Goal: Task Accomplishment & Management: Use online tool/utility

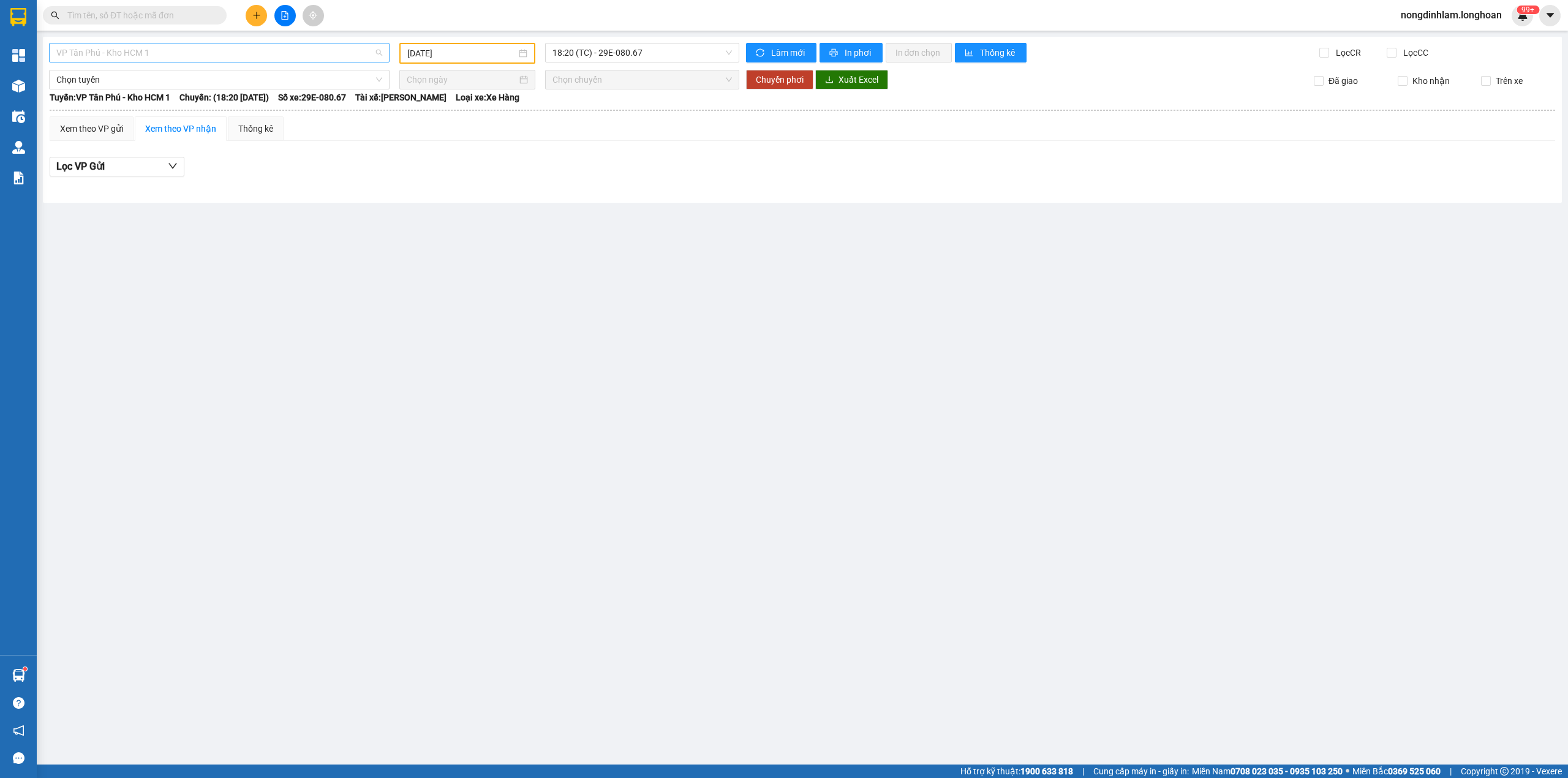
click at [148, 52] on span "VP Tân Phú - Kho HCM 1" at bounding box center [219, 53] width 326 height 19
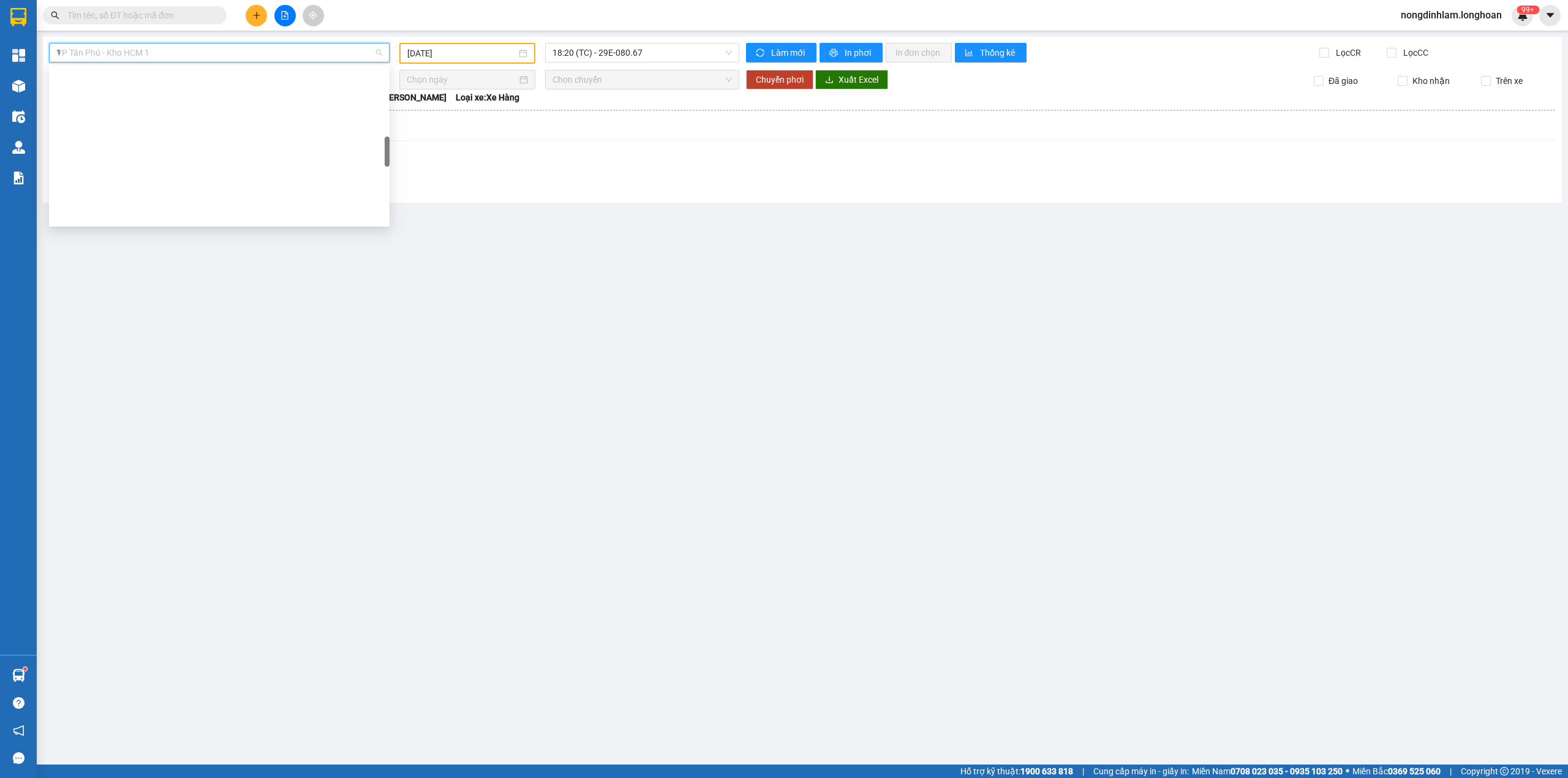
scroll to position [167, 0]
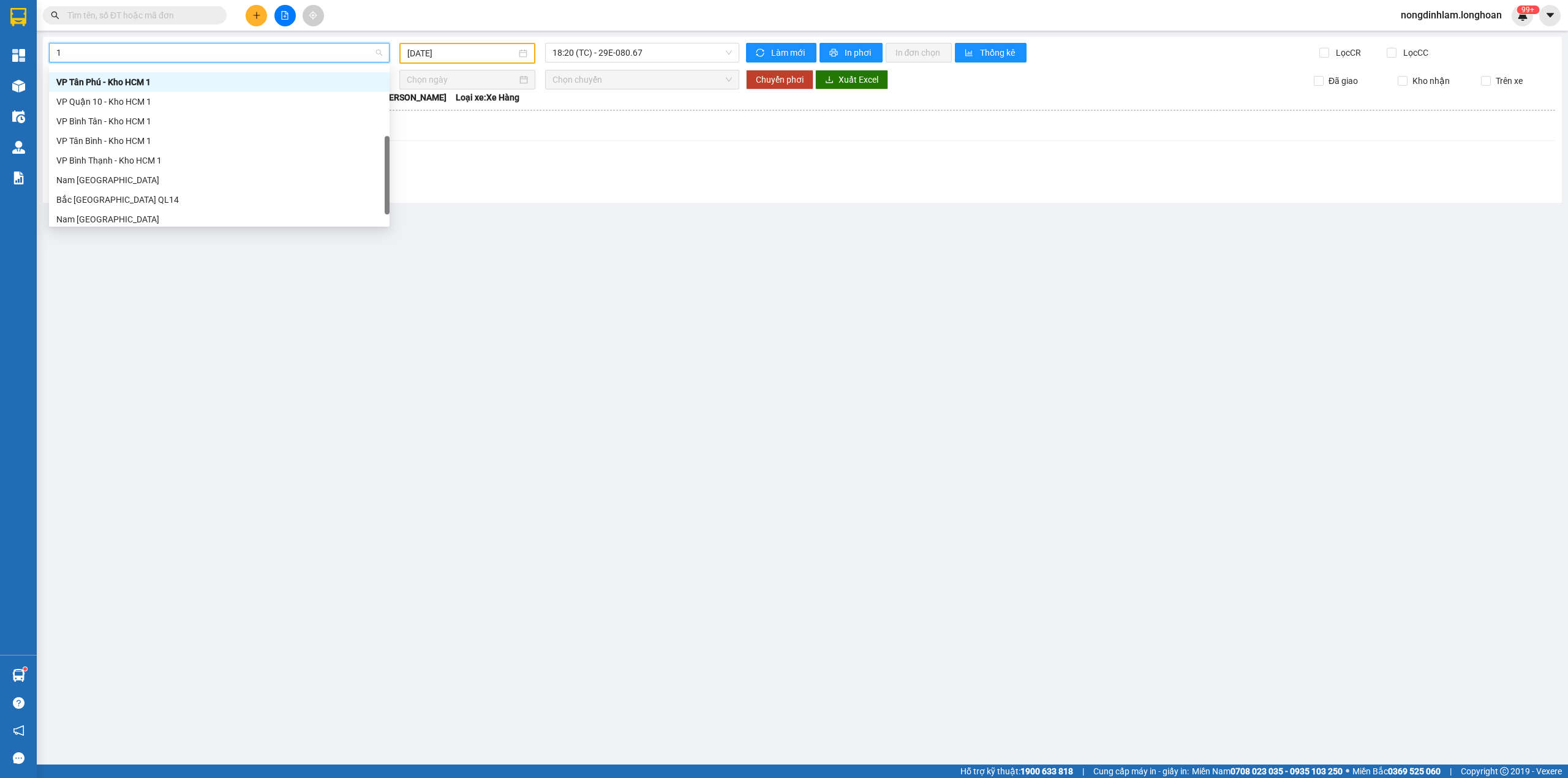
type input "12"
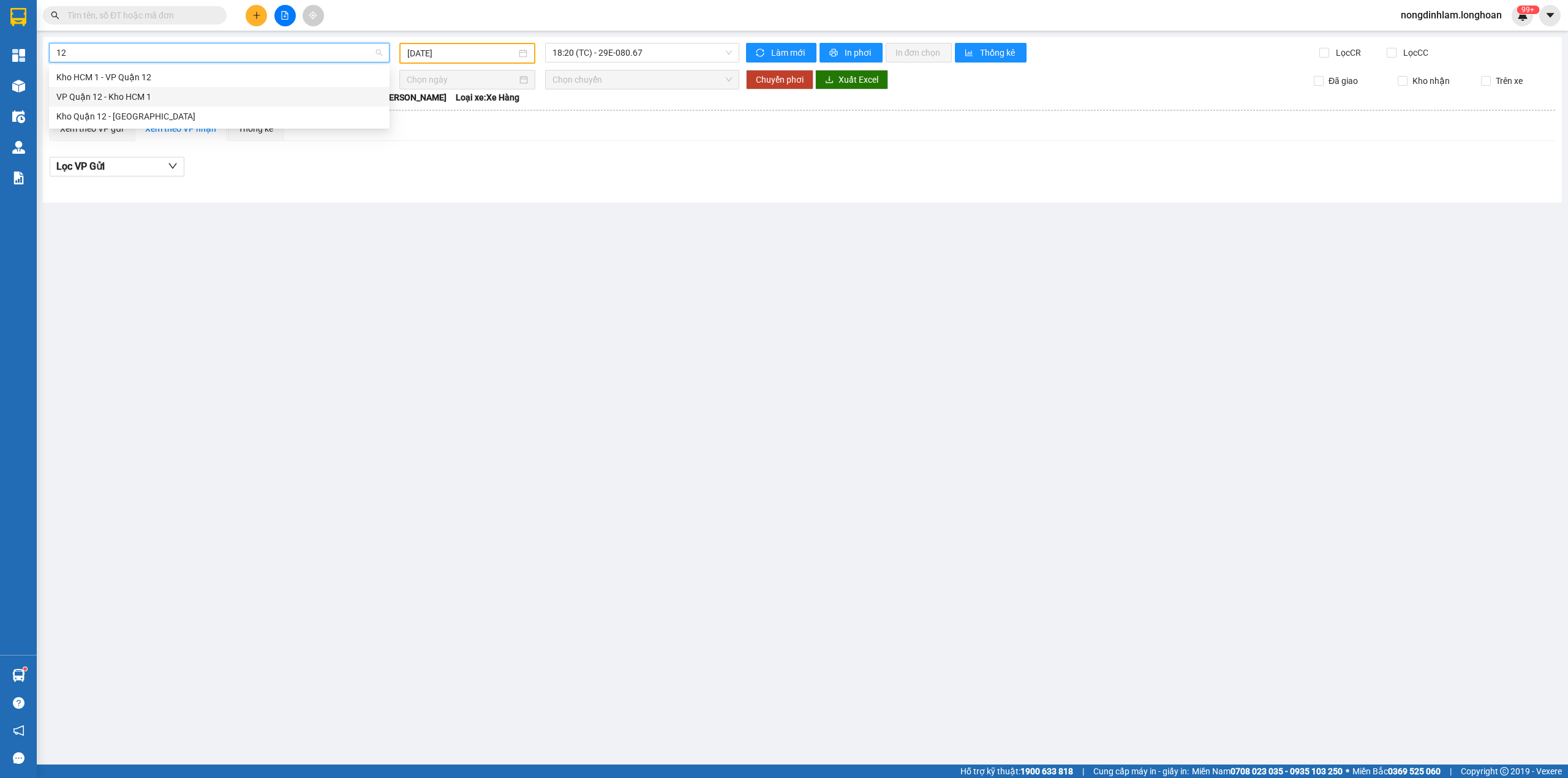
click at [142, 97] on div "VP Quận 12 - Kho HCM 1" at bounding box center [219, 97] width 326 height 14
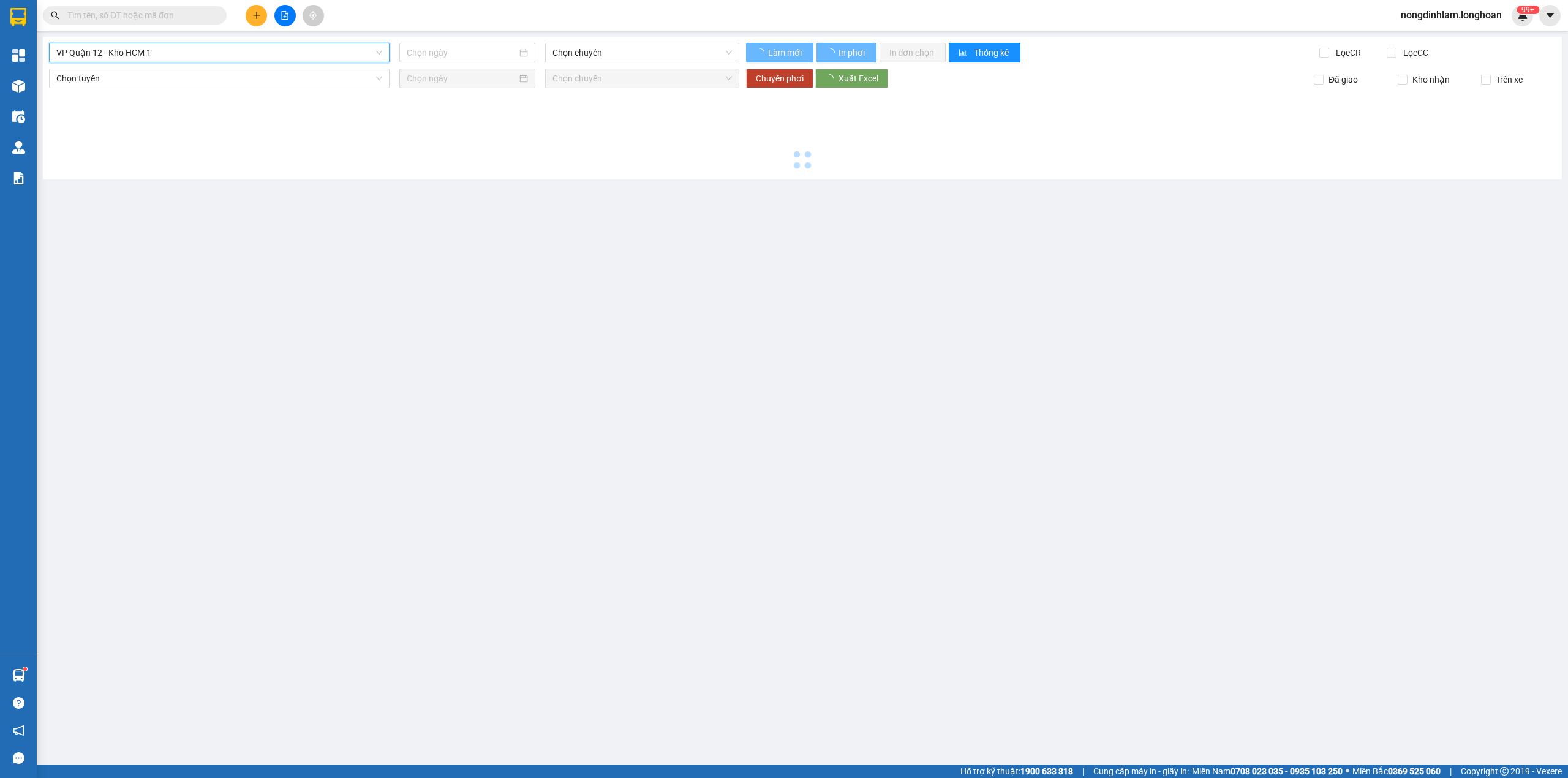
type input "[DATE]"
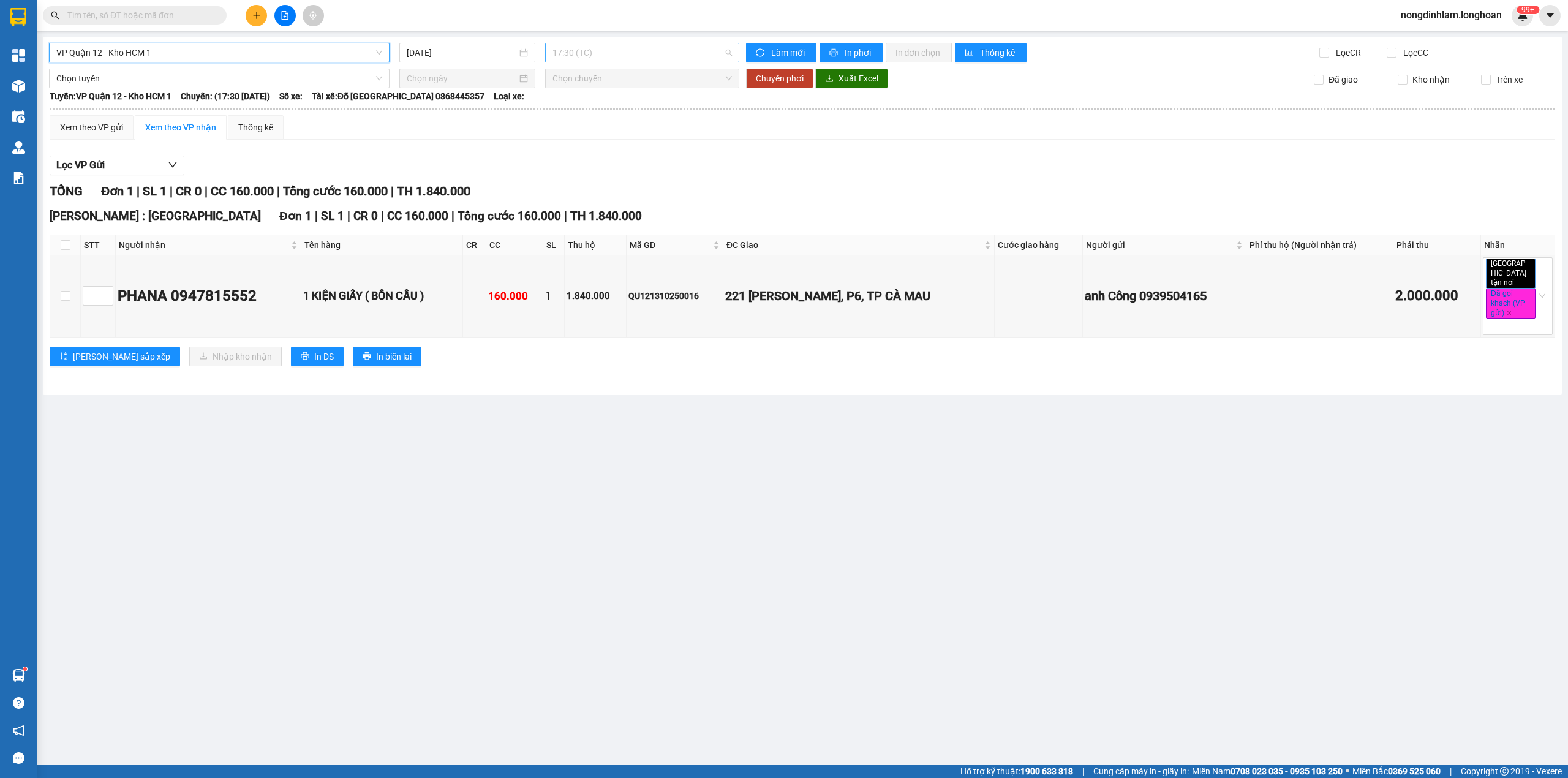
click at [608, 55] on span "17:30 (TC)" at bounding box center [642, 53] width 180 height 19
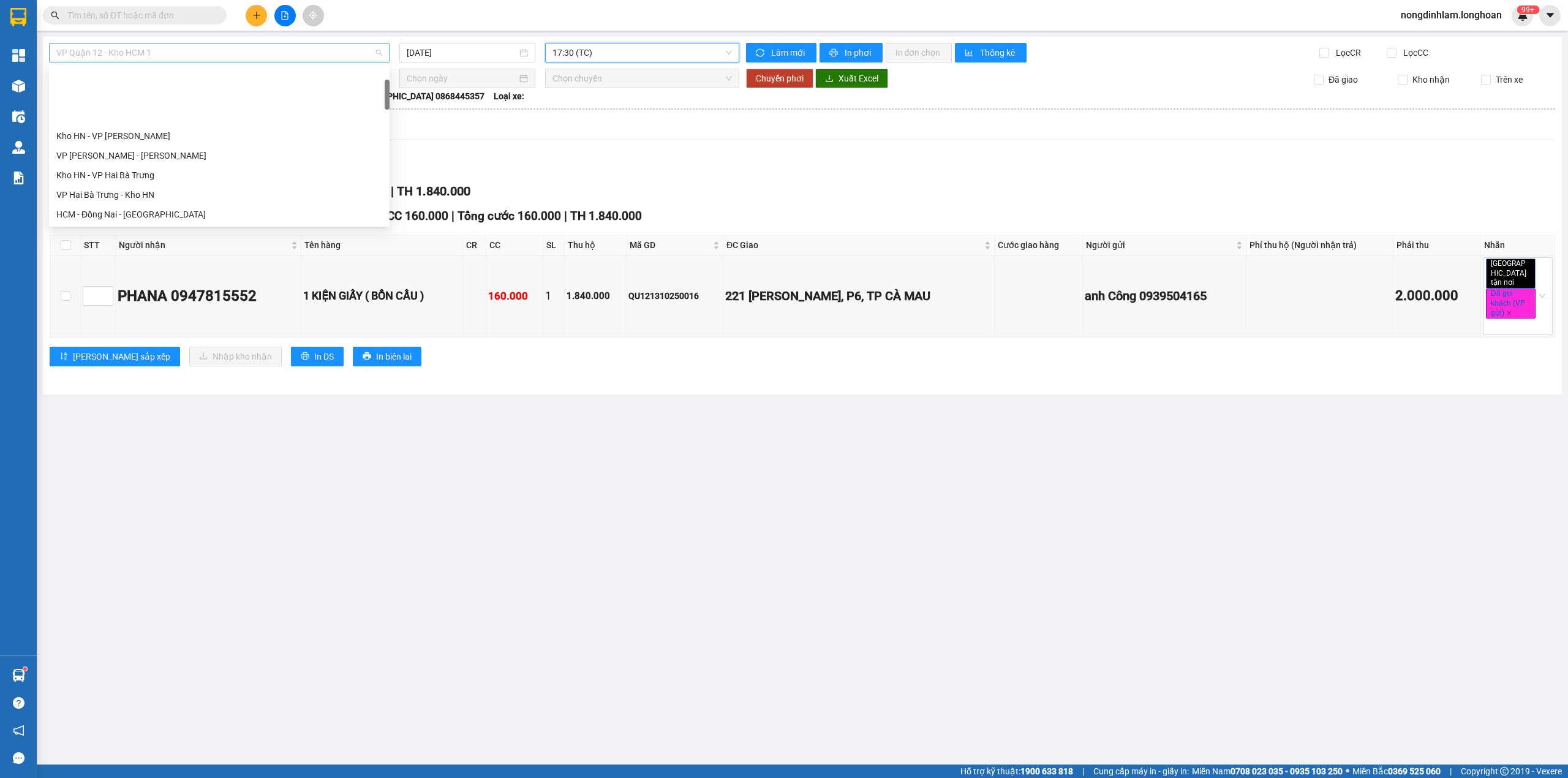
scroll to position [78, 0]
click at [224, 55] on span "VP Quận 12 - Kho HCM 1" at bounding box center [219, 53] width 326 height 19
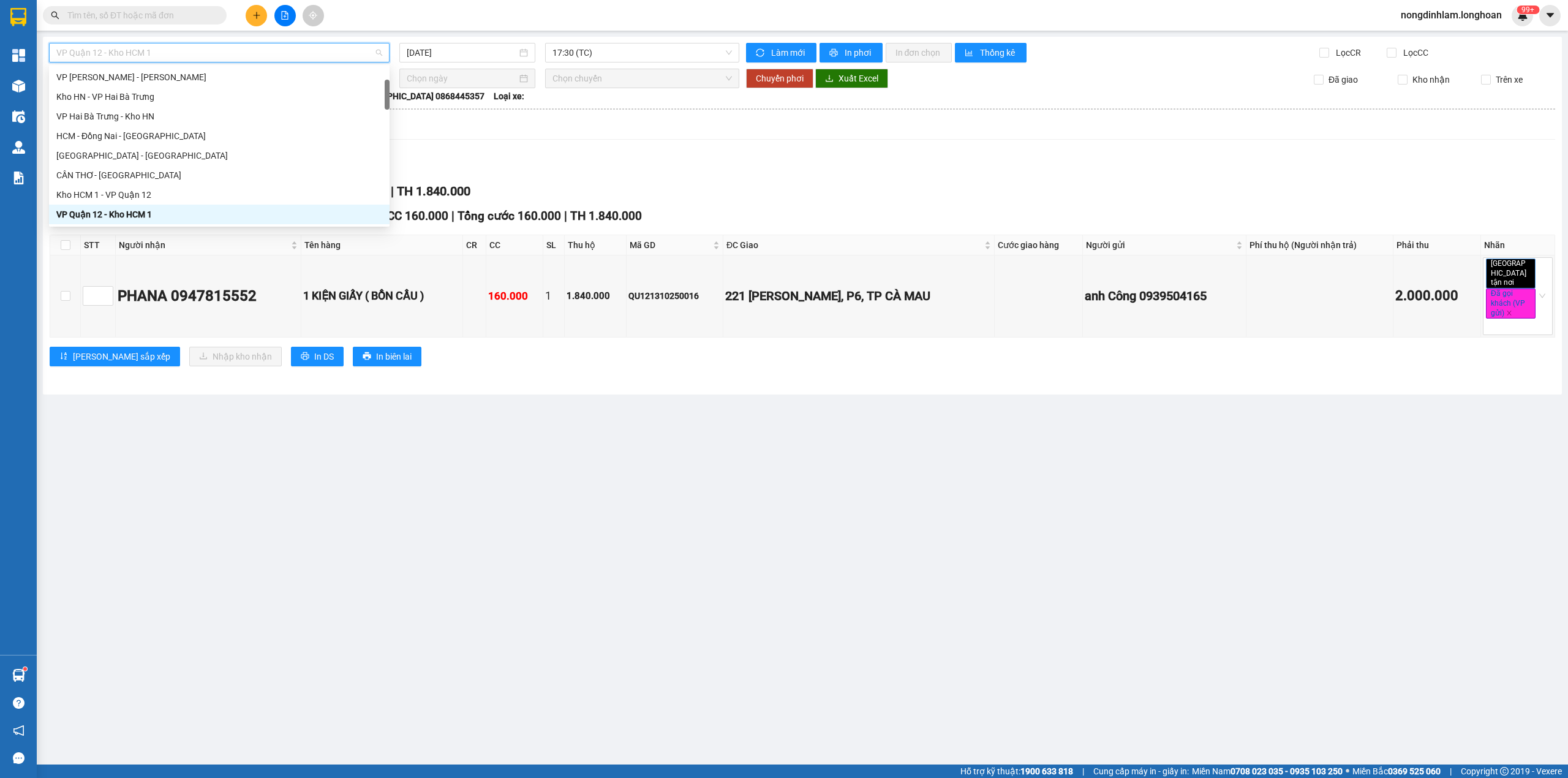
click at [224, 55] on span "VP Quận 12 - Kho HCM 1" at bounding box center [219, 53] width 326 height 19
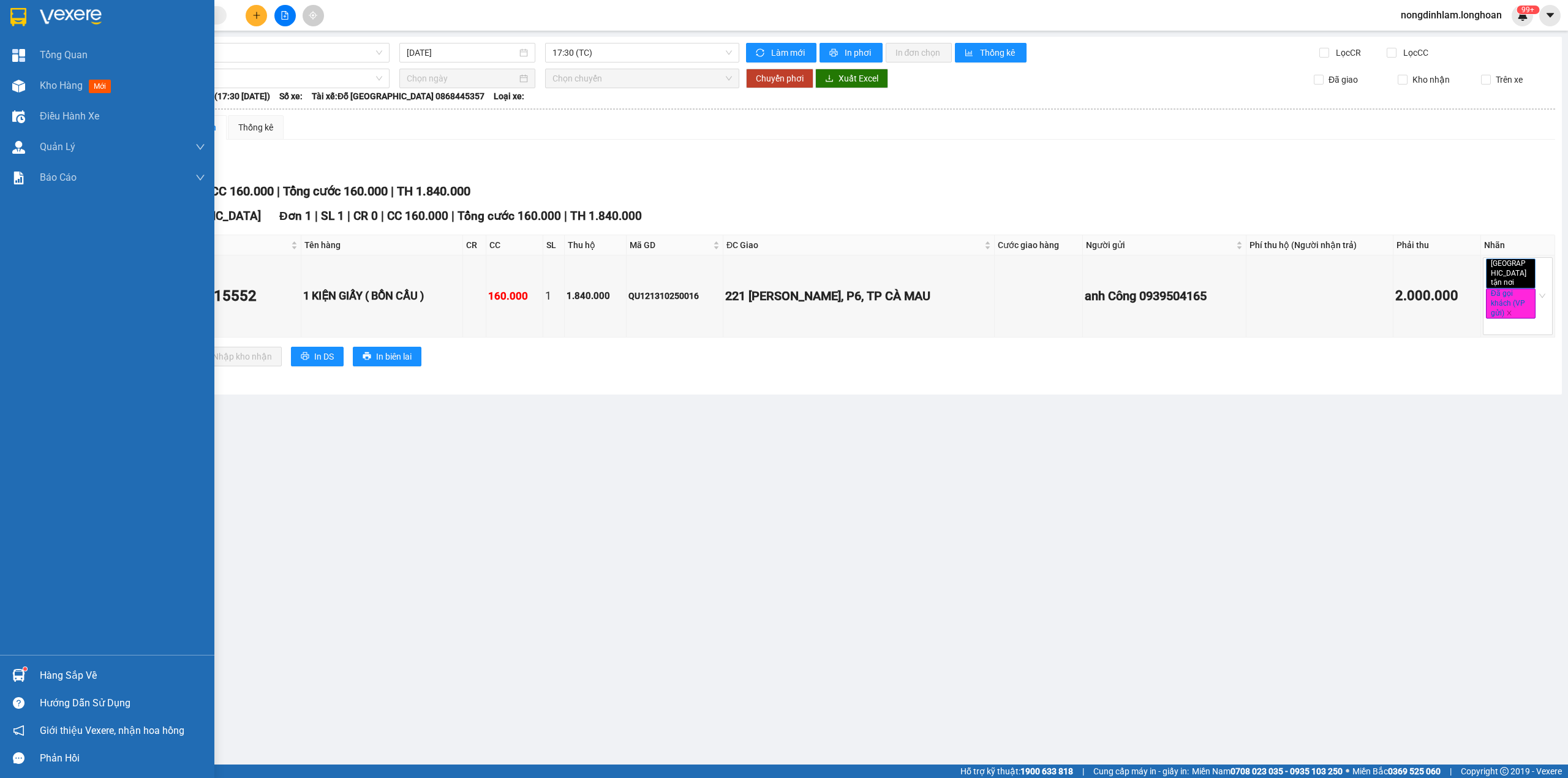
click at [1, 7] on div at bounding box center [107, 20] width 214 height 40
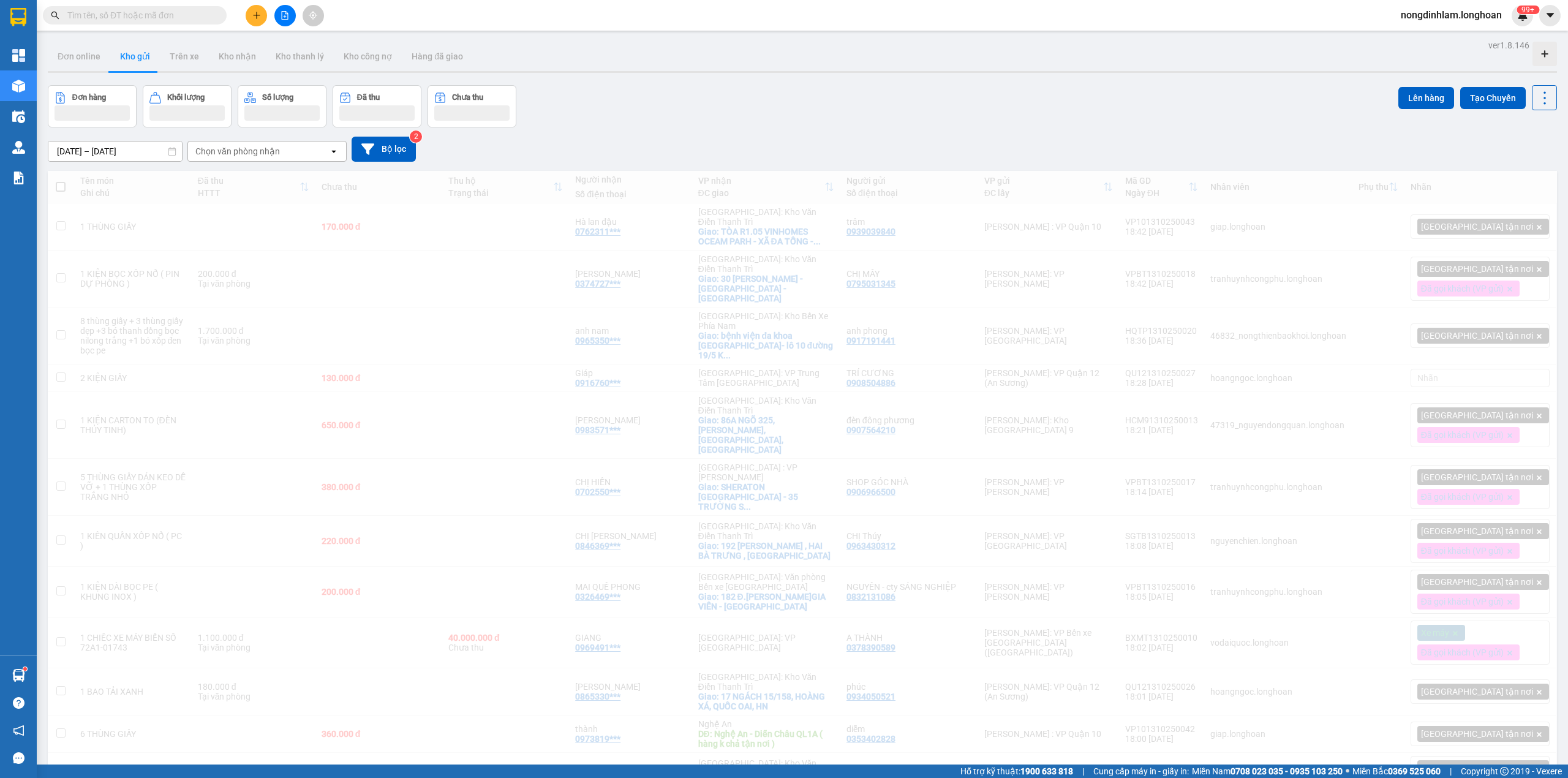
click at [283, 14] on icon "file-add" at bounding box center [285, 16] width 9 height 9
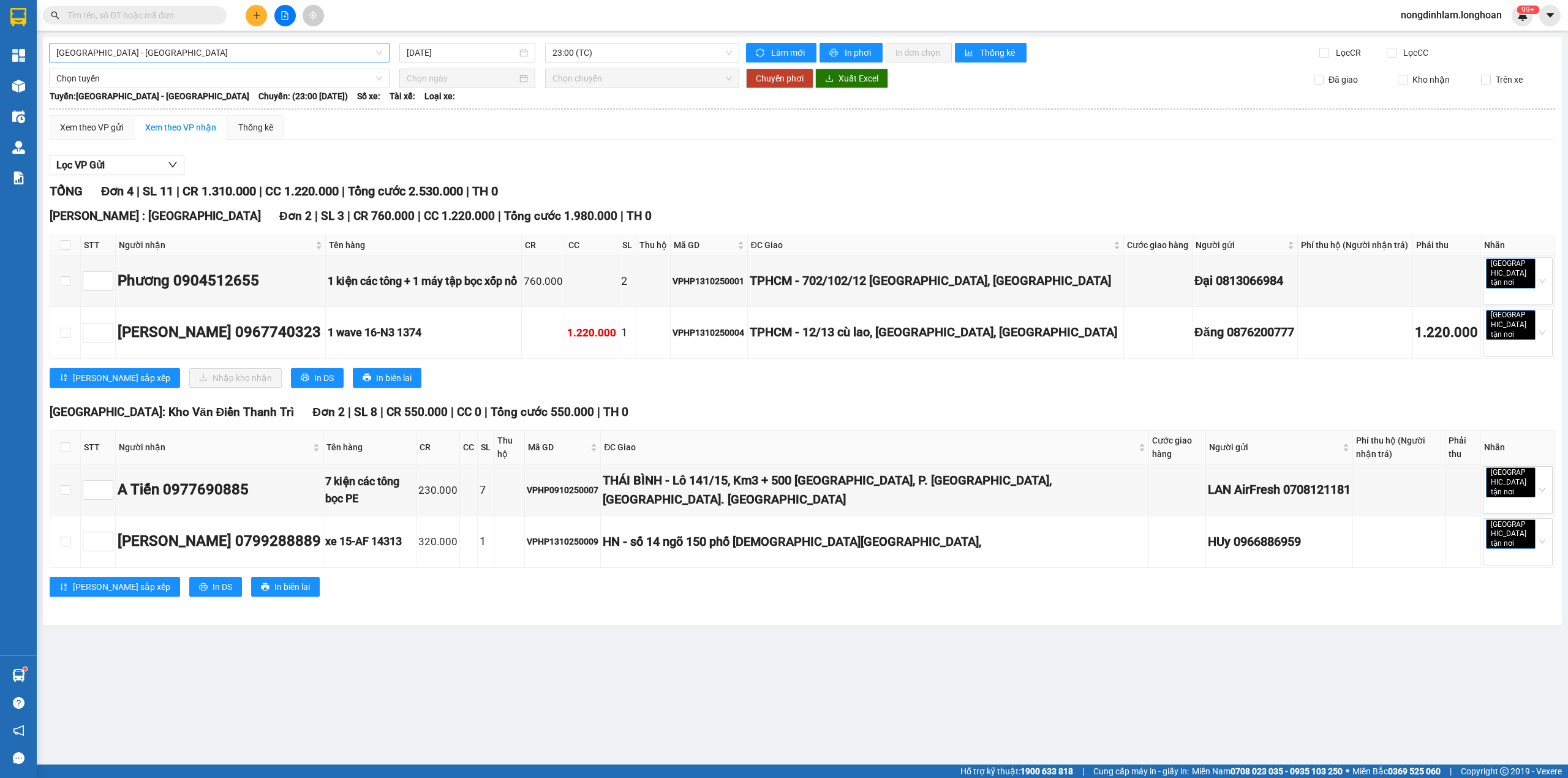
click at [234, 52] on span "[GEOGRAPHIC_DATA] - [GEOGRAPHIC_DATA]" at bounding box center [219, 53] width 326 height 19
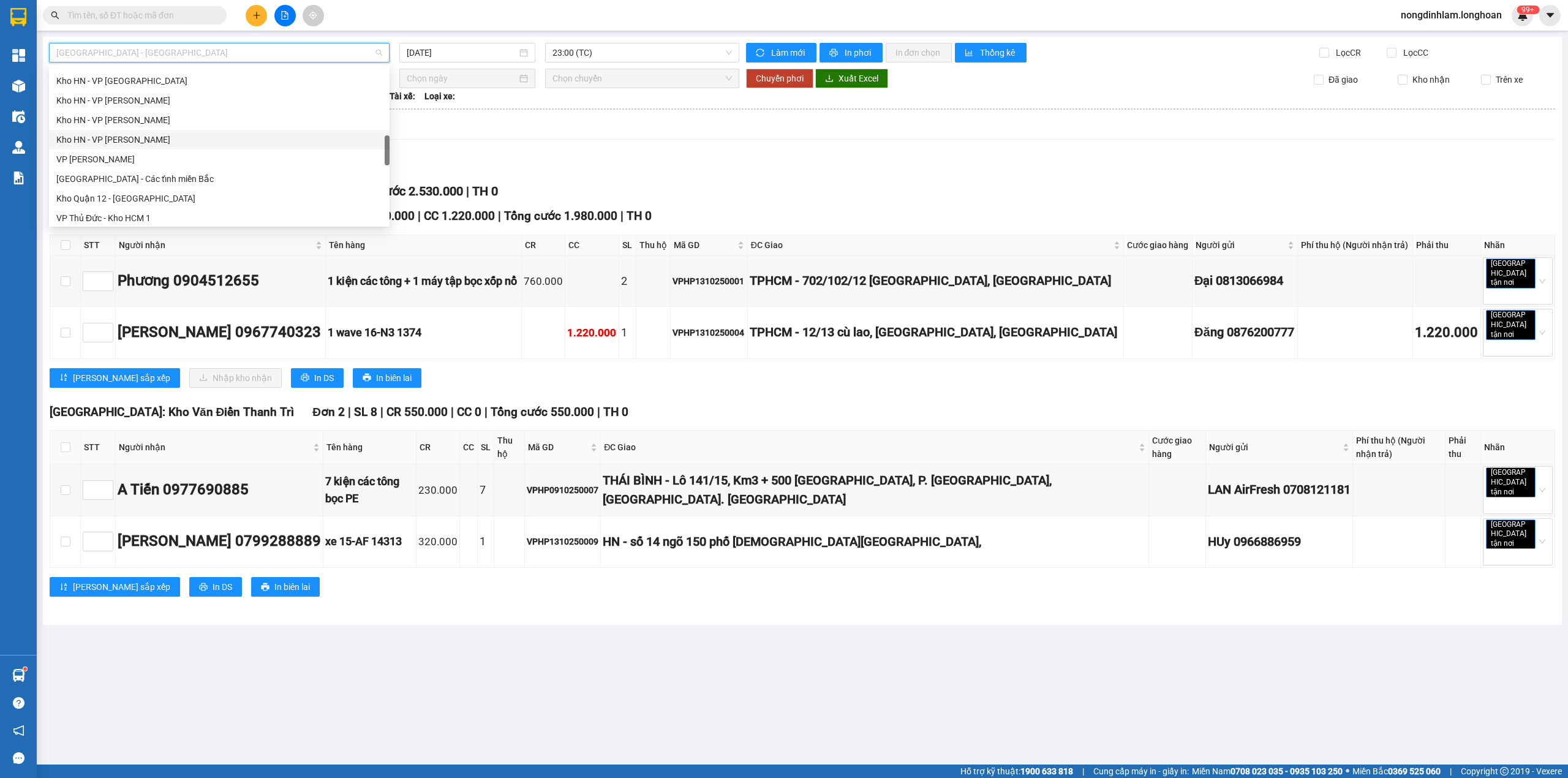
scroll to position [863, 0]
click at [173, 121] on div "Nam [GEOGRAPHIC_DATA]" at bounding box center [219, 116] width 326 height 14
type input "[DATE]"
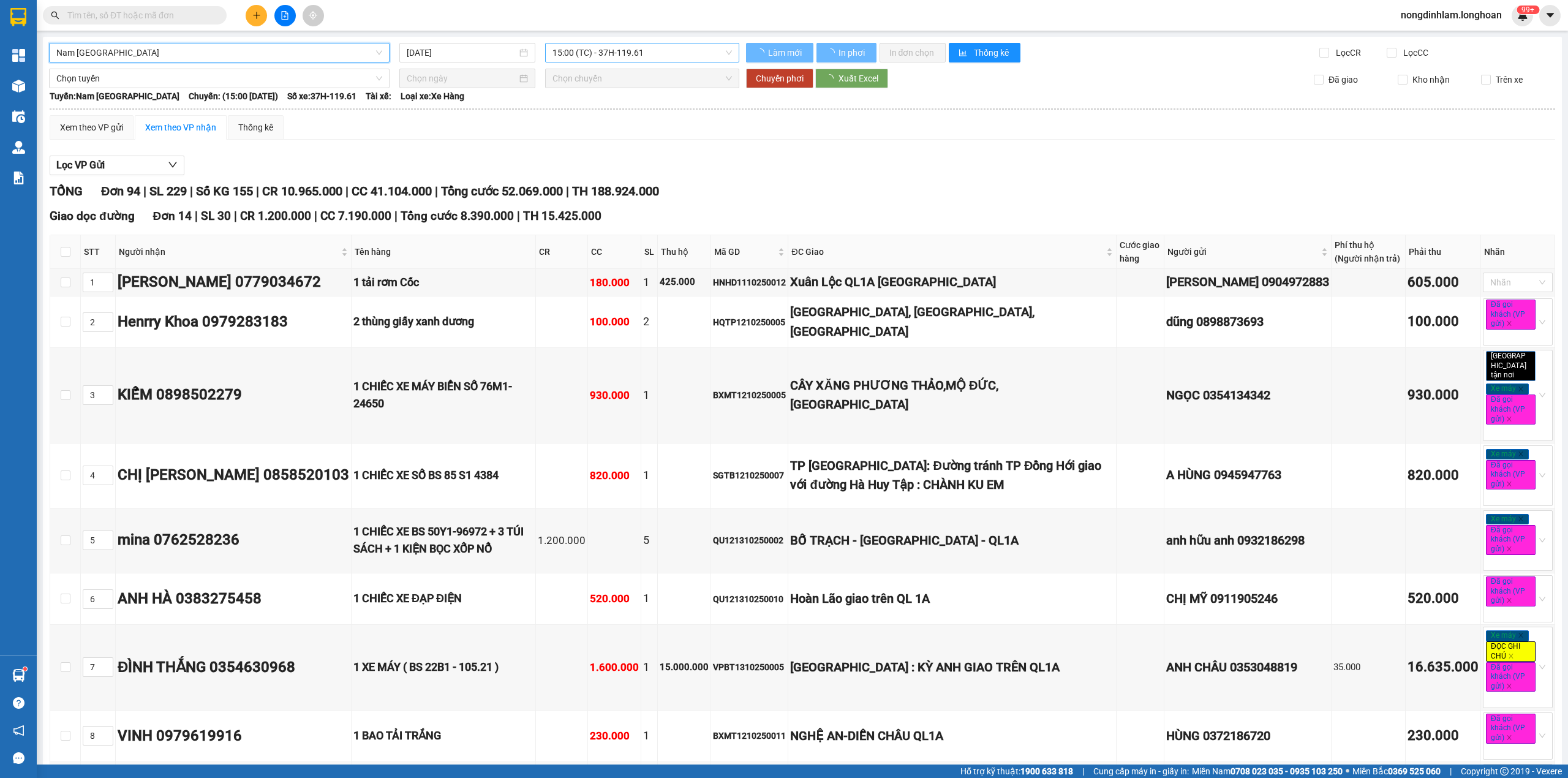
click at [640, 48] on span "15:00 (TC) - 37H-119.61" at bounding box center [642, 53] width 180 height 19
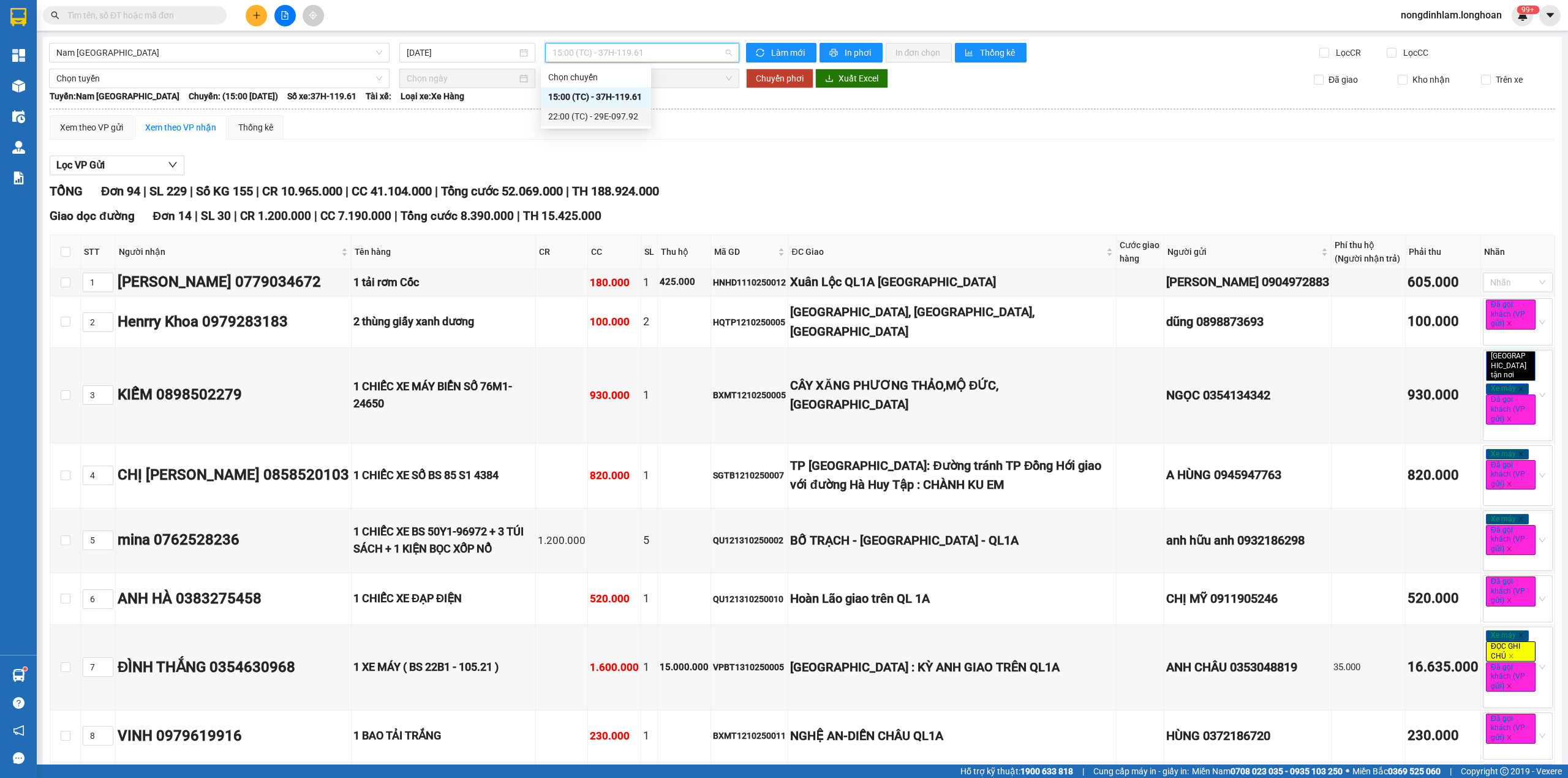
click at [624, 120] on div "22:00 (TC) - 29E-097.92" at bounding box center [596, 116] width 96 height 14
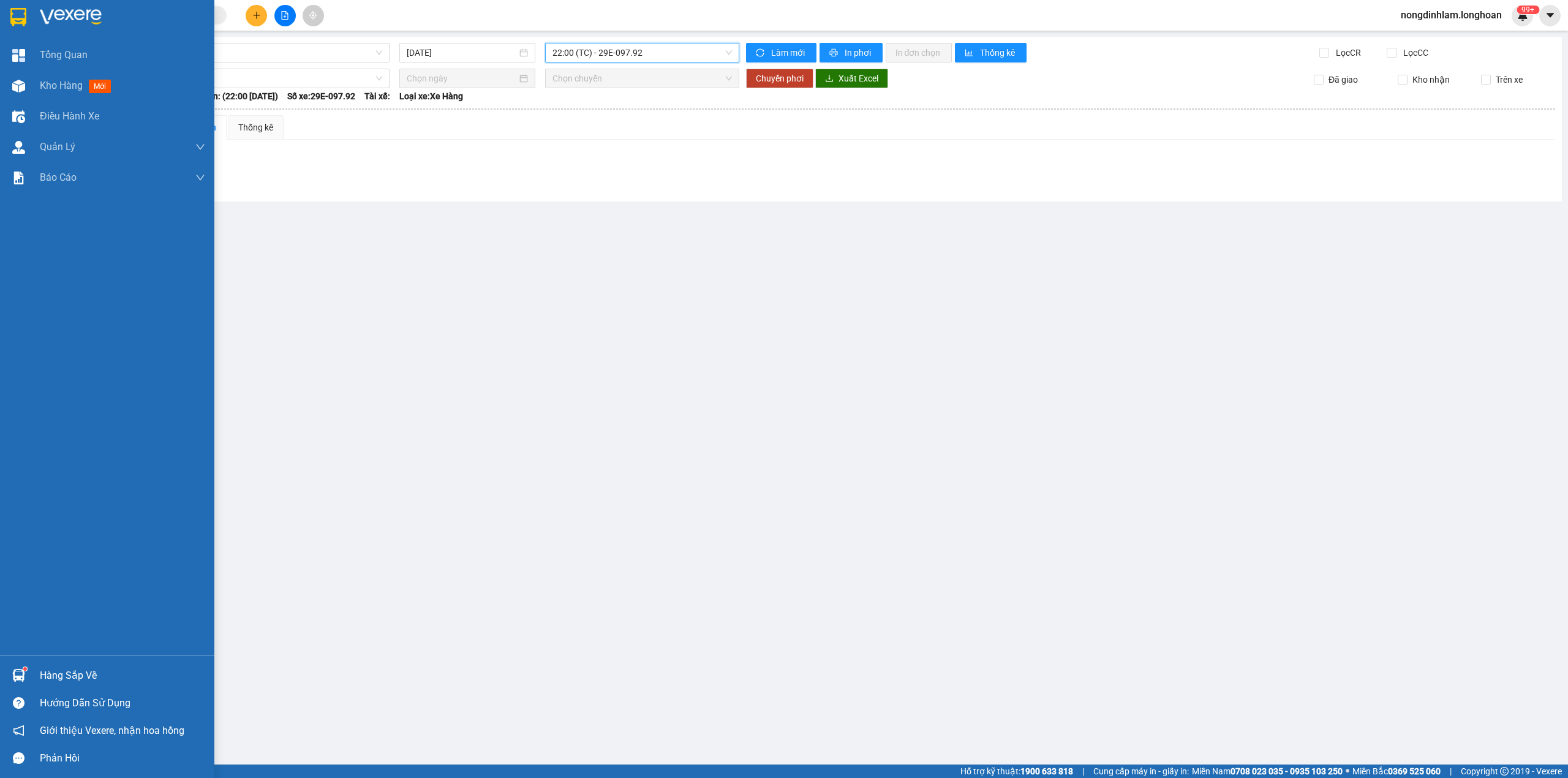
click at [12, 21] on img at bounding box center [19, 17] width 16 height 19
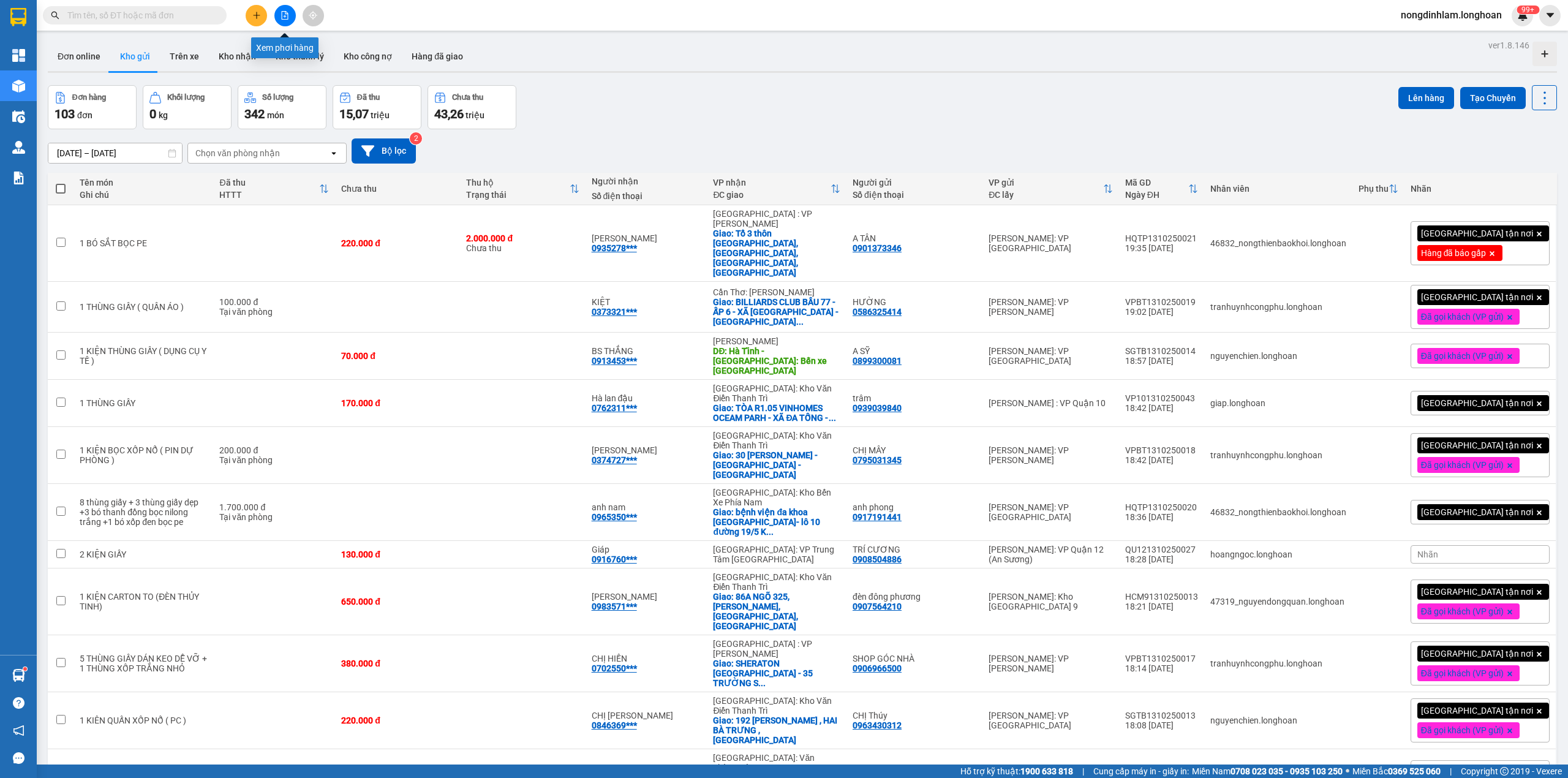
click at [280, 11] on button at bounding box center [285, 16] width 22 height 22
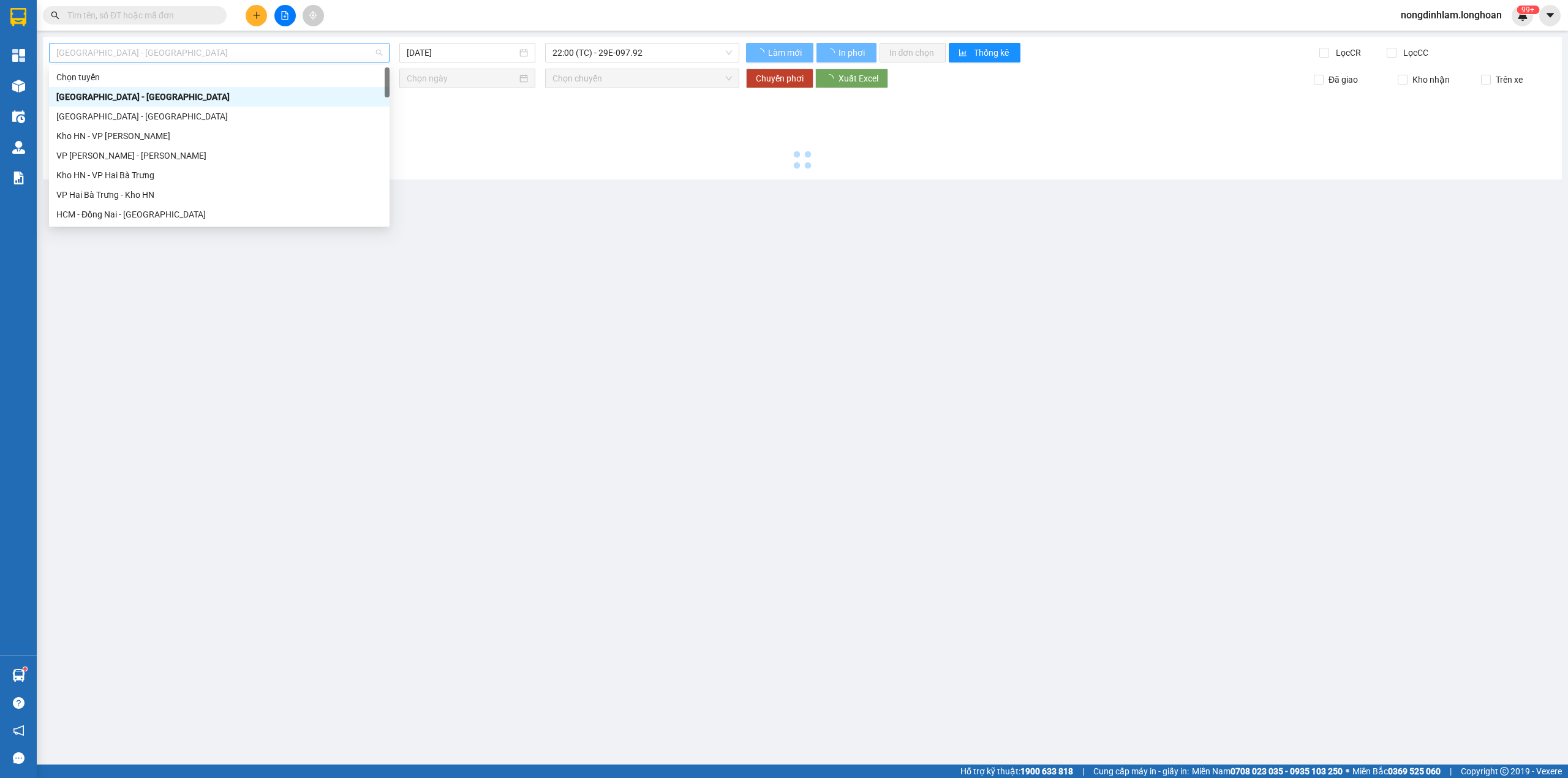
click at [135, 45] on span "[GEOGRAPHIC_DATA] - [GEOGRAPHIC_DATA]" at bounding box center [219, 53] width 326 height 19
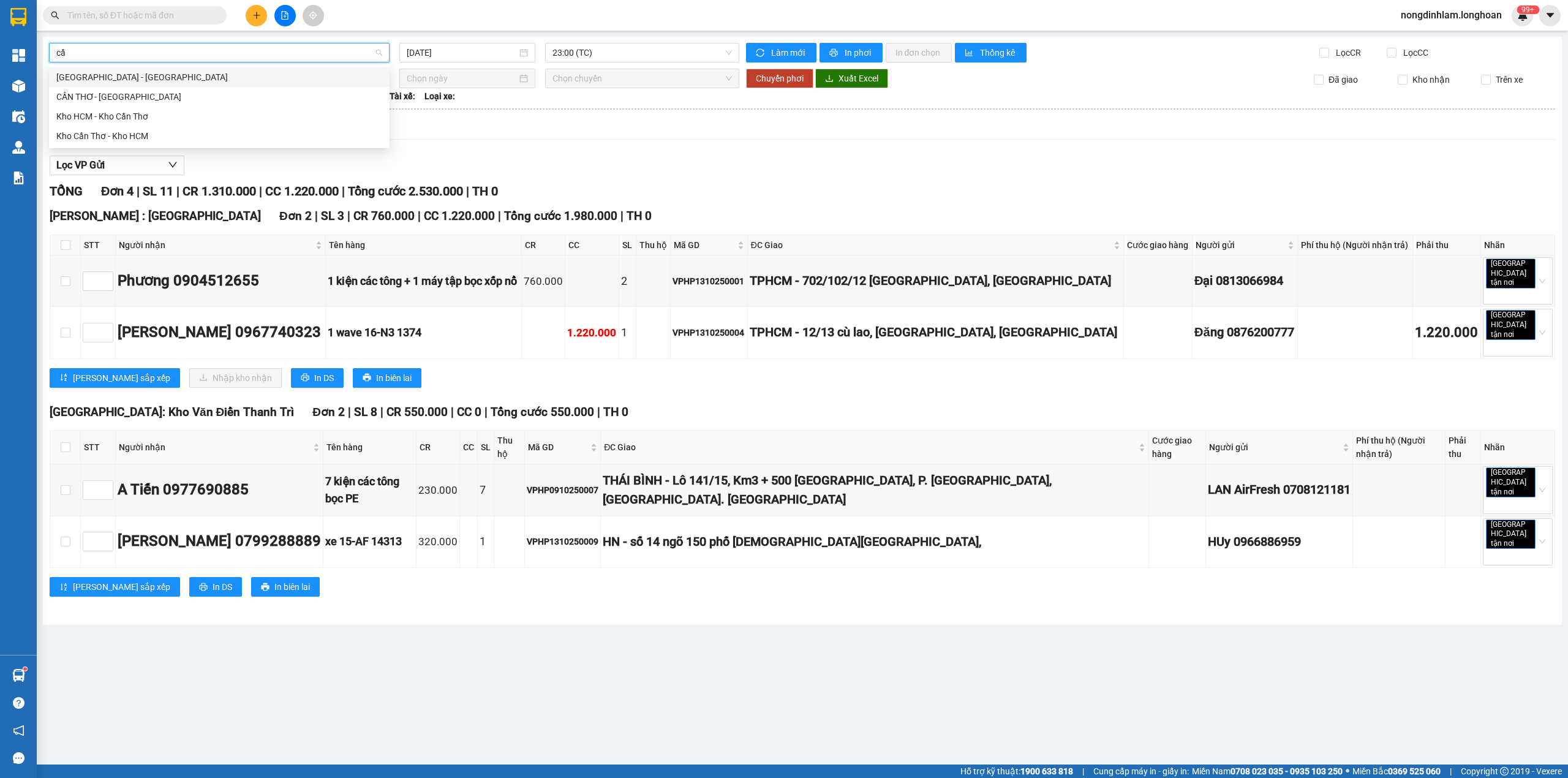
type input "cần"
click at [175, 116] on div "Kho HCM - Kho Cần Thơ" at bounding box center [219, 116] width 326 height 14
type input "[DATE]"
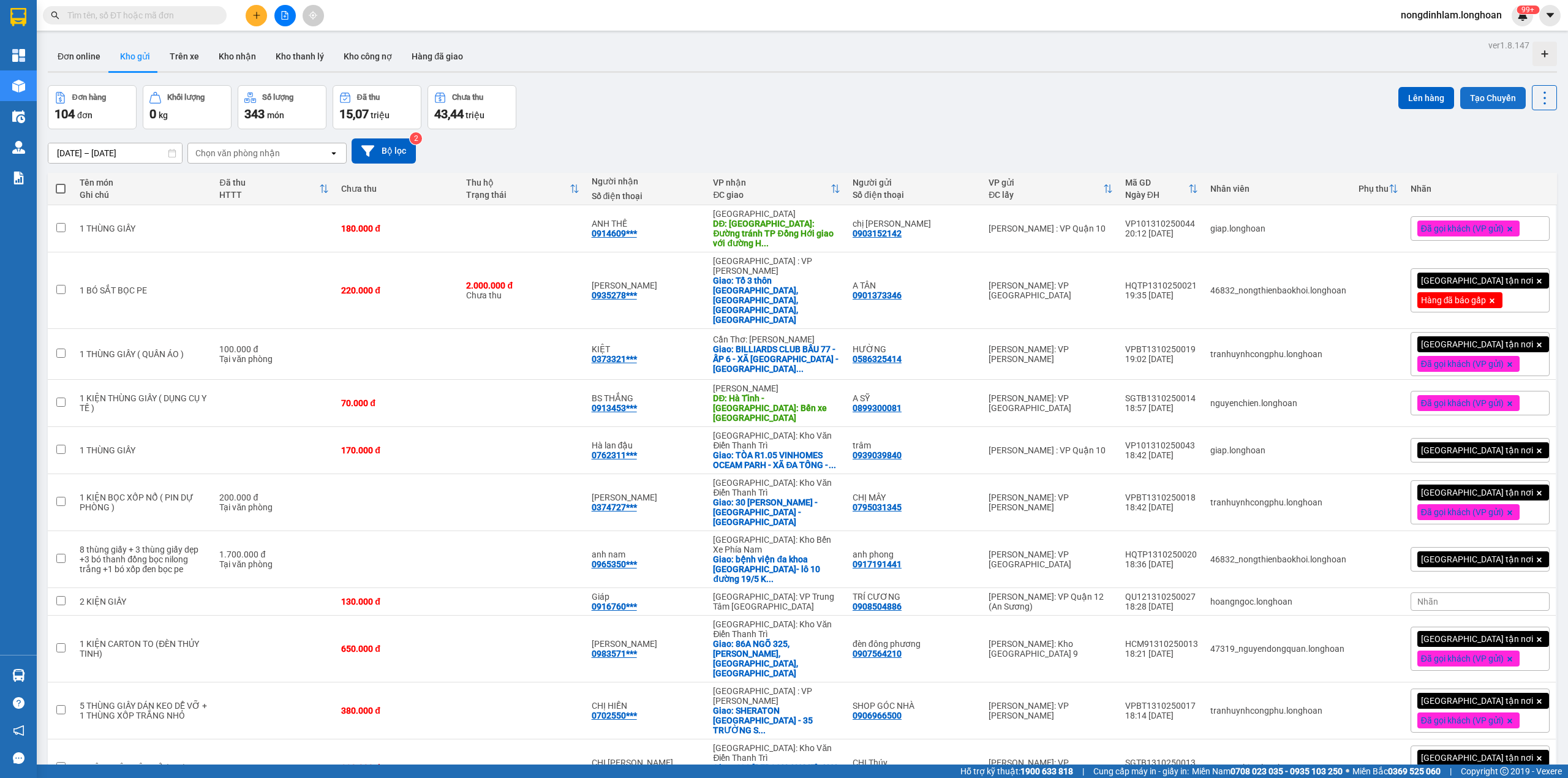
click at [1482, 93] on button "Tạo Chuyến" at bounding box center [1492, 98] width 65 height 22
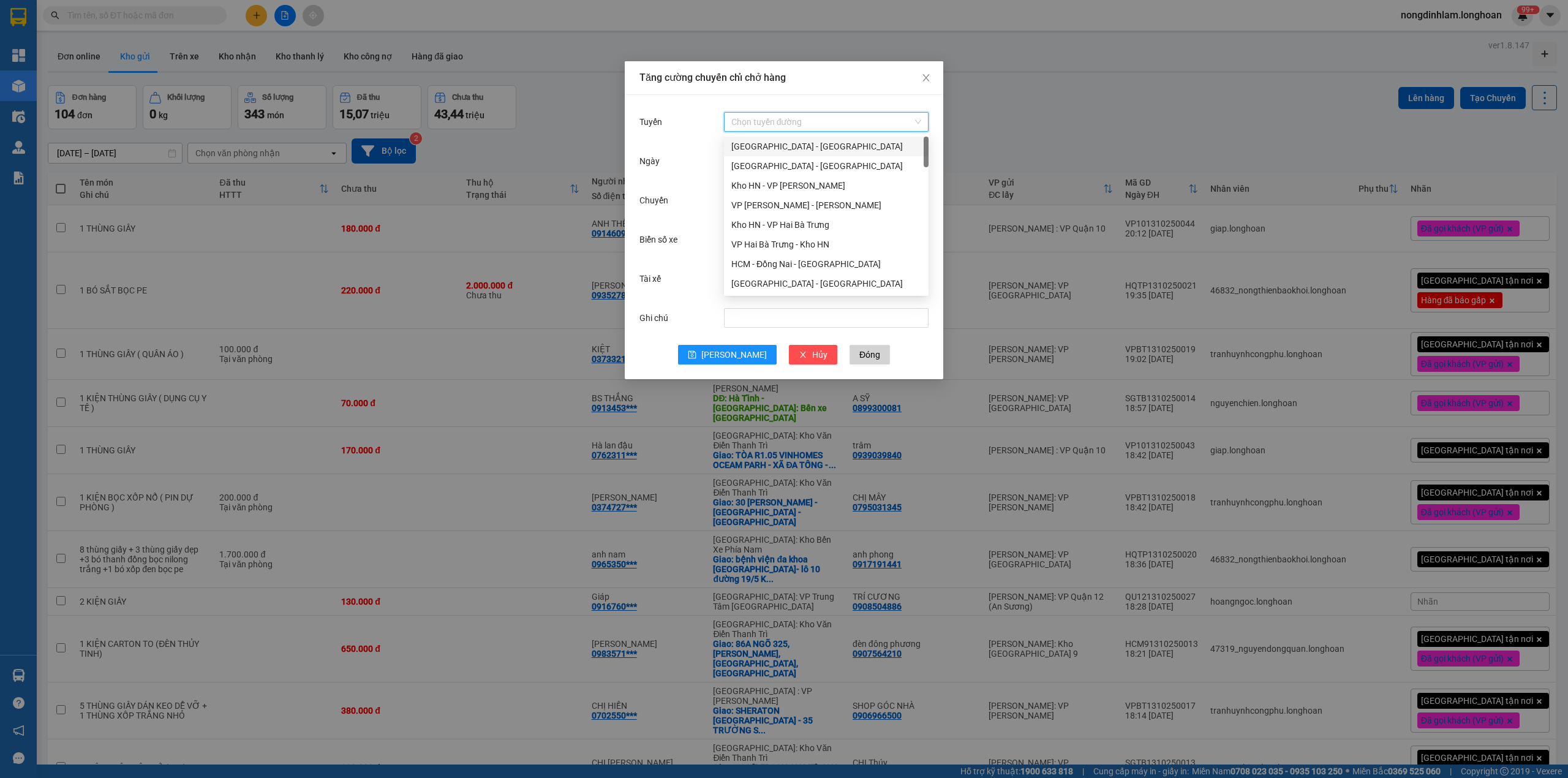
click at [760, 118] on input "Tuyến" at bounding box center [822, 122] width 181 height 19
click at [809, 175] on div "Kho HCM - Kho Cần Thơ" at bounding box center [826, 173] width 190 height 14
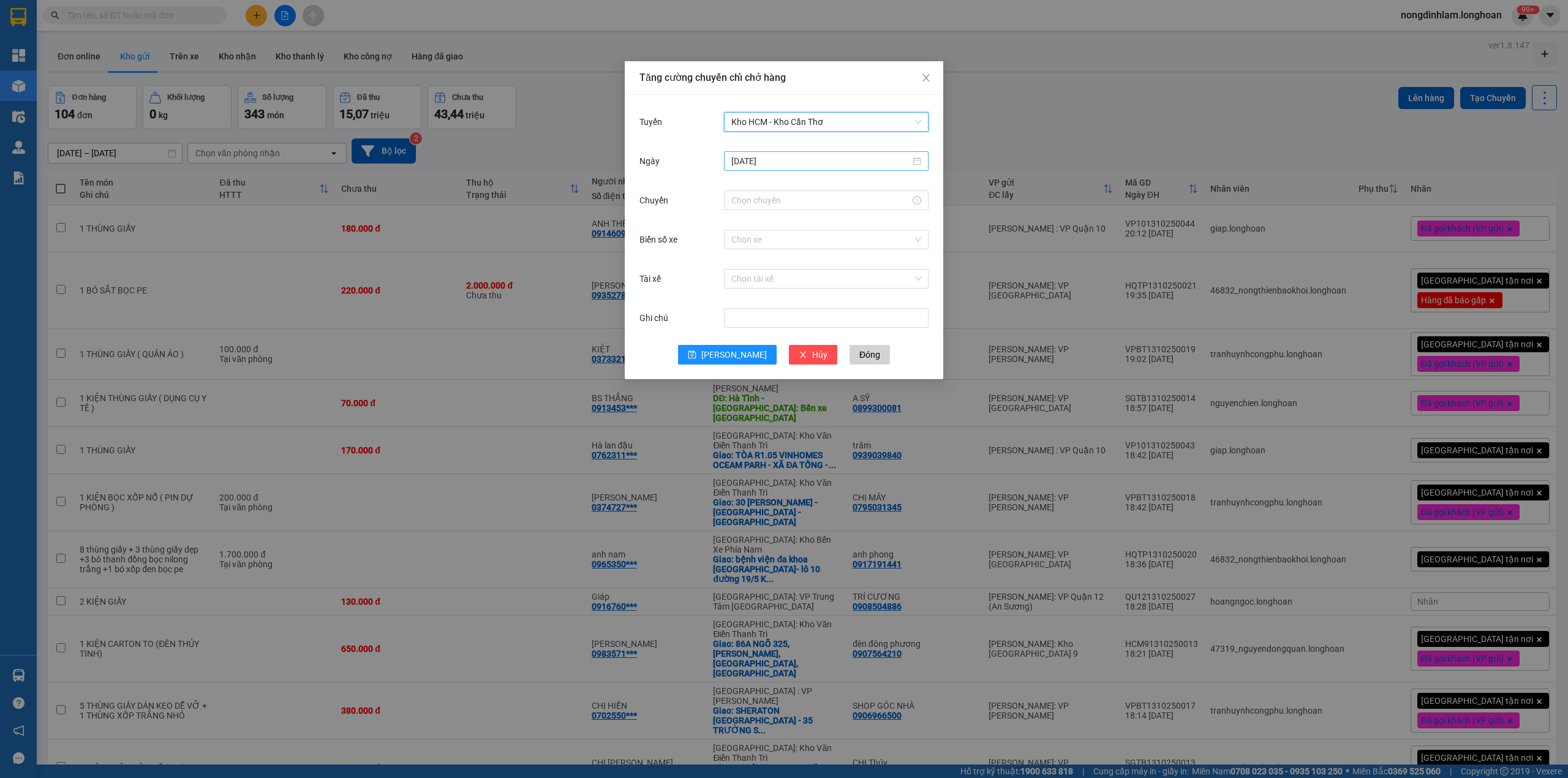
click at [755, 162] on input "[DATE]" at bounding box center [821, 161] width 179 height 14
type input "[DATE]"
click at [785, 271] on div "14" at bounding box center [786, 270] width 15 height 15
click at [777, 196] on input "Chuyến" at bounding box center [821, 201] width 179 height 14
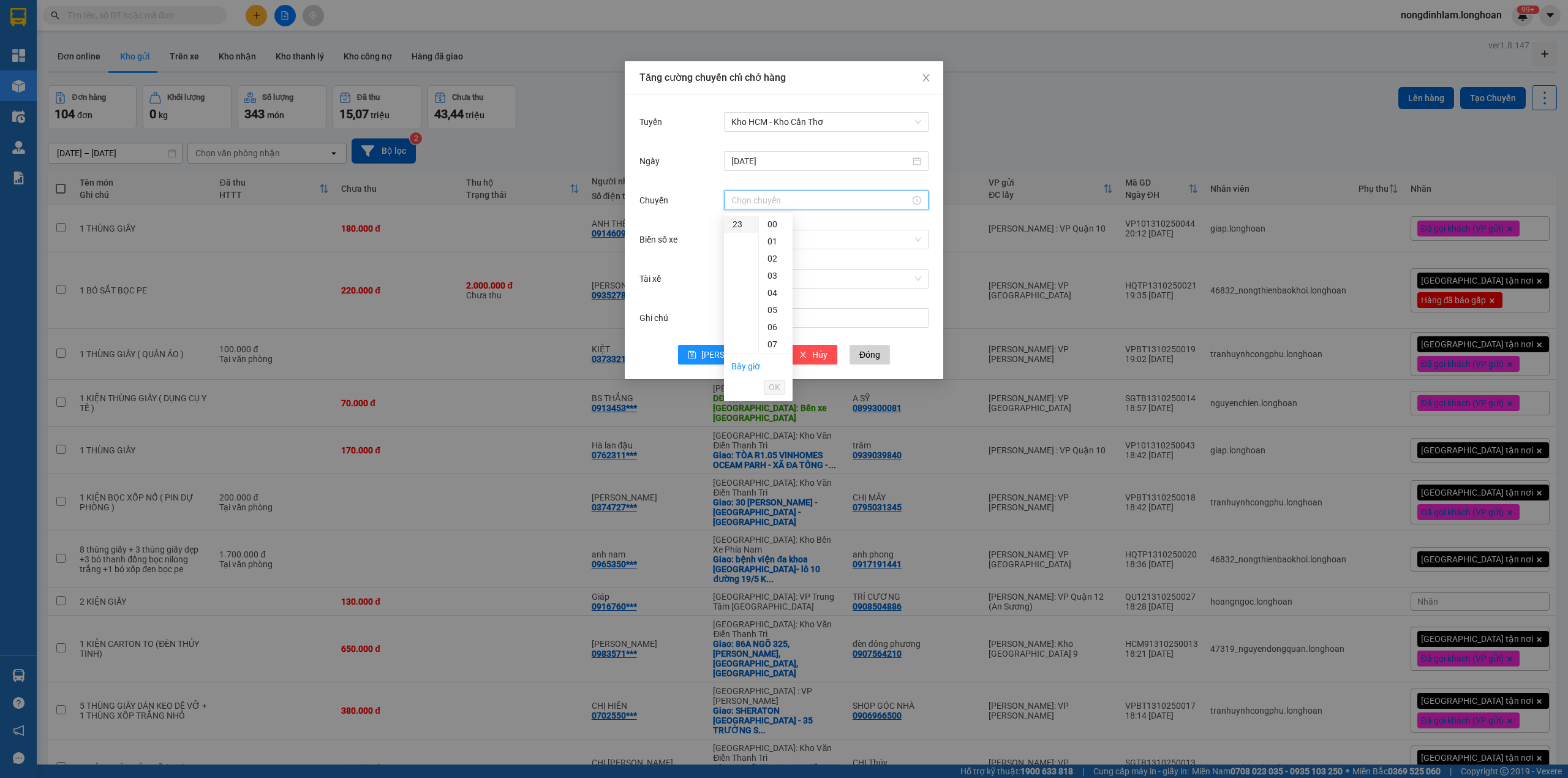
click at [739, 218] on div "23" at bounding box center [741, 224] width 34 height 17
type input "23:00"
click at [774, 385] on span "OK" at bounding box center [774, 387] width 12 height 14
click at [734, 355] on span "[PERSON_NAME]" at bounding box center [734, 355] width 65 height 14
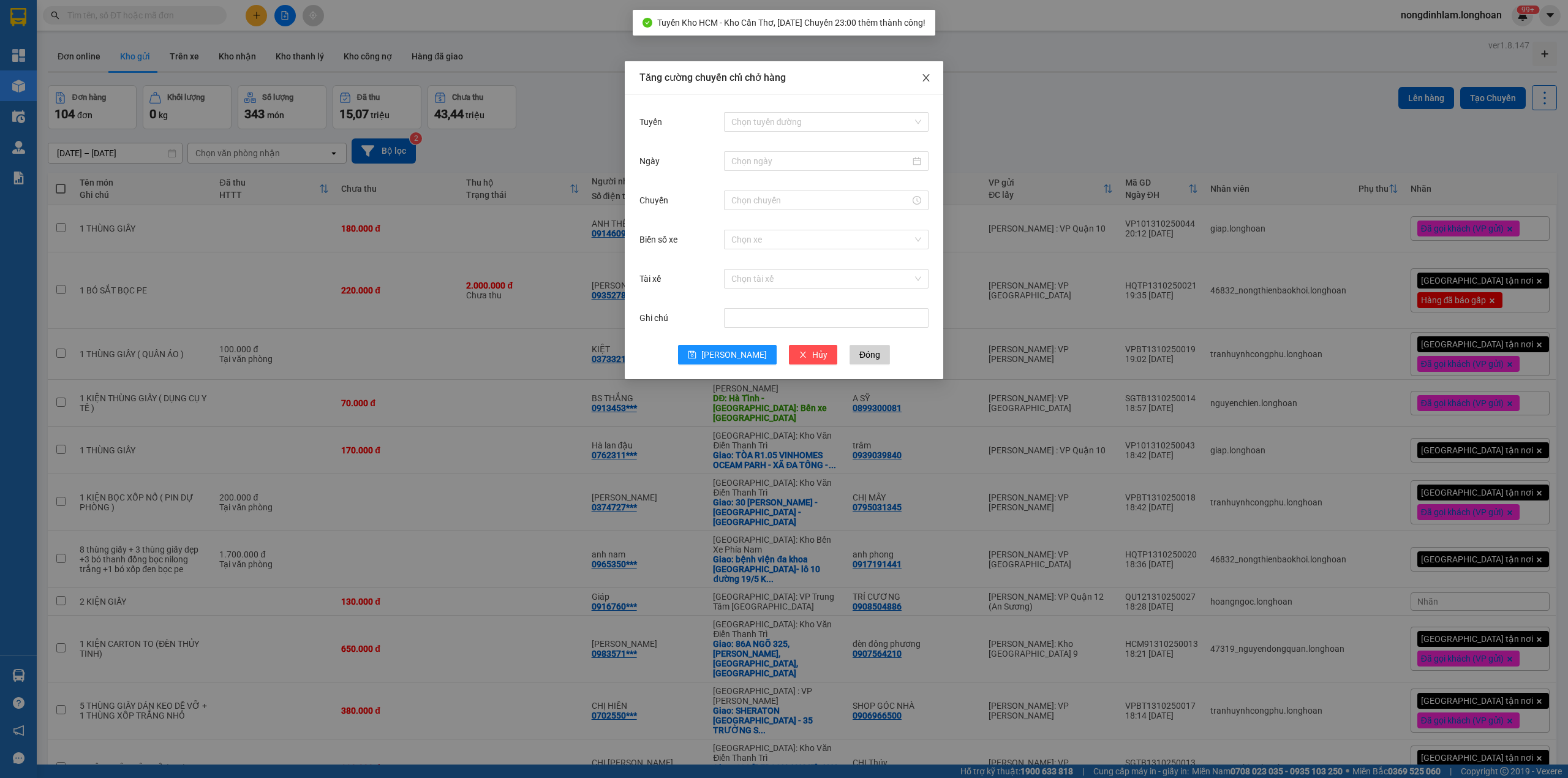
click at [925, 76] on icon "close" at bounding box center [926, 78] width 10 height 10
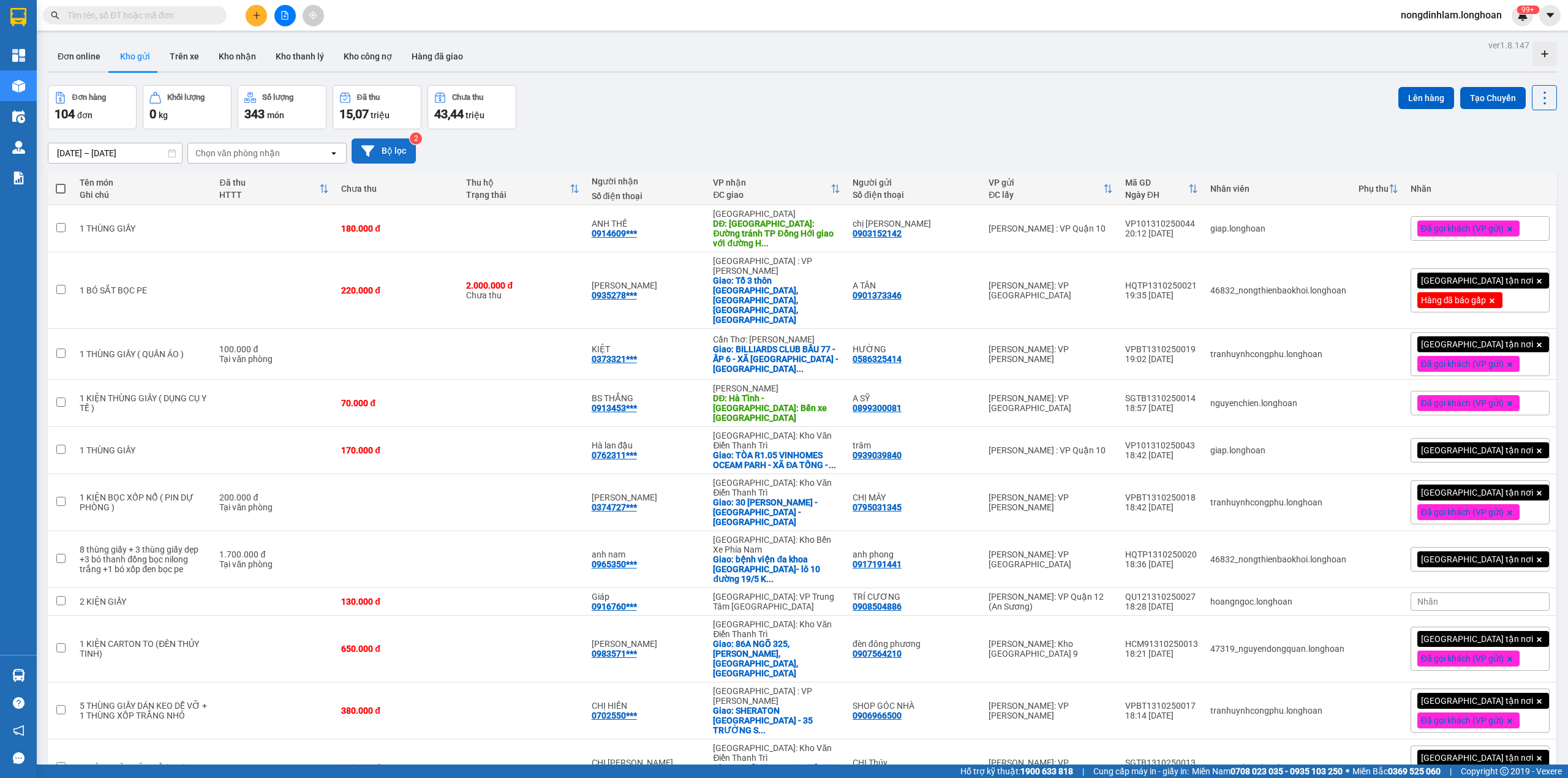
click at [388, 147] on button "Bộ lọc" at bounding box center [384, 151] width 65 height 25
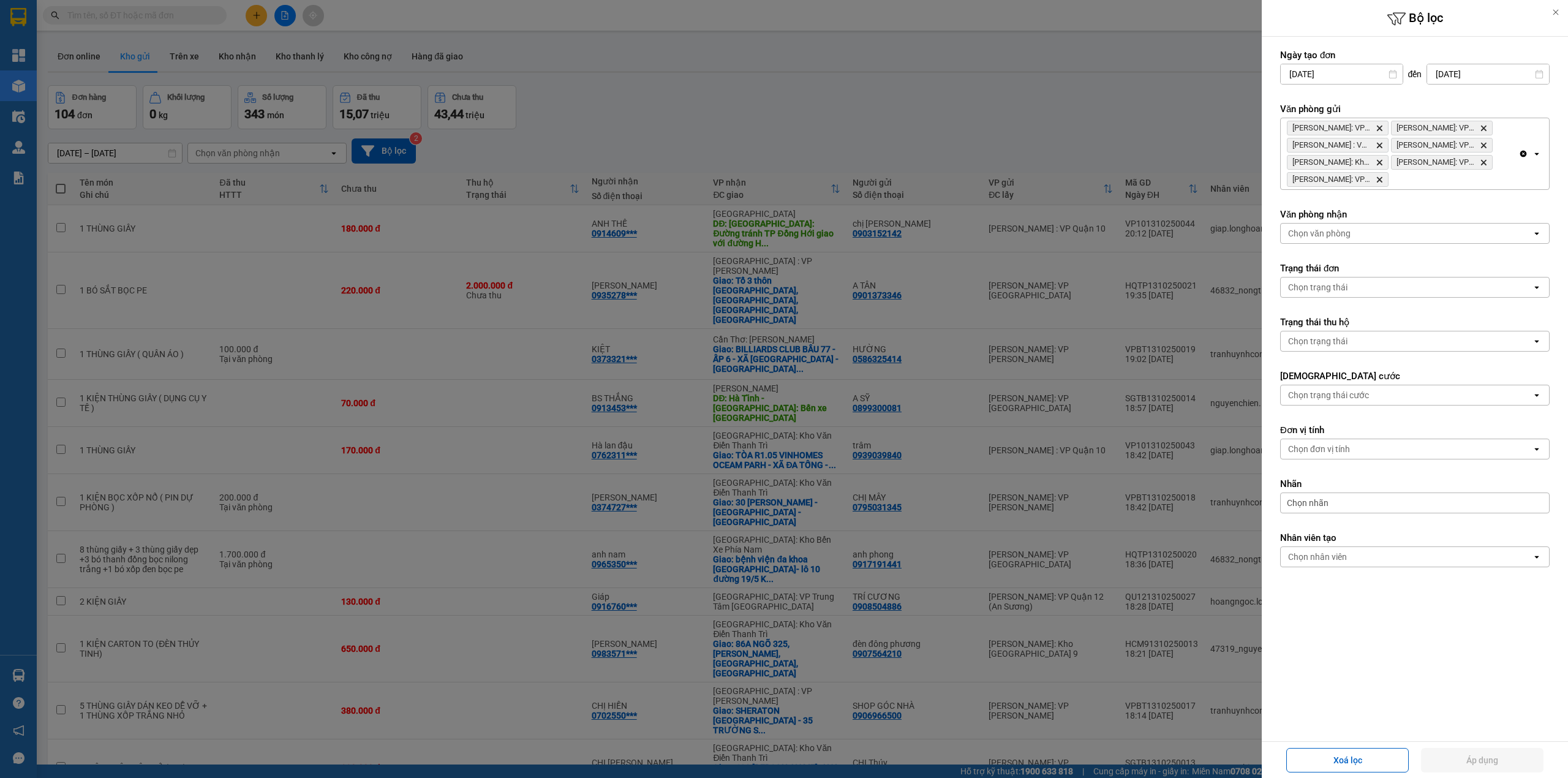
click at [229, 5] on div at bounding box center [784, 389] width 1568 height 778
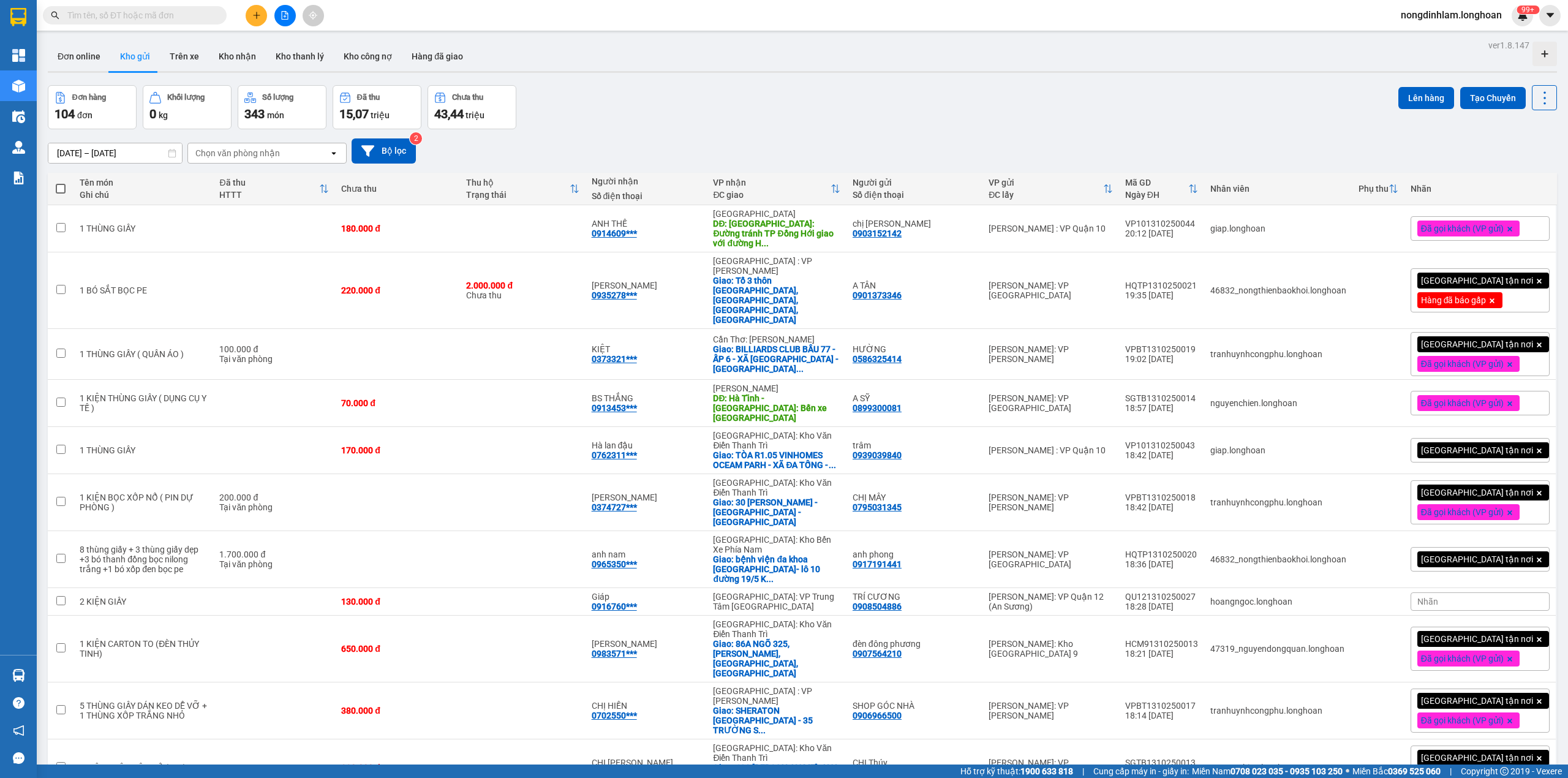
click at [285, 15] on icon "file-add" at bounding box center [285, 16] width 9 height 9
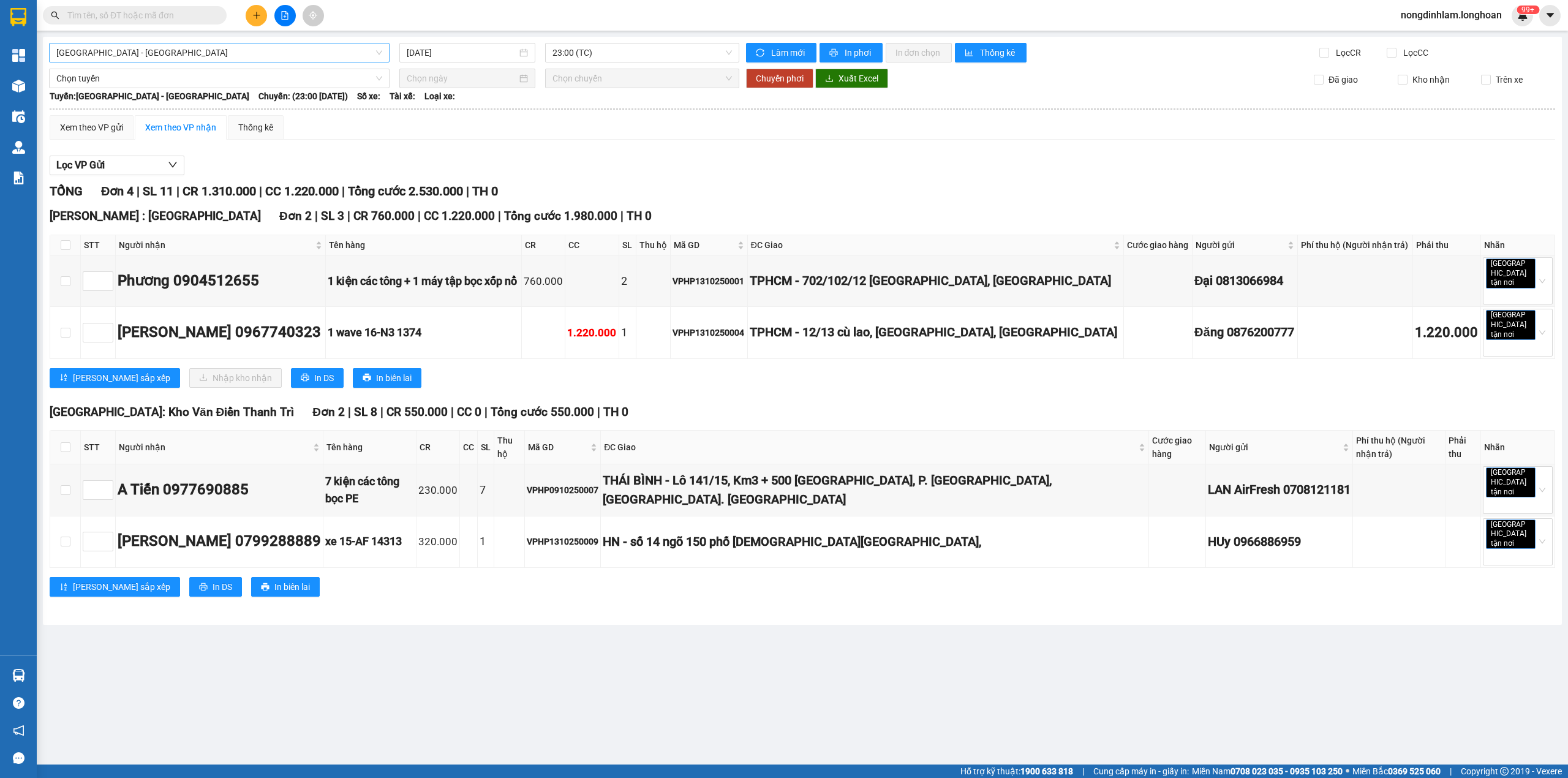
click at [179, 48] on span "[GEOGRAPHIC_DATA] - [GEOGRAPHIC_DATA]" at bounding box center [219, 53] width 326 height 19
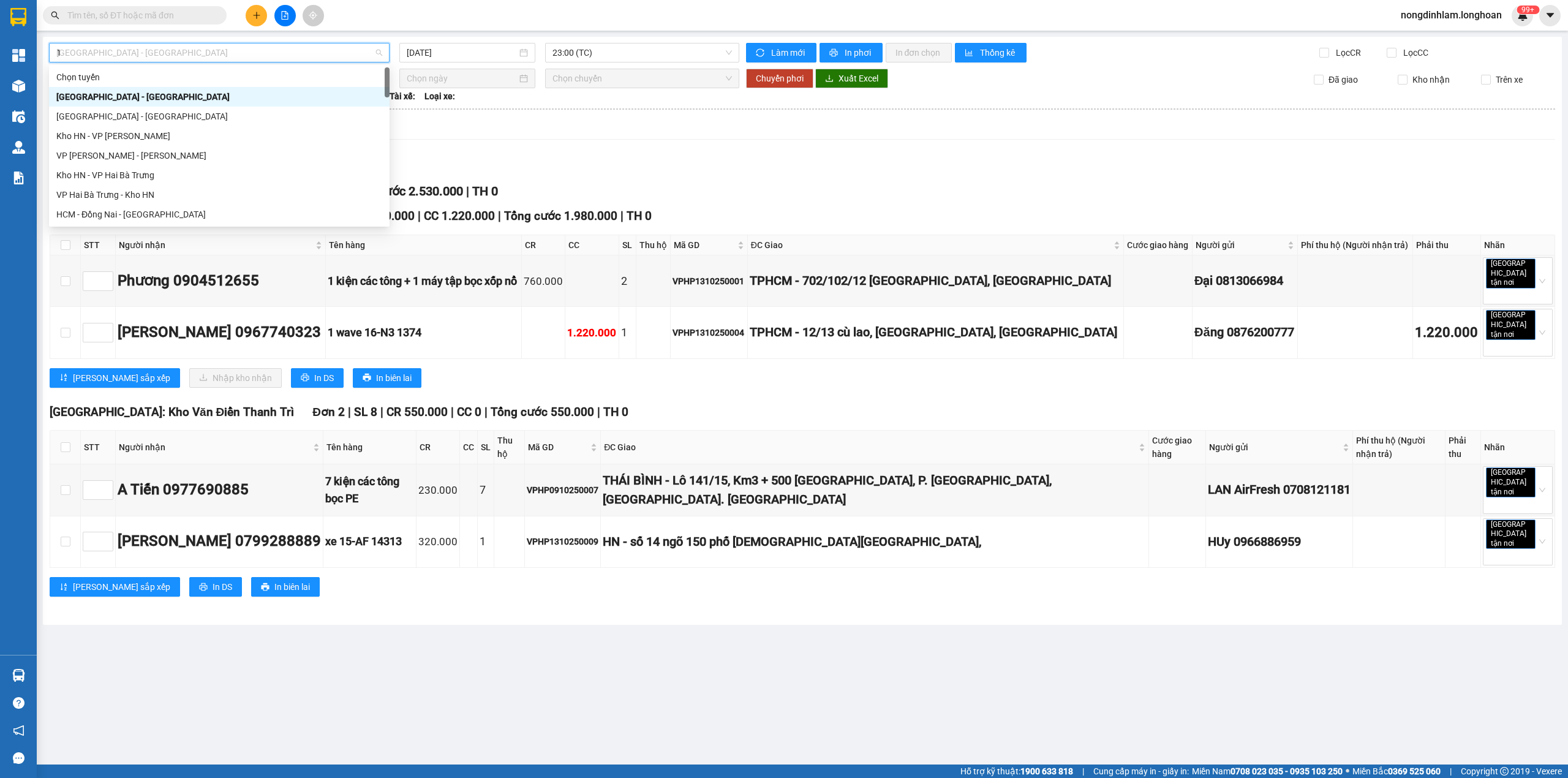
type input "12"
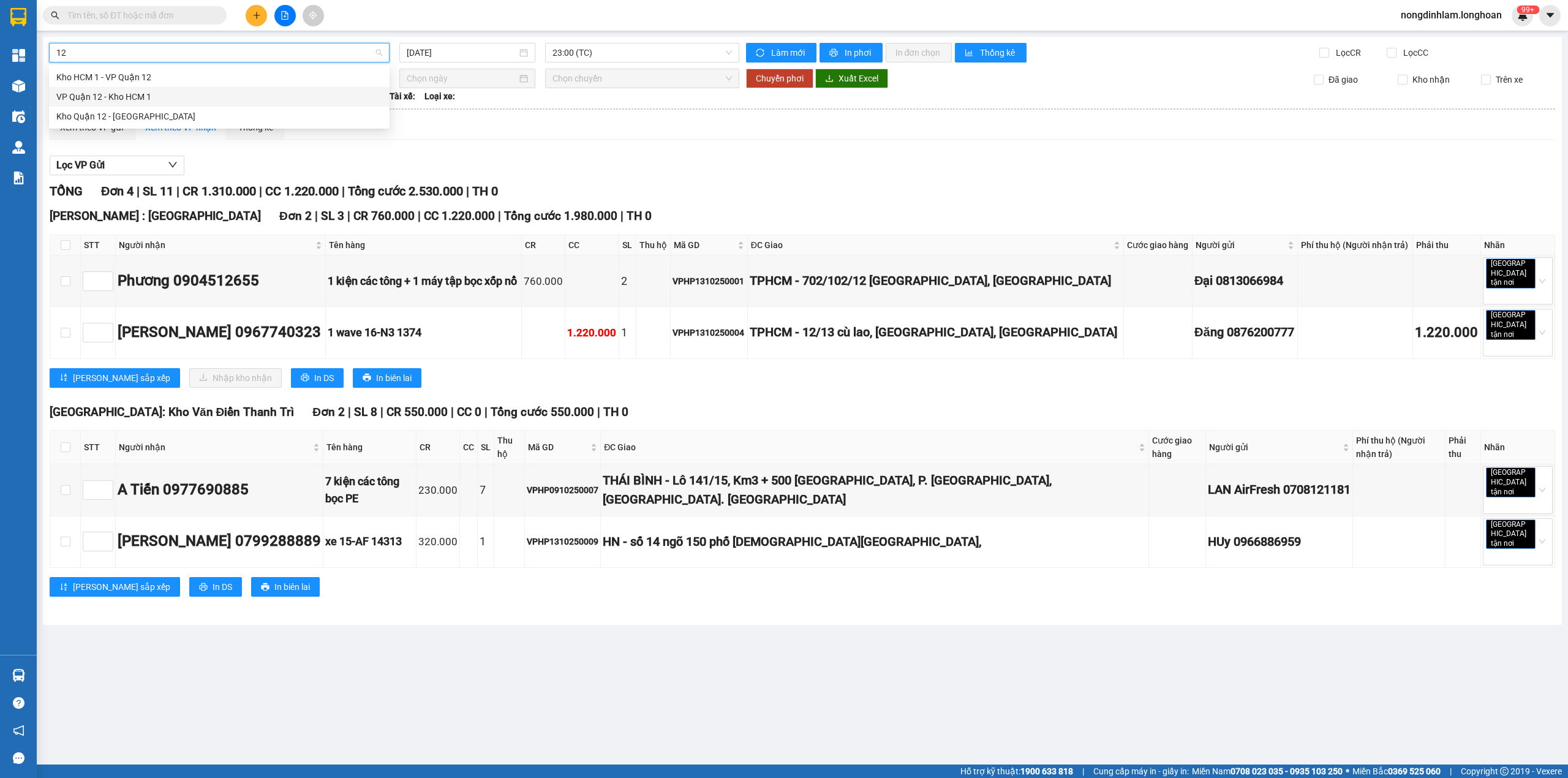
click at [144, 101] on div "VP Quận 12 - Kho HCM 1" at bounding box center [219, 97] width 326 height 14
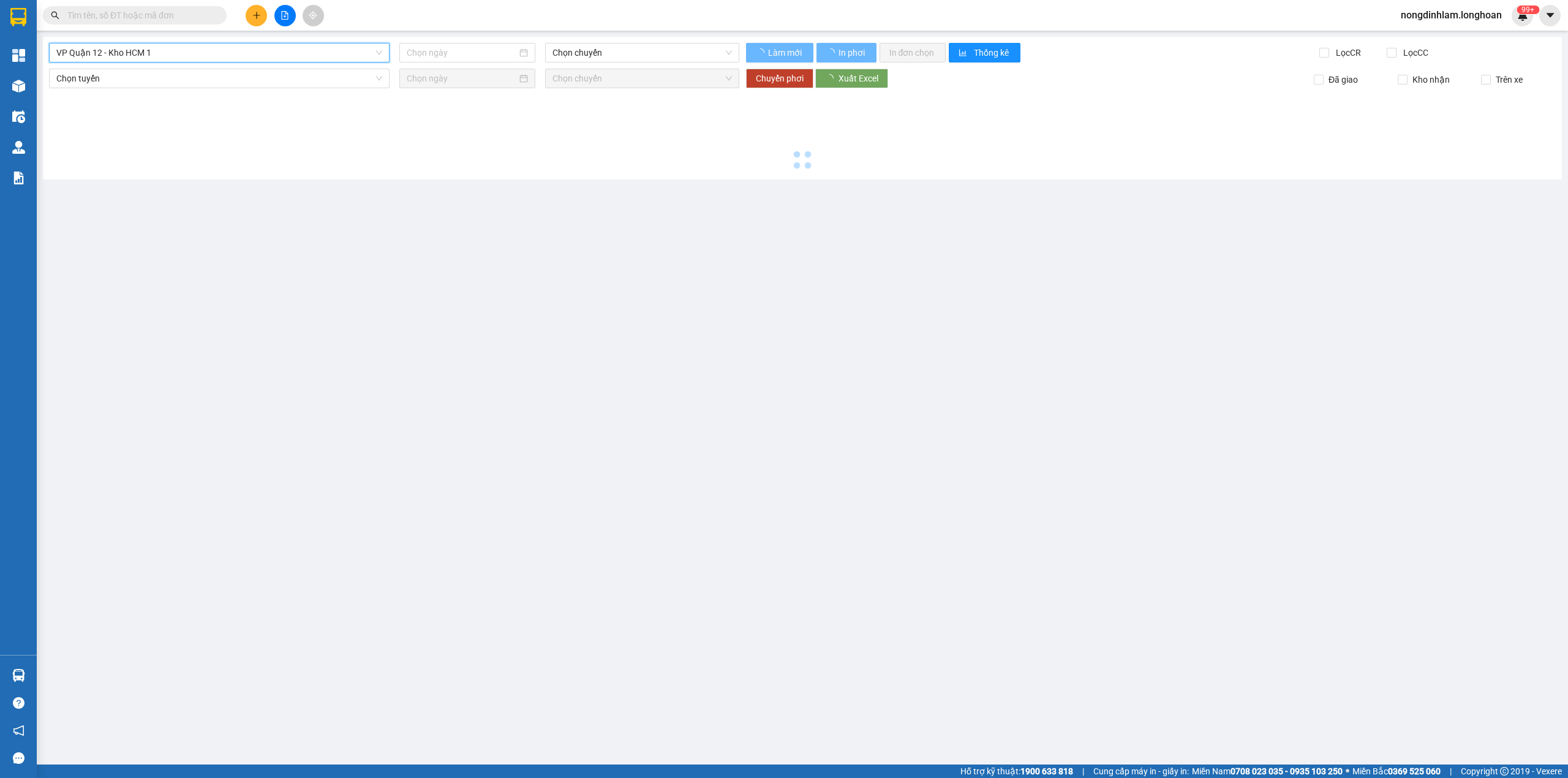
type input "[DATE]"
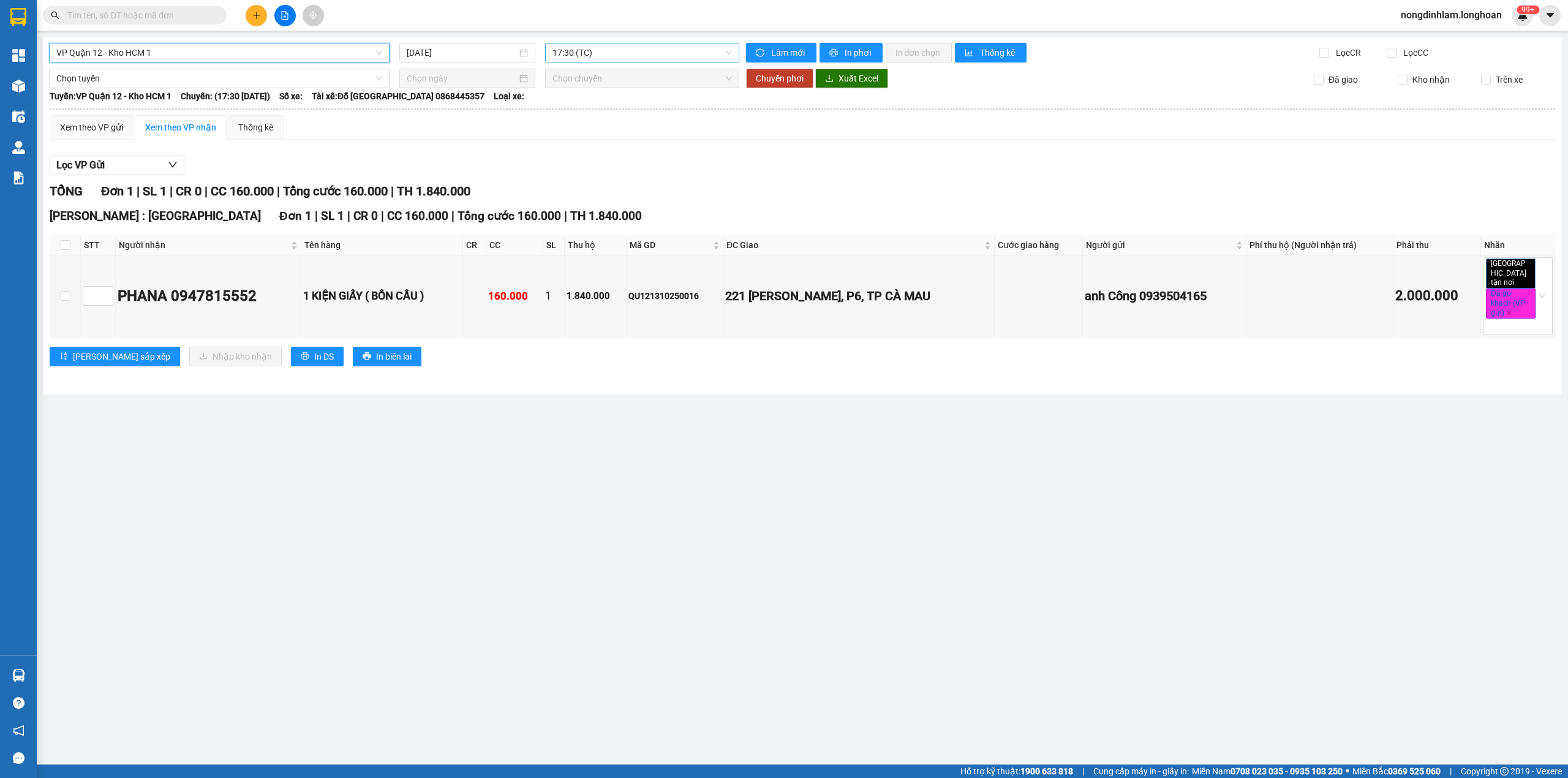
click at [626, 54] on span "17:30 (TC)" at bounding box center [642, 53] width 180 height 19
click at [616, 104] on div "17:30 (TC)" at bounding box center [599, 97] width 110 height 20
click at [248, 58] on span "VP Quận 12 - Kho HCM 1" at bounding box center [219, 53] width 326 height 19
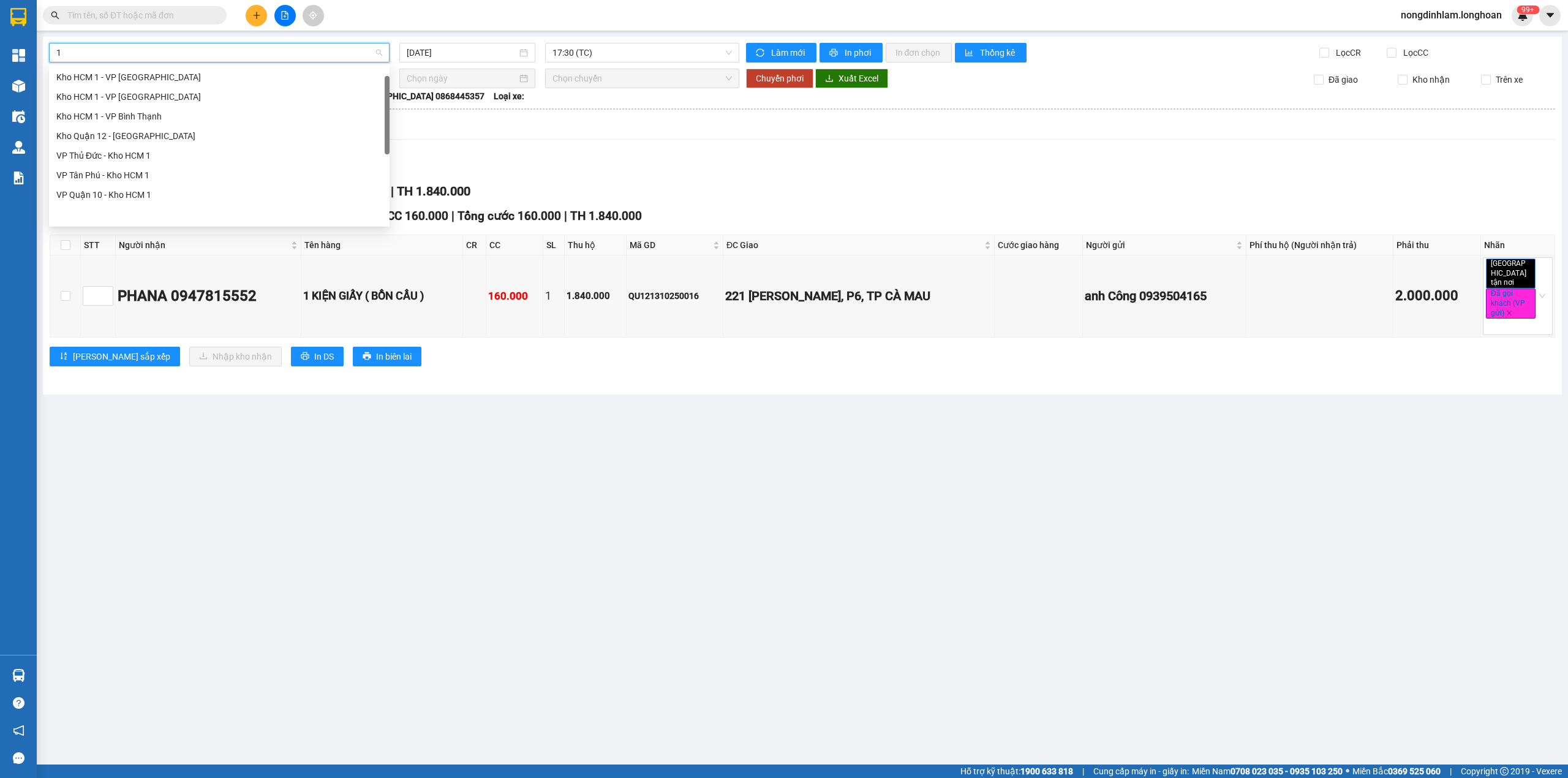
type input "12"
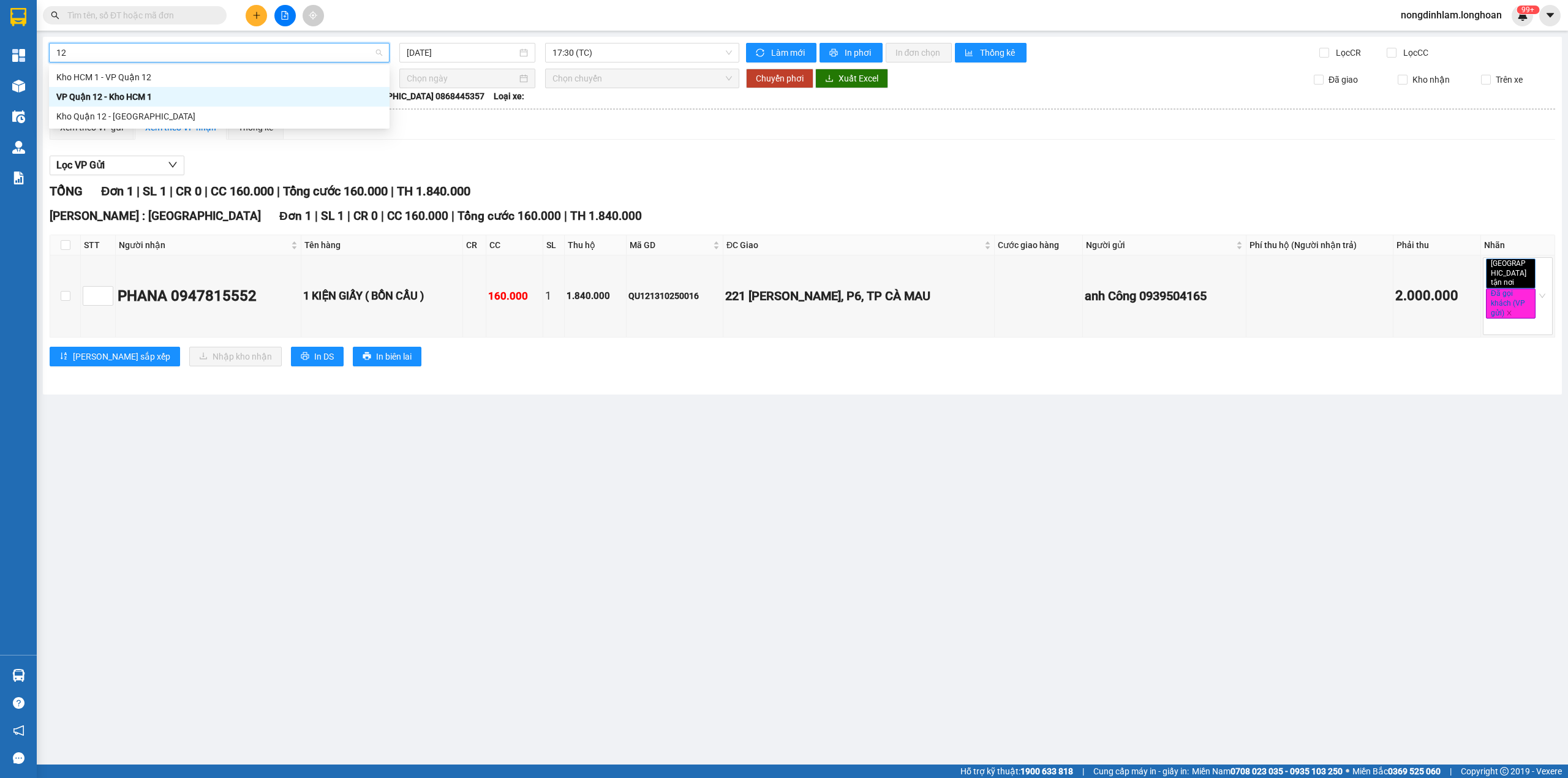
click at [96, 98] on div "VP Quận 12 - Kho HCM 1" at bounding box center [219, 97] width 326 height 14
click at [585, 52] on span "17:30 (TC)" at bounding box center [642, 53] width 180 height 19
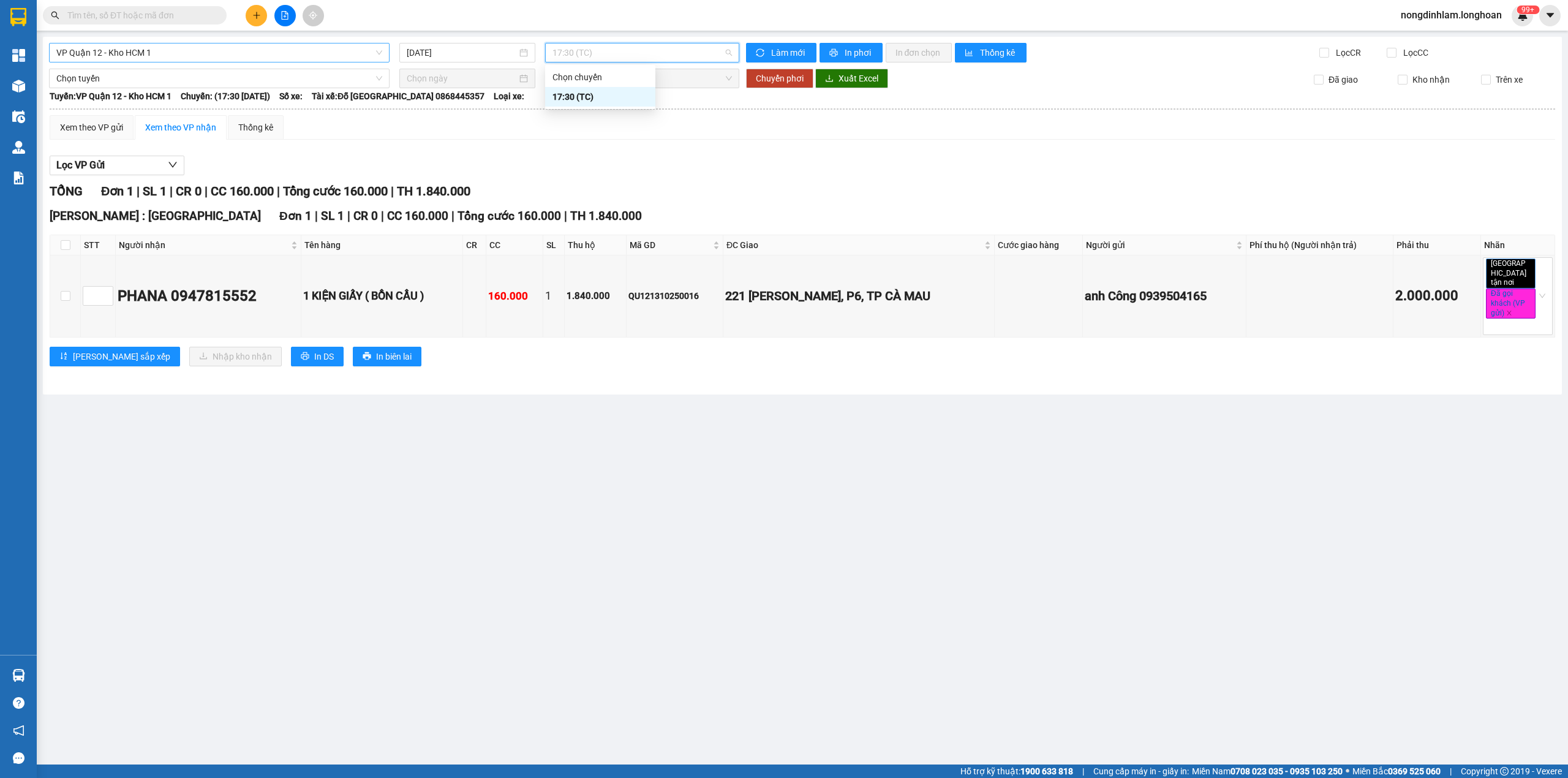
click at [594, 102] on div "17:30 (TC)" at bounding box center [600, 97] width 96 height 14
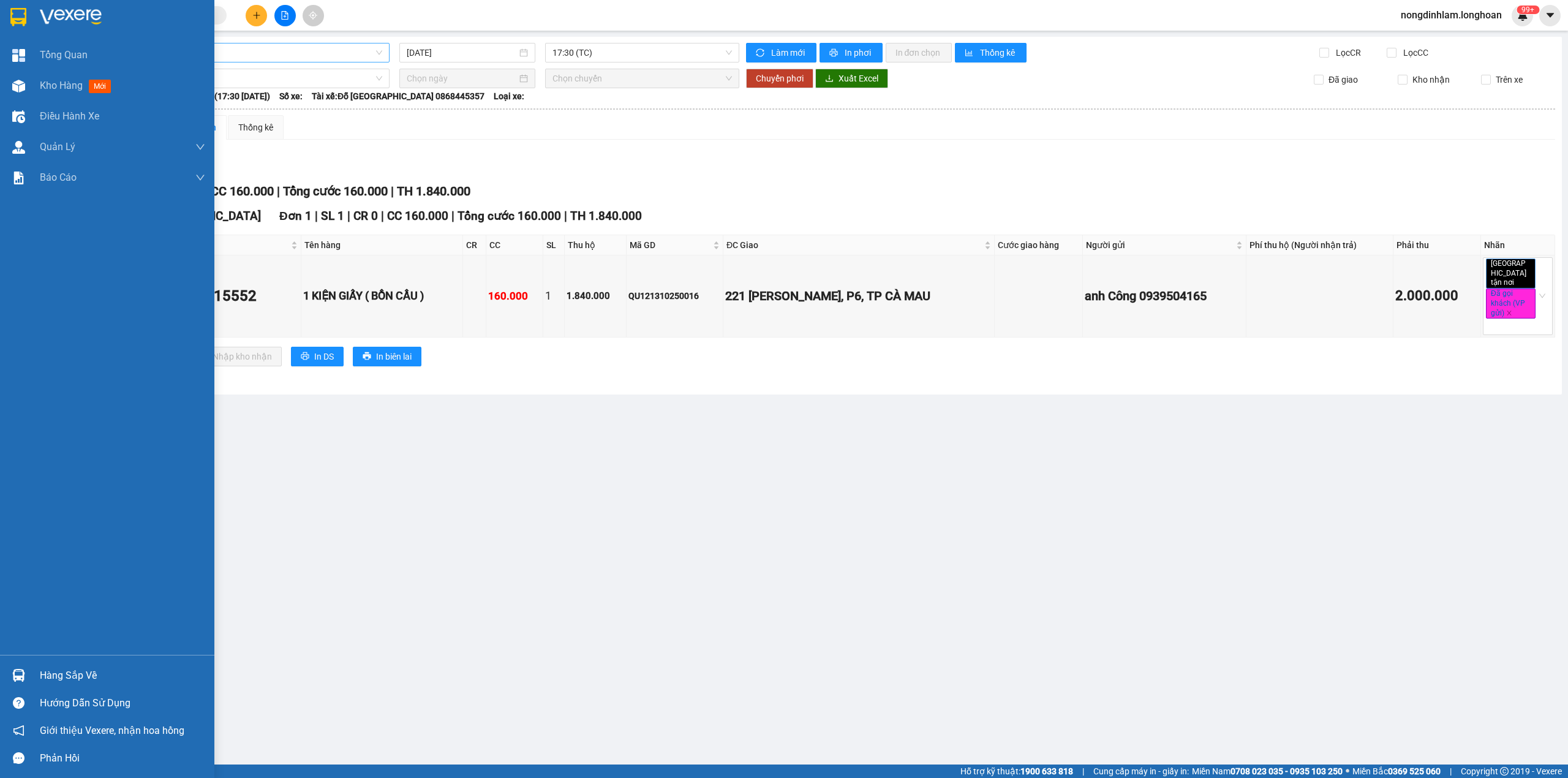
click at [3, 8] on div at bounding box center [107, 20] width 214 height 40
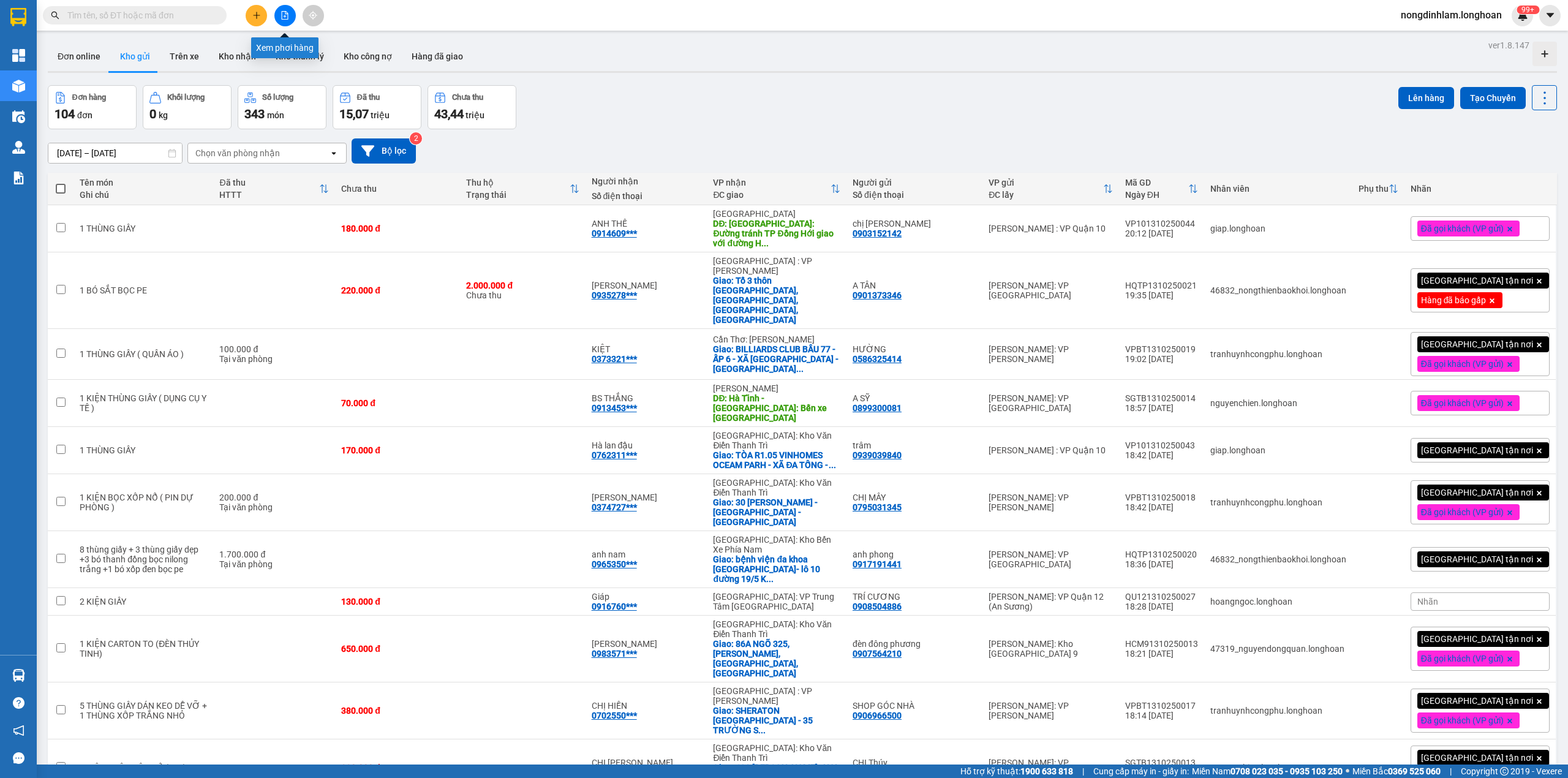
click at [283, 16] on icon "file-add" at bounding box center [285, 16] width 9 height 9
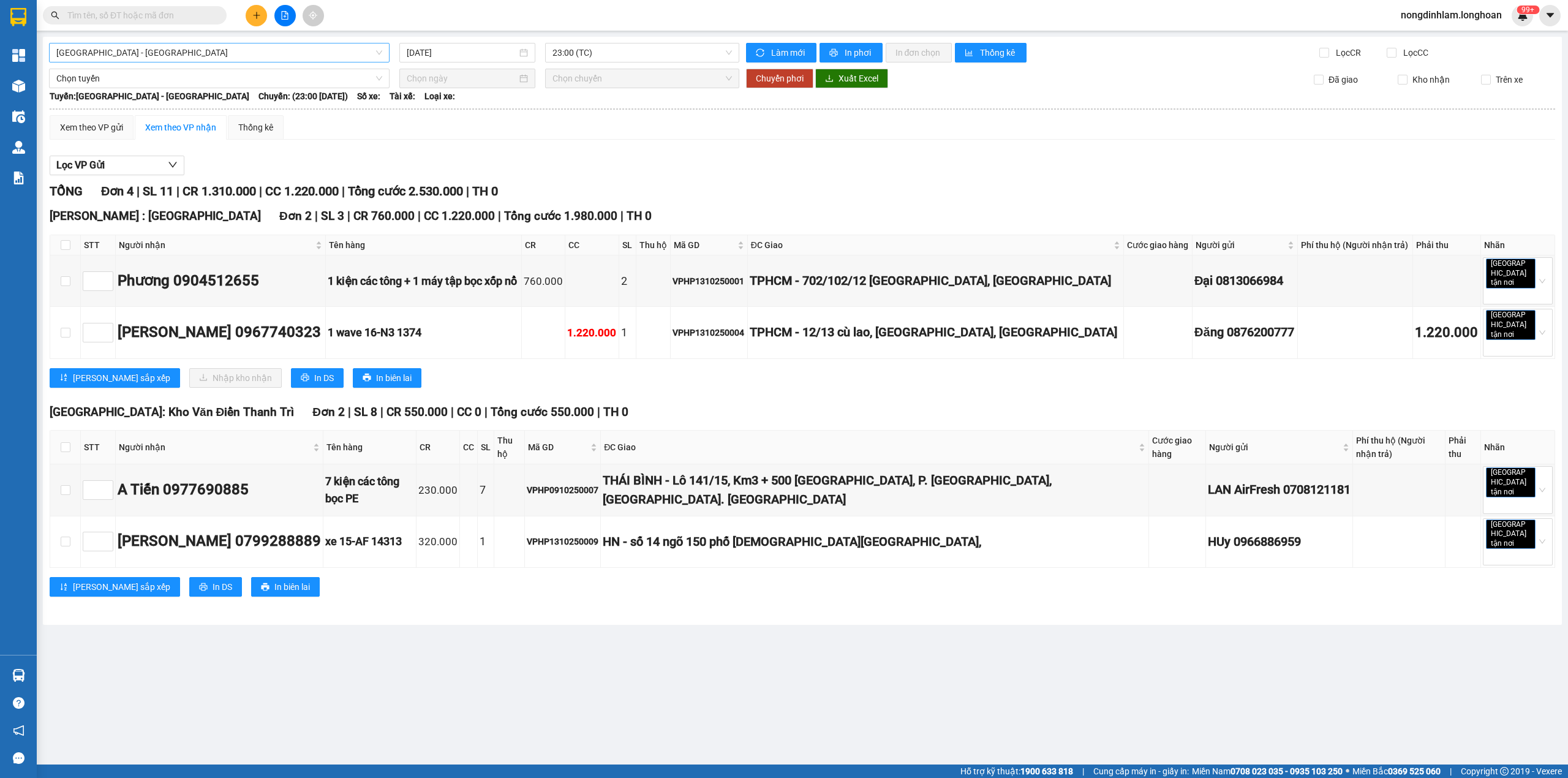
click at [88, 55] on span "[GEOGRAPHIC_DATA] - [GEOGRAPHIC_DATA]" at bounding box center [219, 53] width 326 height 19
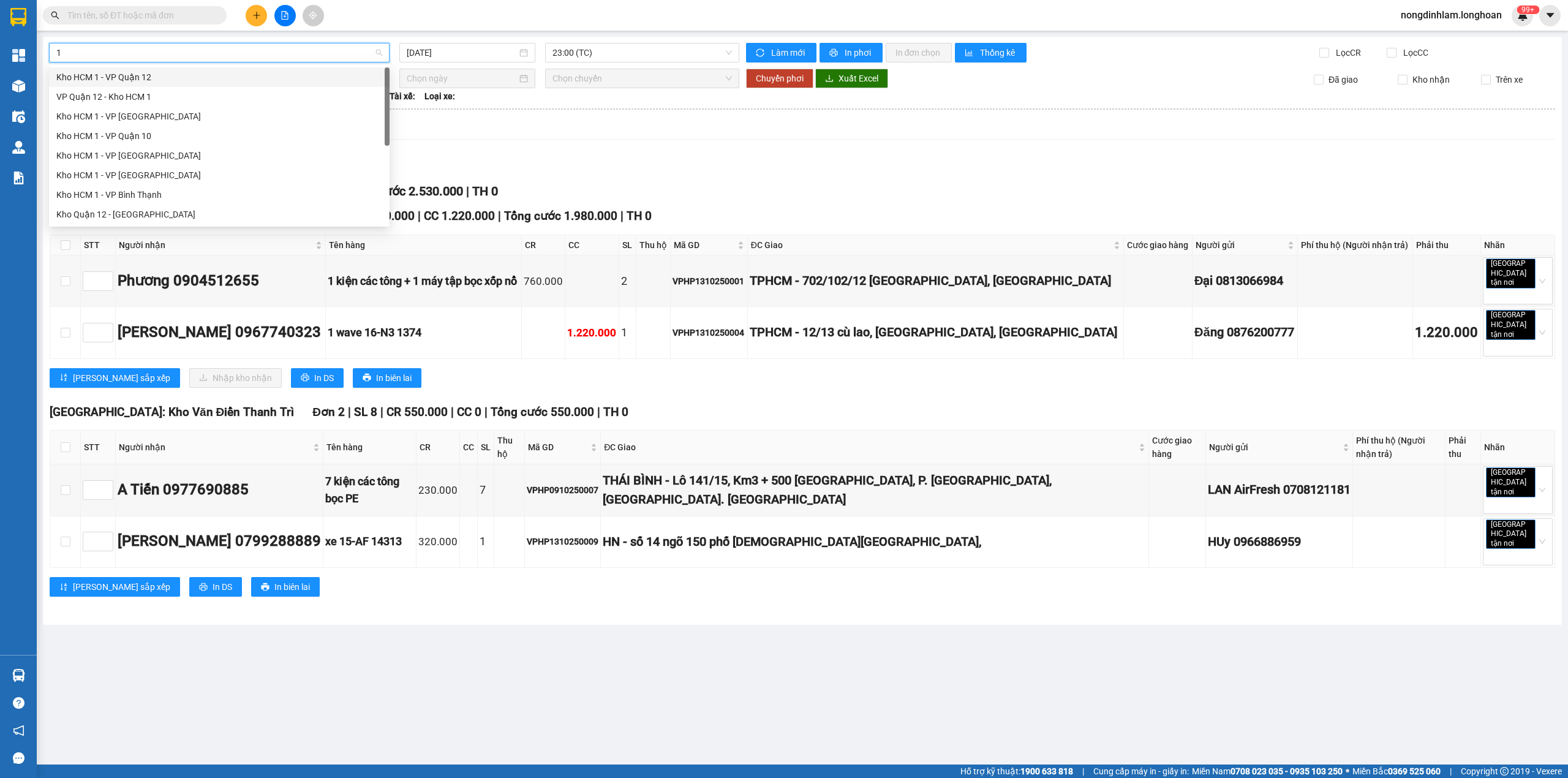
type input "10"
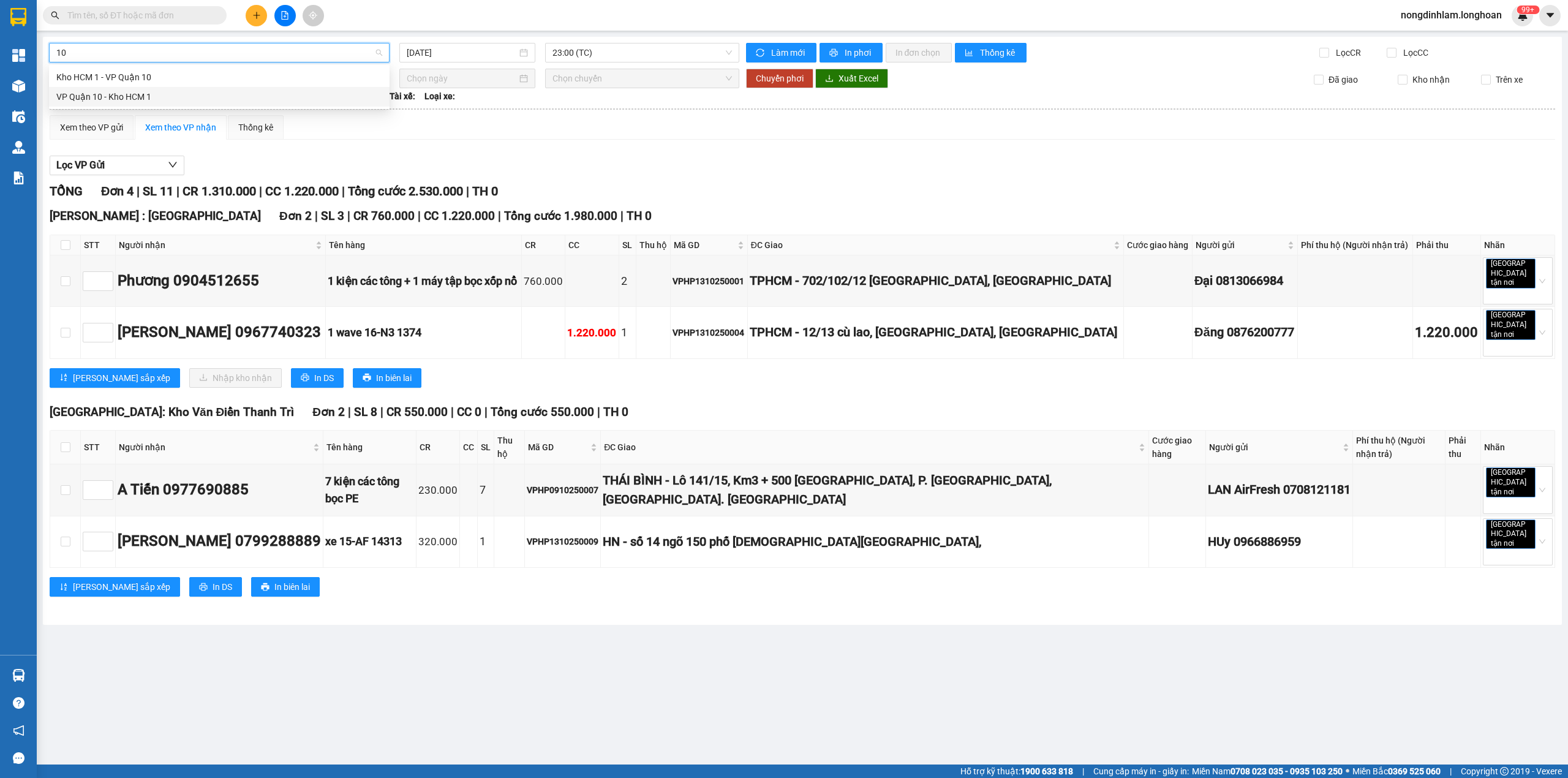
click at [103, 94] on div "VP Quận 10 - Kho HCM 1" at bounding box center [219, 97] width 326 height 14
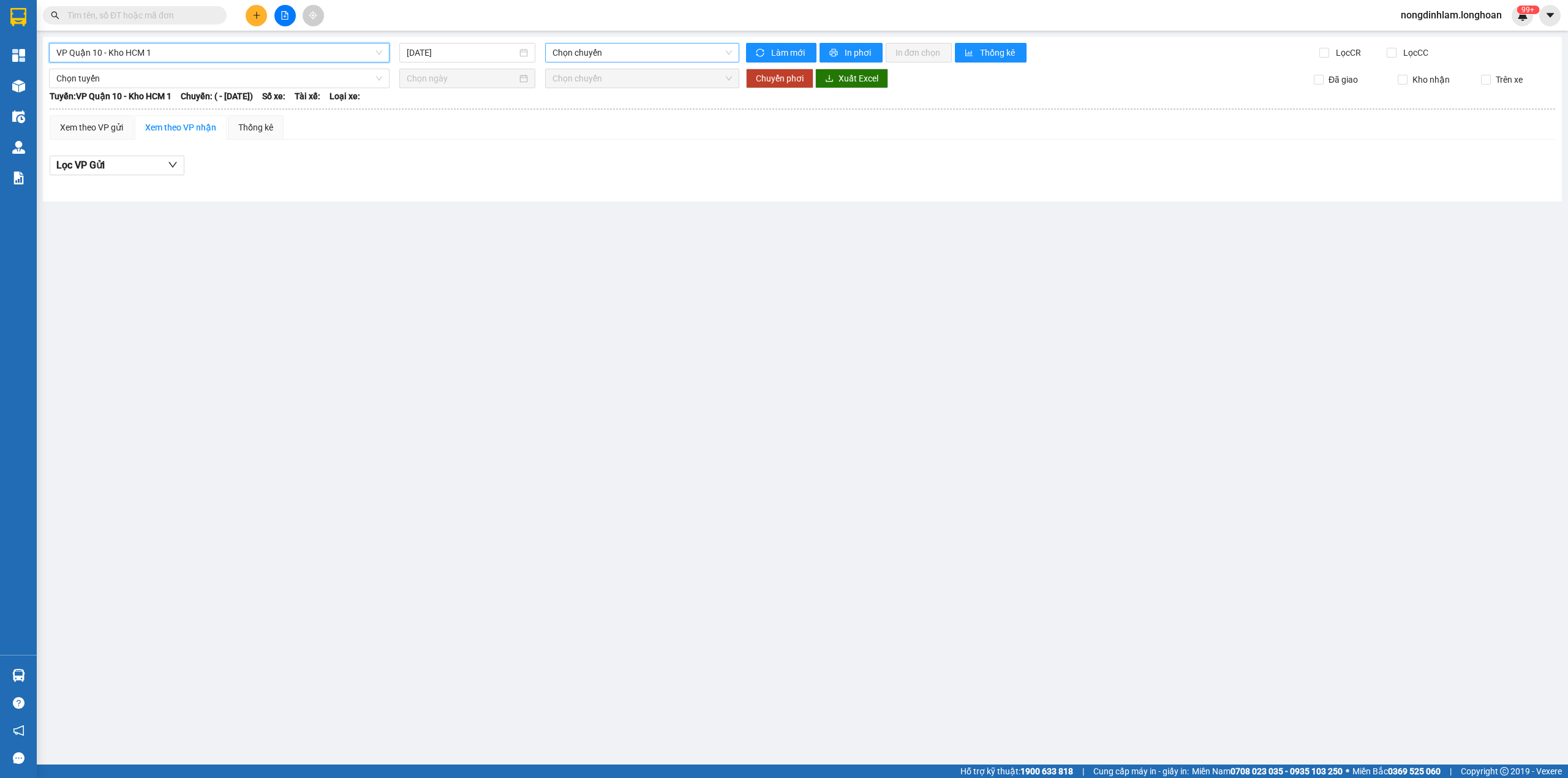
click at [619, 49] on span "Chọn chuyến" at bounding box center [642, 53] width 180 height 19
click at [456, 65] on div "VP Quận 10 - Kho HCM 1 [DATE] Chọn chuyến Làm mới In phơi In đơn chọn Thống kê …" at bounding box center [802, 119] width 1519 height 165
click at [456, 48] on input "[DATE]" at bounding box center [462, 53] width 110 height 14
type input "[DATE]"
click at [667, 314] on main "VP Quận 10 - Kho HCM 1 [DATE] Chọn chuyến Làm mới In phơi In đơn chọn Thống kê …" at bounding box center [784, 382] width 1568 height 764
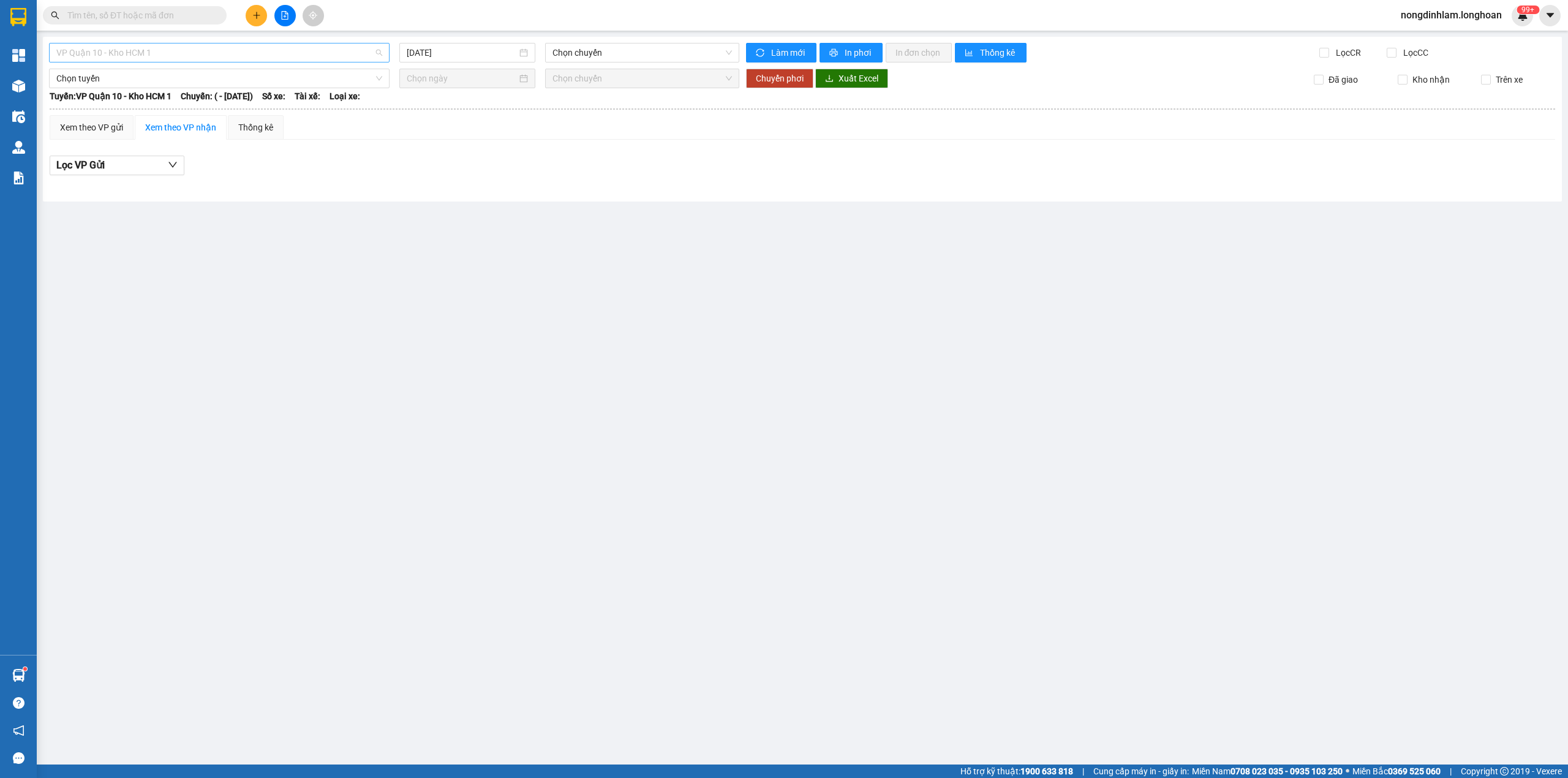
click at [190, 58] on span "VP Quận 10 - Kho HCM 1" at bounding box center [219, 53] width 326 height 19
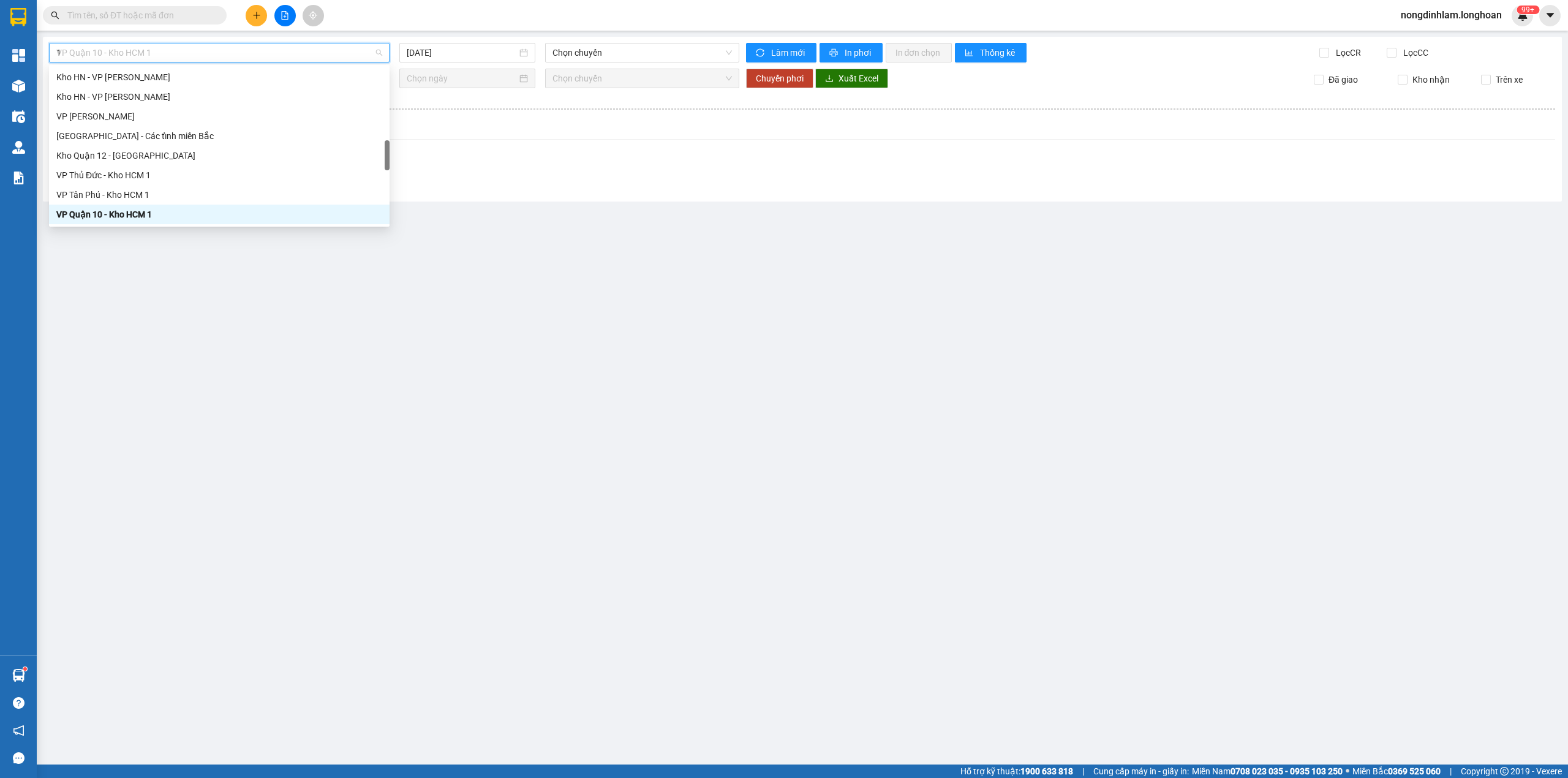
scroll to position [172, 0]
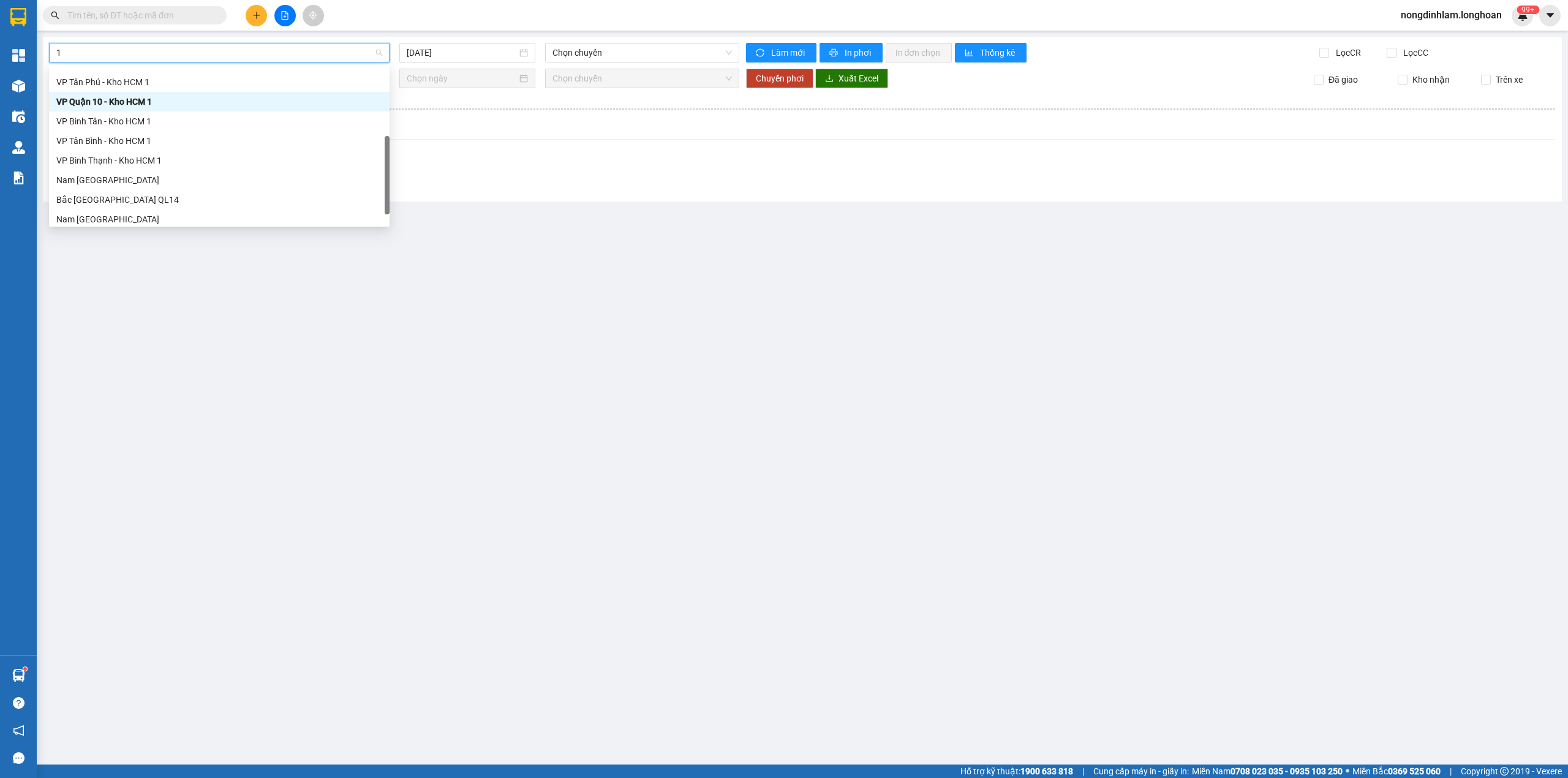
type input "12"
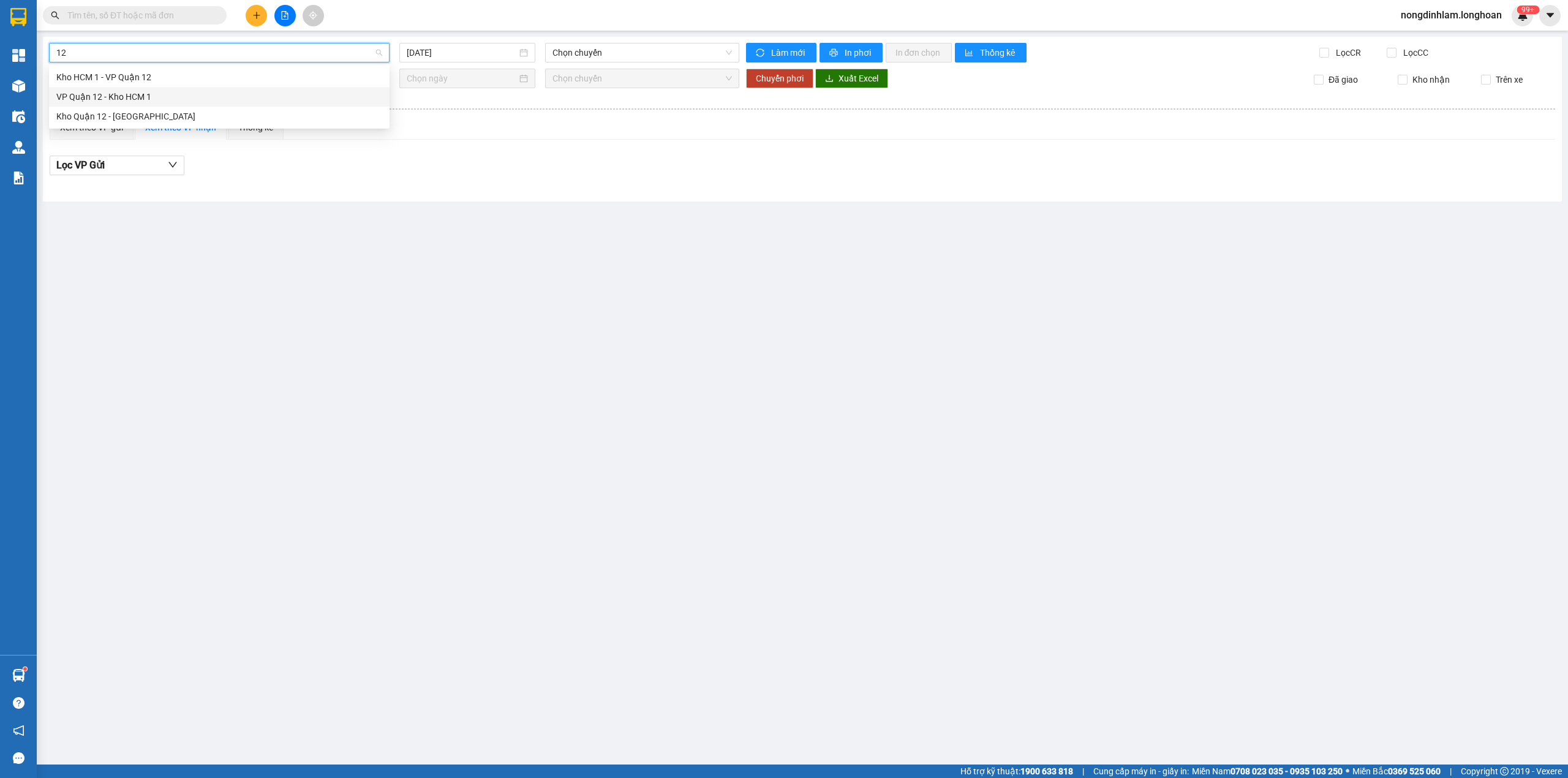
click at [150, 96] on div "VP Quận 12 - Kho HCM 1" at bounding box center [219, 97] width 326 height 14
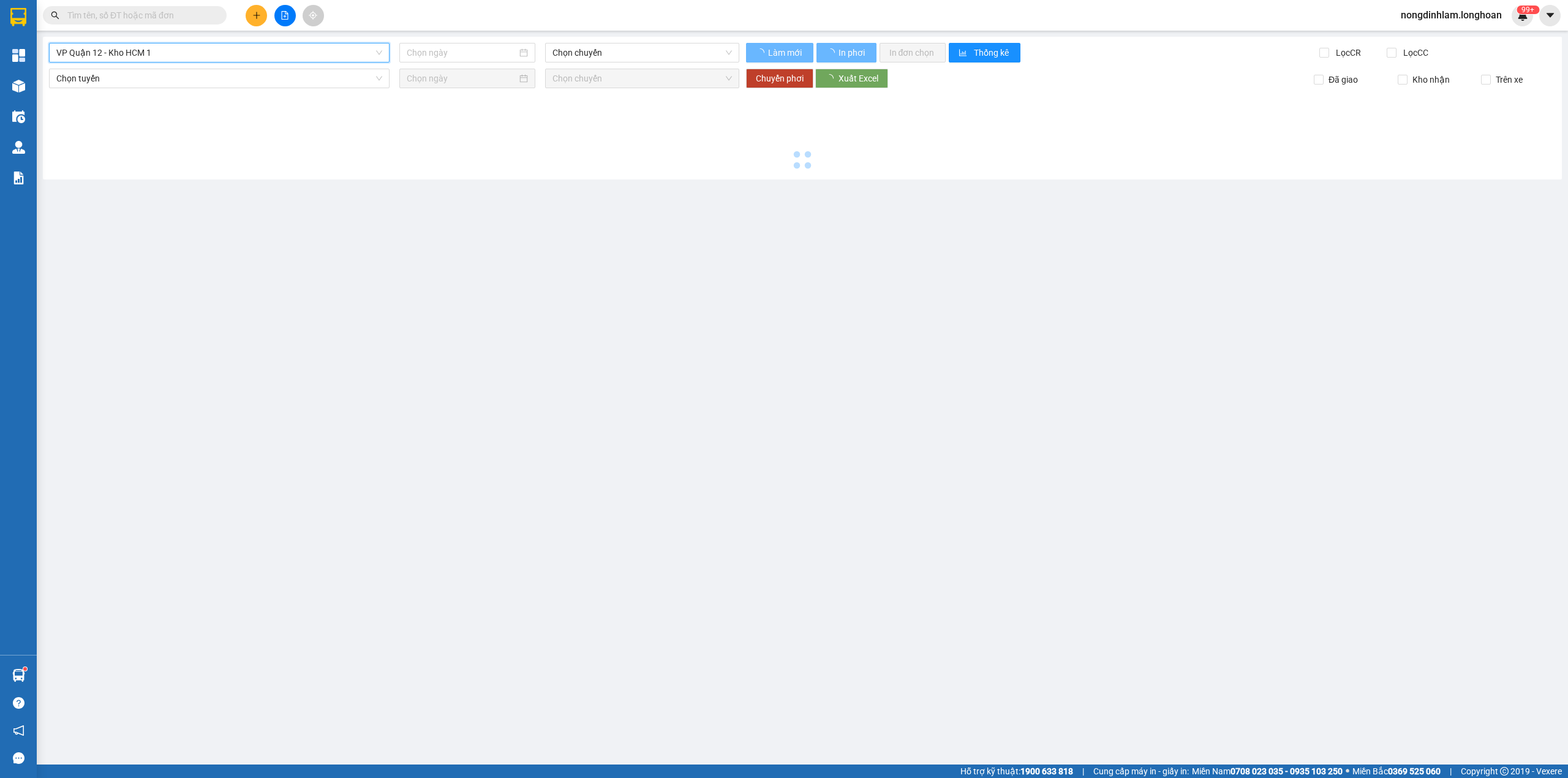
type input "[DATE]"
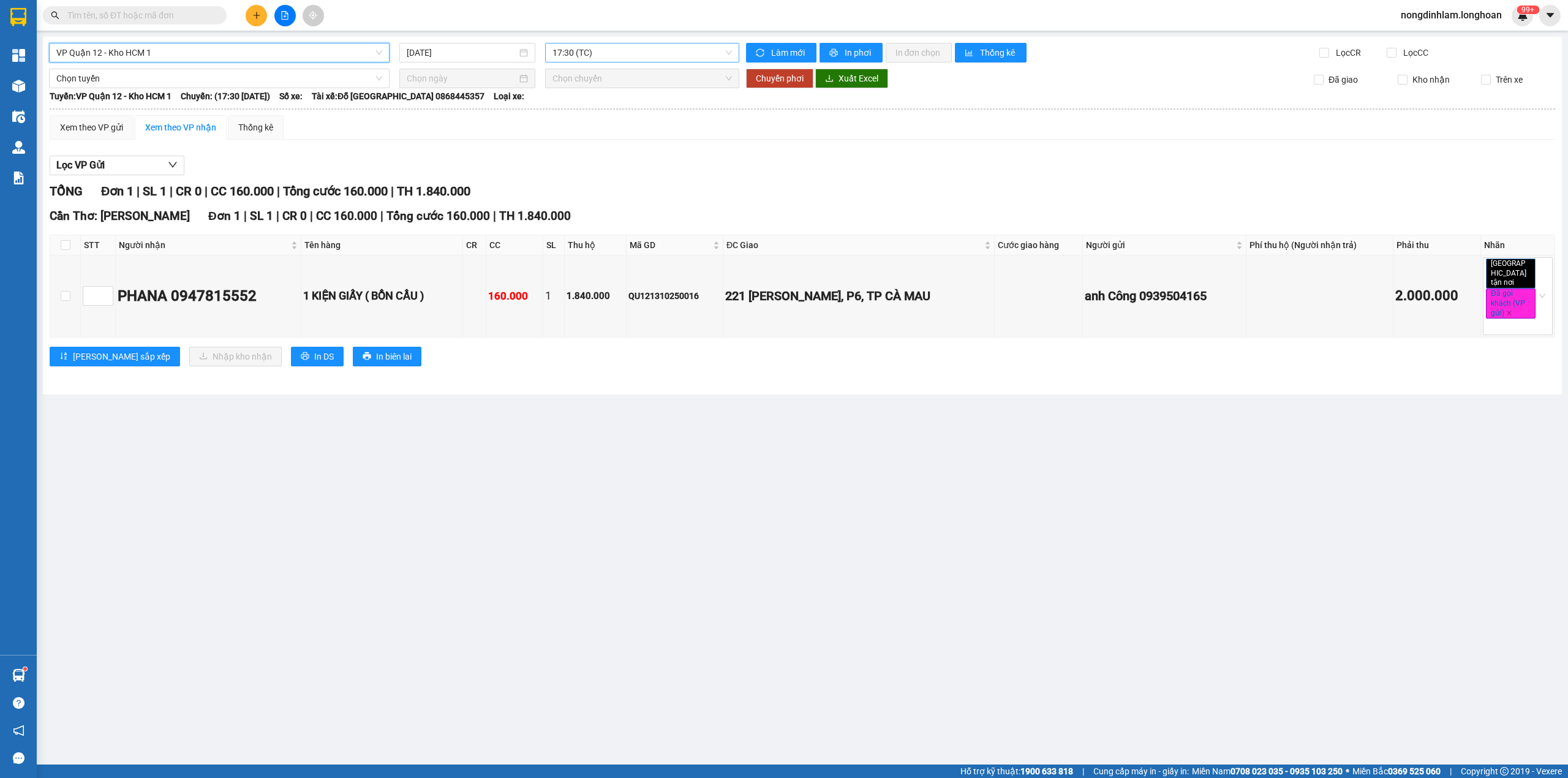
click at [623, 58] on span "17:30 (TC)" at bounding box center [642, 53] width 180 height 19
click at [618, 102] on div "17:30 (TC)" at bounding box center [600, 97] width 96 height 14
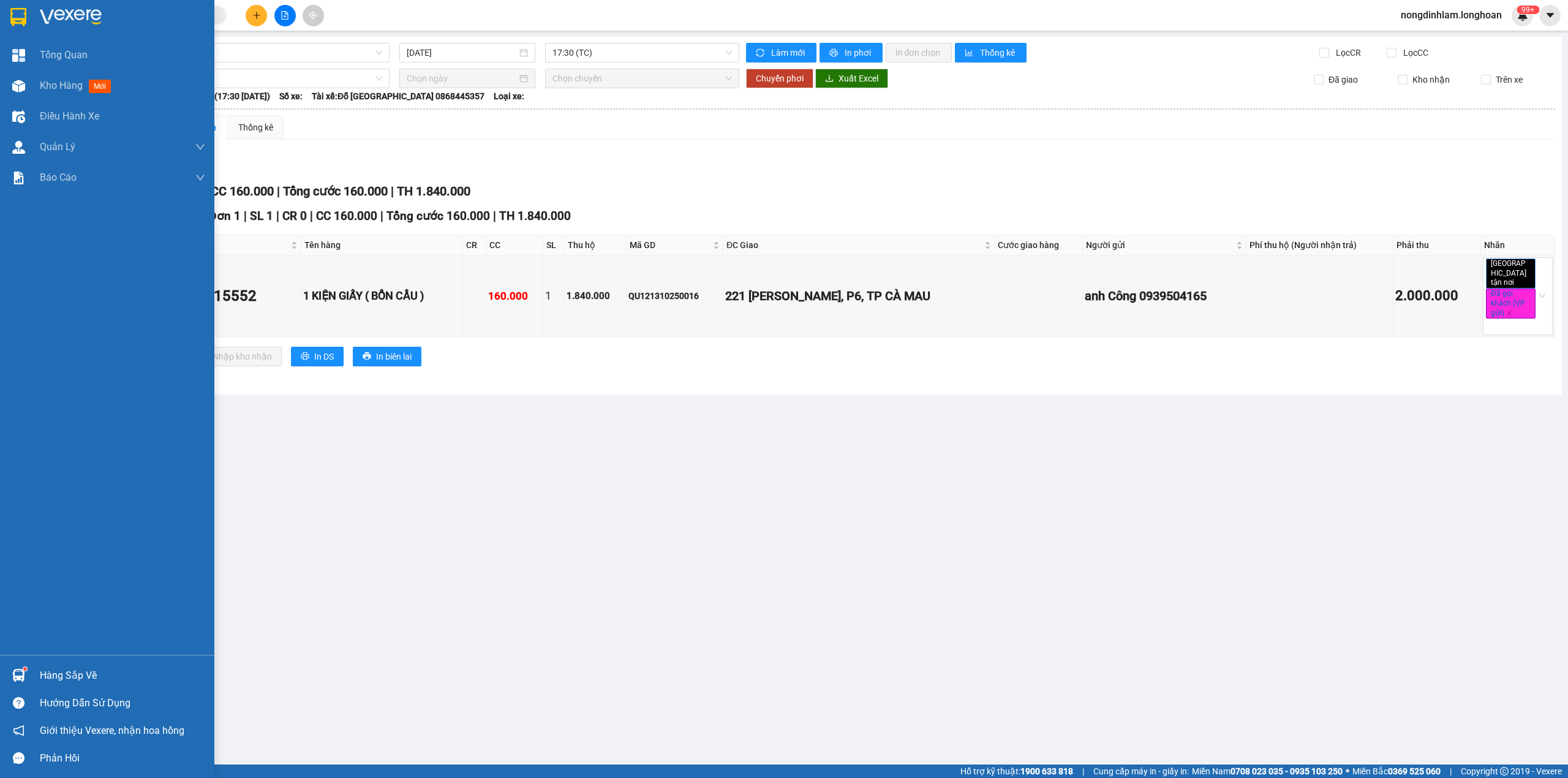
click at [20, 17] on img at bounding box center [19, 17] width 16 height 19
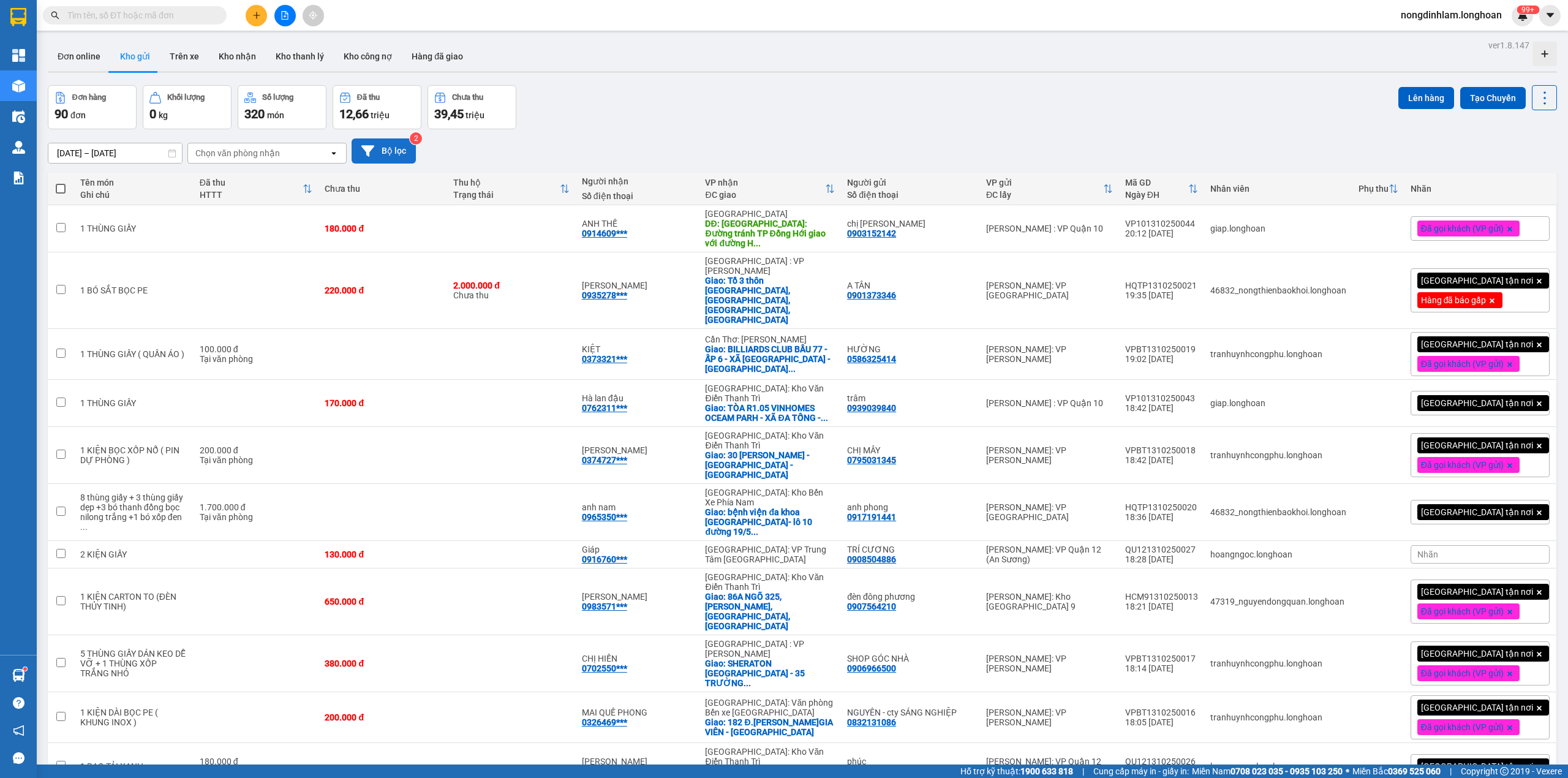
click at [403, 150] on button "Bộ lọc" at bounding box center [384, 151] width 65 height 25
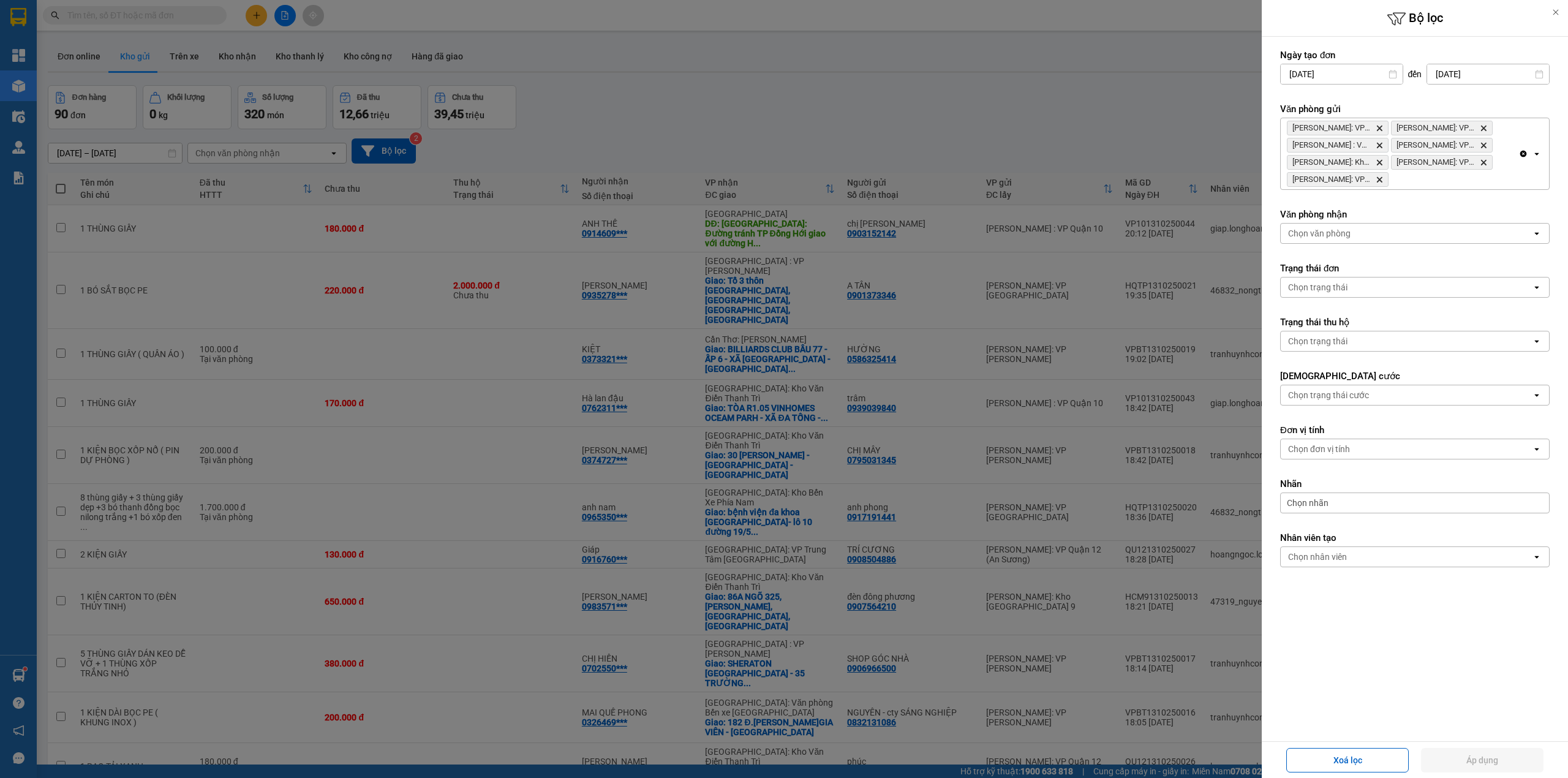
click at [1380, 127] on icon "Hồ Chí Minh: VP Quận 12 (An Sương), close by backspace" at bounding box center [1379, 128] width 6 height 6
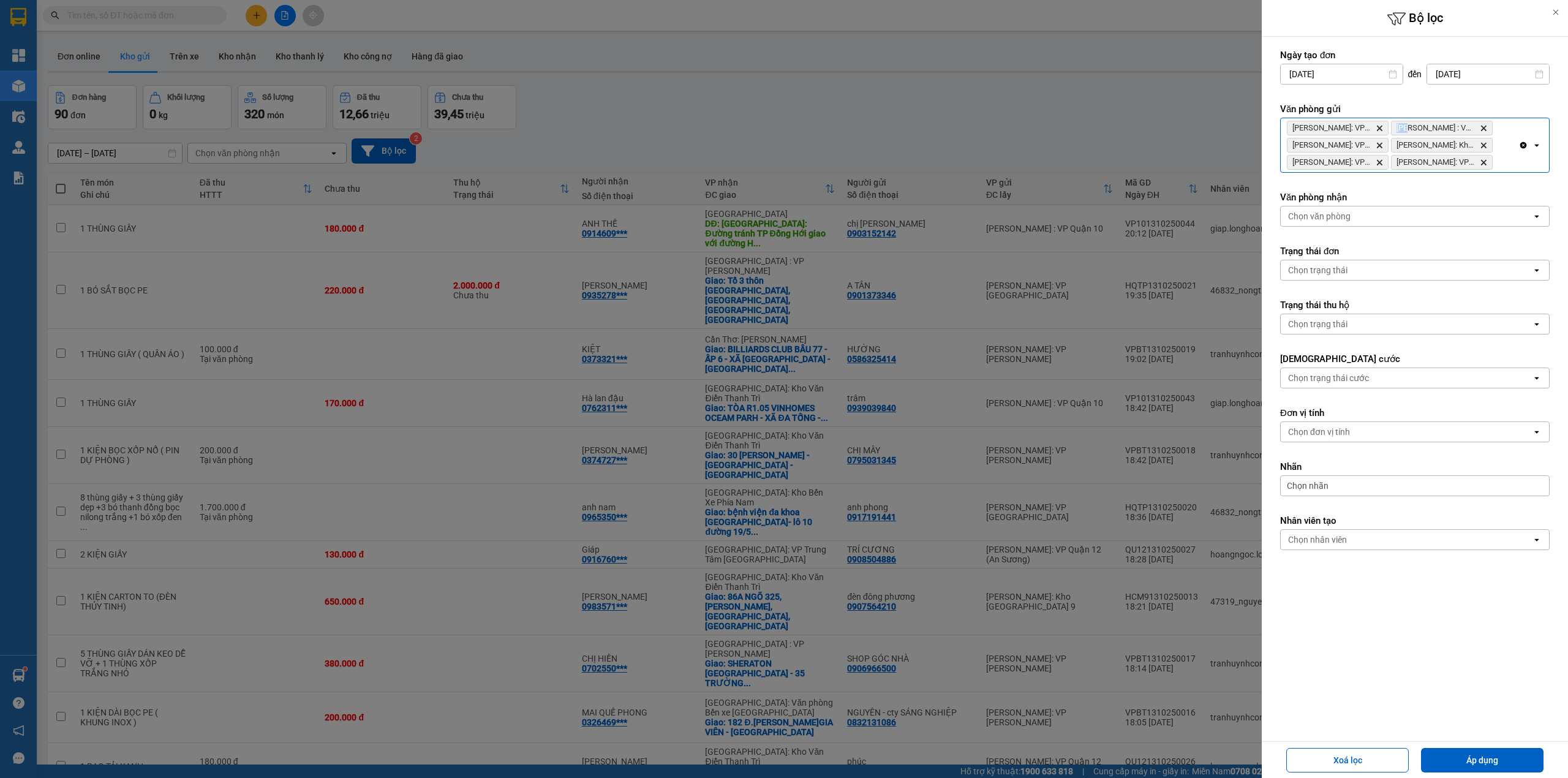
click at [1380, 127] on icon "Hồ Chí Minh: VP Bình Thạnh, close by backspace" at bounding box center [1379, 128] width 6 height 6
click at [1380, 127] on icon "Hồ Chí Minh : VP Quận 10, close by backspace" at bounding box center [1379, 128] width 6 height 6
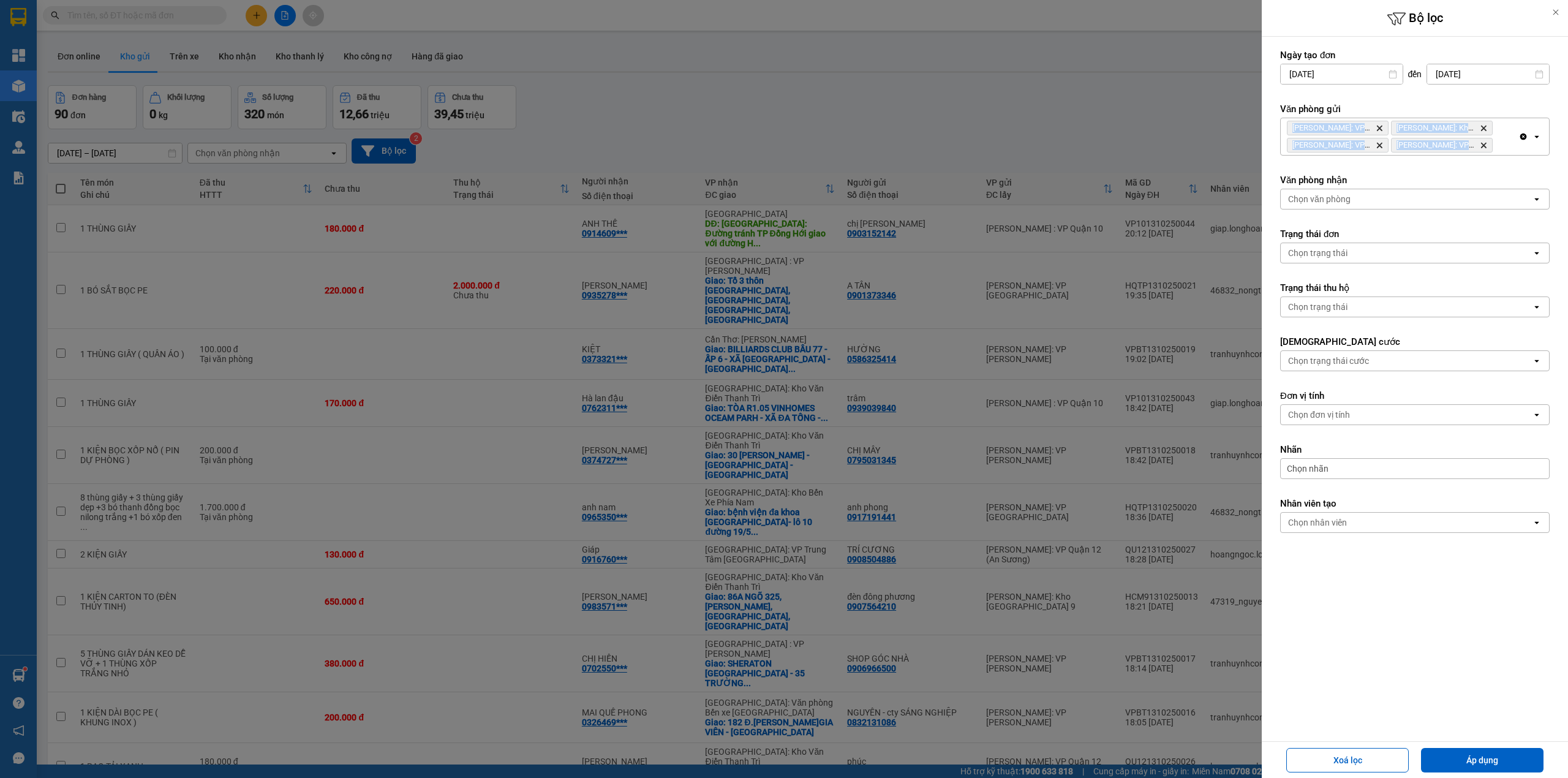
click at [1380, 127] on icon "Hồ Chí Minh: VP Quận Tân Phú, close by backspace" at bounding box center [1379, 128] width 6 height 6
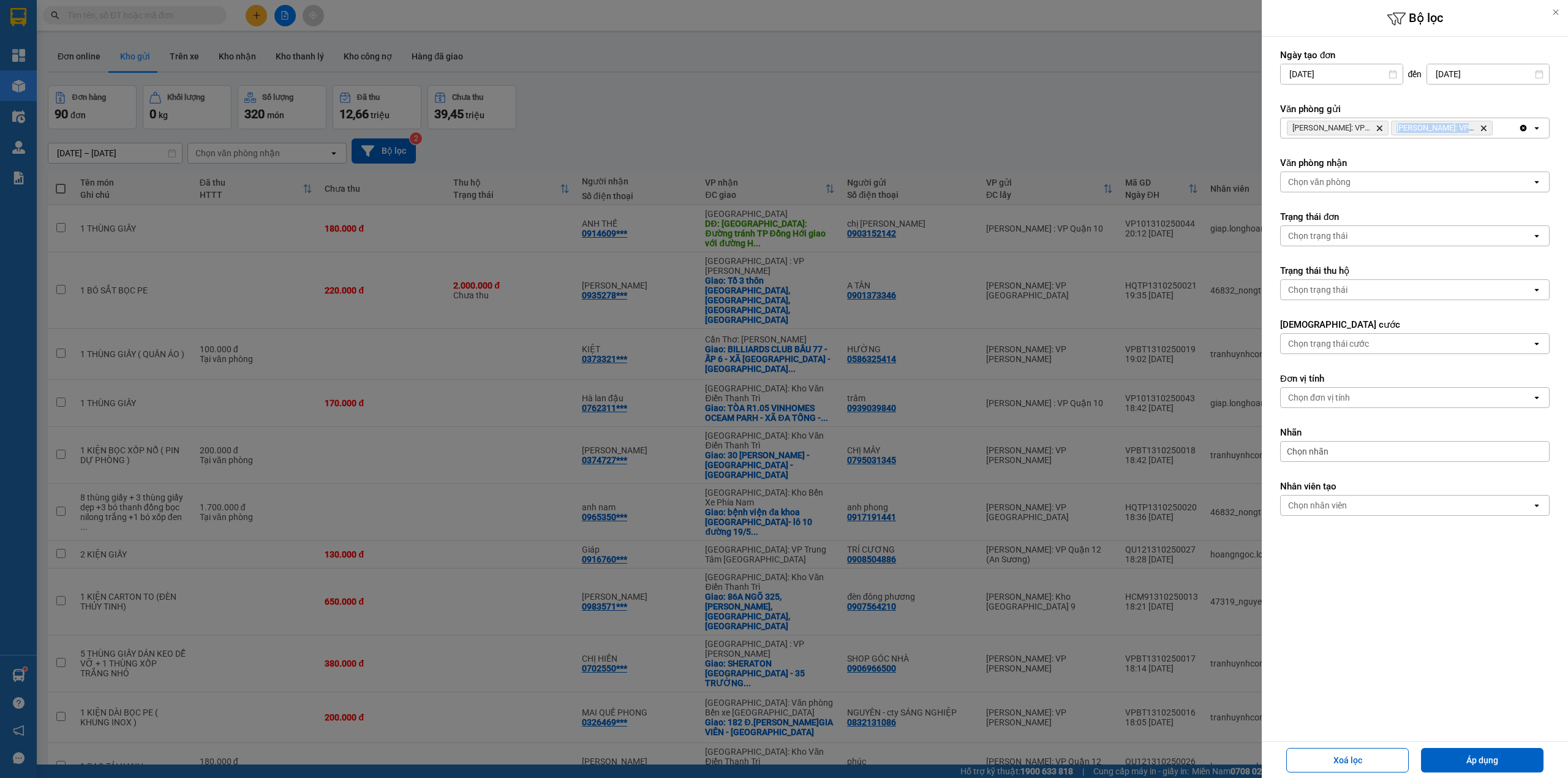
click at [1380, 127] on icon "Hồ Chí Minh: VP Bến xe Miền Tây (Quận Bình Tân), close by backspace" at bounding box center [1379, 128] width 6 height 6
click at [1380, 127] on icon "Hồ Chí Minh: VP Quận Tân Bình, close by backspace" at bounding box center [1379, 128] width 6 height 6
click at [1380, 127] on div "Chọn văn phòng" at bounding box center [1406, 128] width 251 height 20
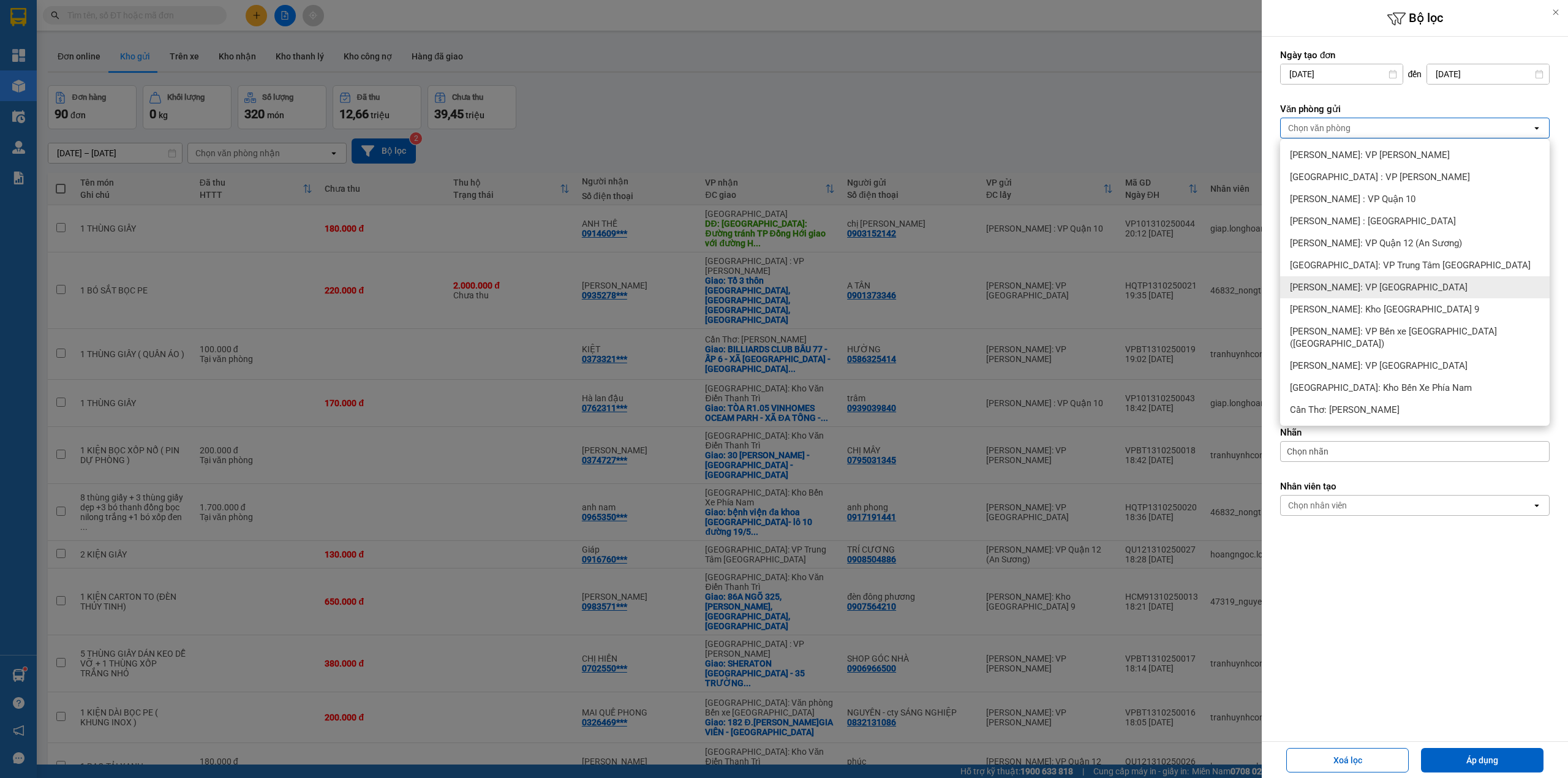
click at [1406, 290] on span "[PERSON_NAME]: VP [GEOGRAPHIC_DATA]" at bounding box center [1379, 287] width 178 height 12
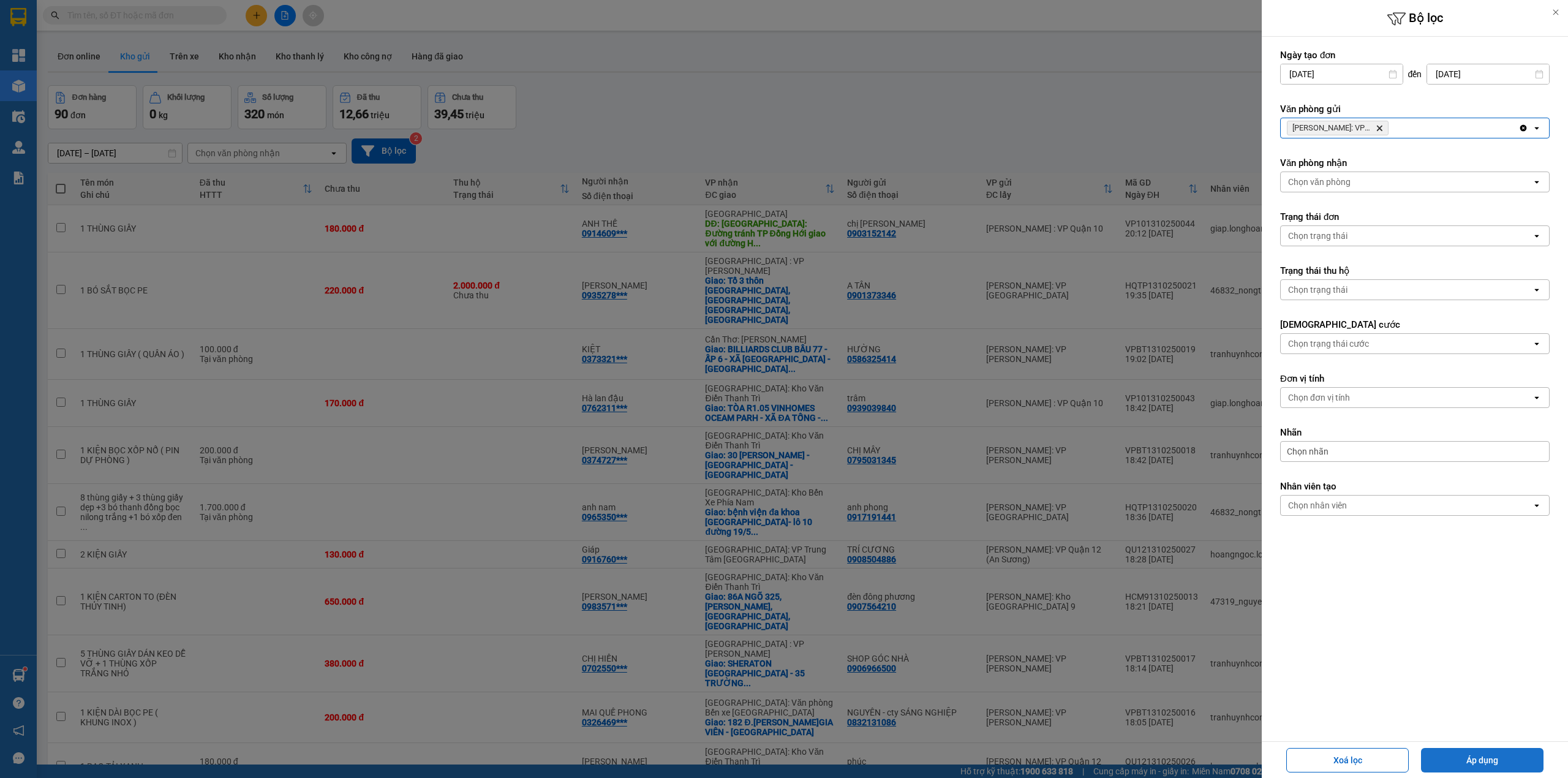
click at [1478, 757] on button "Áp dụng" at bounding box center [1482, 760] width 122 height 24
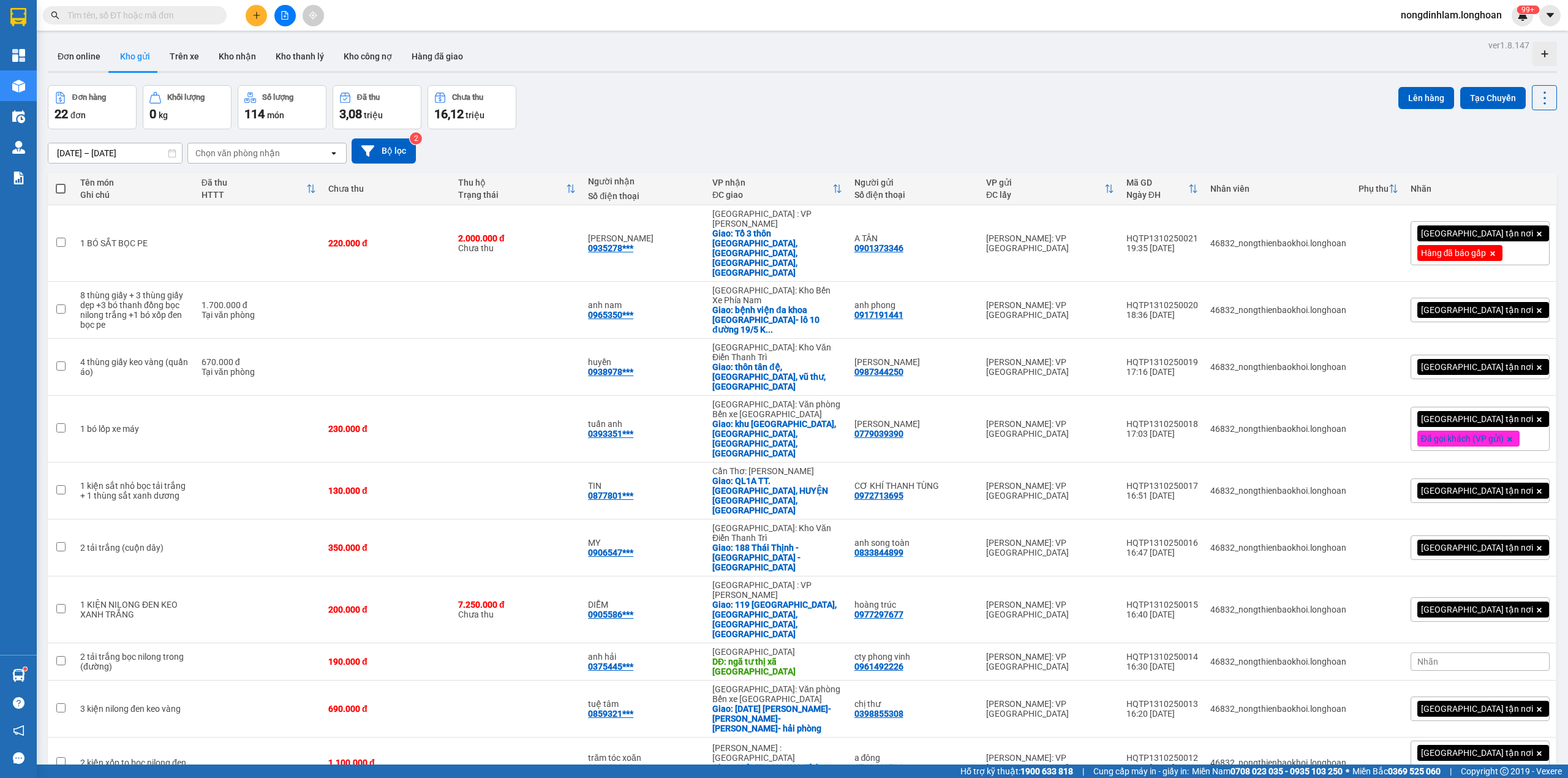
click at [281, 15] on icon "file-add" at bounding box center [285, 16] width 7 height 9
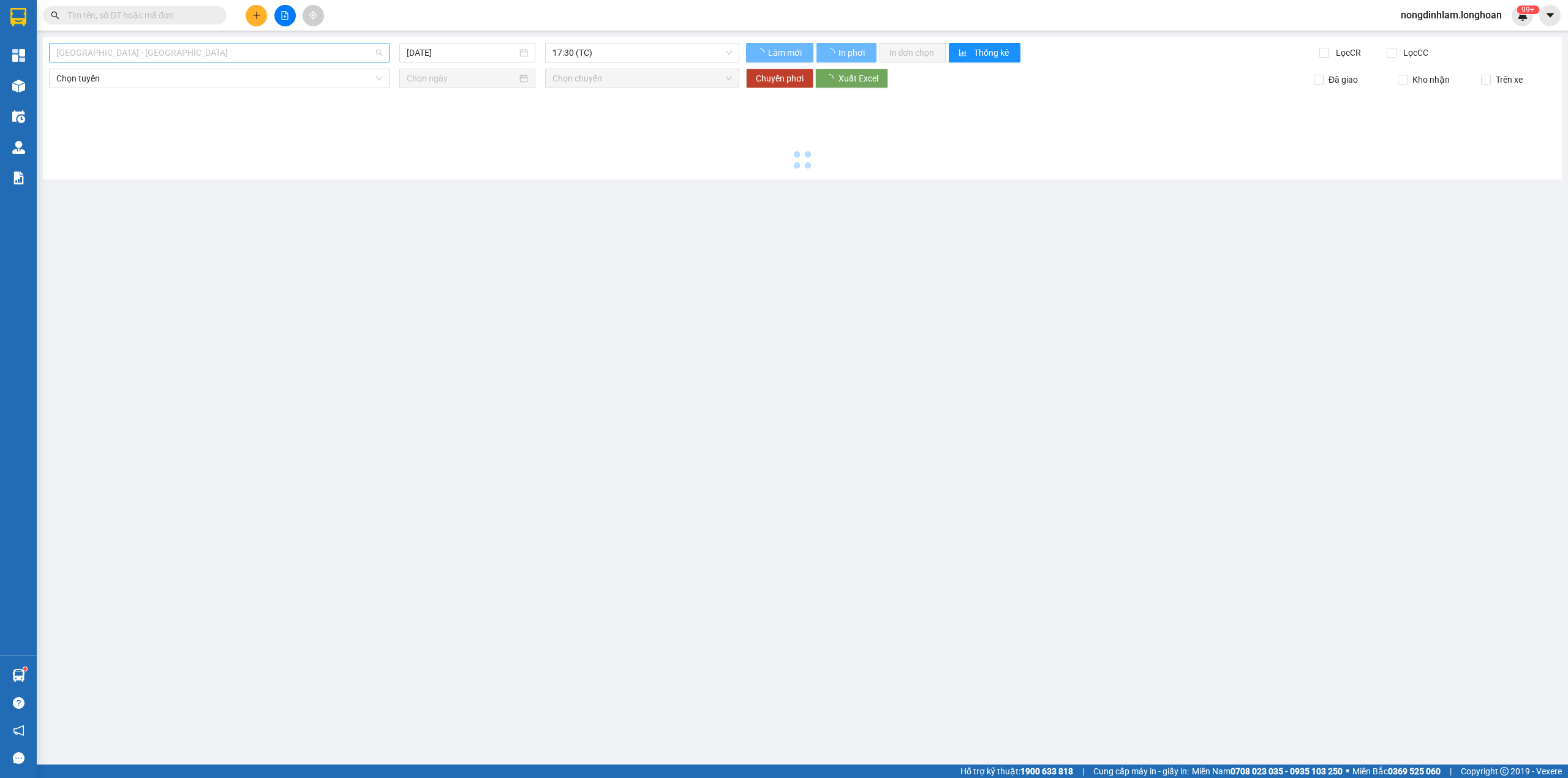
click at [145, 47] on span "[GEOGRAPHIC_DATA] - [GEOGRAPHIC_DATA]" at bounding box center [219, 53] width 326 height 19
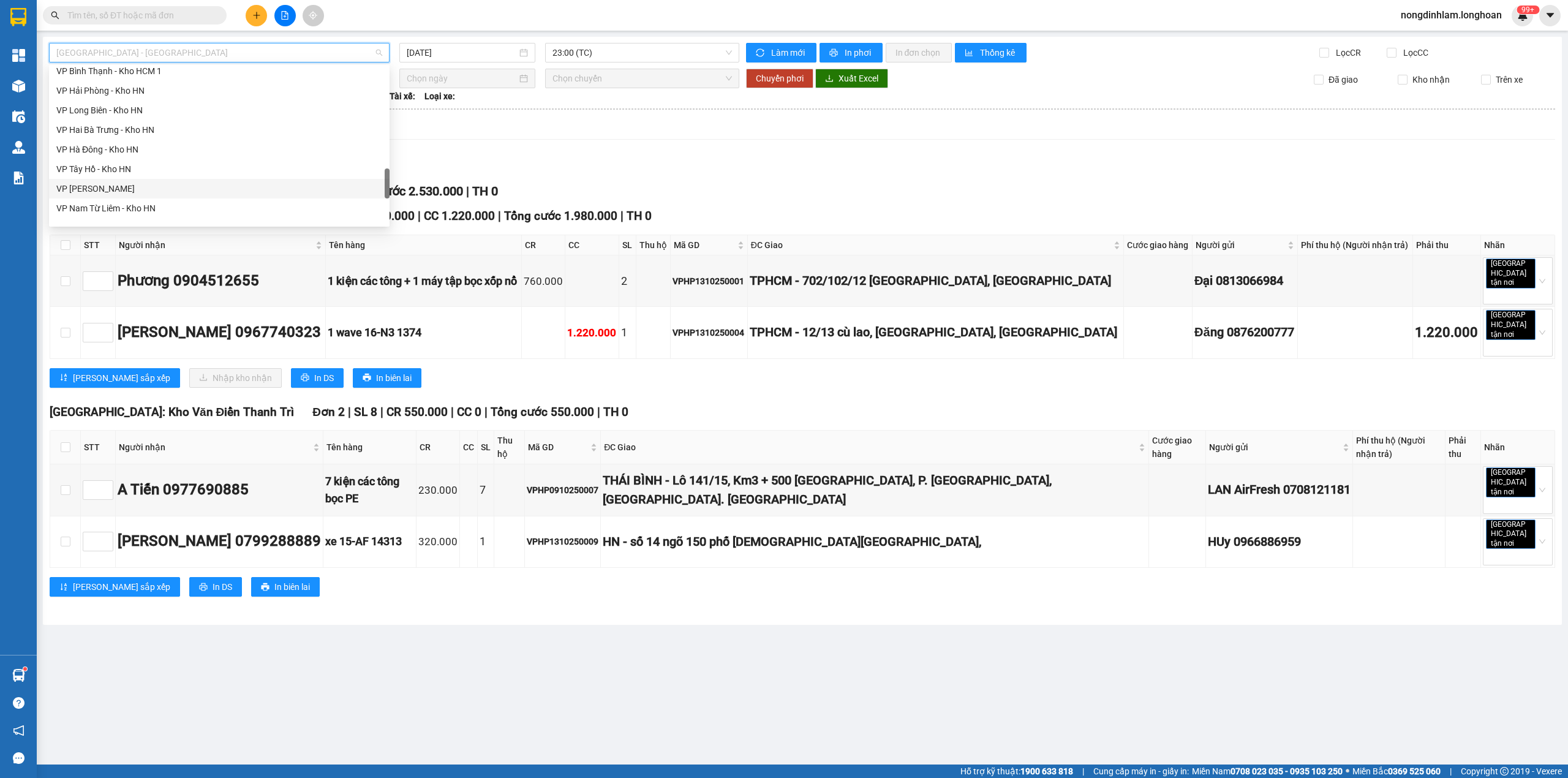
scroll to position [863, 0]
click at [136, 111] on div "Nam [GEOGRAPHIC_DATA]" at bounding box center [219, 116] width 326 height 14
type input "[DATE]"
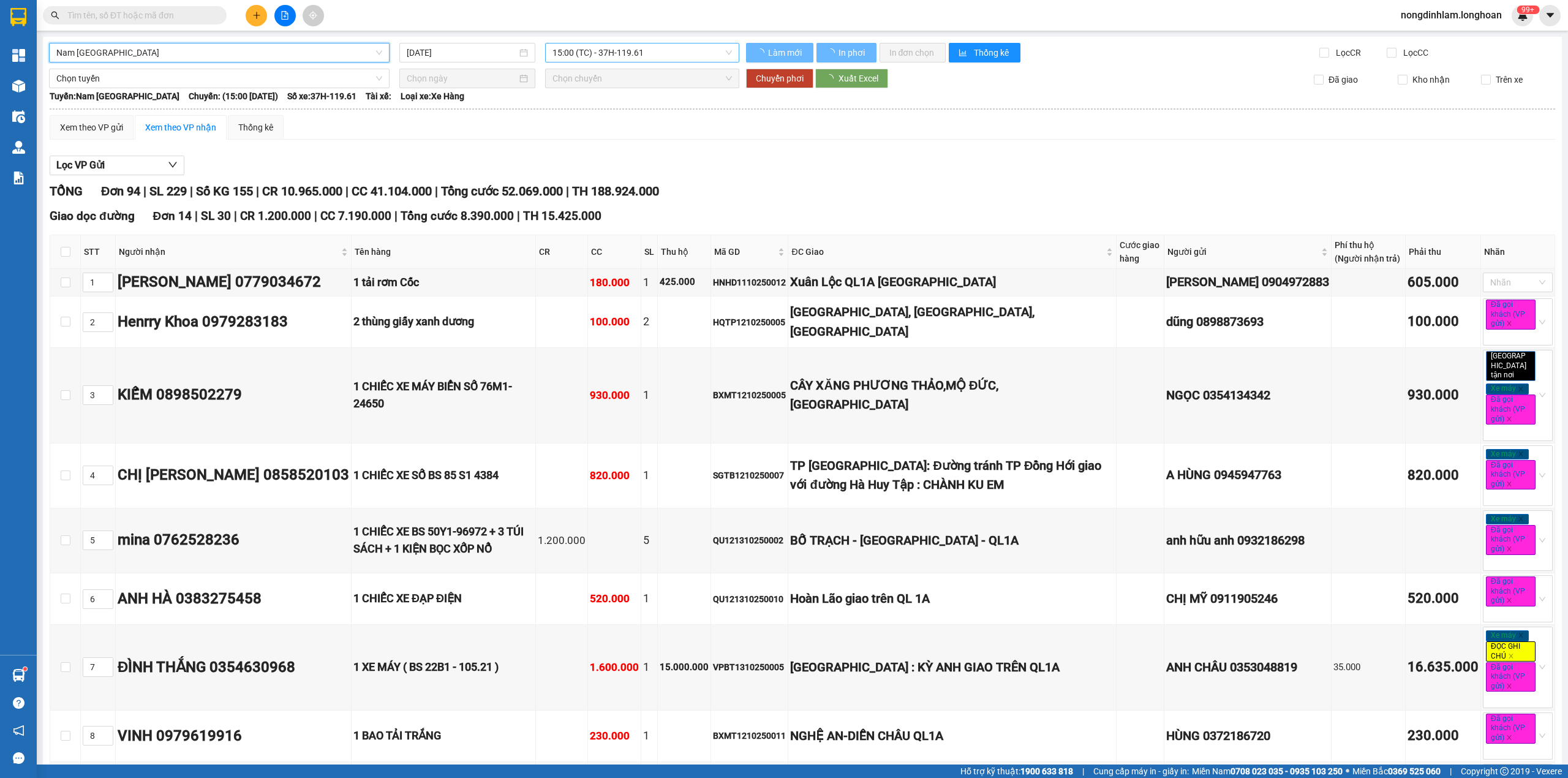
click at [616, 47] on span "15:00 (TC) - 37H-119.61" at bounding box center [642, 53] width 180 height 19
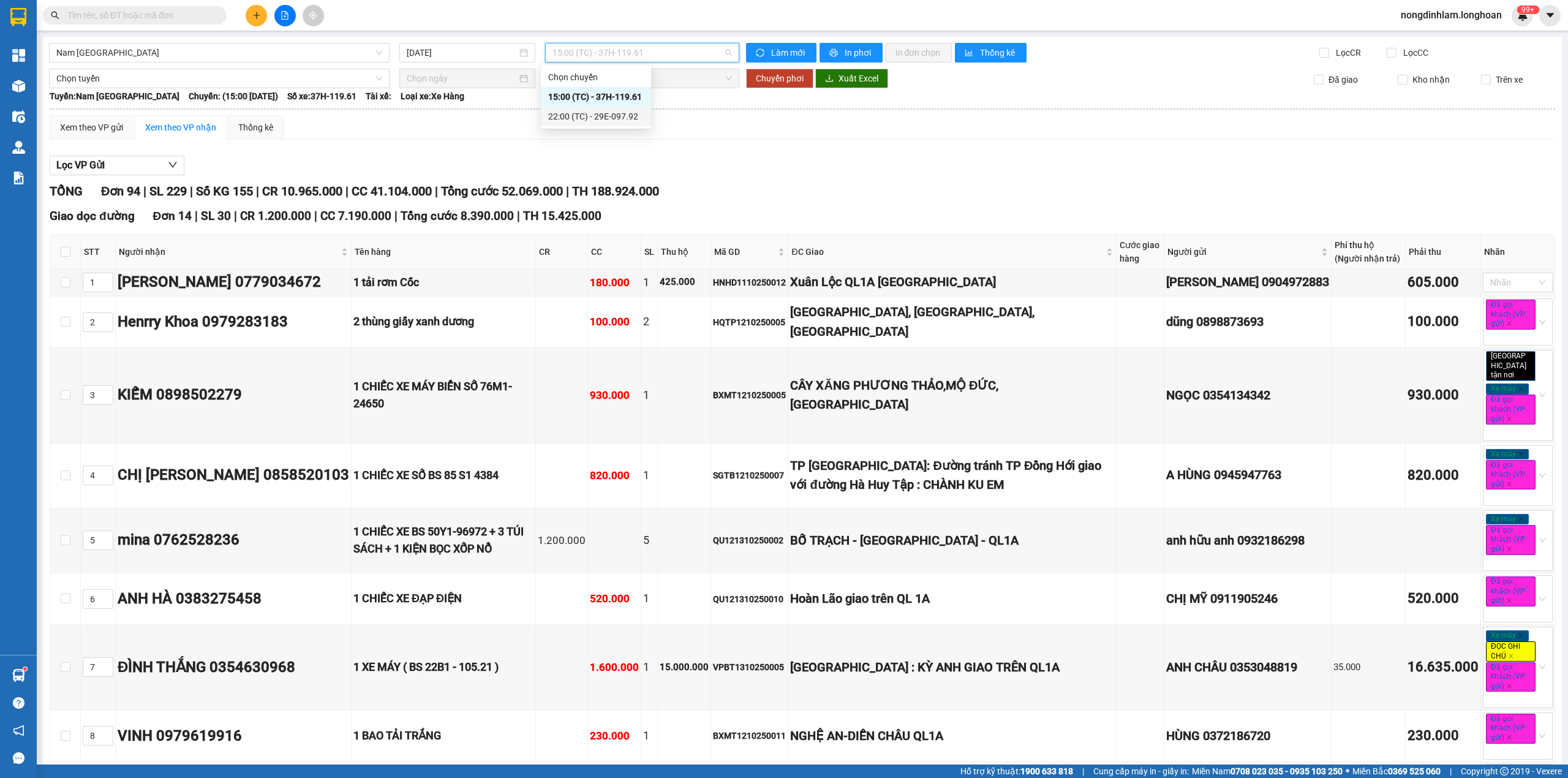
click at [608, 114] on div "22:00 (TC) - 29E-097.92" at bounding box center [596, 116] width 96 height 14
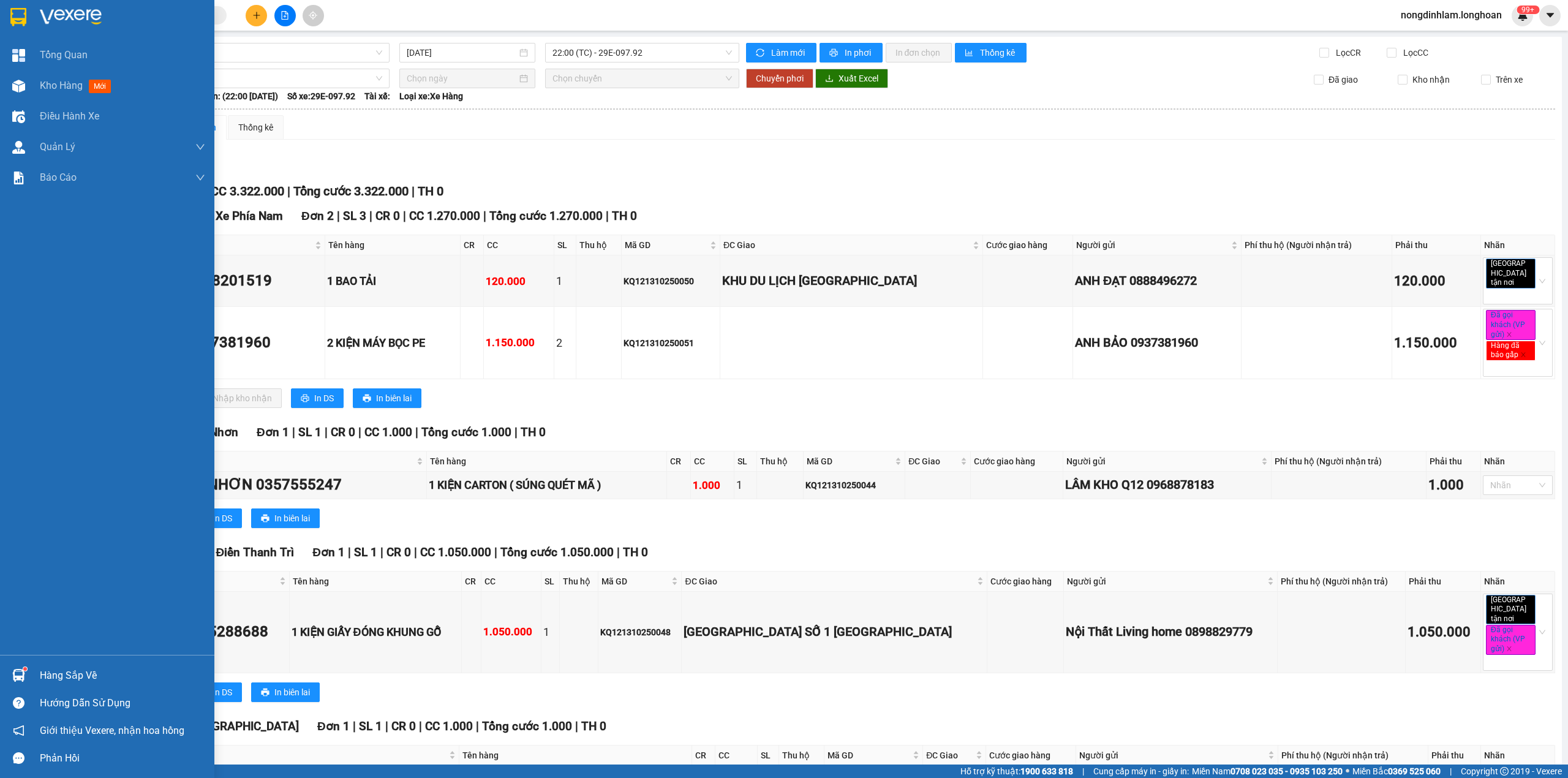
click at [40, 13] on img at bounding box center [71, 17] width 62 height 19
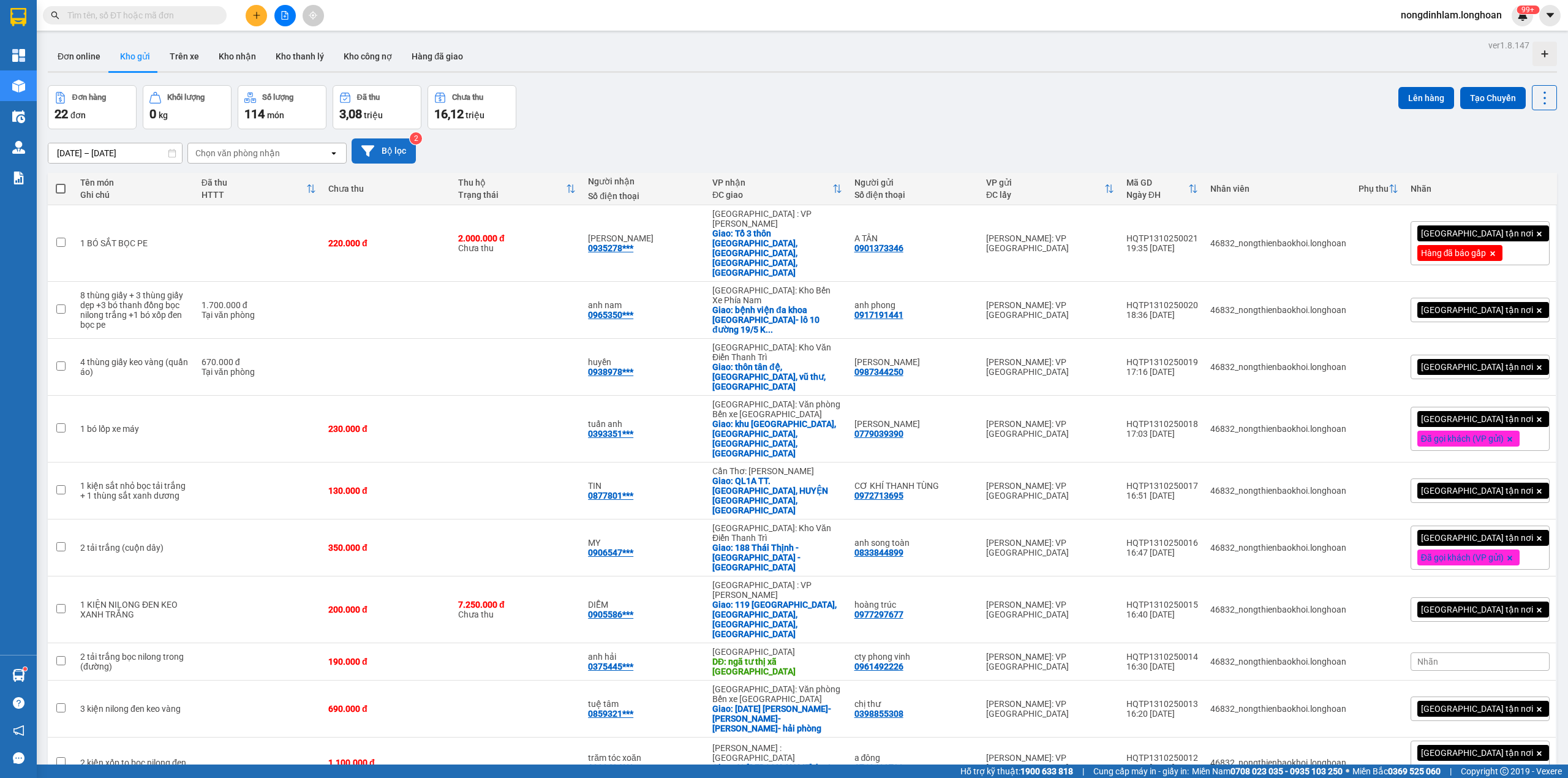
click at [398, 142] on button "Bộ lọc" at bounding box center [384, 151] width 65 height 25
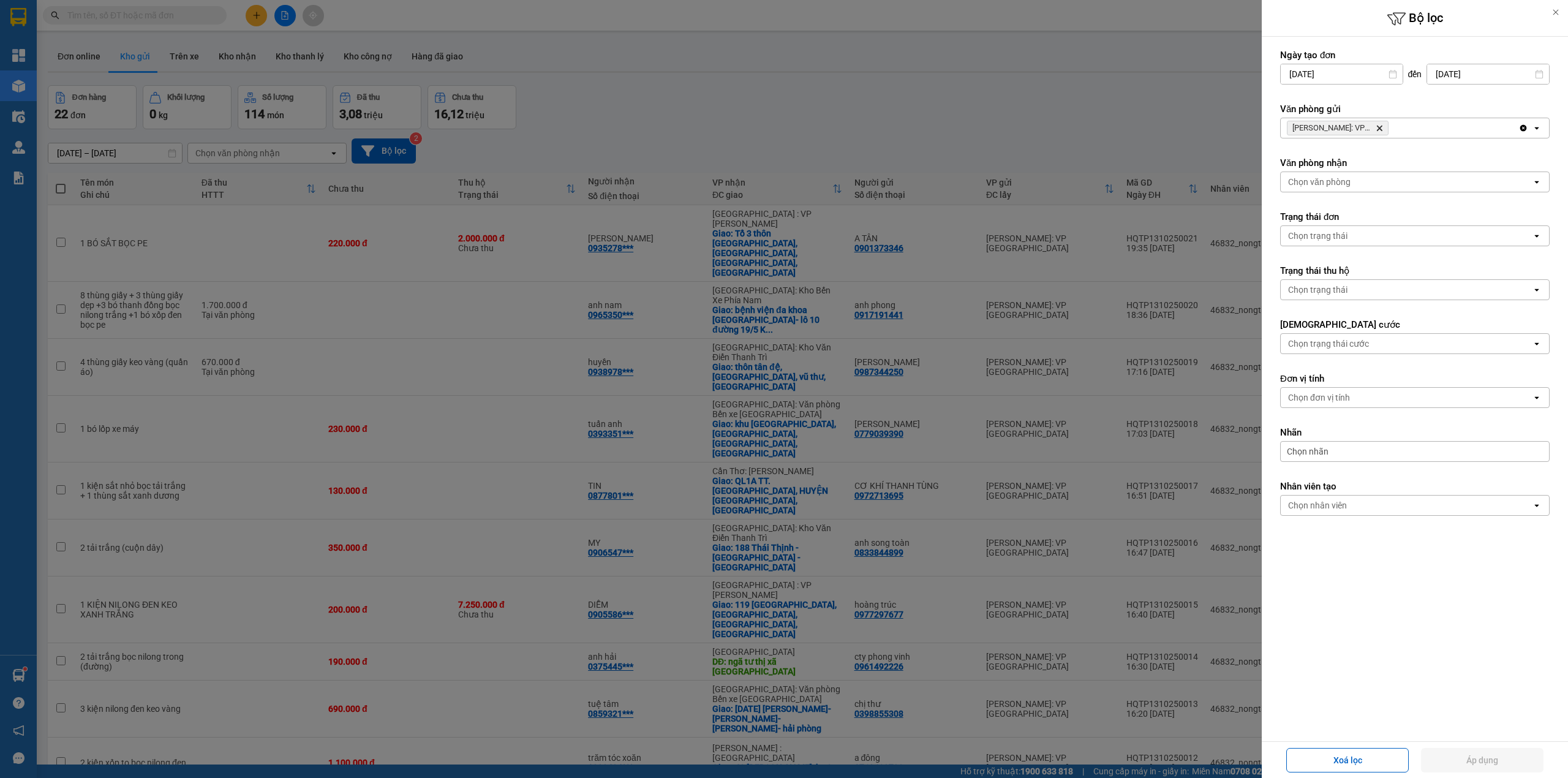
click at [1380, 130] on icon "Delete" at bounding box center [1379, 128] width 7 height 7
click at [1380, 131] on div "Chọn văn phòng" at bounding box center [1406, 128] width 251 height 20
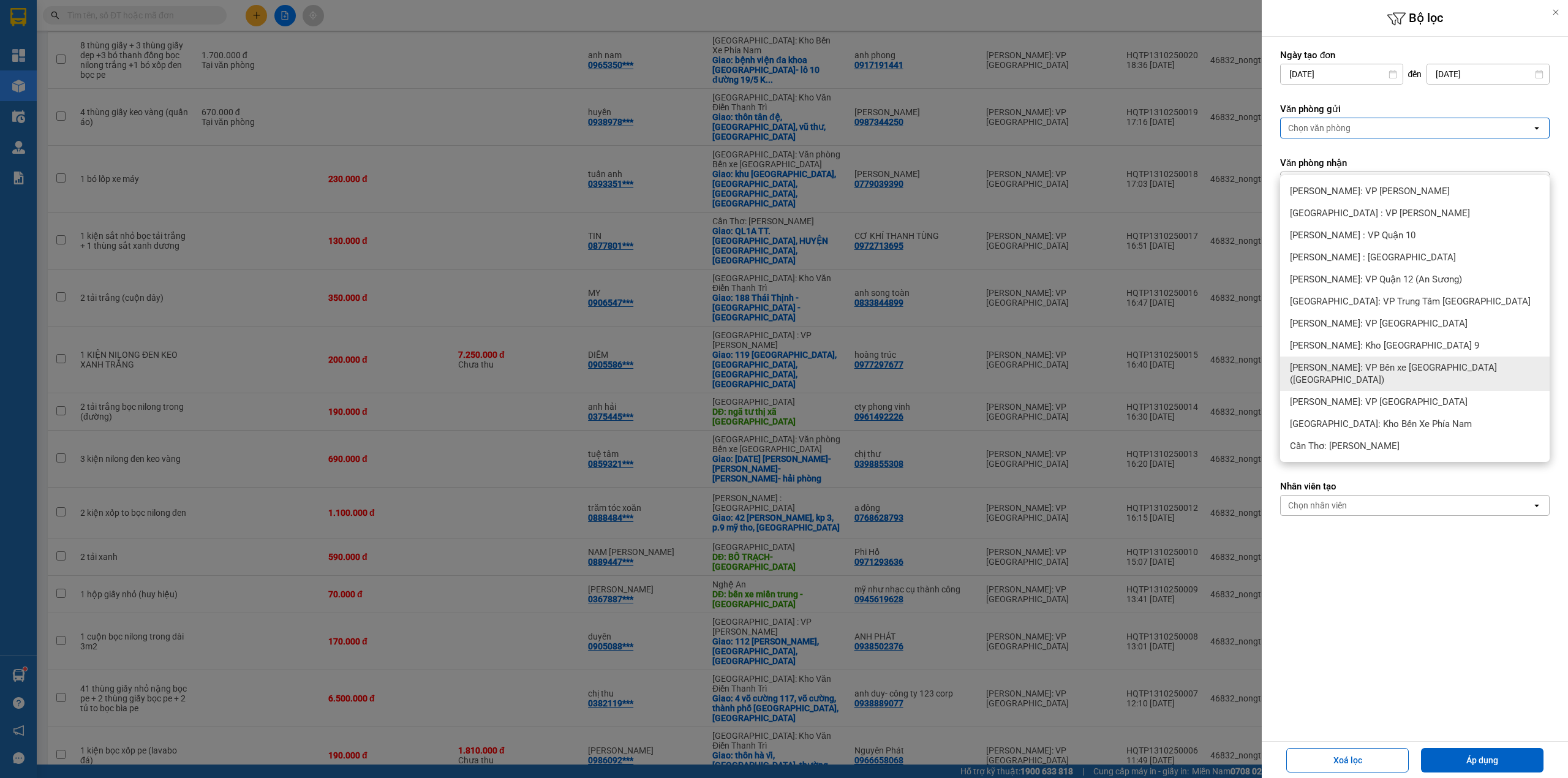
scroll to position [134, 0]
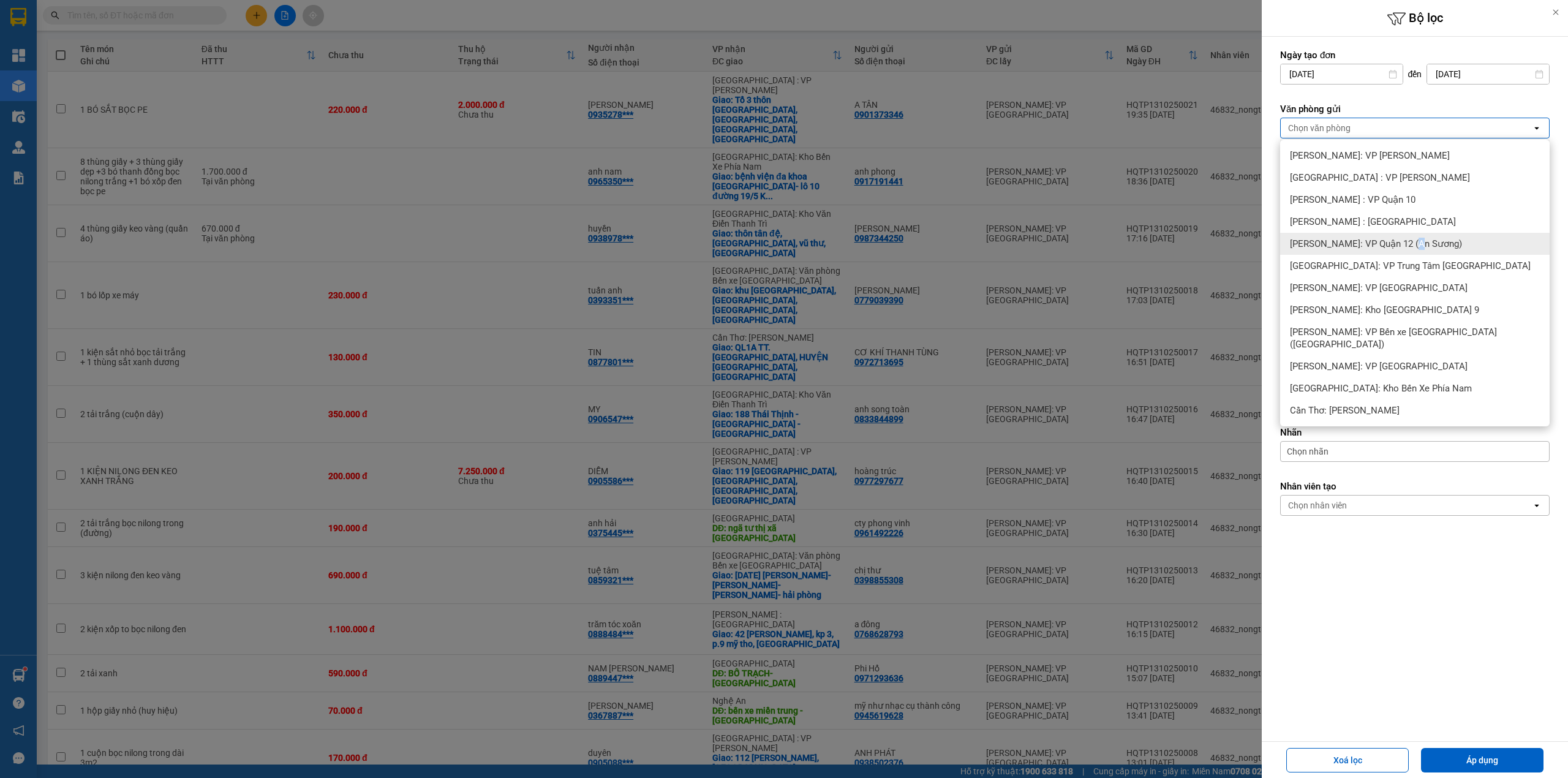
click at [1411, 245] on span "[PERSON_NAME]: VP Quận 12 (An Sương)" at bounding box center [1375, 244] width 172 height 12
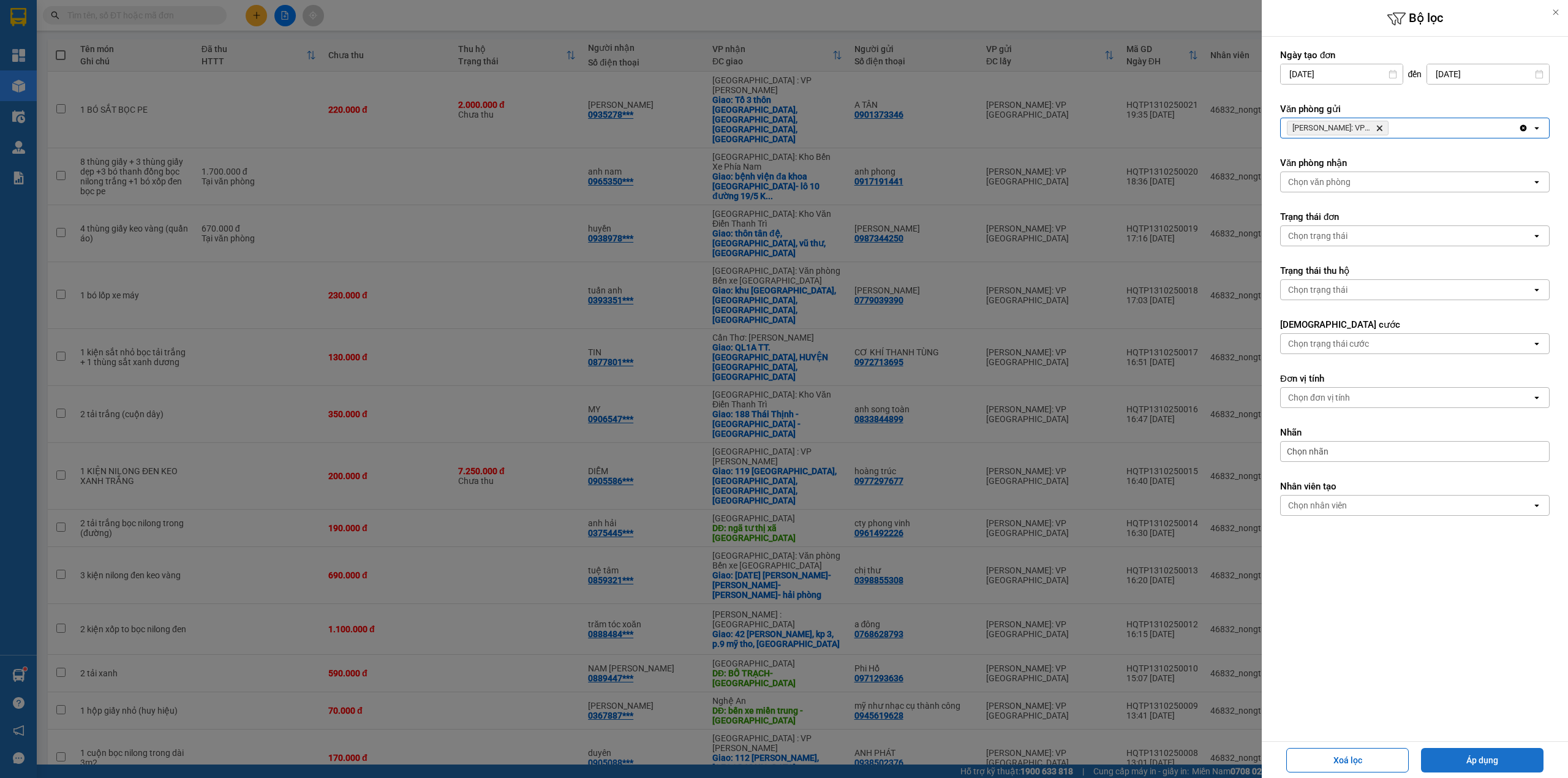
click at [1480, 751] on button "Áp dụng" at bounding box center [1482, 760] width 122 height 24
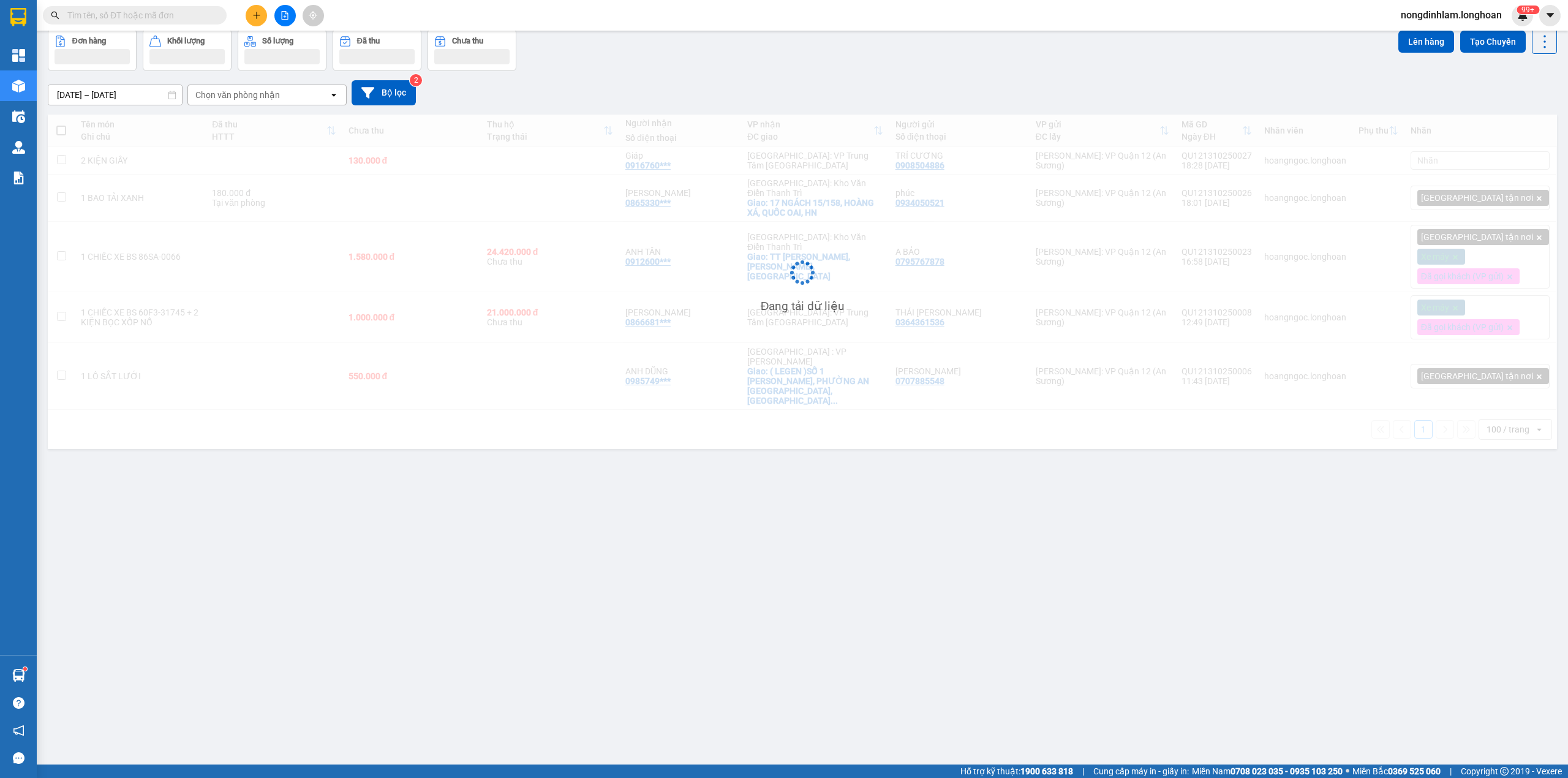
scroll to position [57, 0]
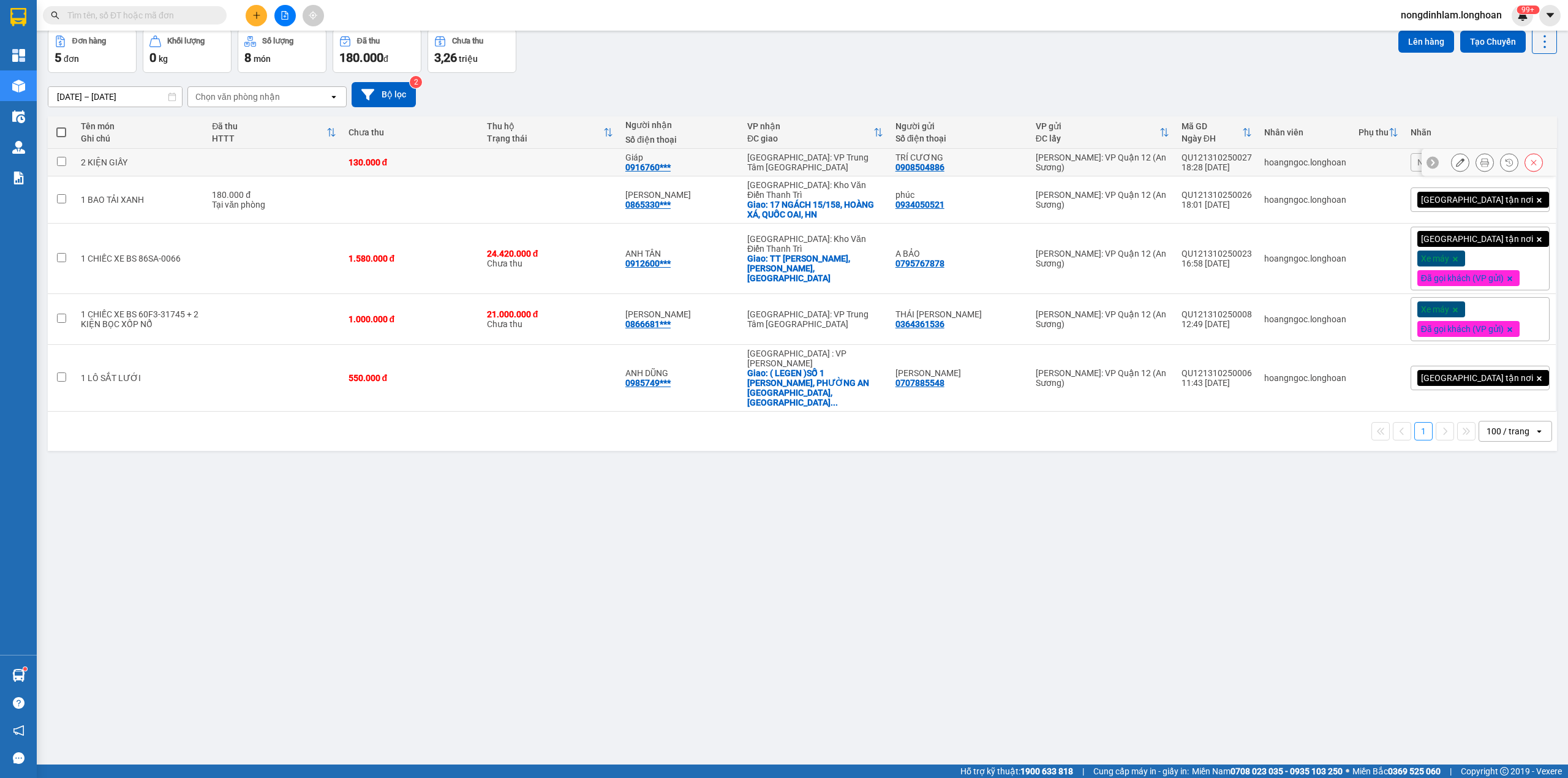
click at [62, 162] on input "checkbox" at bounding box center [62, 161] width 9 height 9
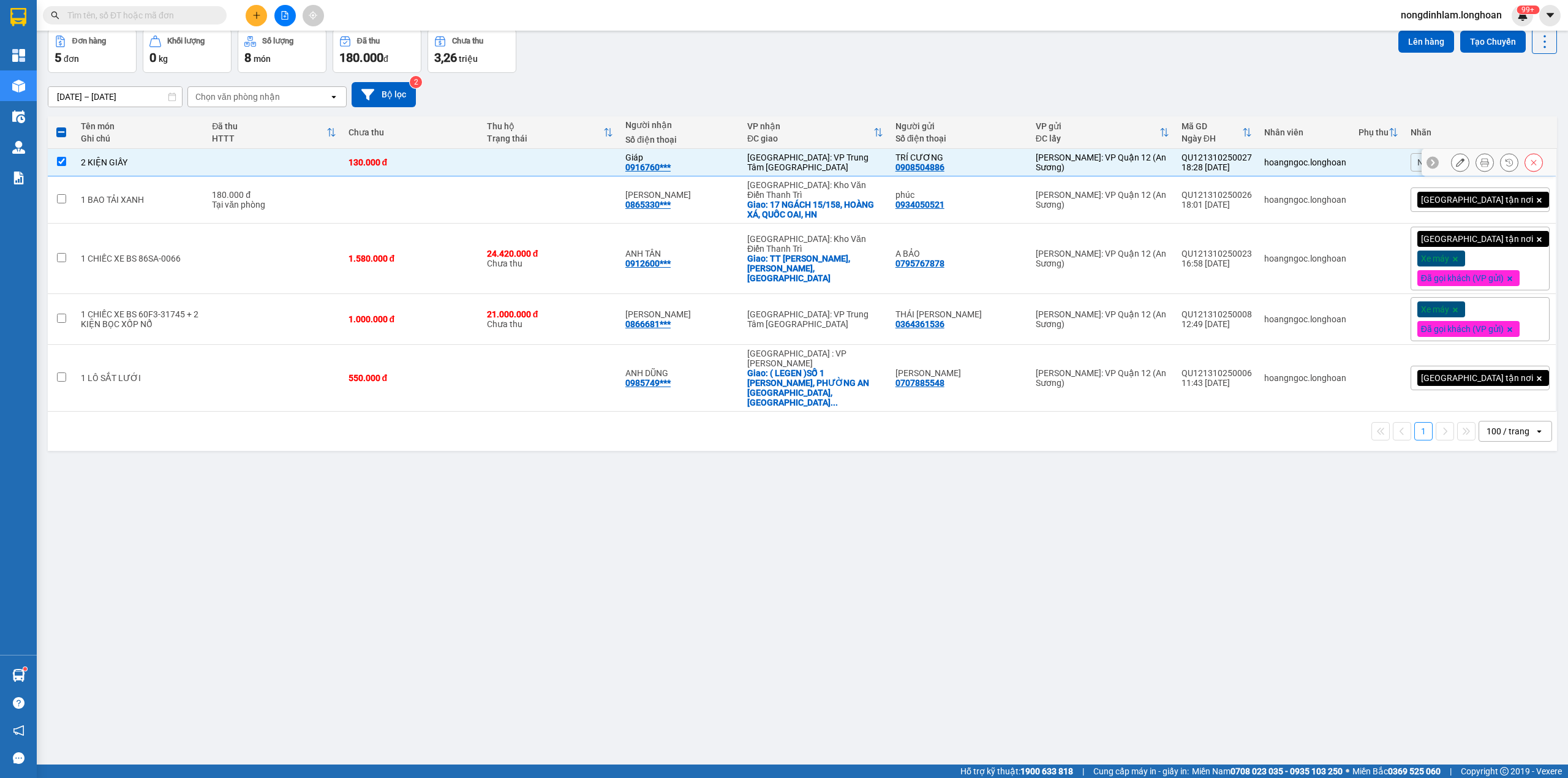
click at [62, 162] on input "checkbox" at bounding box center [62, 161] width 9 height 9
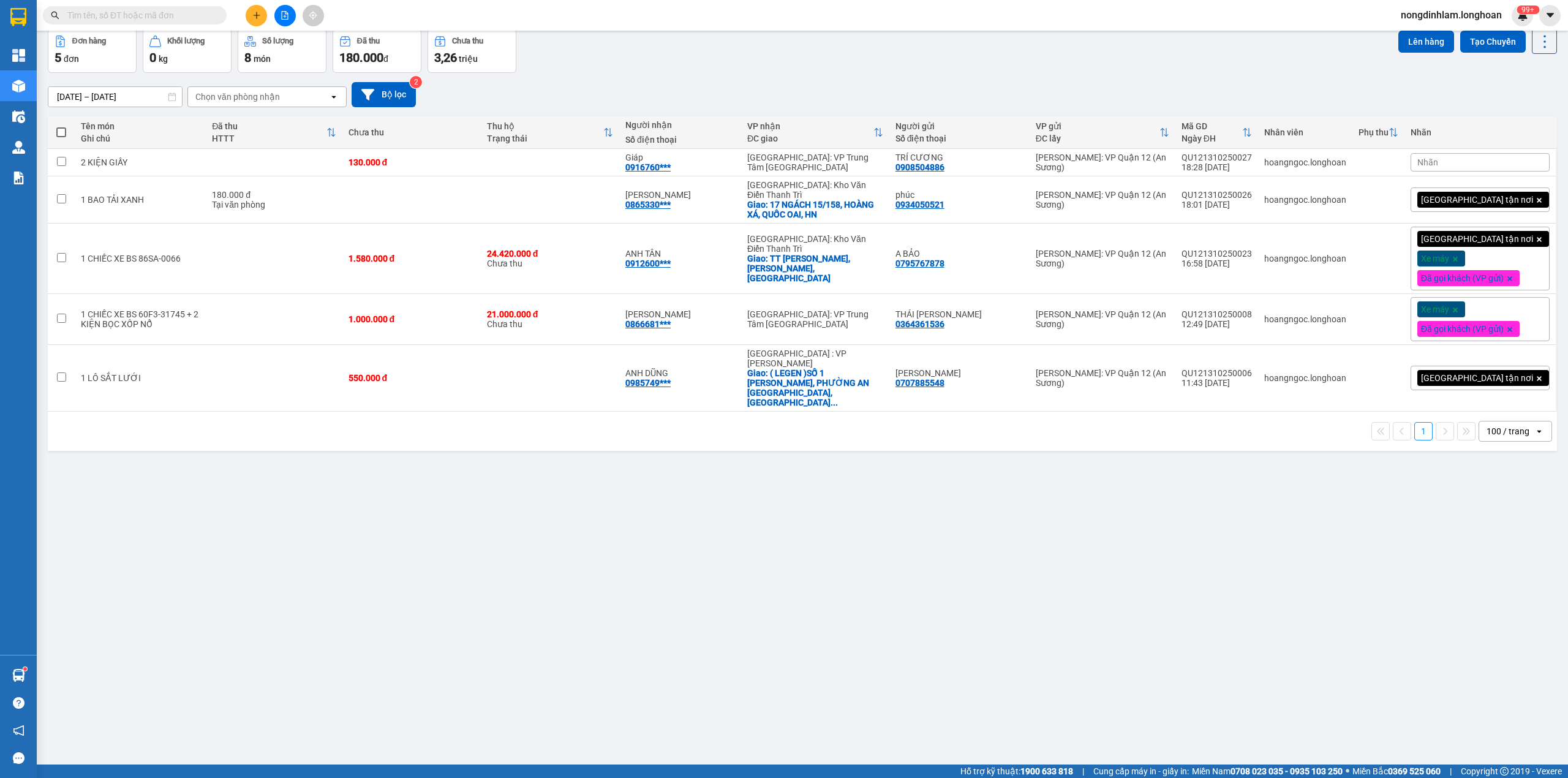
click at [64, 132] on span at bounding box center [62, 132] width 10 height 10
click at [62, 126] on input "checkbox" at bounding box center [62, 126] width 0 height 0
checkbox input "true"
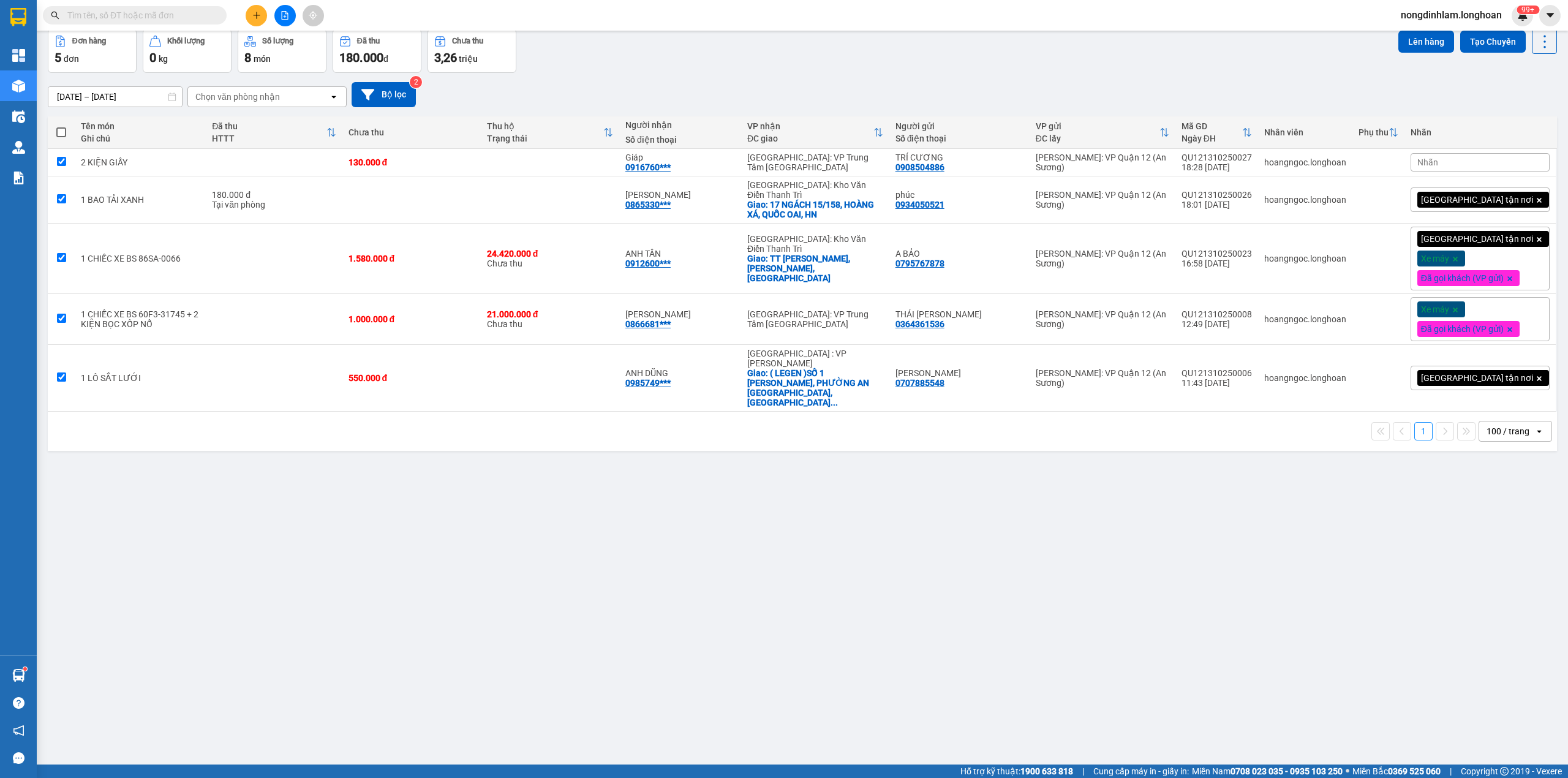
checkbox input "true"
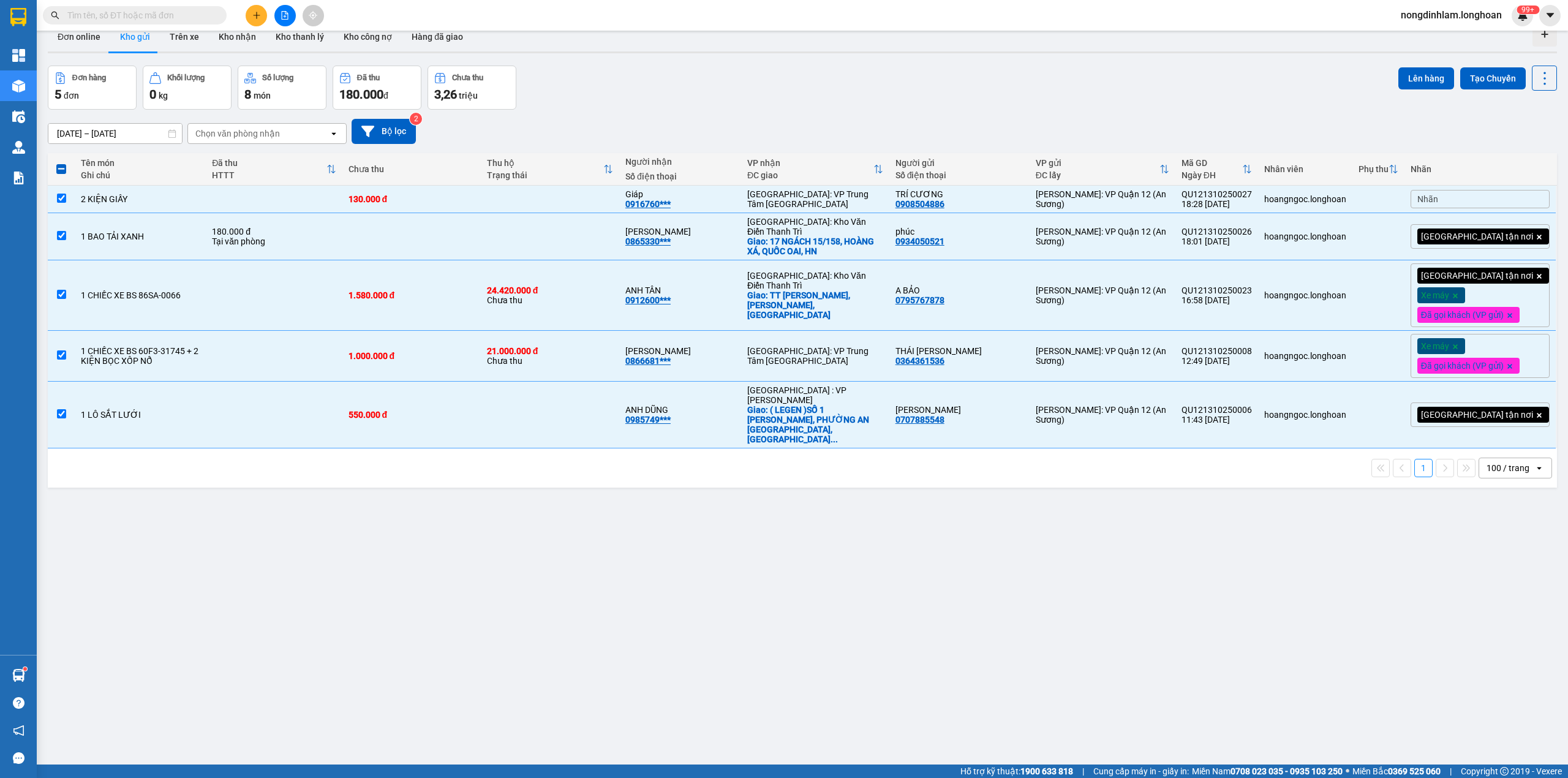
scroll to position [0, 0]
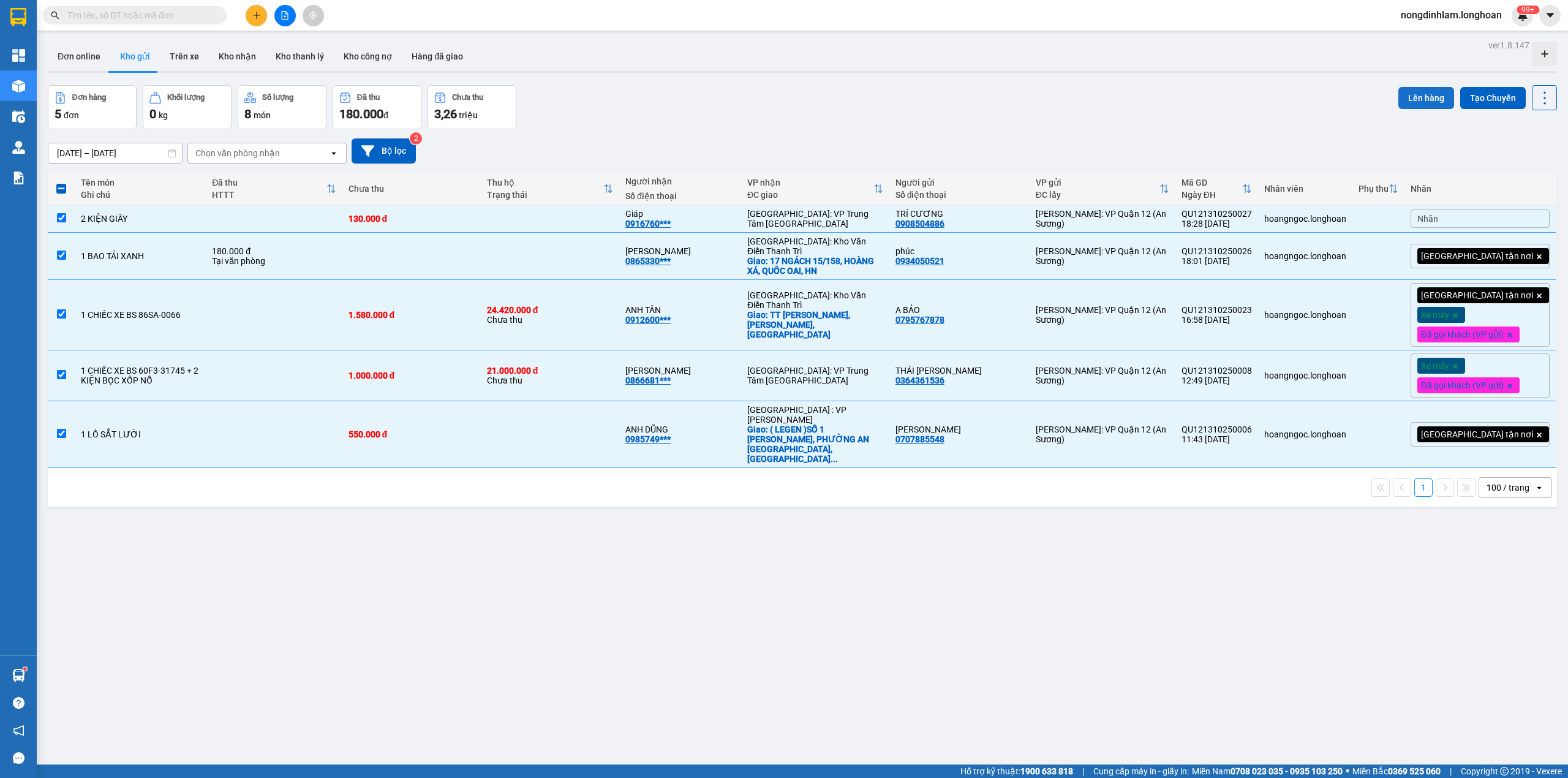
click at [1402, 99] on button "Lên hàng" at bounding box center [1426, 98] width 56 height 22
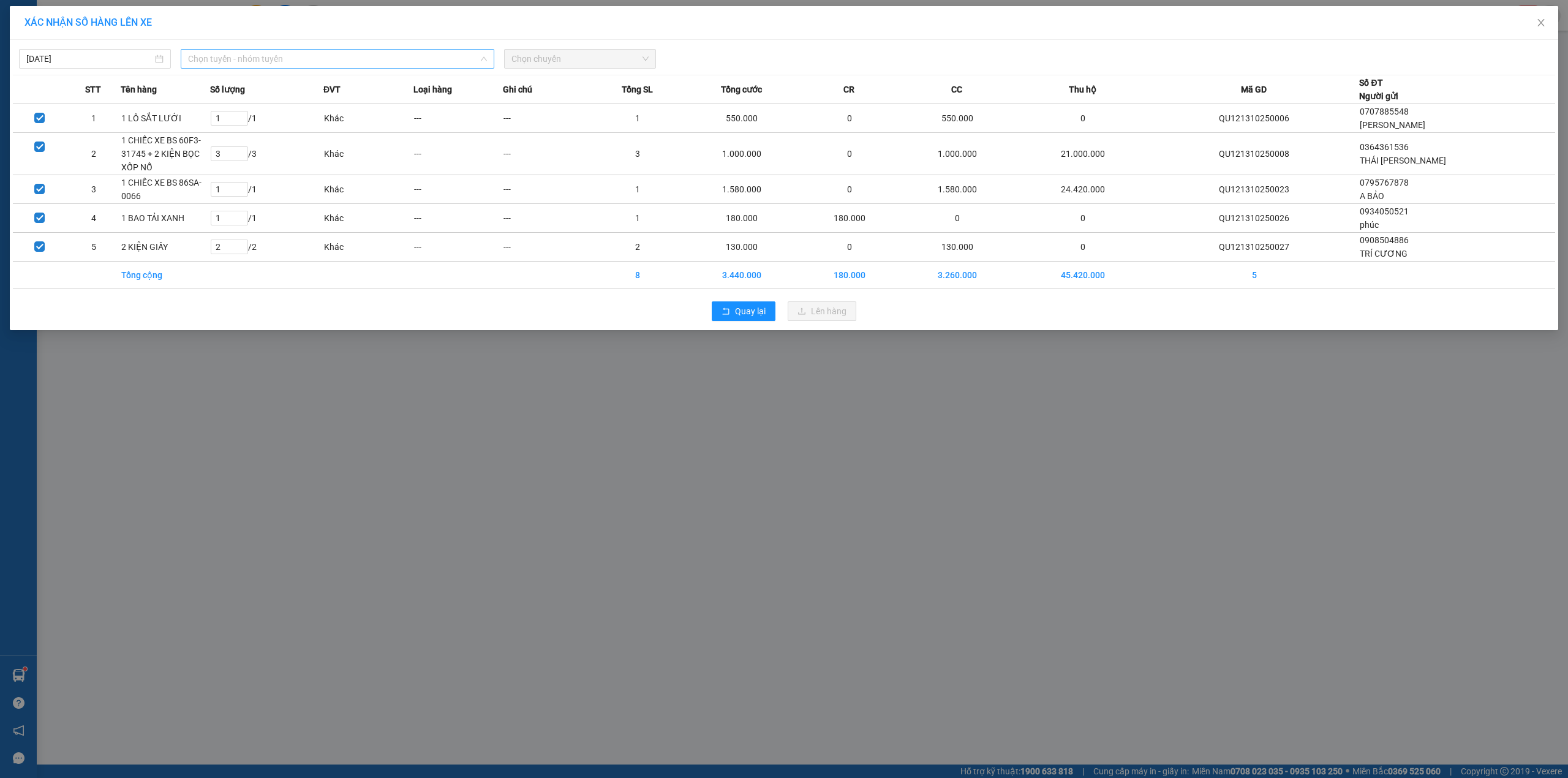
click at [368, 62] on span "Chọn tuyến - nhóm tuyến" at bounding box center [337, 59] width 299 height 19
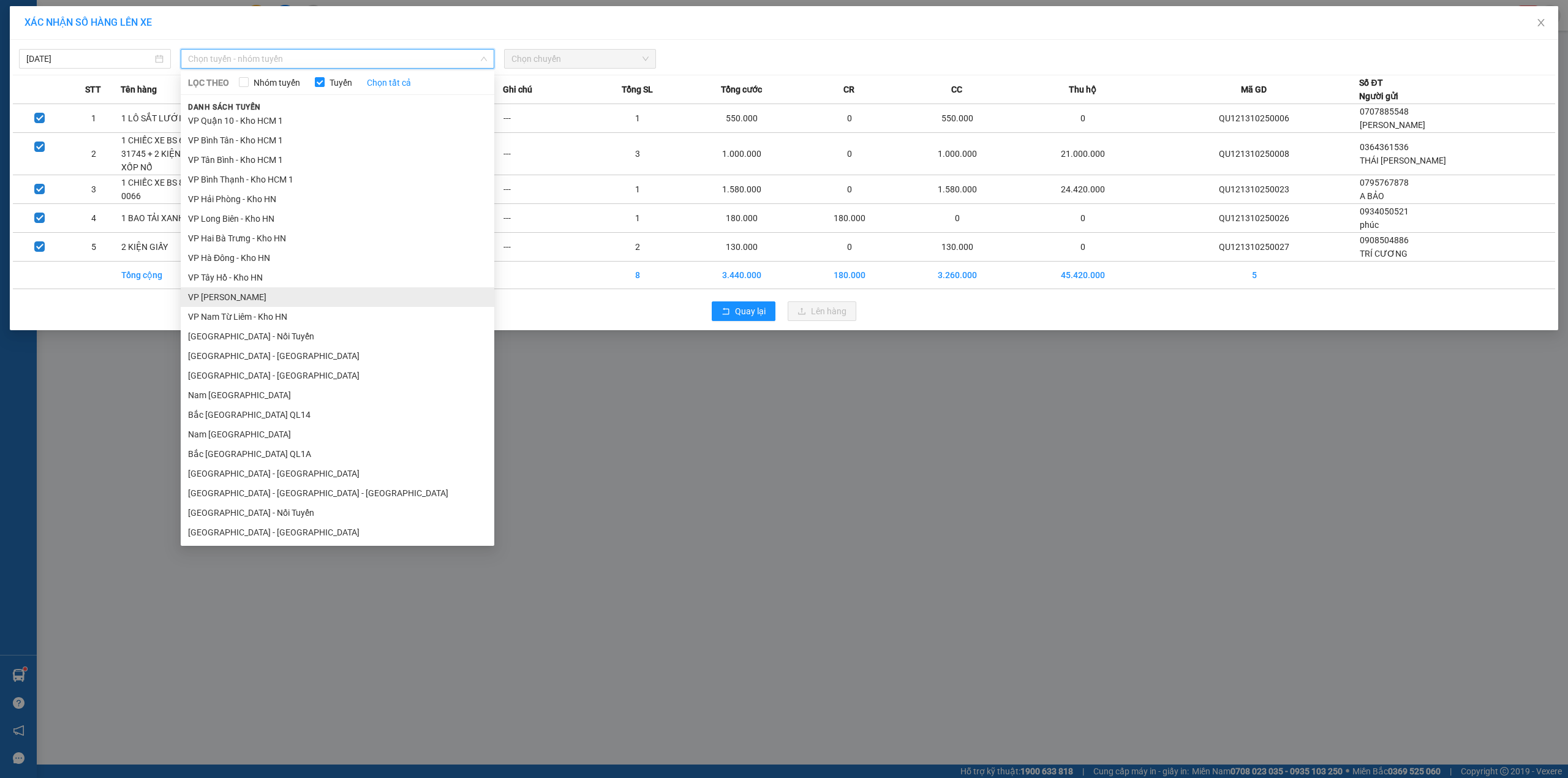
scroll to position [572, 0]
click at [266, 437] on li "Nam [GEOGRAPHIC_DATA]" at bounding box center [337, 434] width 314 height 20
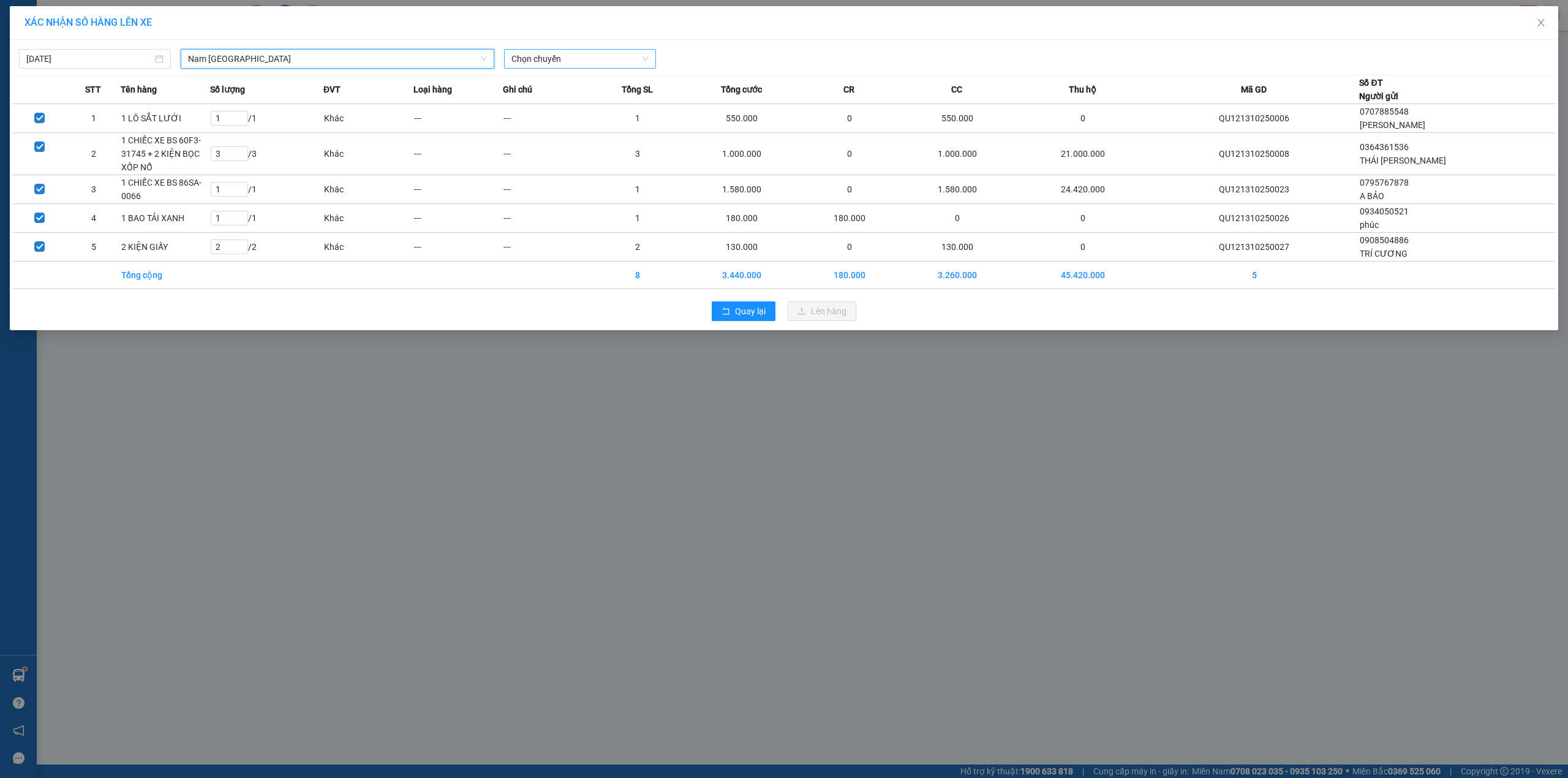
click at [552, 50] on span "Chọn chuyến" at bounding box center [580, 59] width 137 height 19
click at [574, 126] on div "22:00 (TC) - 29E-097.92" at bounding box center [559, 122] width 96 height 14
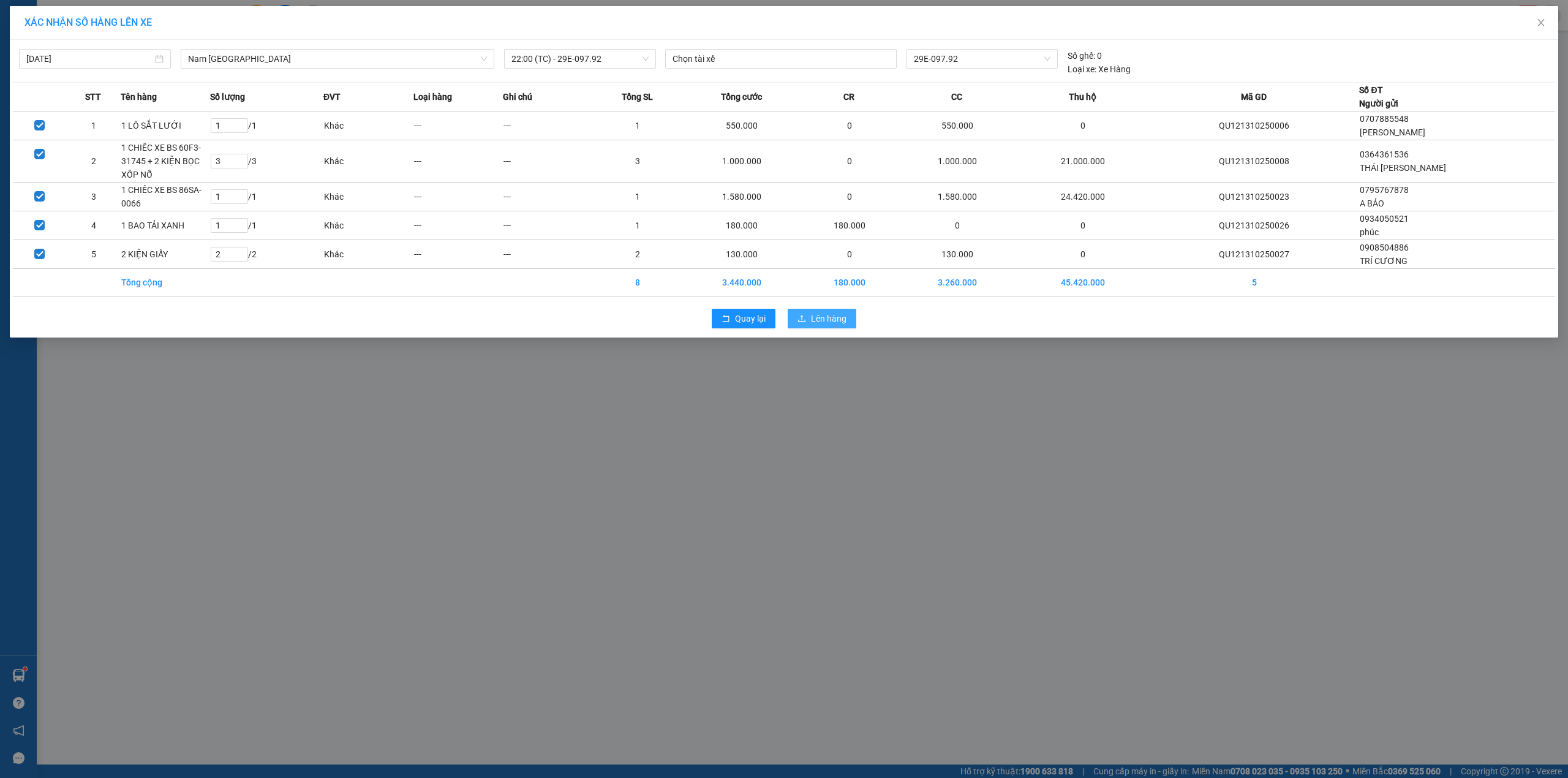
click at [812, 316] on span "Lên hàng" at bounding box center [828, 319] width 35 height 14
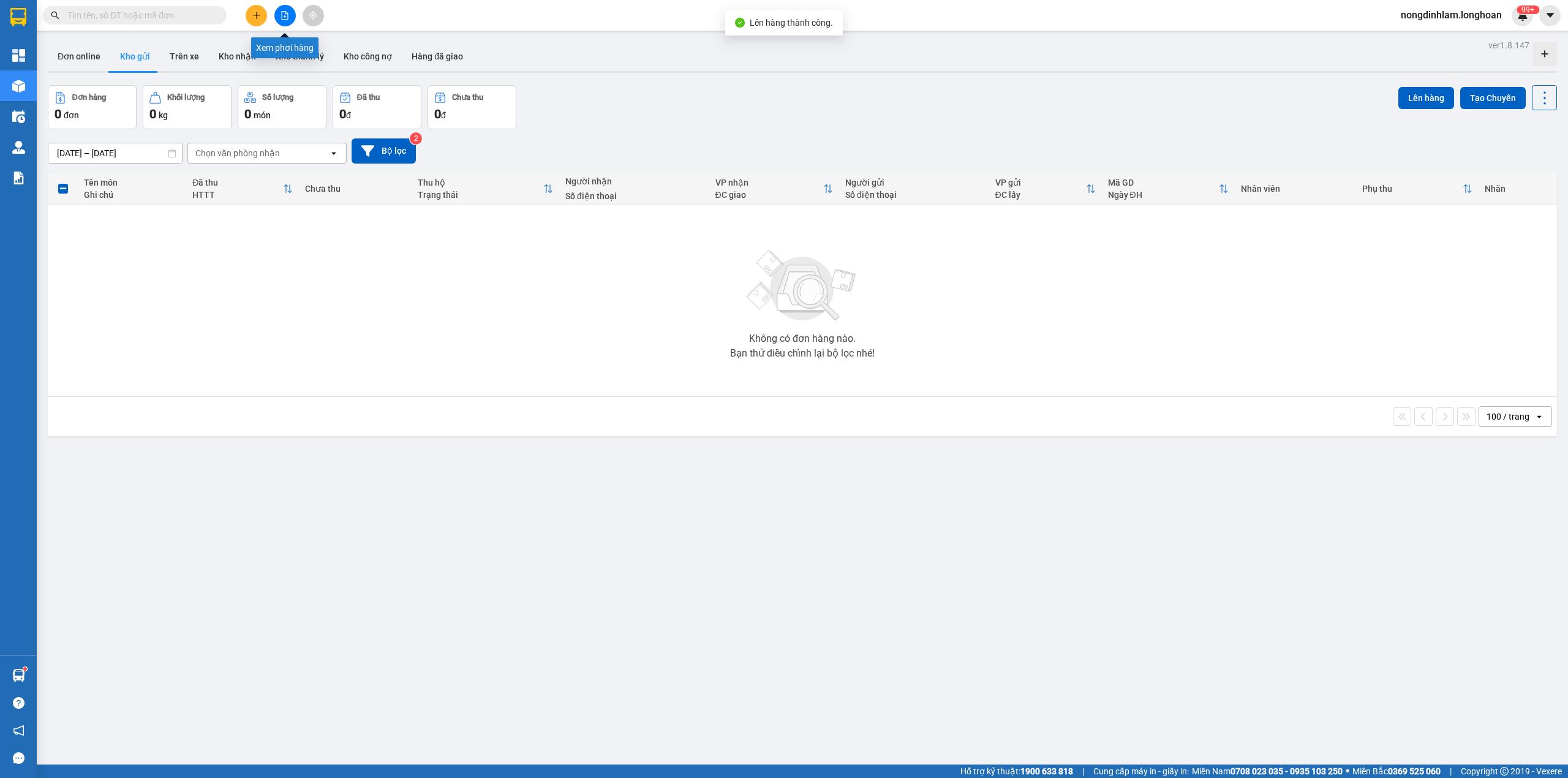
click at [288, 7] on button at bounding box center [285, 16] width 22 height 22
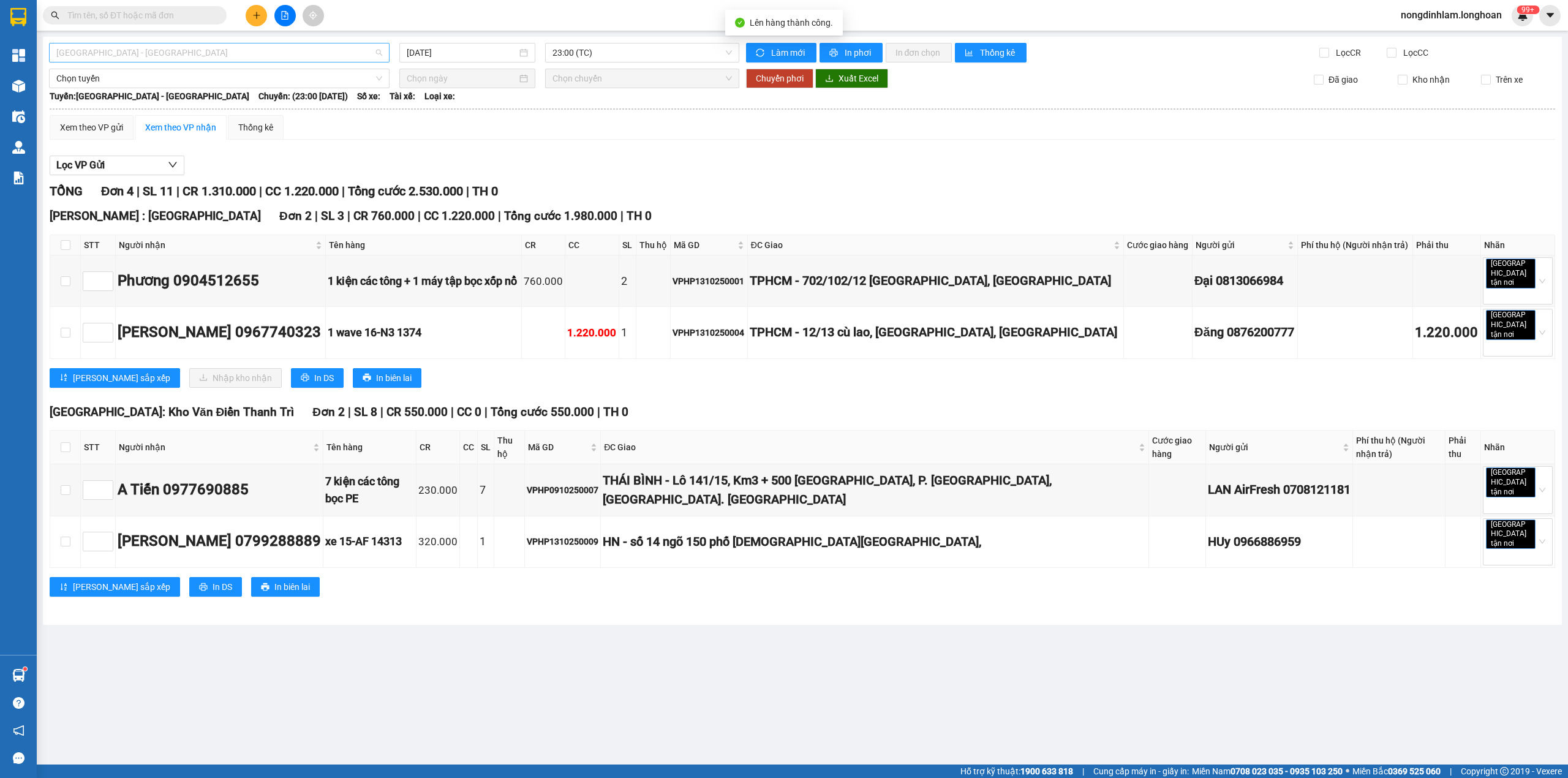
click at [260, 57] on span "[GEOGRAPHIC_DATA] - [GEOGRAPHIC_DATA]" at bounding box center [219, 53] width 326 height 19
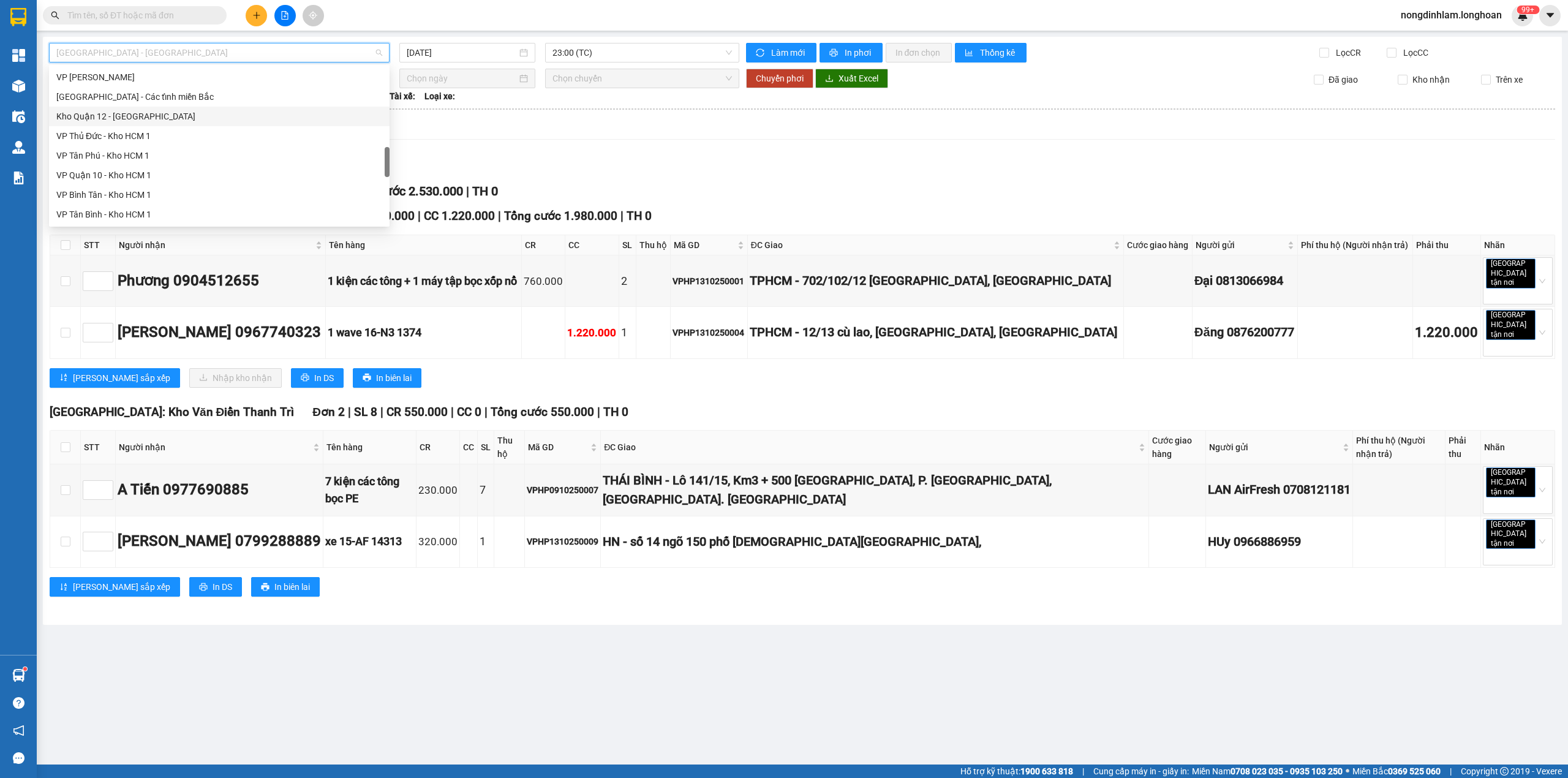
scroll to position [863, 0]
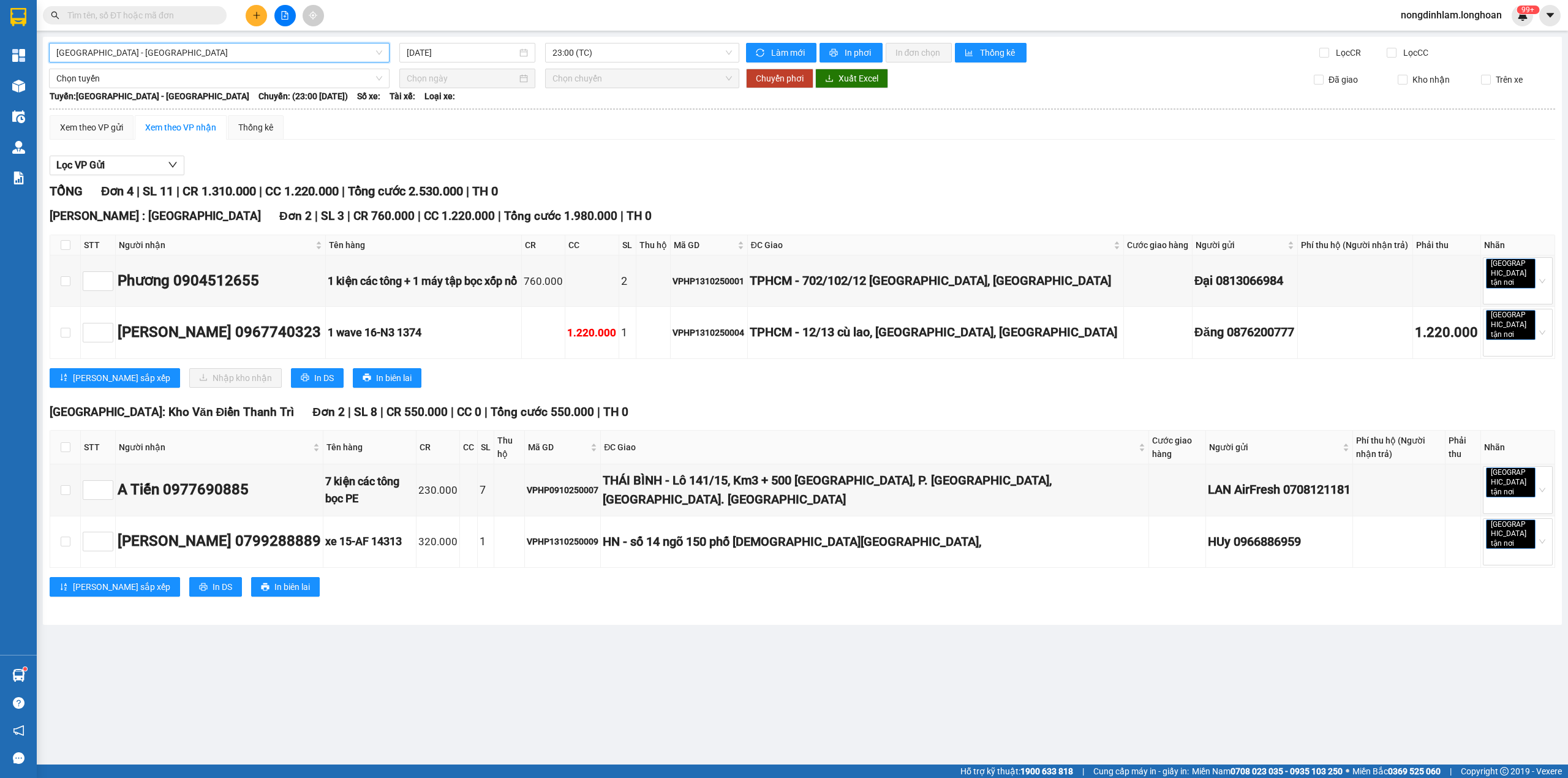
click at [586, 196] on div "TỔNG Đơn 4 | SL 11 | CR 1.310.000 | CC 1.220.000 | Tổng cước 2.530.000 | TH 0" at bounding box center [802, 191] width 1505 height 19
click at [160, 55] on span "[GEOGRAPHIC_DATA] - [GEOGRAPHIC_DATA]" at bounding box center [219, 53] width 326 height 19
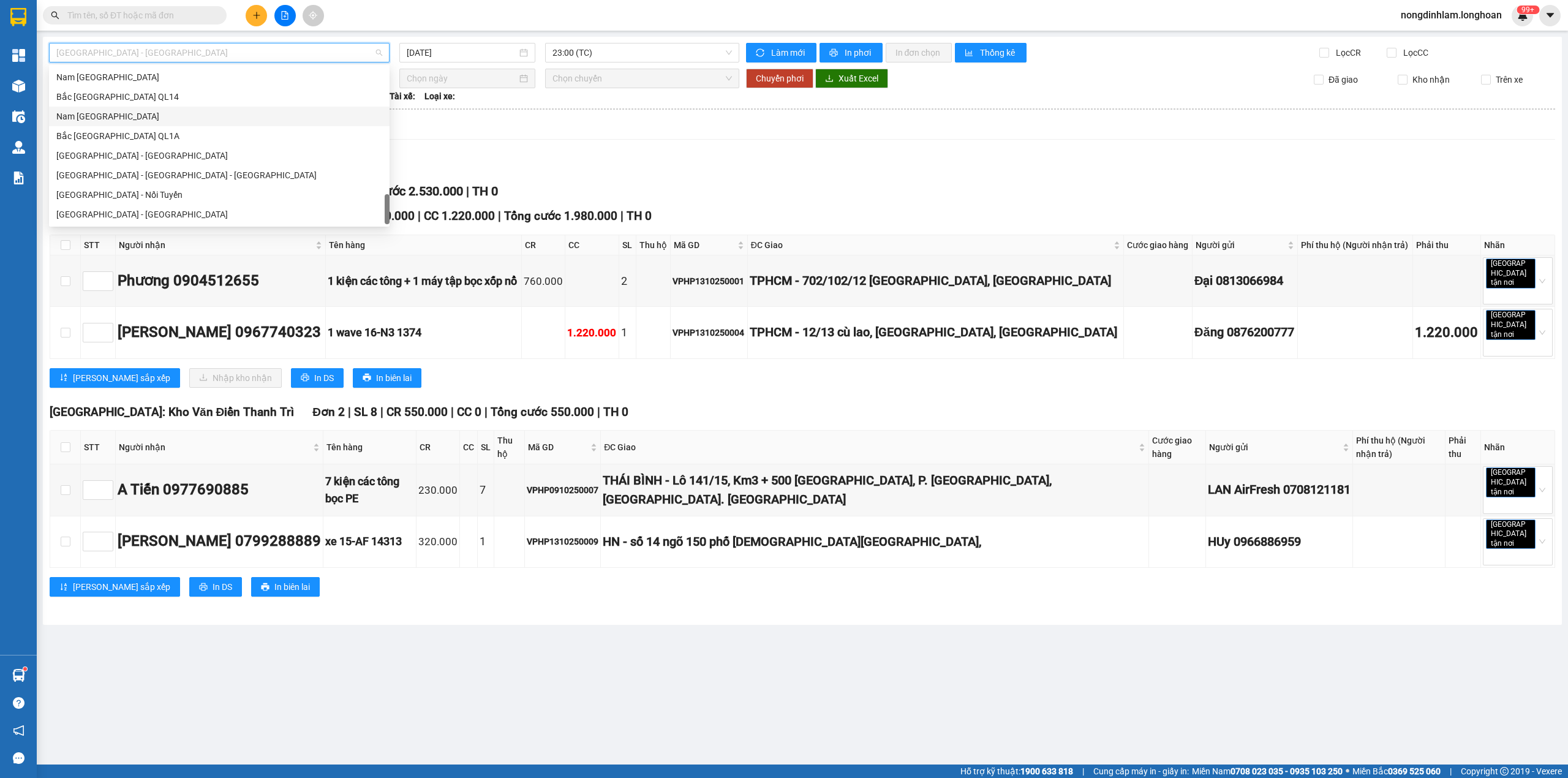
click at [127, 110] on div "Nam [GEOGRAPHIC_DATA]" at bounding box center [219, 116] width 326 height 14
type input "[DATE]"
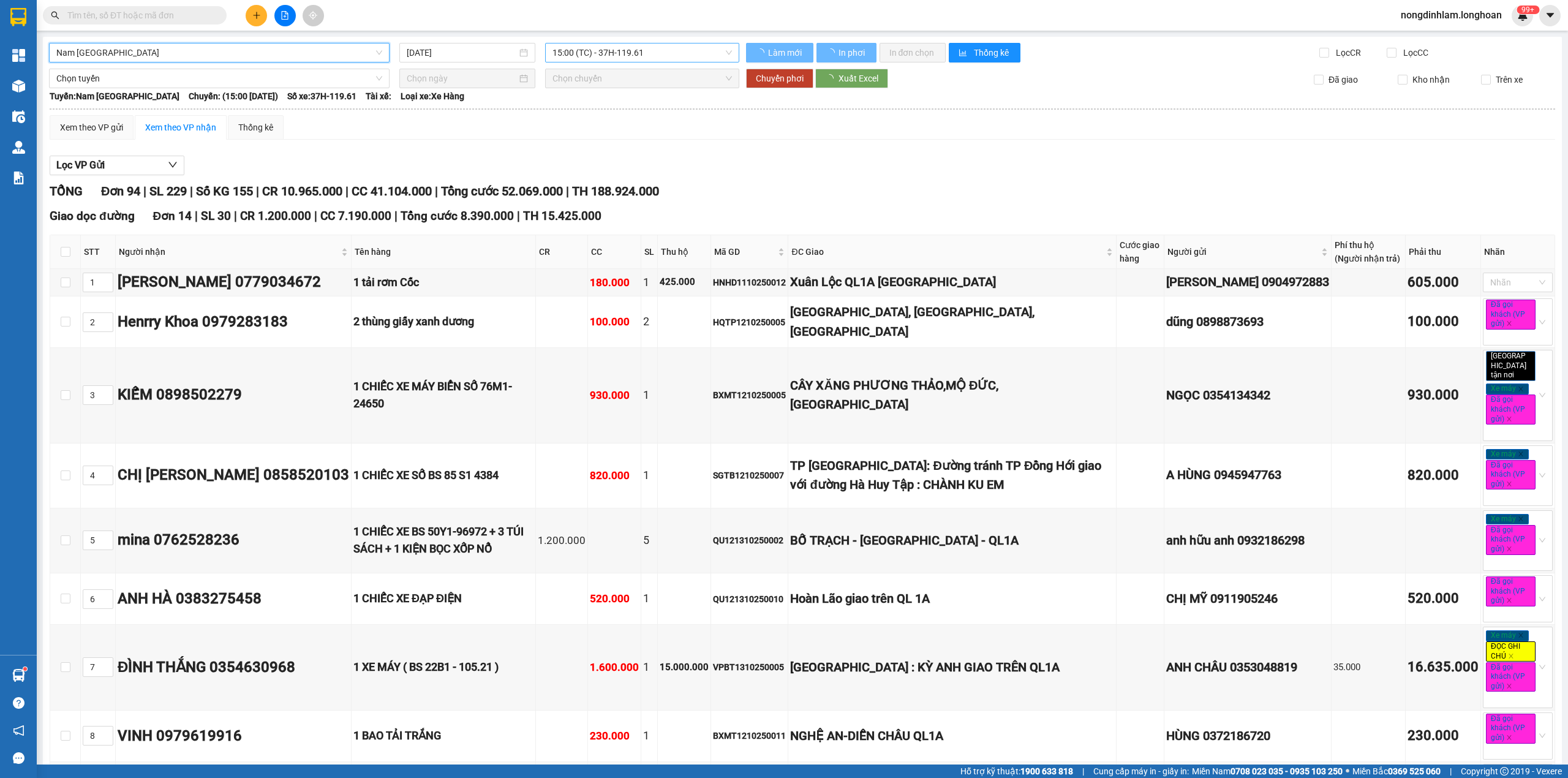
click at [650, 52] on span "15:00 (TC) - 37H-119.61" at bounding box center [642, 53] width 180 height 19
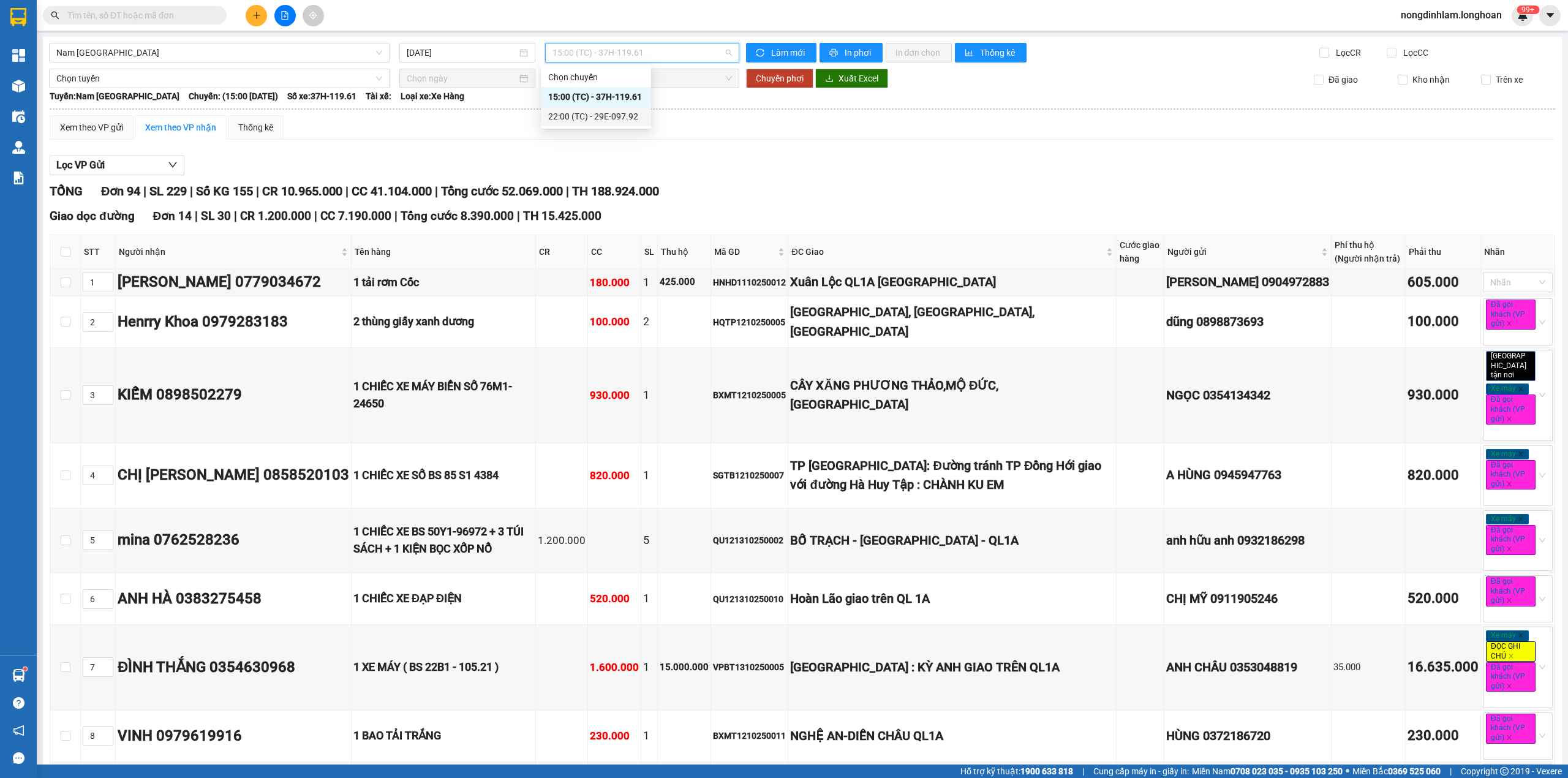
click at [636, 116] on div "22:00 (TC) - 29E-097.92" at bounding box center [596, 116] width 96 height 14
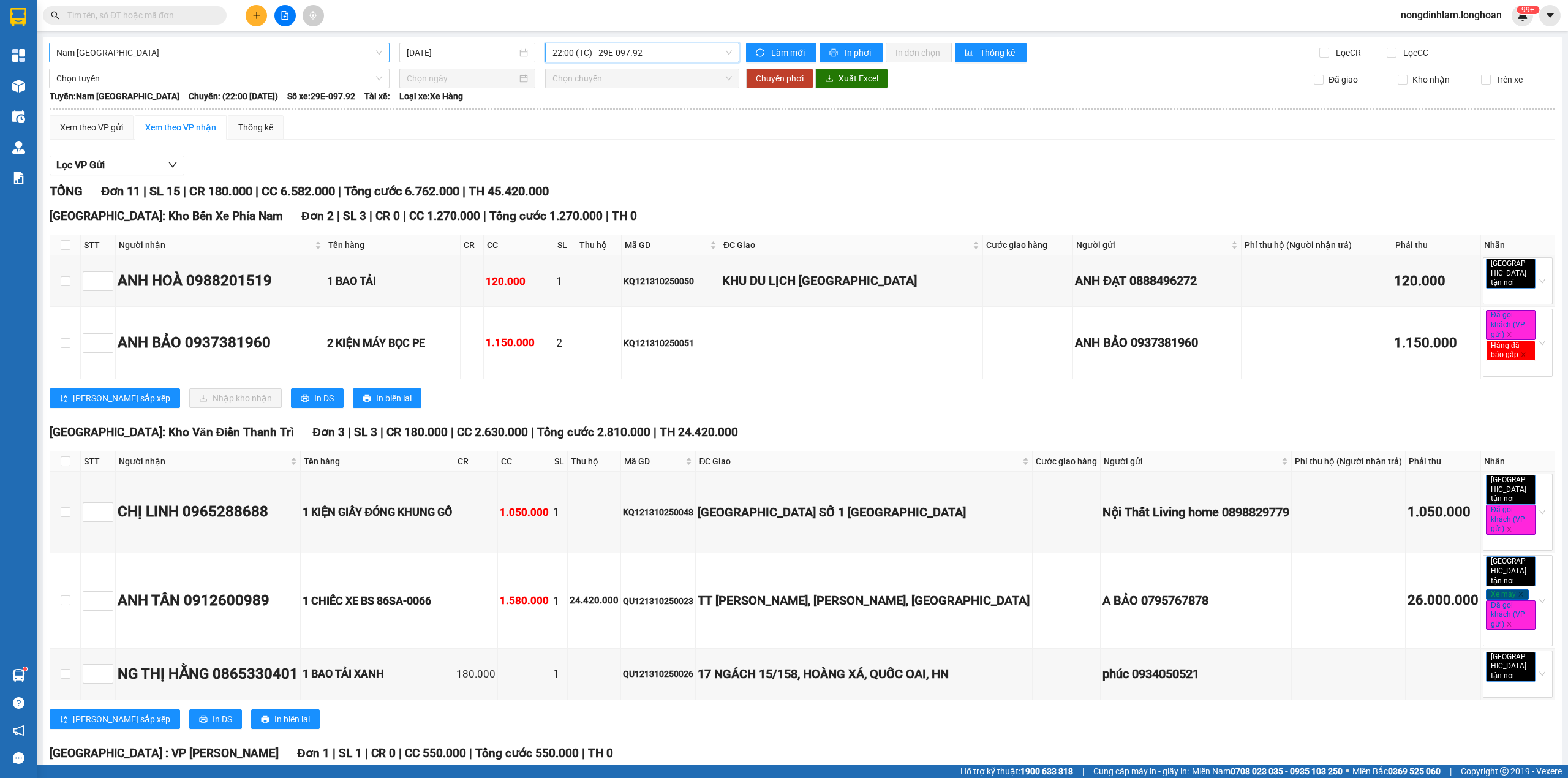
click at [187, 55] on span "Nam [GEOGRAPHIC_DATA]" at bounding box center [219, 53] width 326 height 19
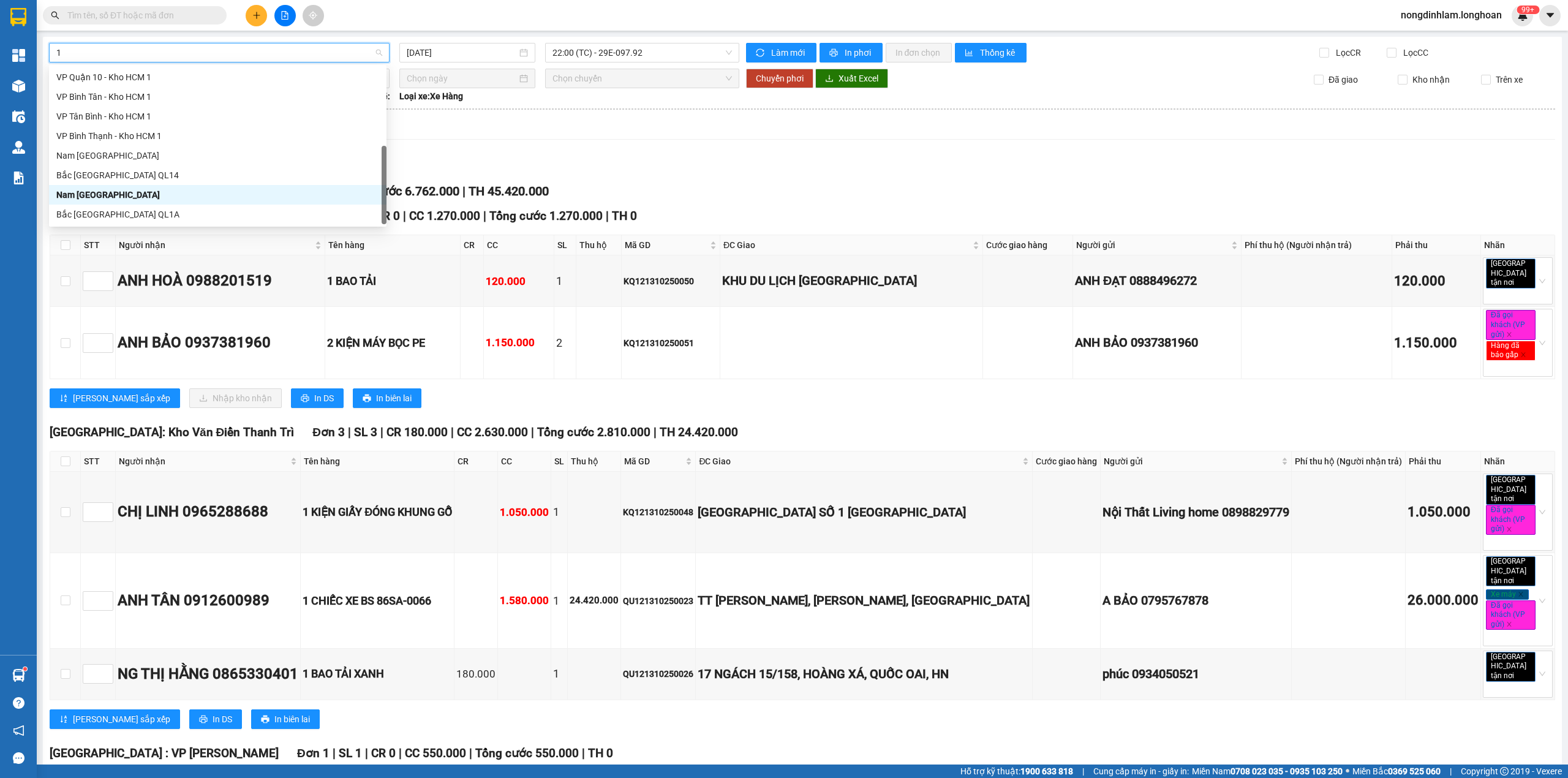
scroll to position [196, 0]
type input "10"
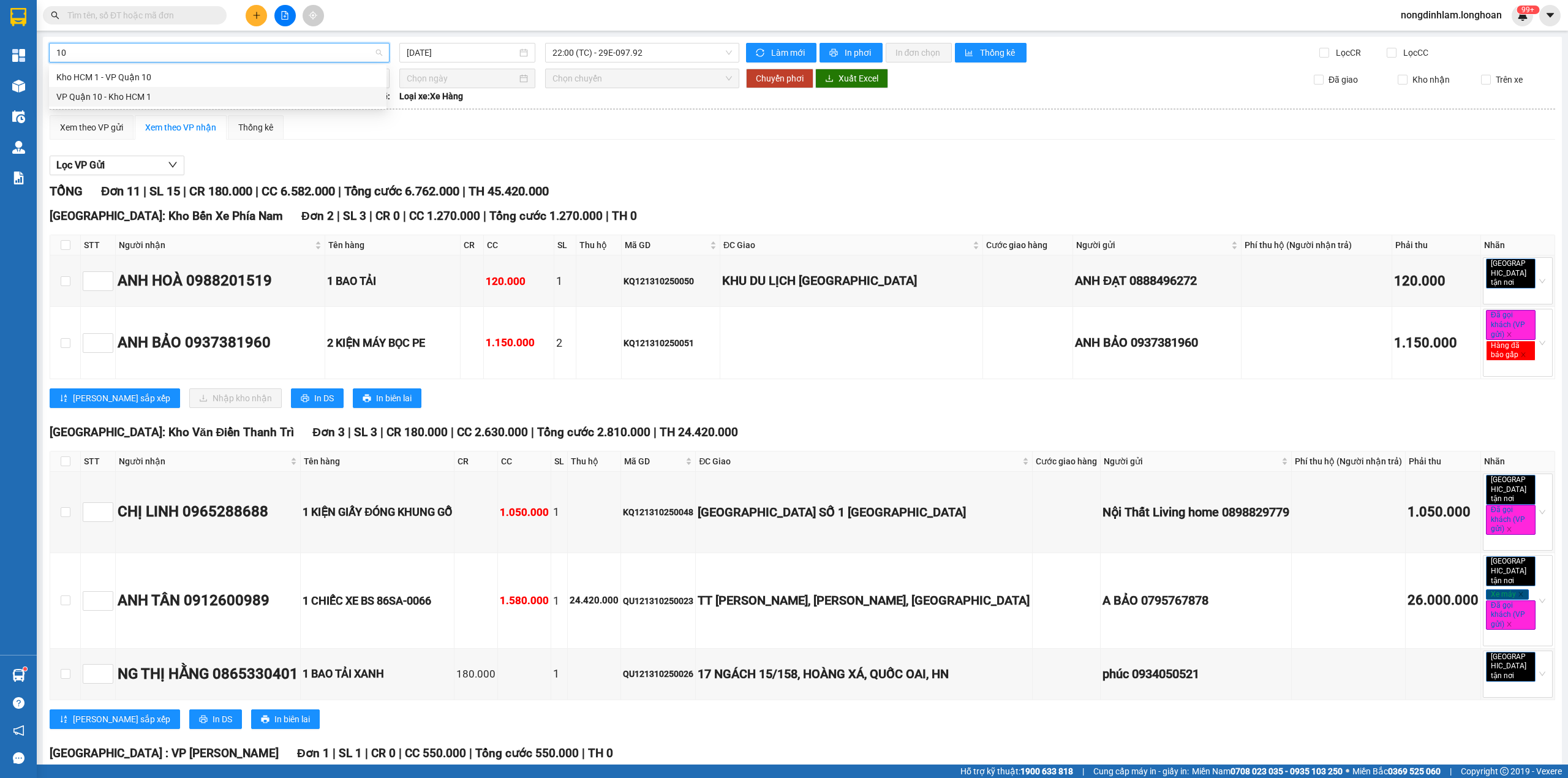
click at [169, 99] on div "VP Quận 10 - Kho HCM 1" at bounding box center [218, 97] width 323 height 14
type input "[DATE]"
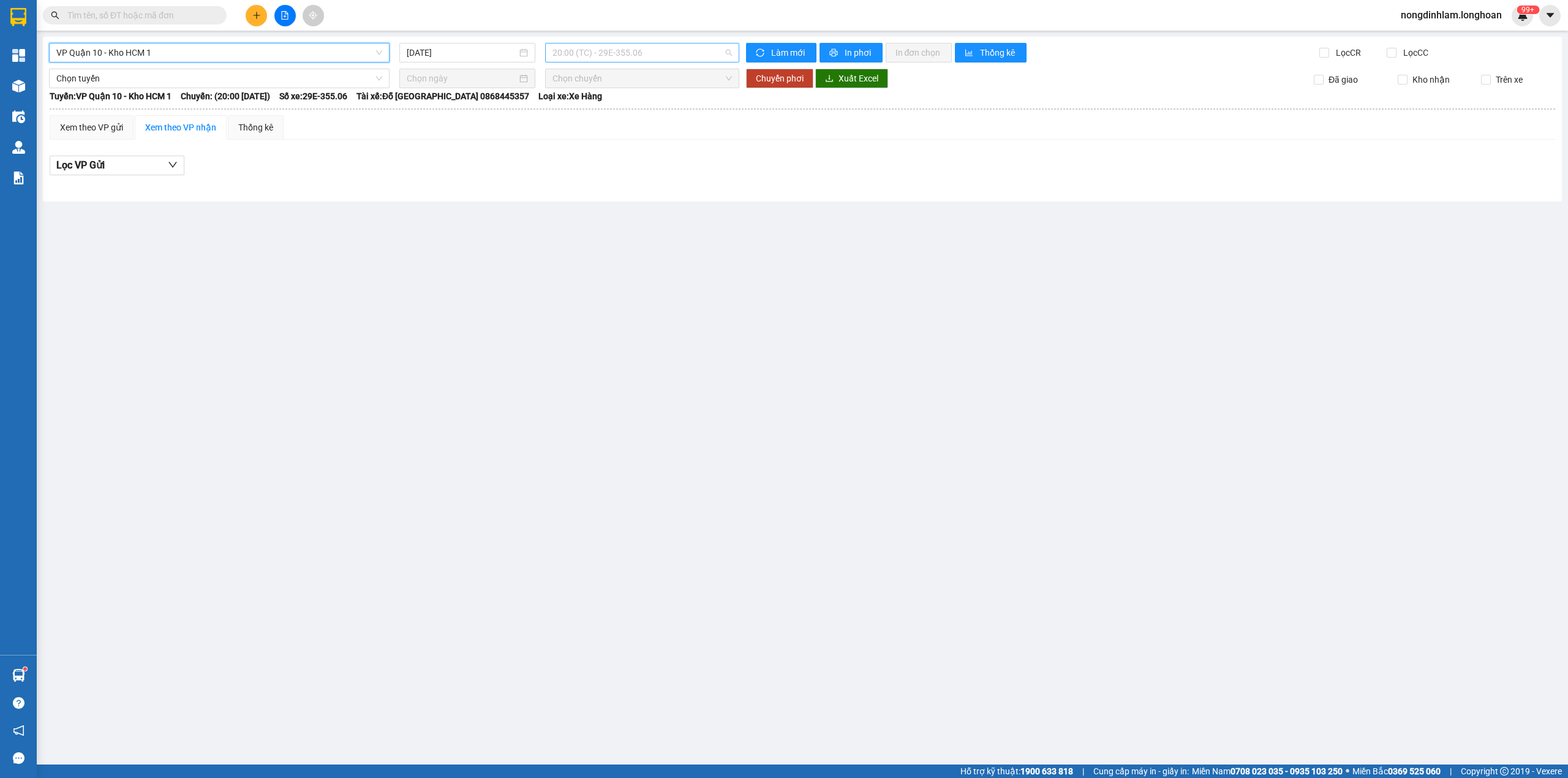
click at [598, 47] on span "20:00 (TC) - 29E-355.06" at bounding box center [642, 53] width 180 height 19
click at [271, 54] on span "VP Quận 10 - Kho HCM 1" at bounding box center [219, 53] width 326 height 19
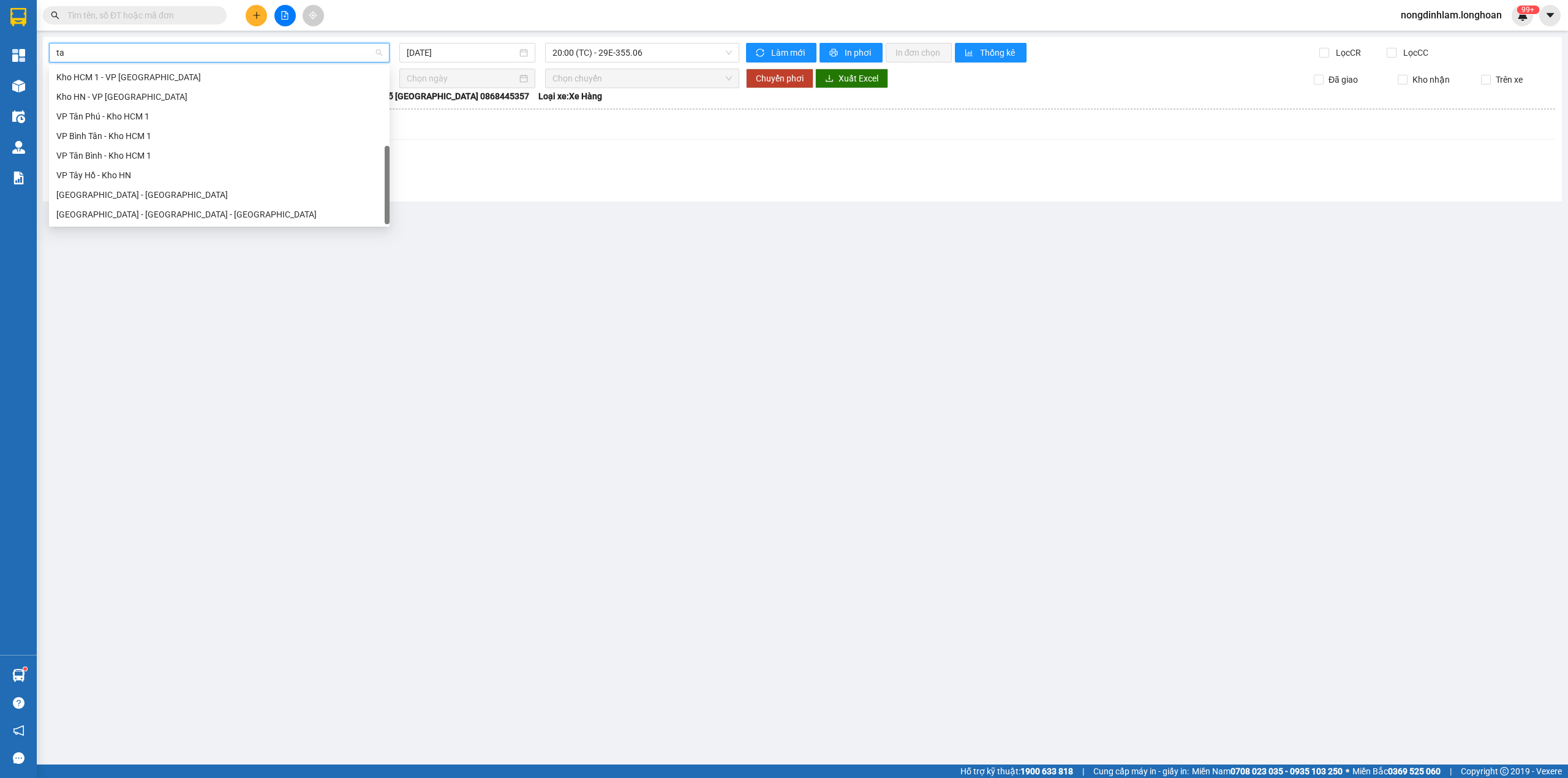
scroll to position [39, 0]
type input "tân"
click at [157, 172] on div "VP Tân Bình - Kho HCM 1" at bounding box center [219, 175] width 326 height 14
type input "[DATE]"
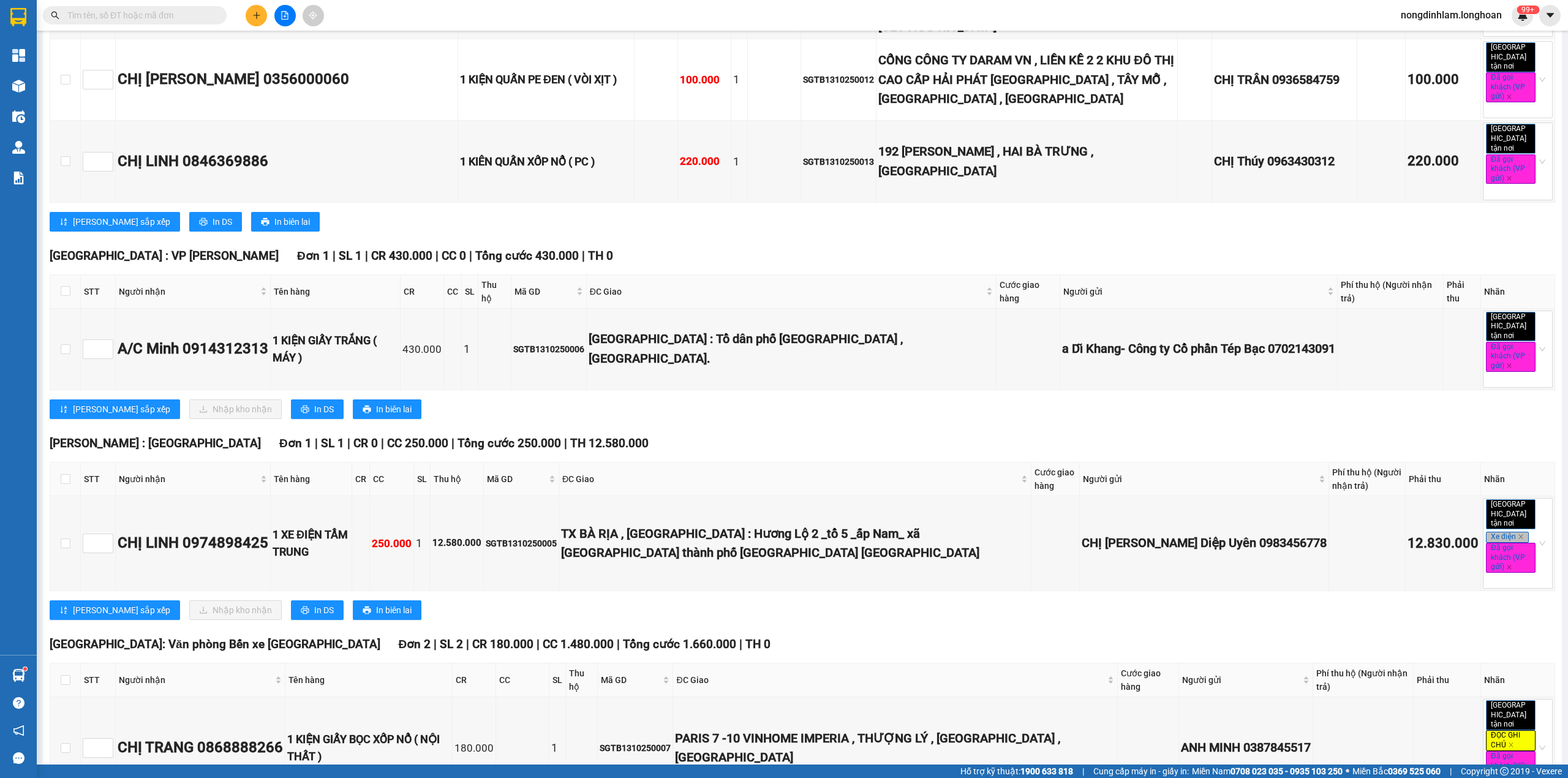
scroll to position [898, 0]
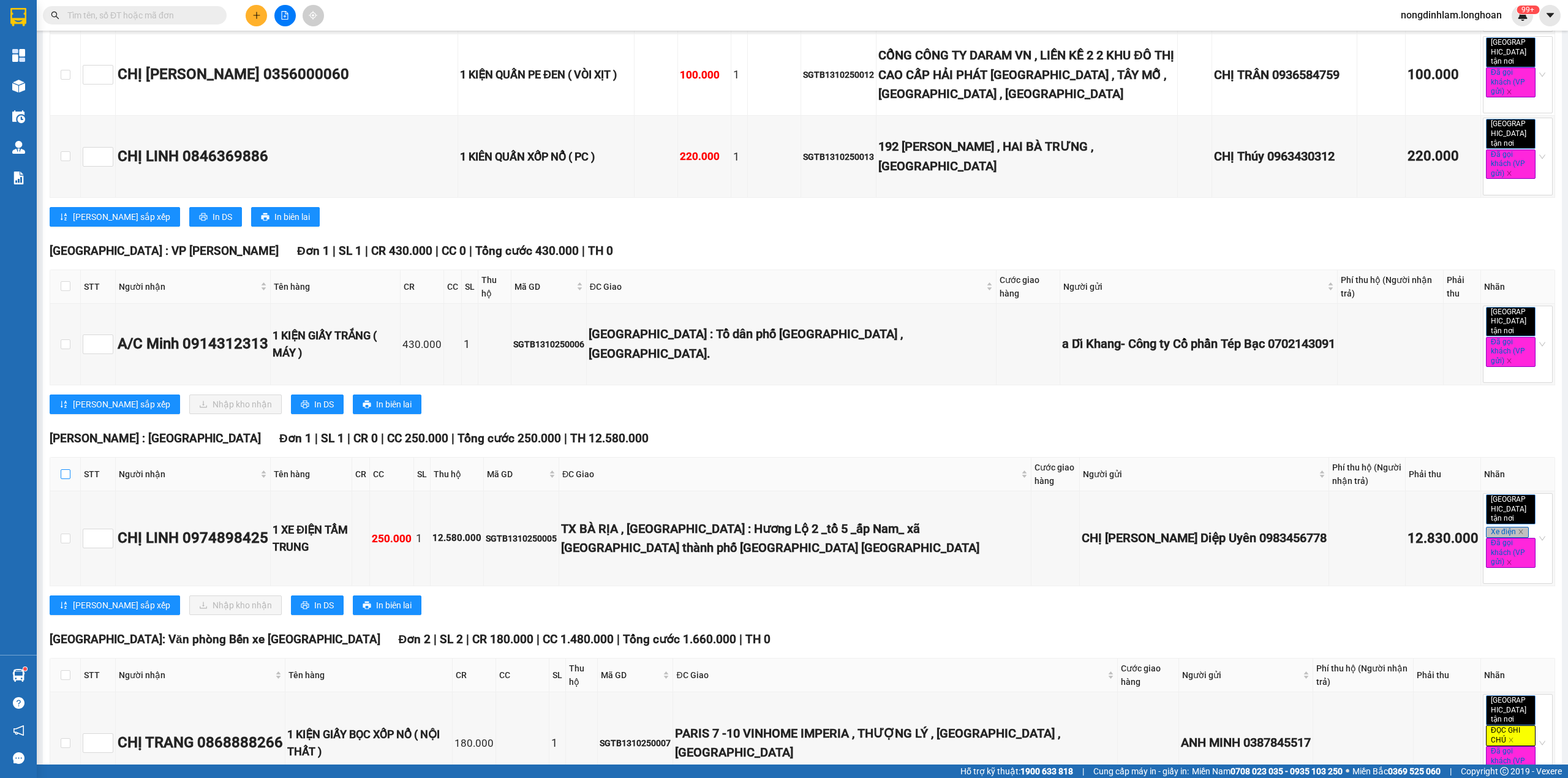
click at [69, 469] on input "checkbox" at bounding box center [66, 474] width 10 height 10
checkbox input "true"
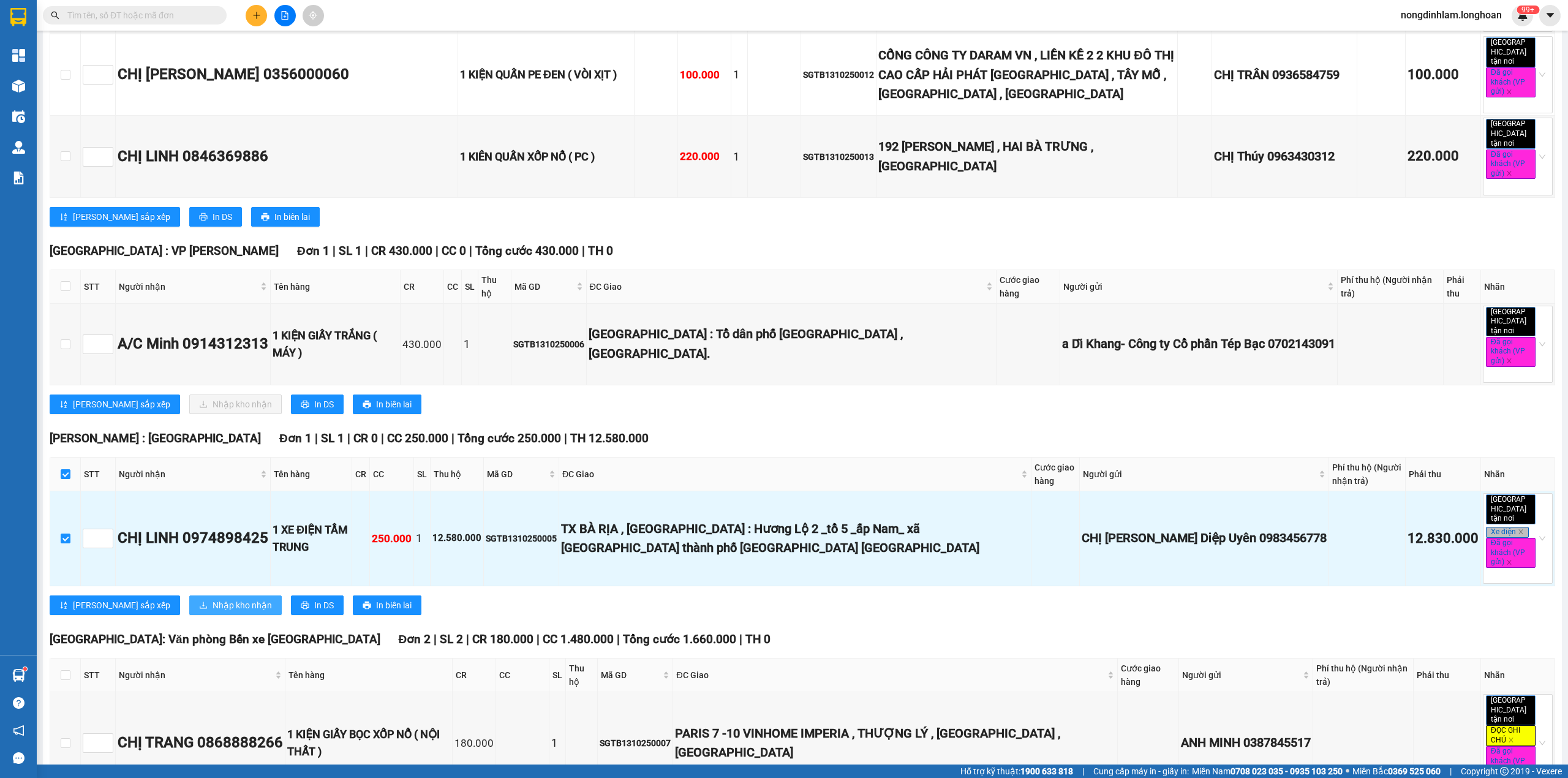
click at [212, 598] on span "Nhập kho nhận" at bounding box center [242, 605] width 60 height 14
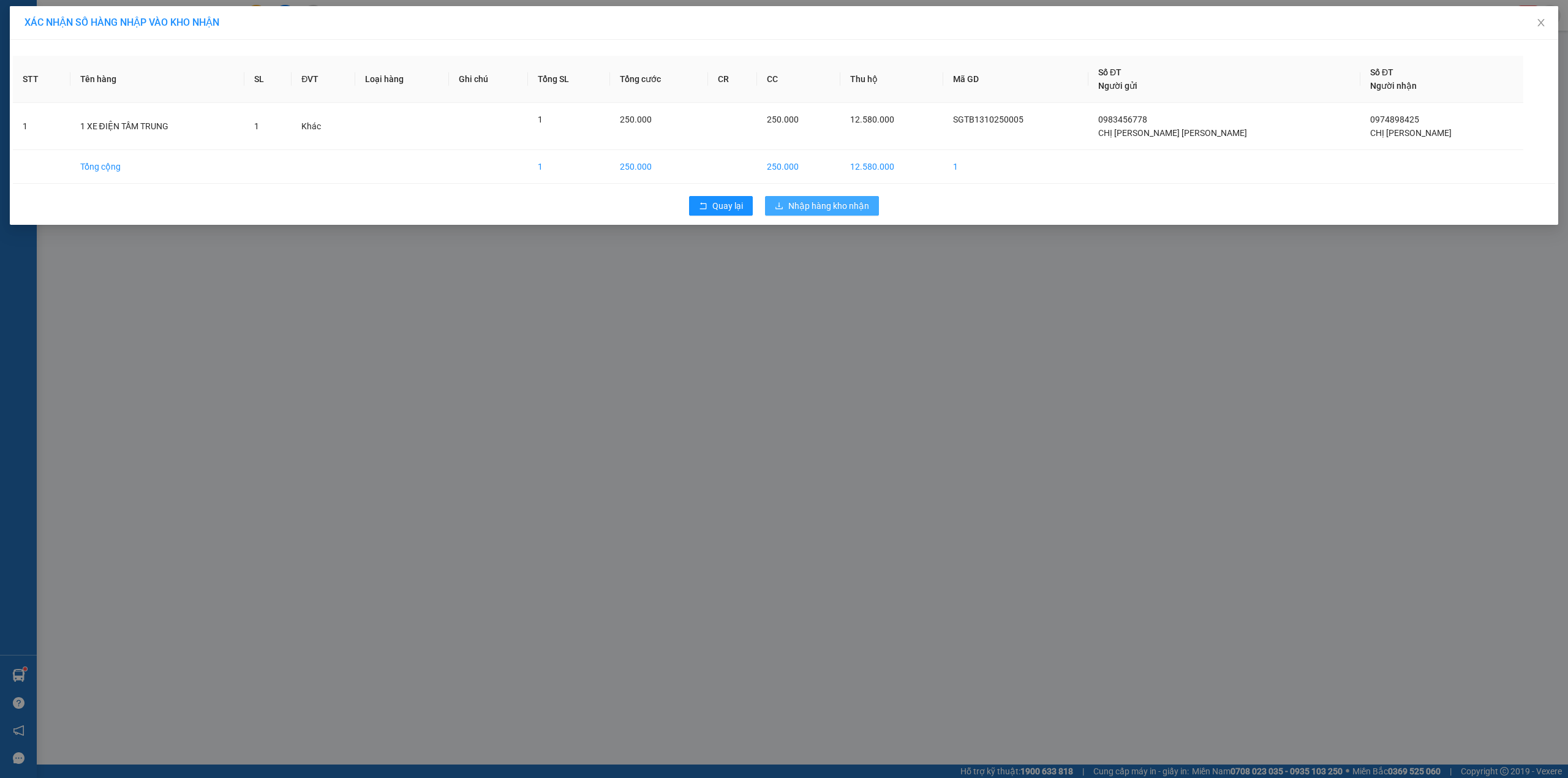
click at [824, 198] on button "Nhập hàng kho nhận" at bounding box center [821, 206] width 114 height 20
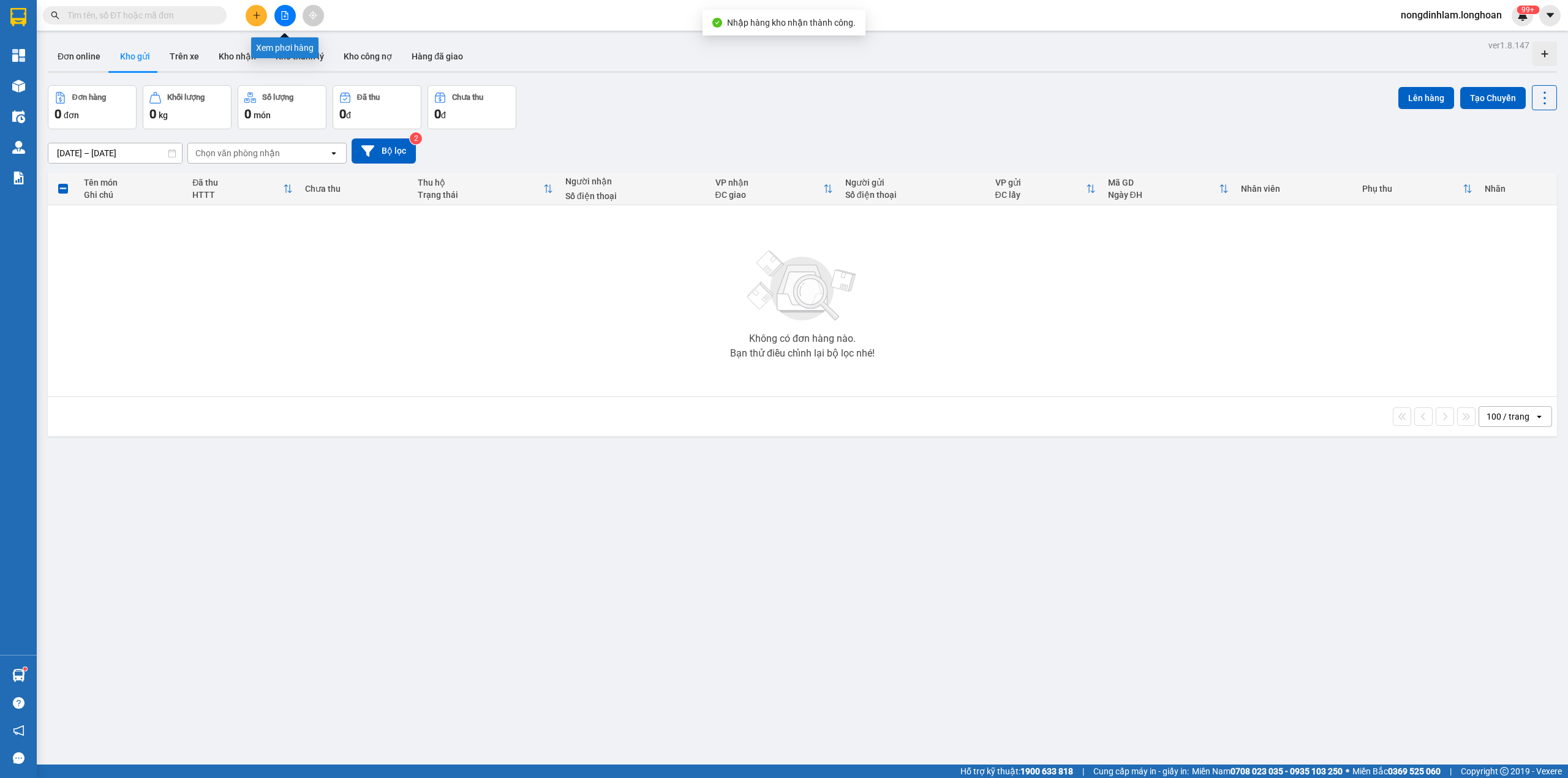
click at [288, 21] on button at bounding box center [285, 16] width 22 height 22
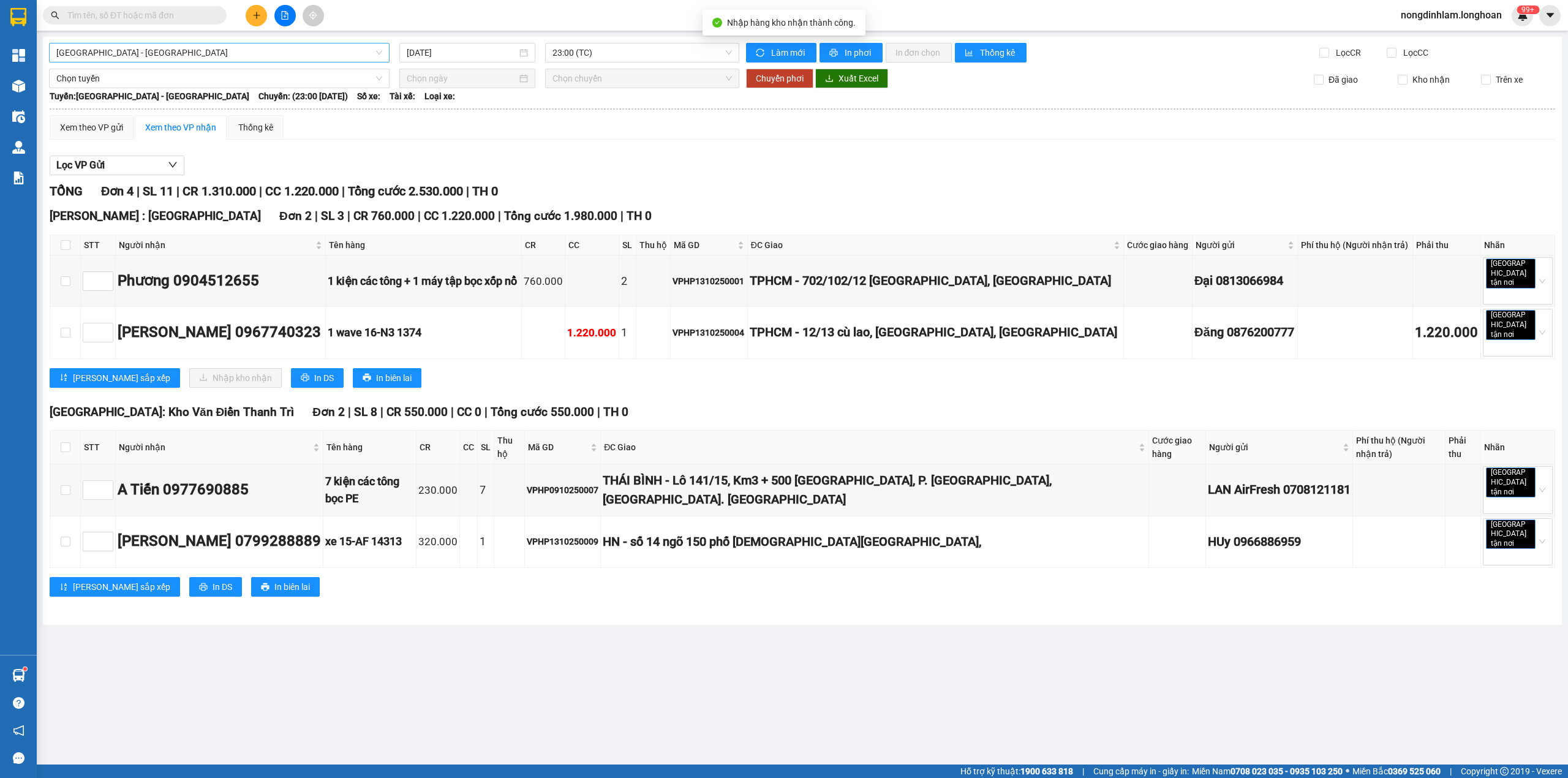
click at [172, 55] on span "[GEOGRAPHIC_DATA] - [GEOGRAPHIC_DATA]" at bounding box center [219, 53] width 326 height 19
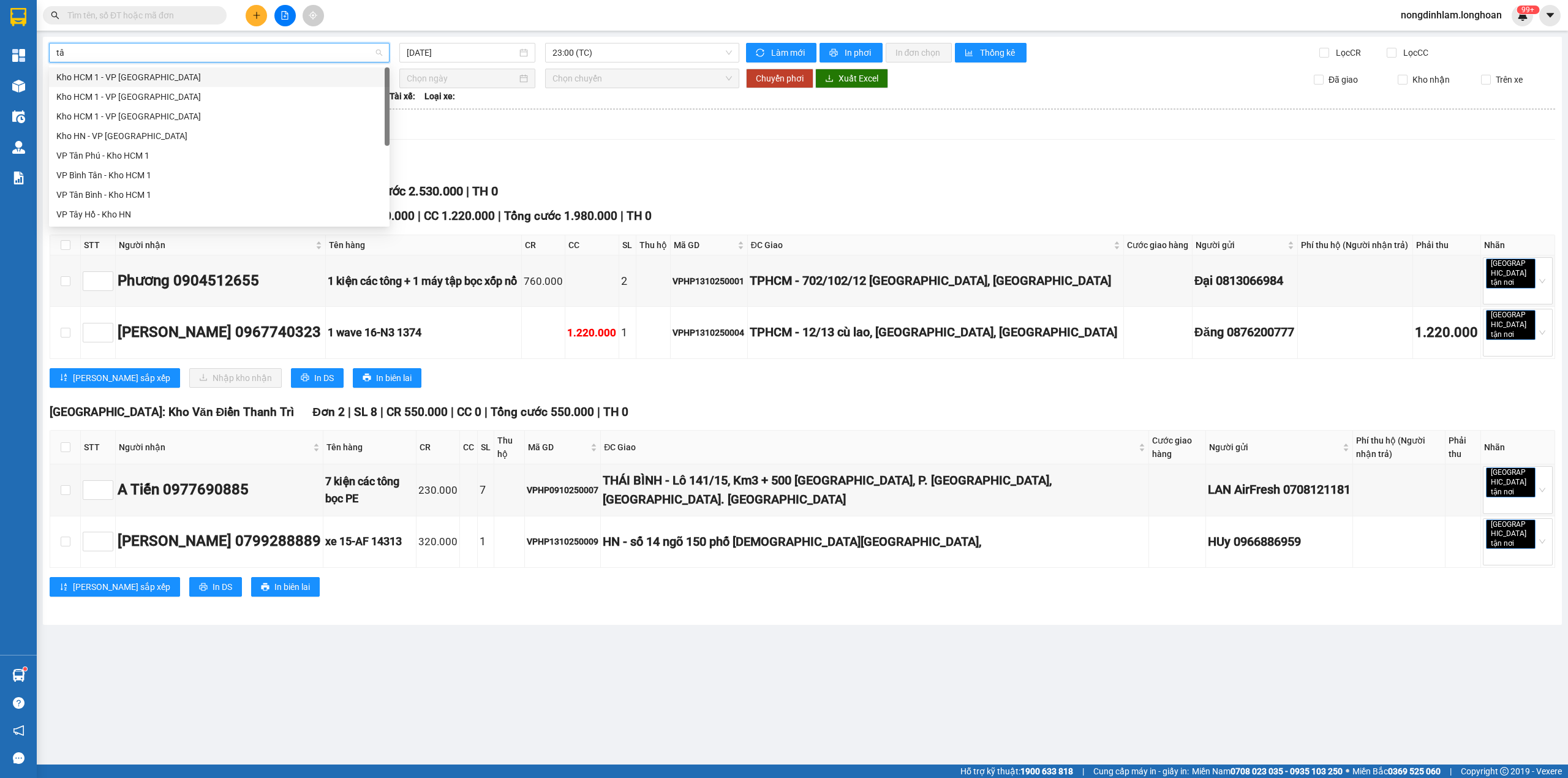
type input "tân"
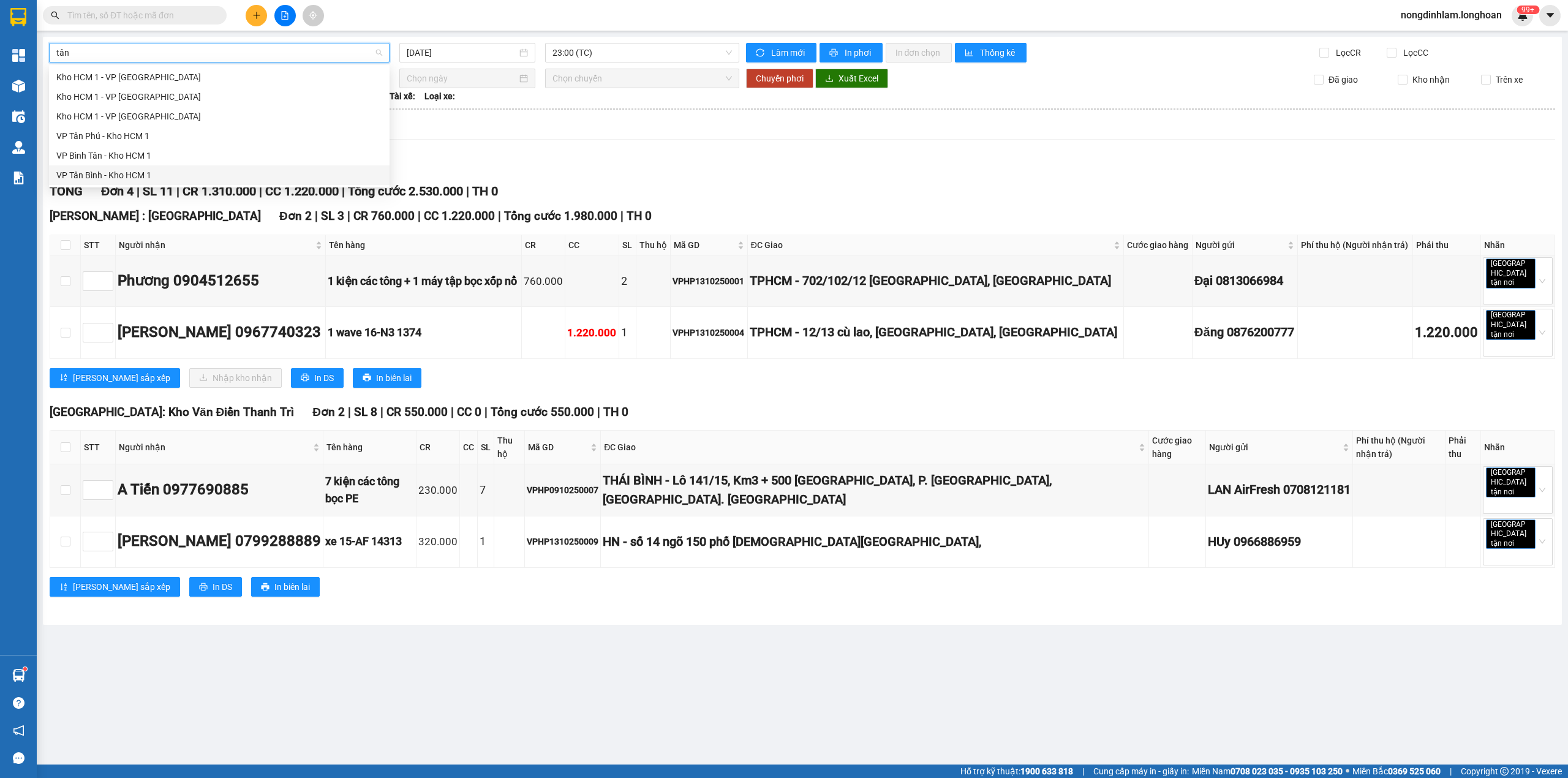
click at [106, 170] on div "VP Tân Bình - Kho HCM 1" at bounding box center [219, 175] width 326 height 14
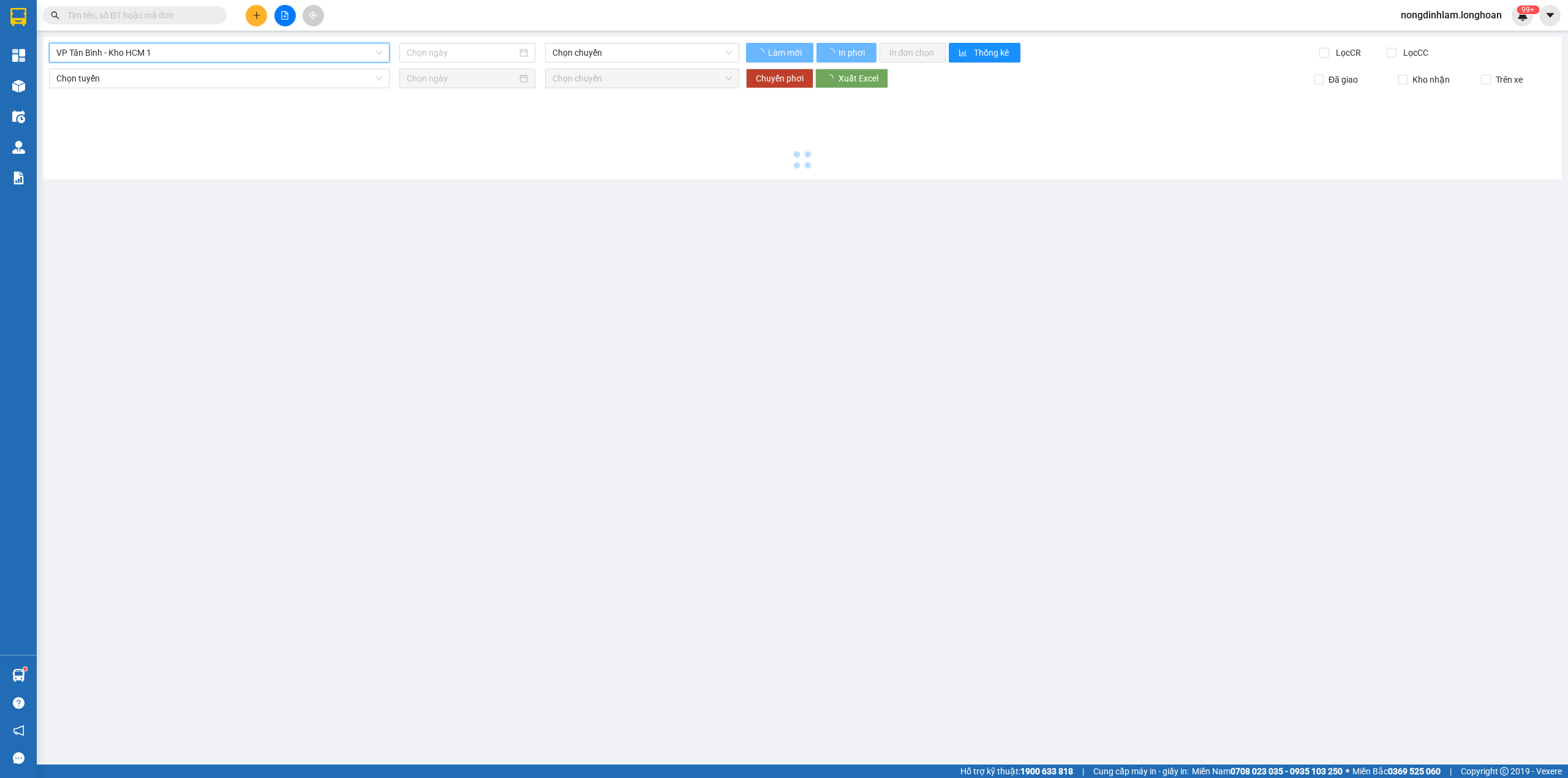
type input "[DATE]"
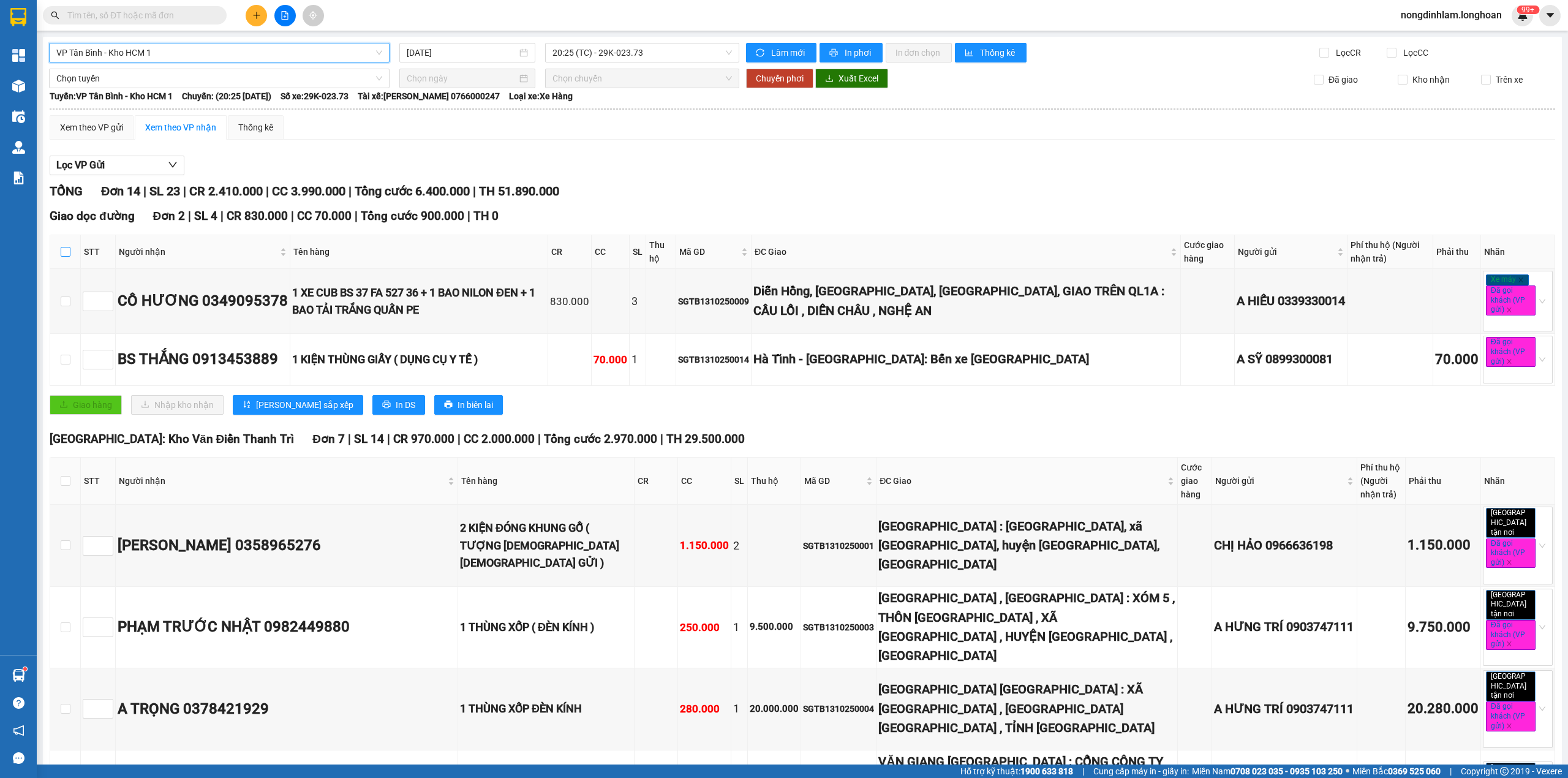
click at [66, 251] on input "checkbox" at bounding box center [66, 252] width 10 height 10
checkbox input "true"
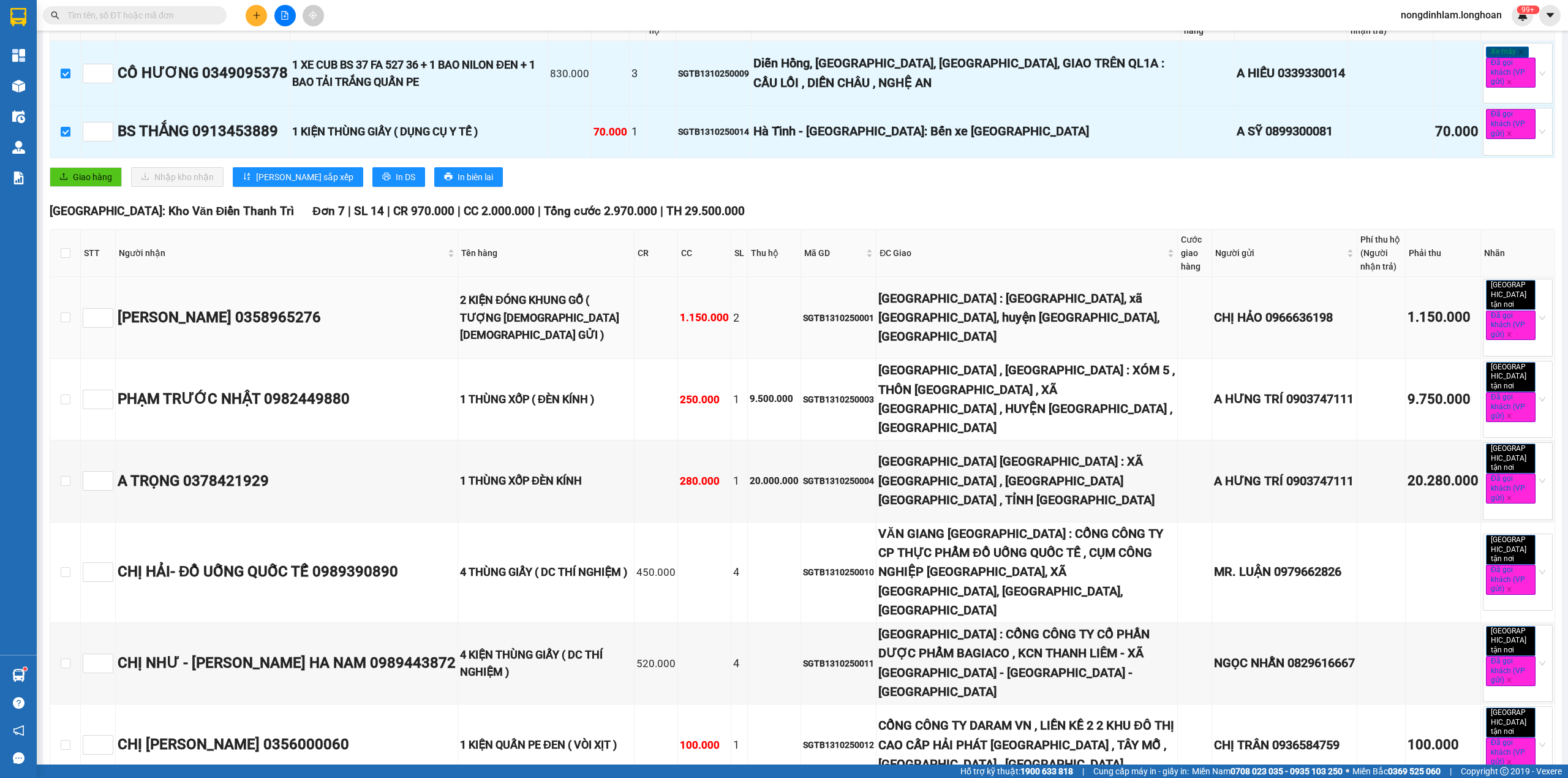
scroll to position [245, 0]
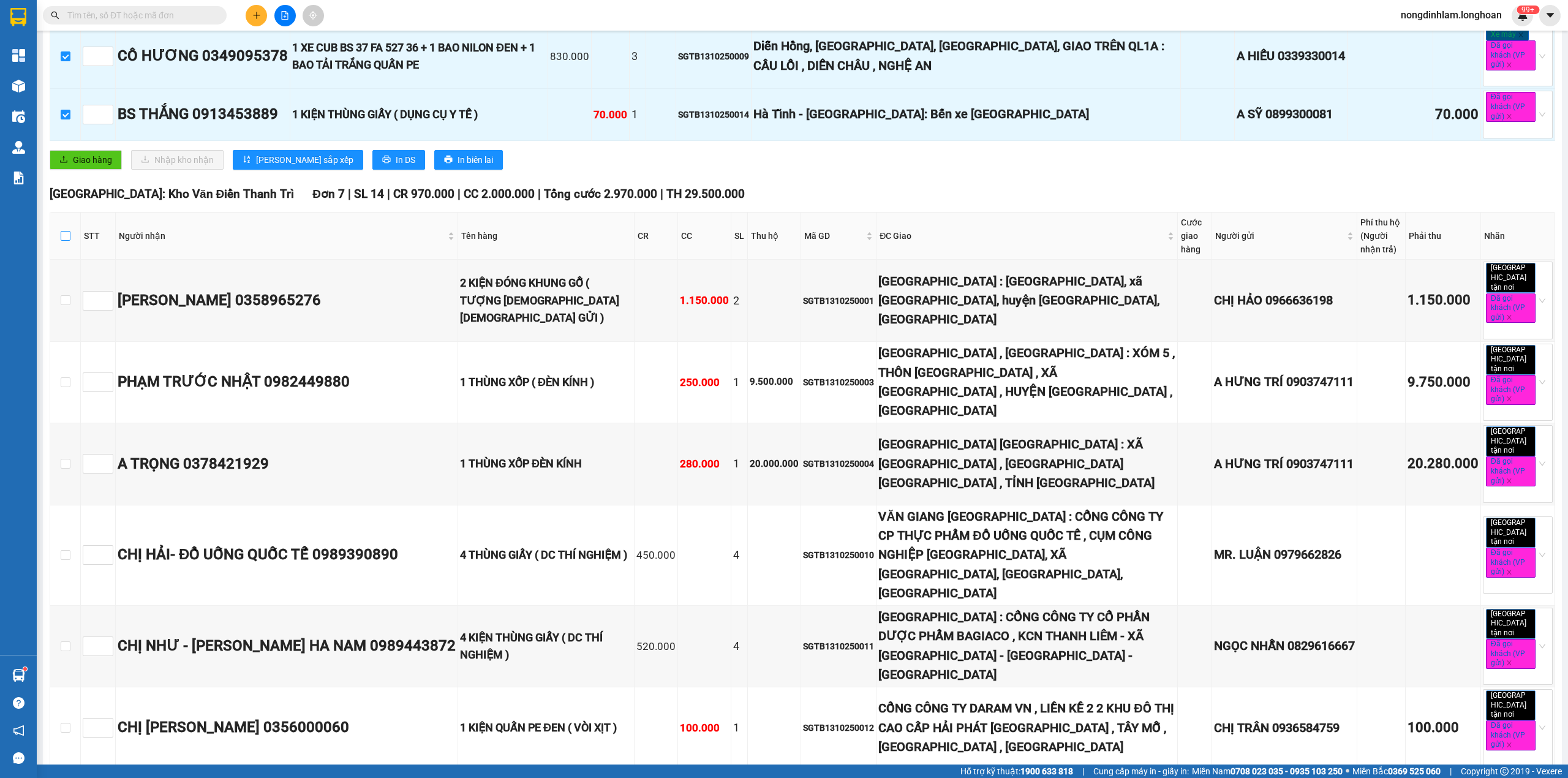
click at [67, 240] on input "checkbox" at bounding box center [66, 236] width 10 height 10
checkbox input "true"
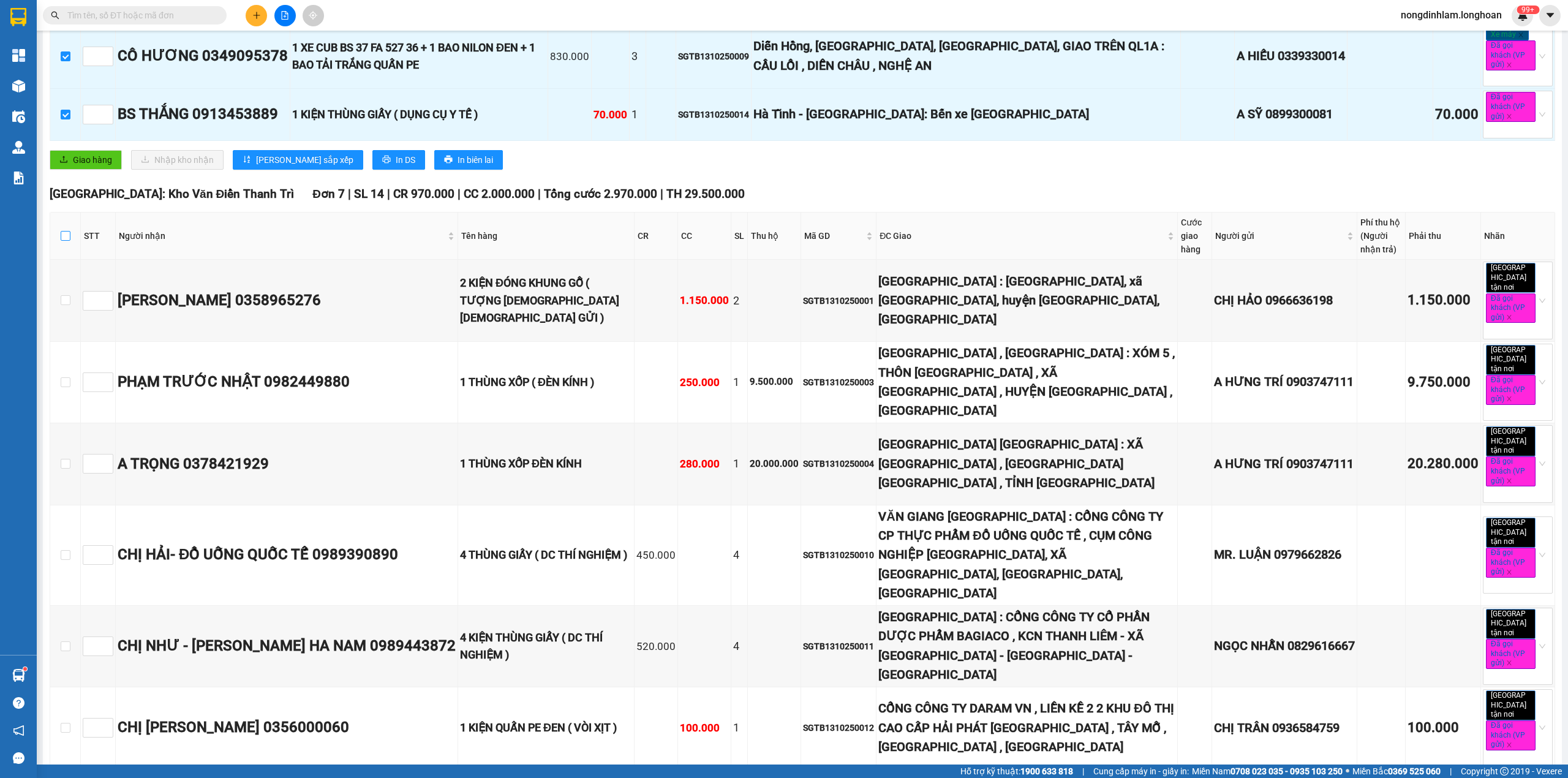
checkbox input "true"
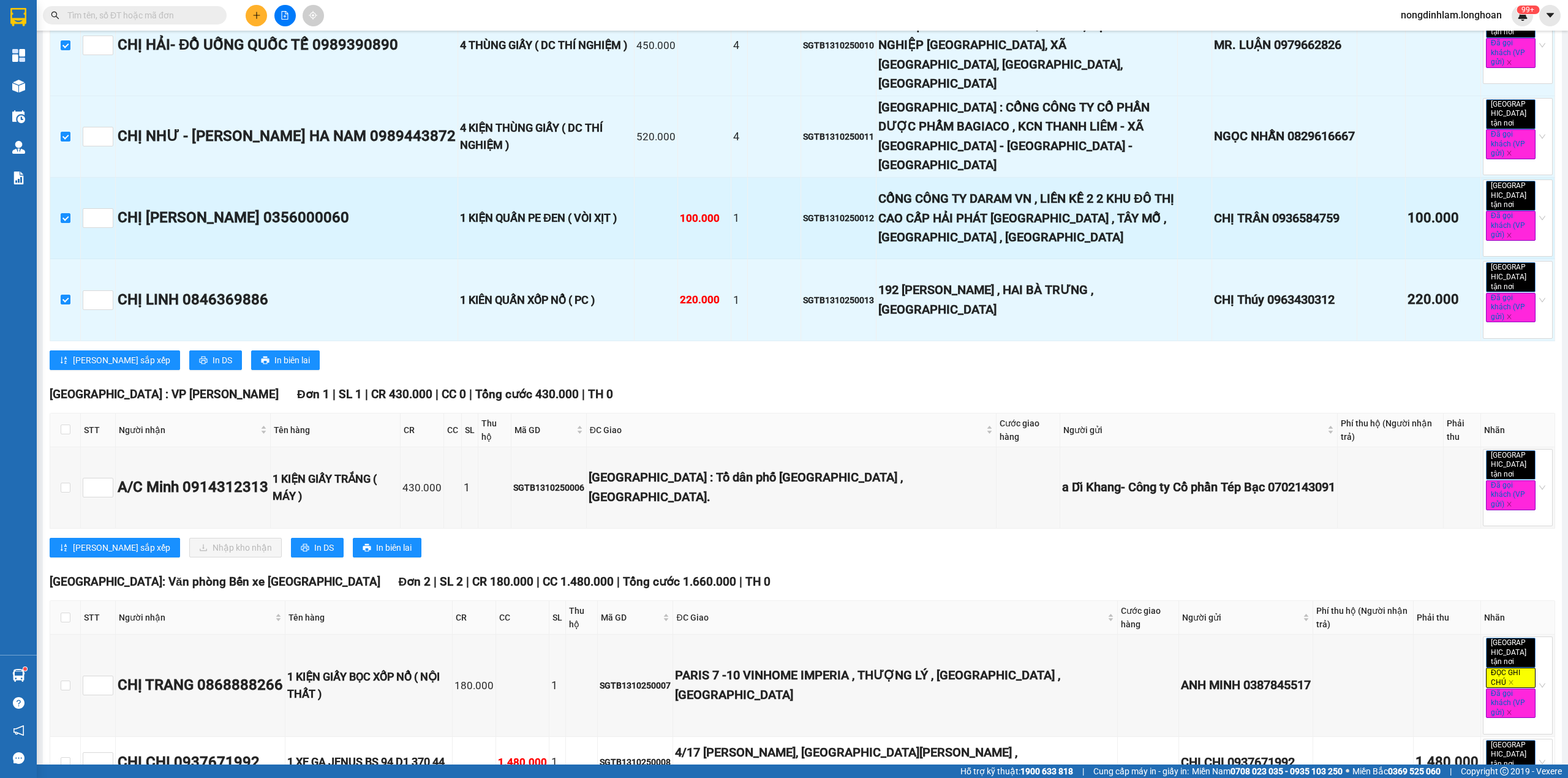
scroll to position [898, 0]
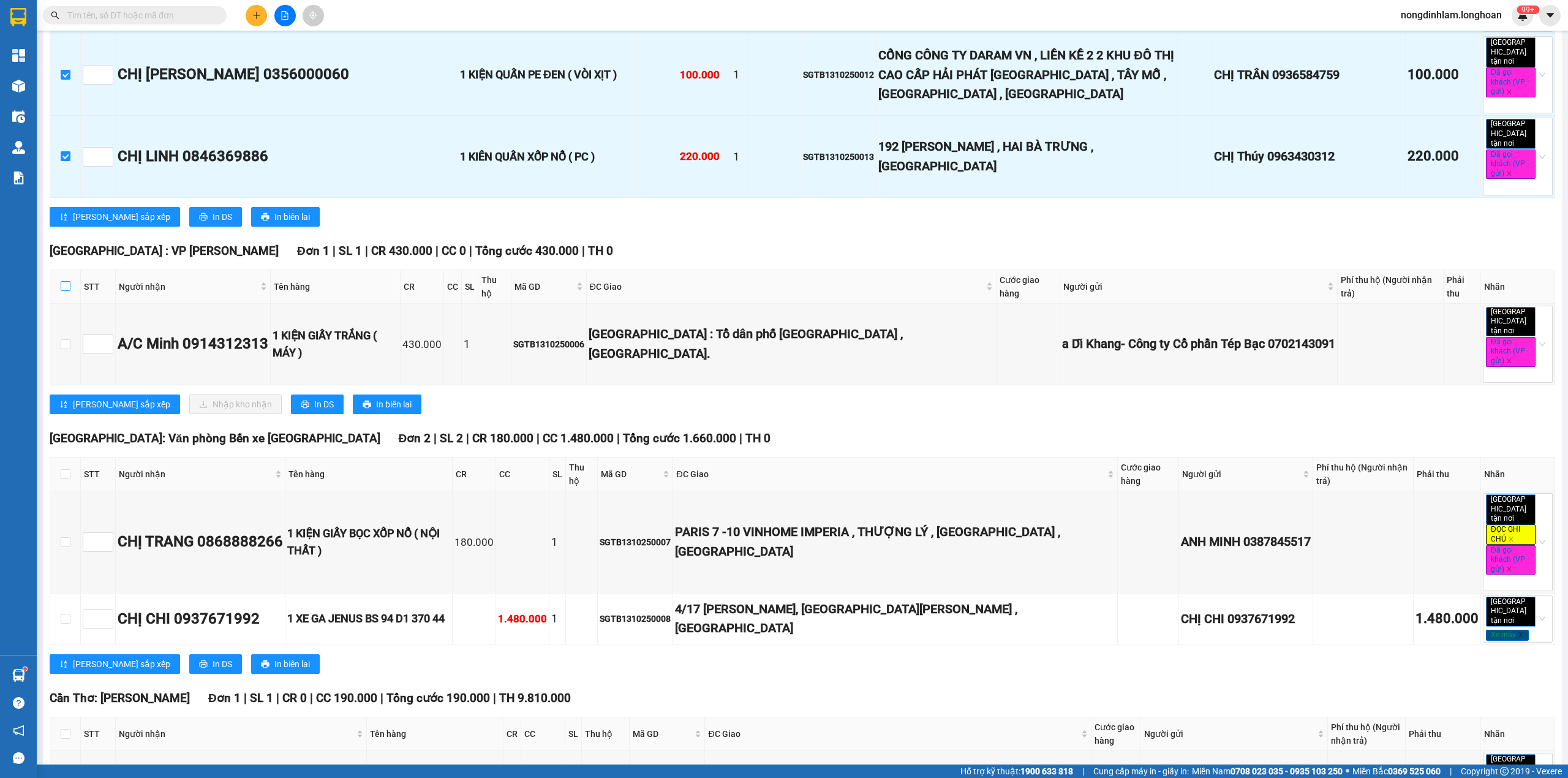
click at [67, 281] on input "checkbox" at bounding box center [66, 286] width 10 height 10
checkbox input "true"
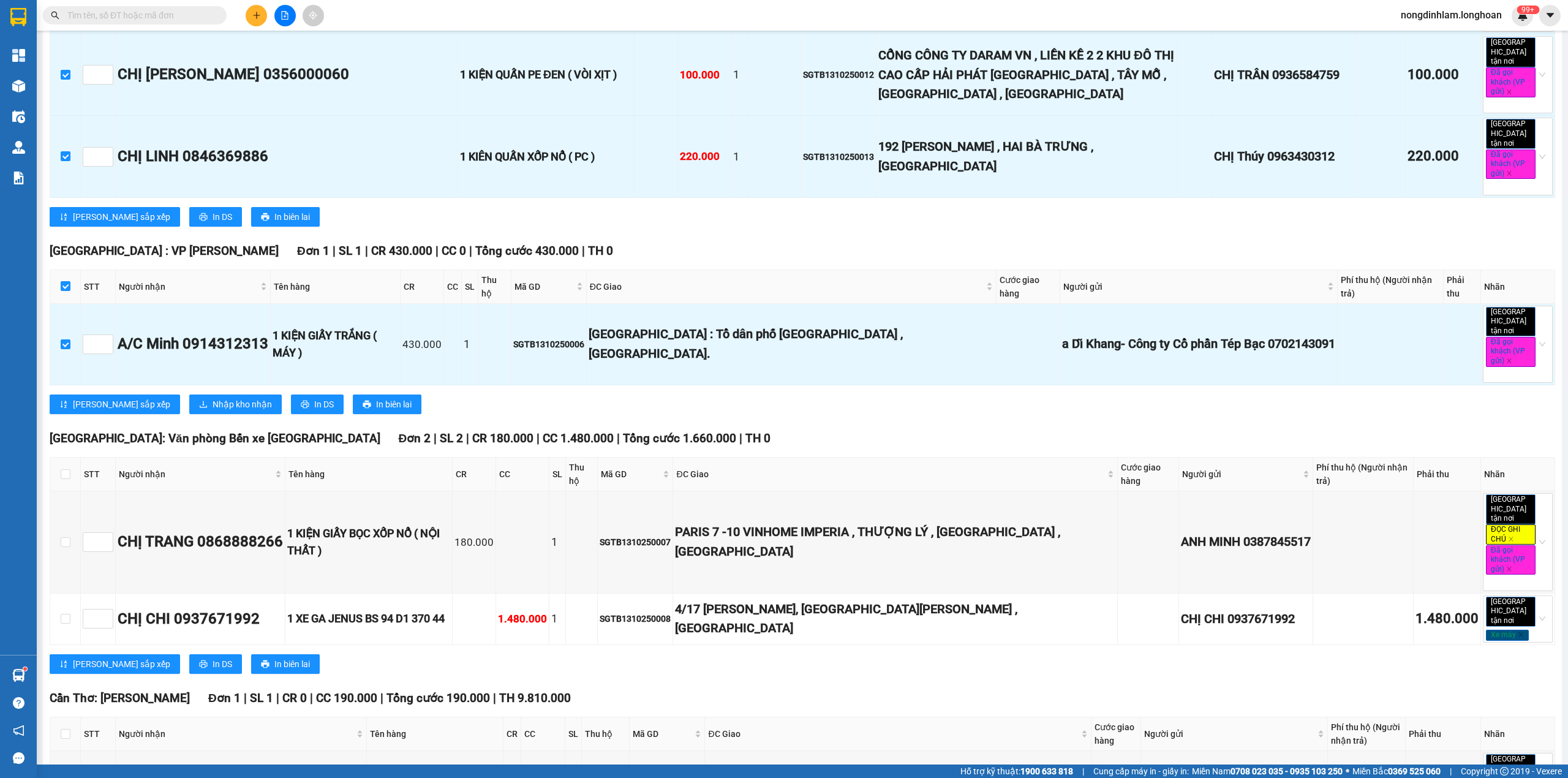
click at [60, 457] on th at bounding box center [65, 474] width 30 height 34
click at [64, 469] on input "checkbox" at bounding box center [66, 474] width 10 height 10
checkbox input "true"
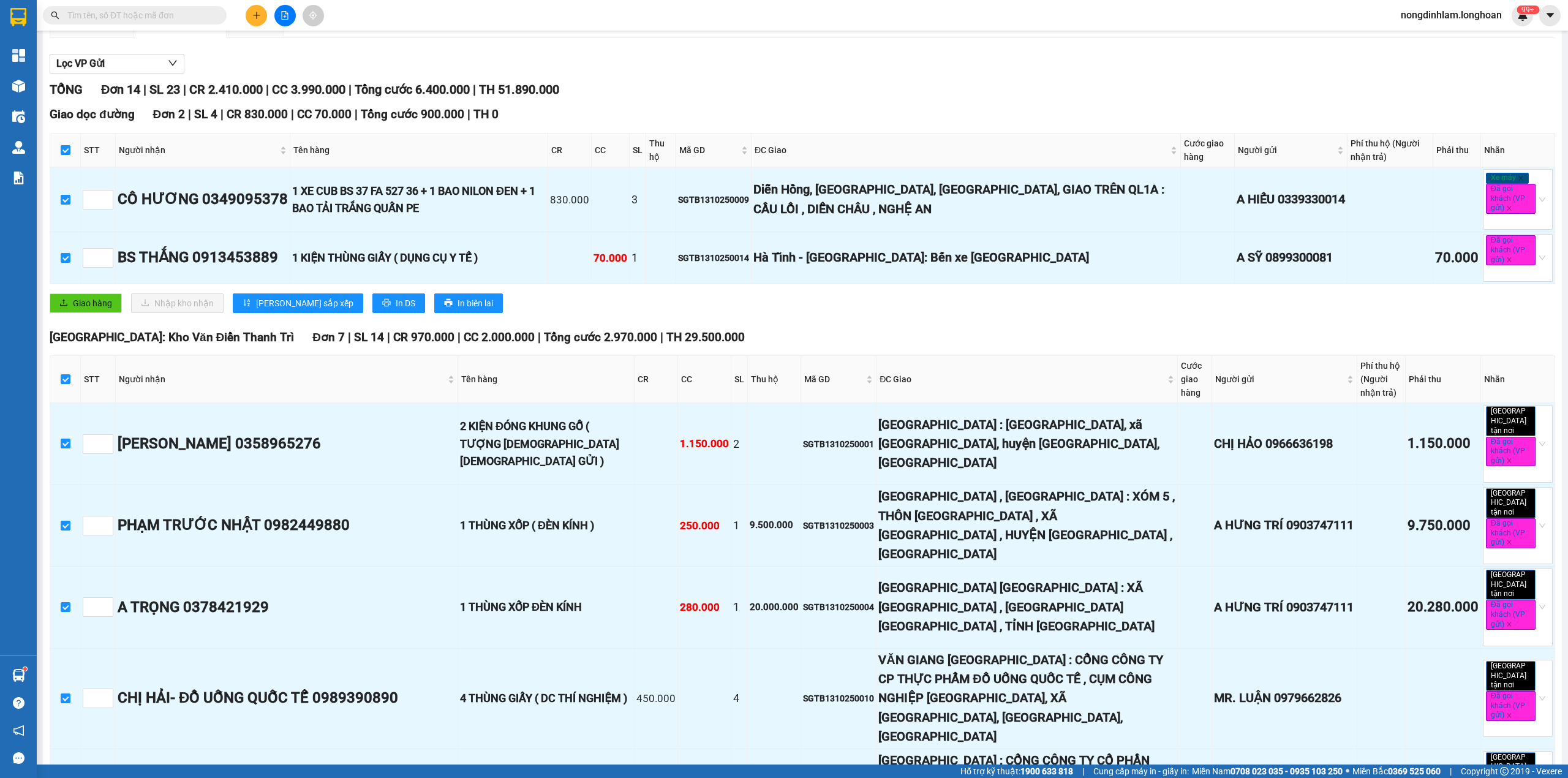
scroll to position [0, 0]
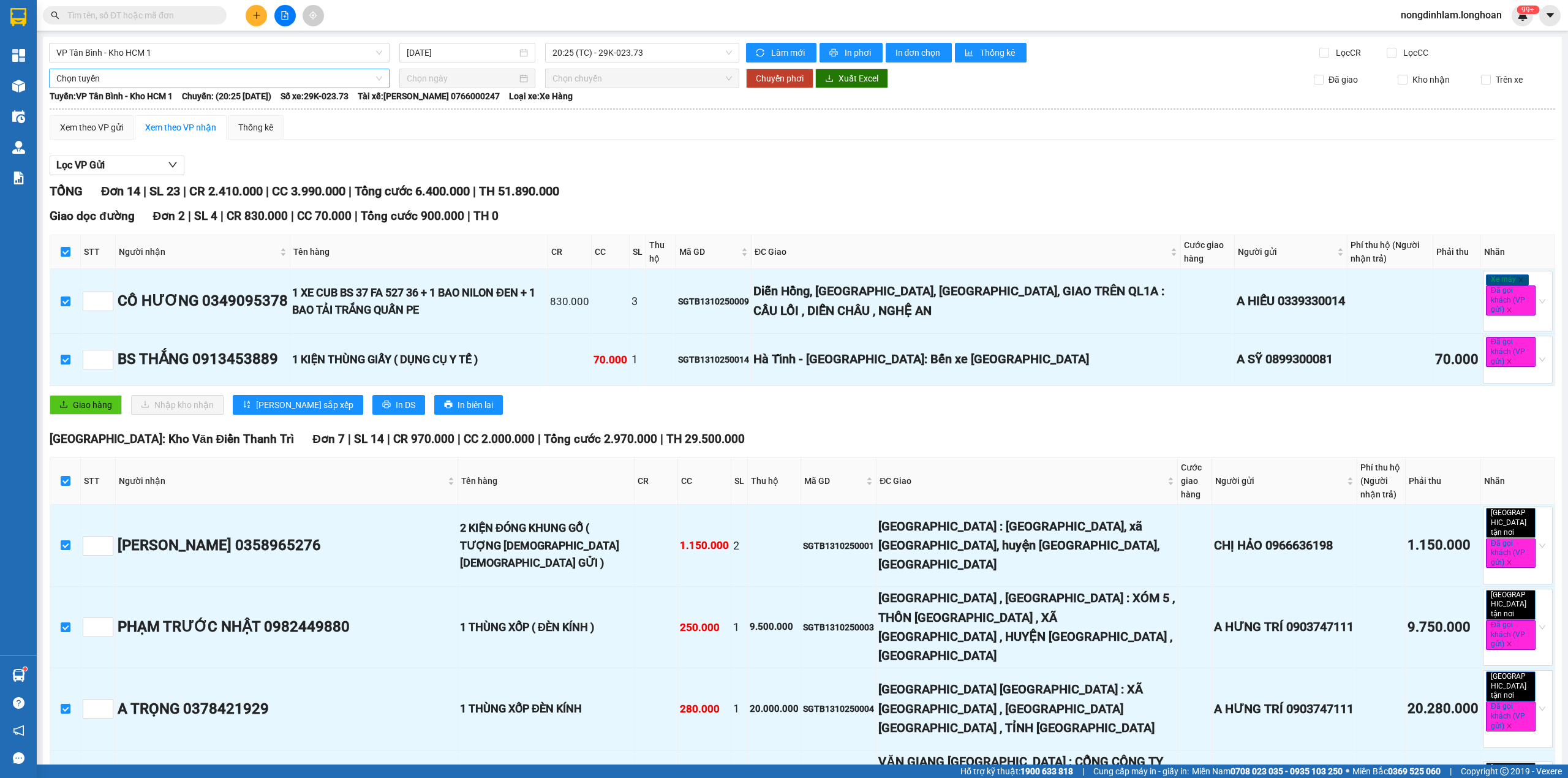
click at [126, 85] on span "Chọn tuyến" at bounding box center [219, 78] width 326 height 19
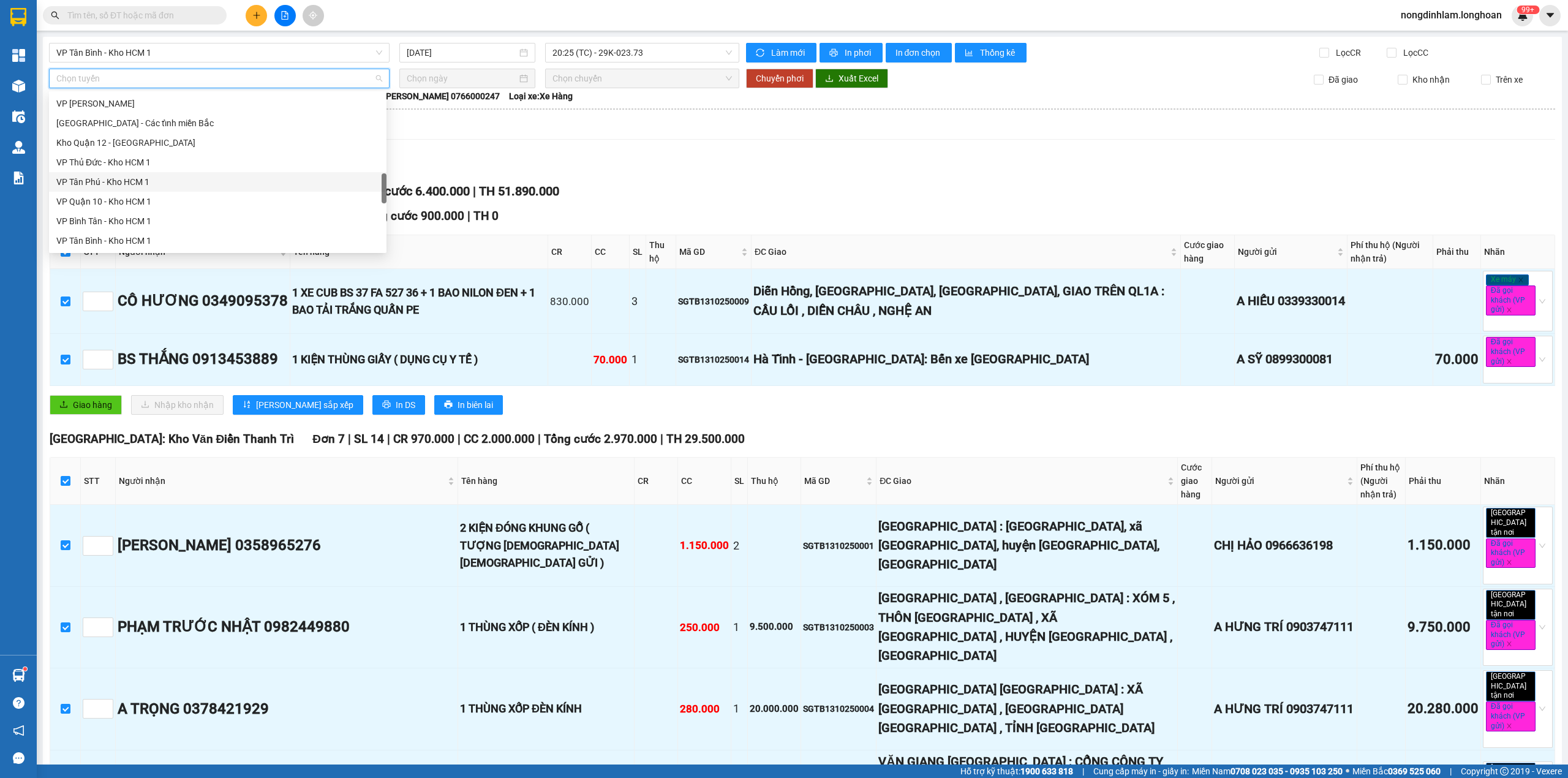
scroll to position [863, 0]
click at [115, 138] on div "Nam [GEOGRAPHIC_DATA]" at bounding box center [218, 143] width 323 height 14
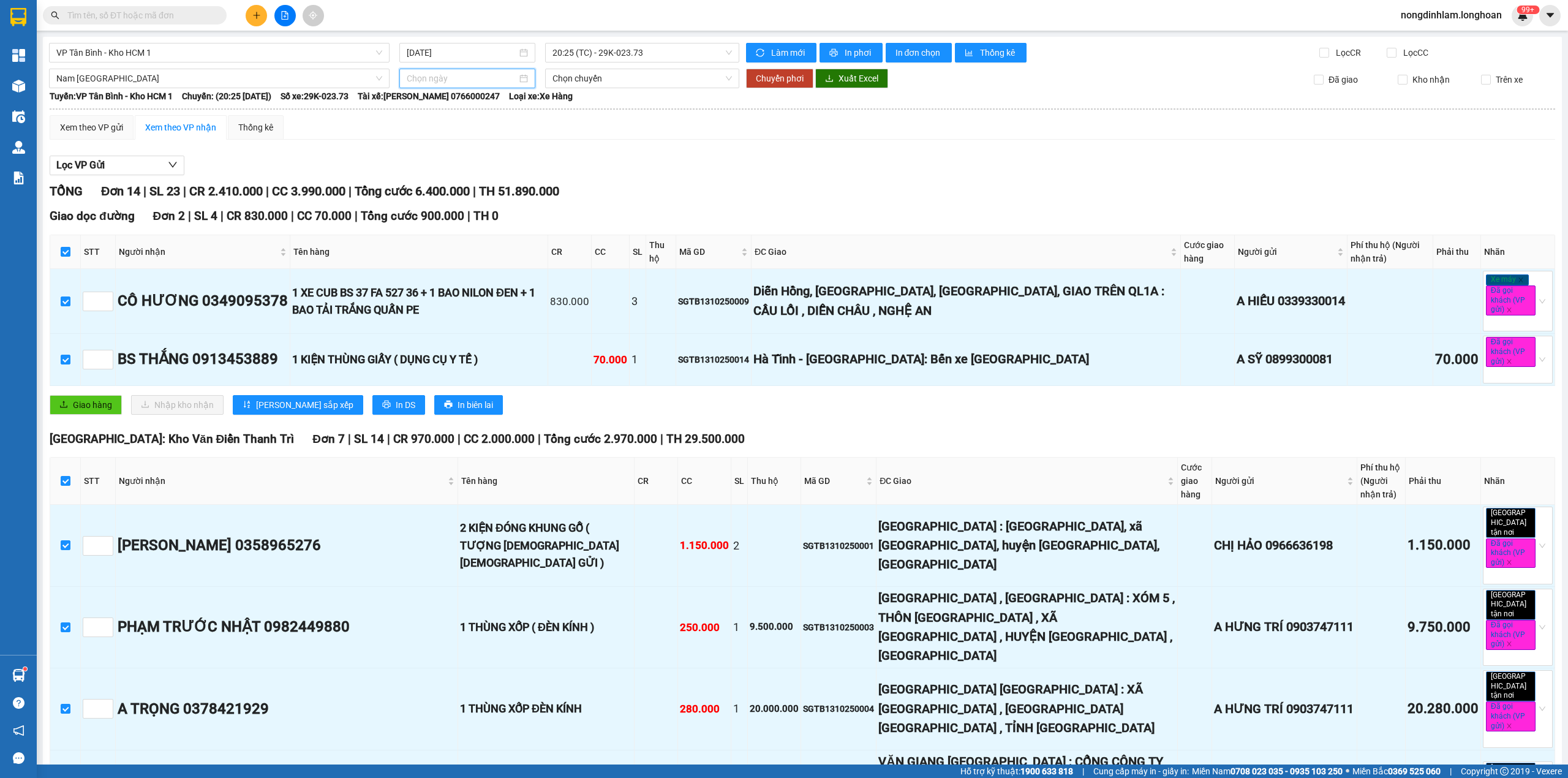
click at [439, 78] on input at bounding box center [462, 78] width 110 height 14
type input "[DATE]"
click at [441, 185] on div "13" at bounding box center [437, 187] width 15 height 15
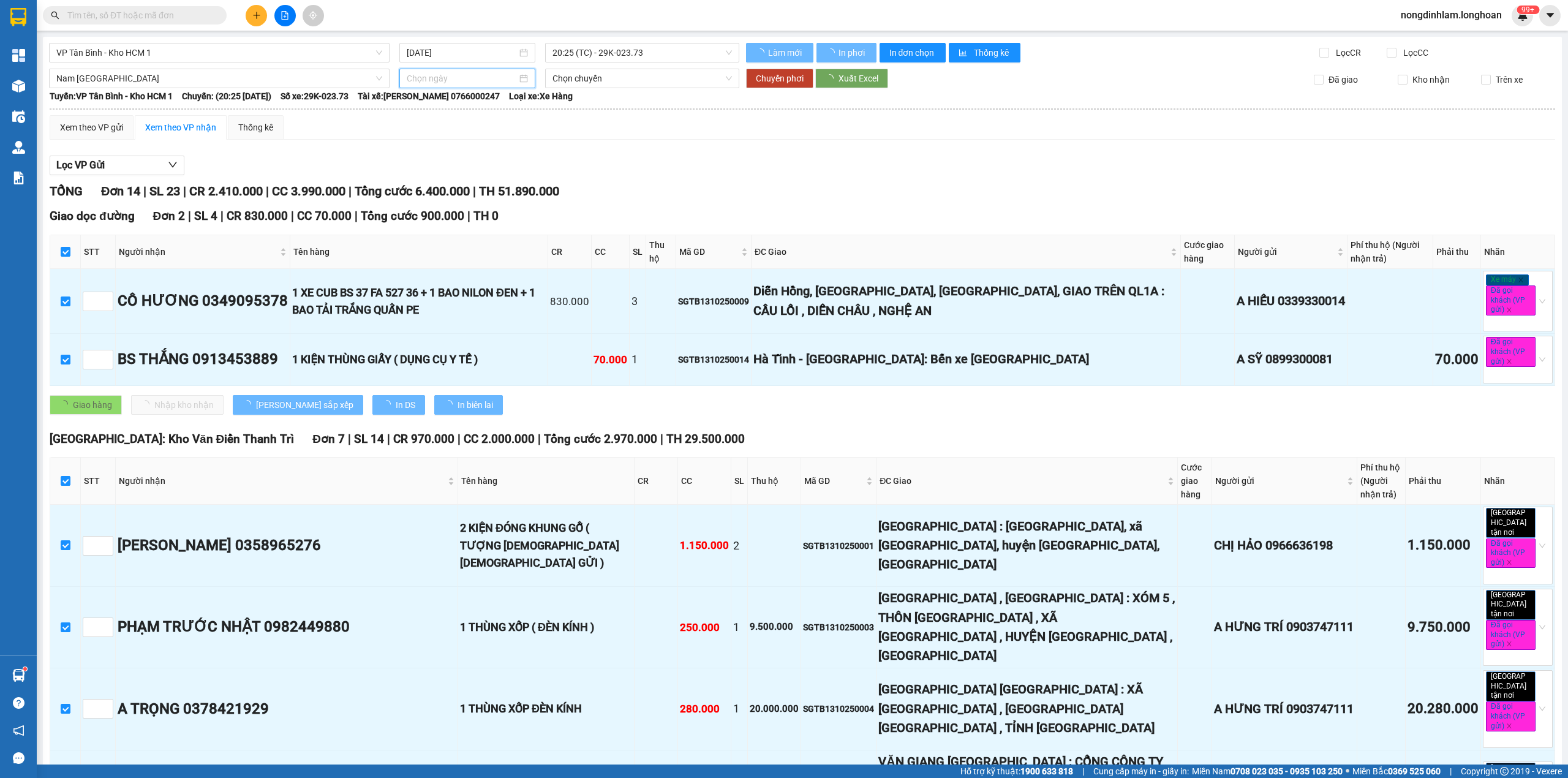
type input "[DATE]"
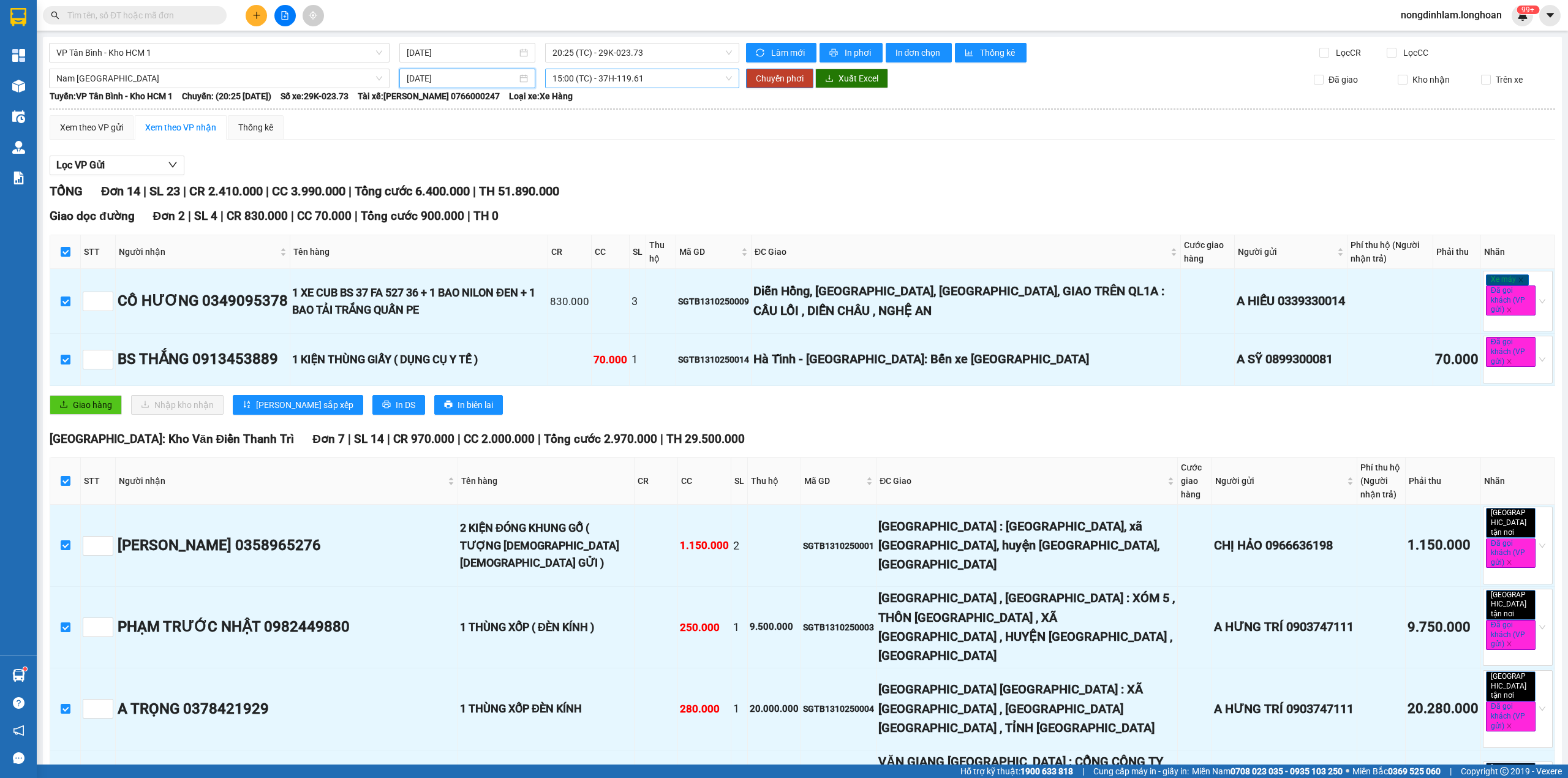
click at [634, 86] on span "15:00 (TC) - 37H-119.61" at bounding box center [642, 78] width 180 height 19
click at [634, 150] on div "22:00 (TC) - 29E-097.92" at bounding box center [595, 143] width 110 height 20
click at [758, 81] on span "Chuyển phơi" at bounding box center [779, 78] width 48 height 14
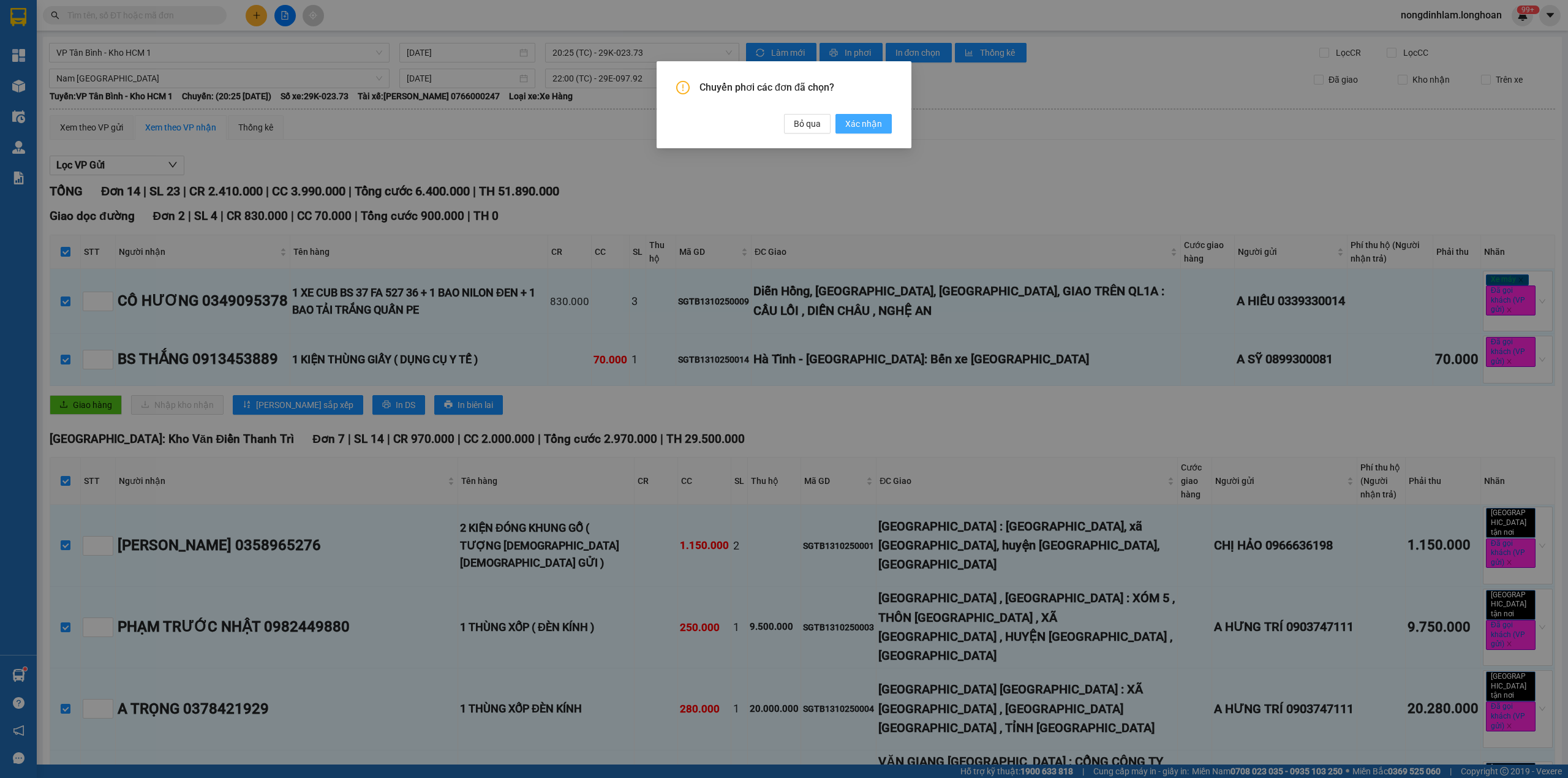
click at [865, 121] on span "Xác nhận" at bounding box center [863, 124] width 37 height 14
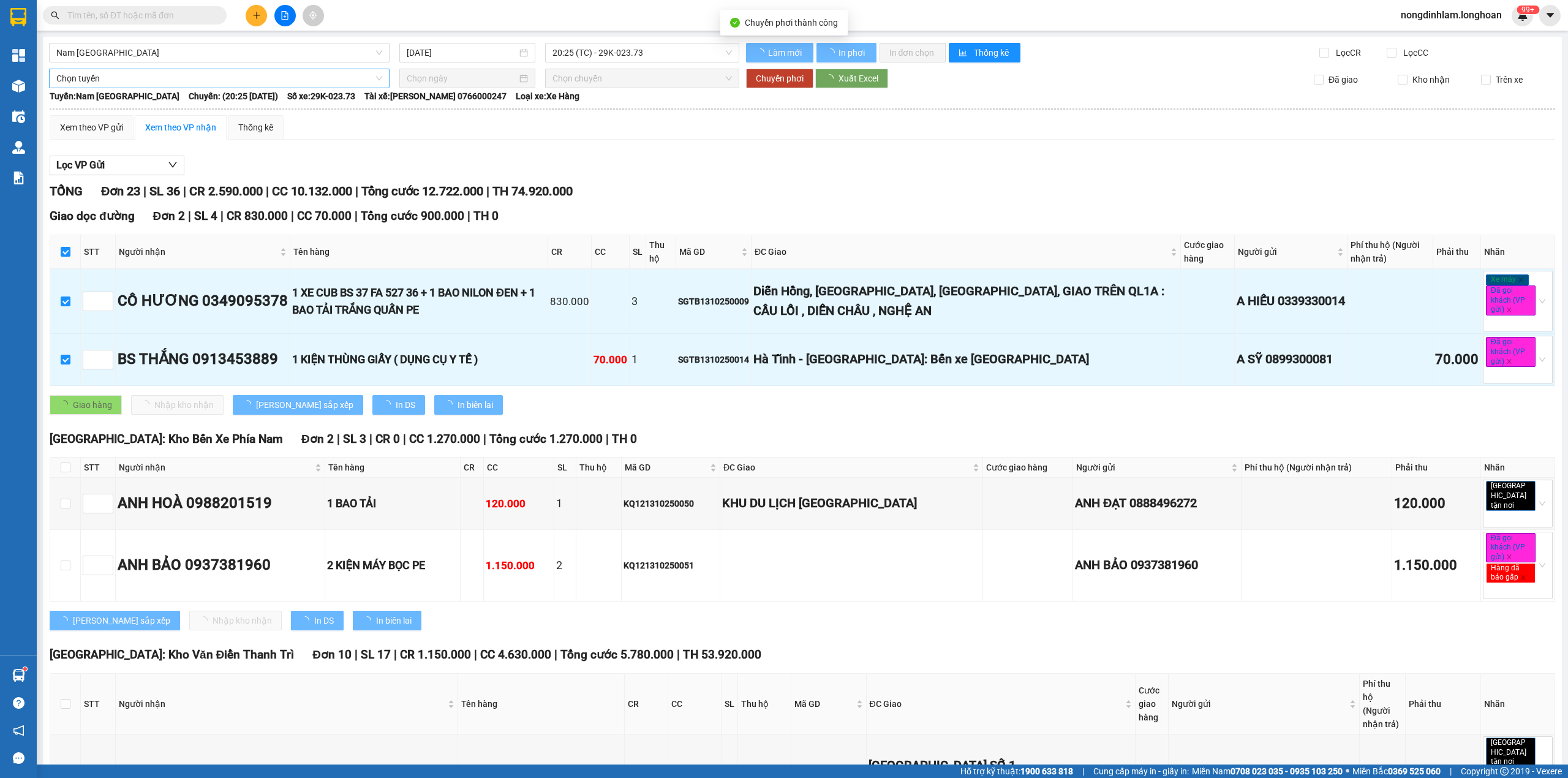
checkbox input "false"
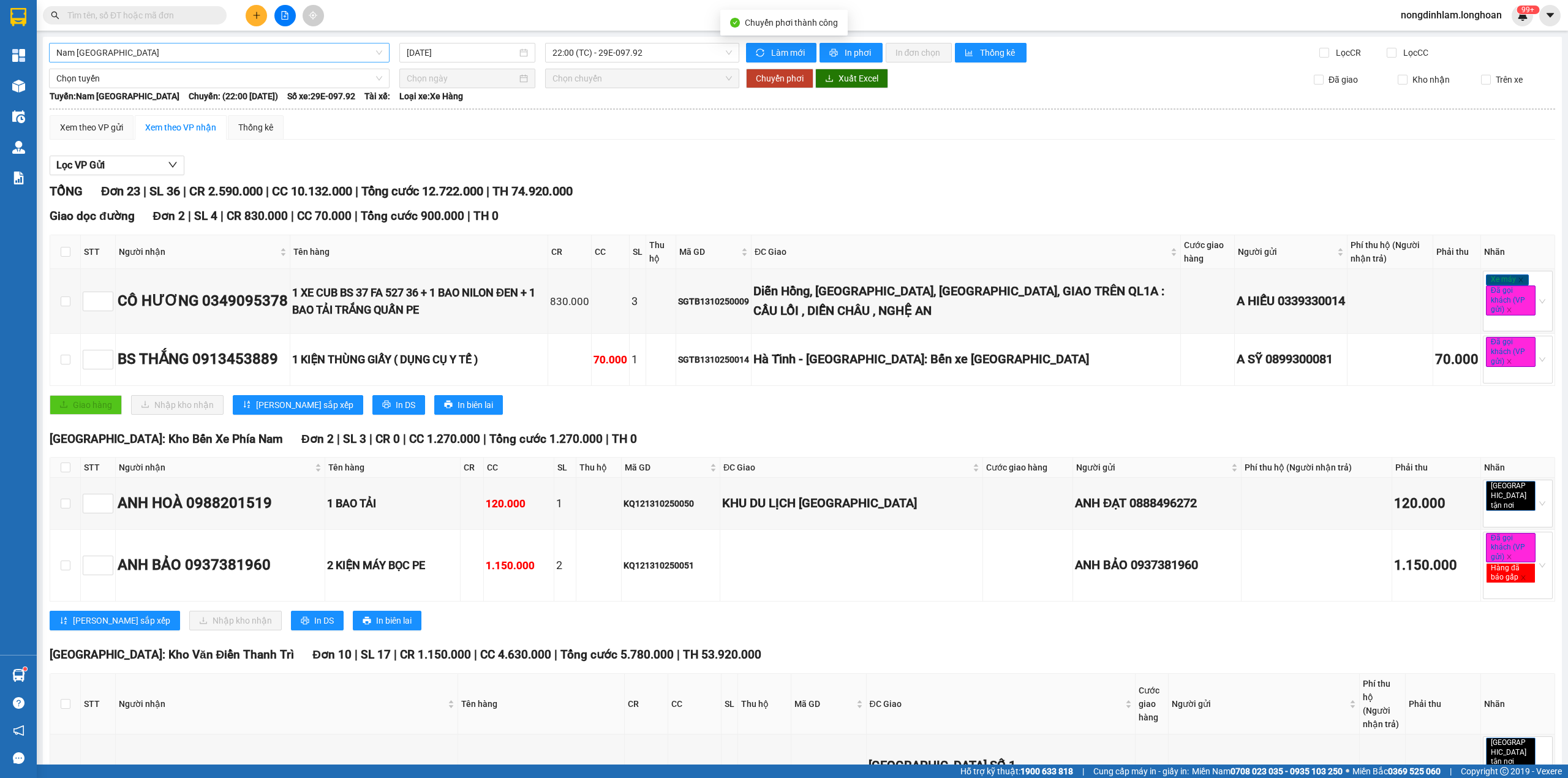
click at [155, 47] on span "Nam [GEOGRAPHIC_DATA]" at bounding box center [219, 53] width 326 height 19
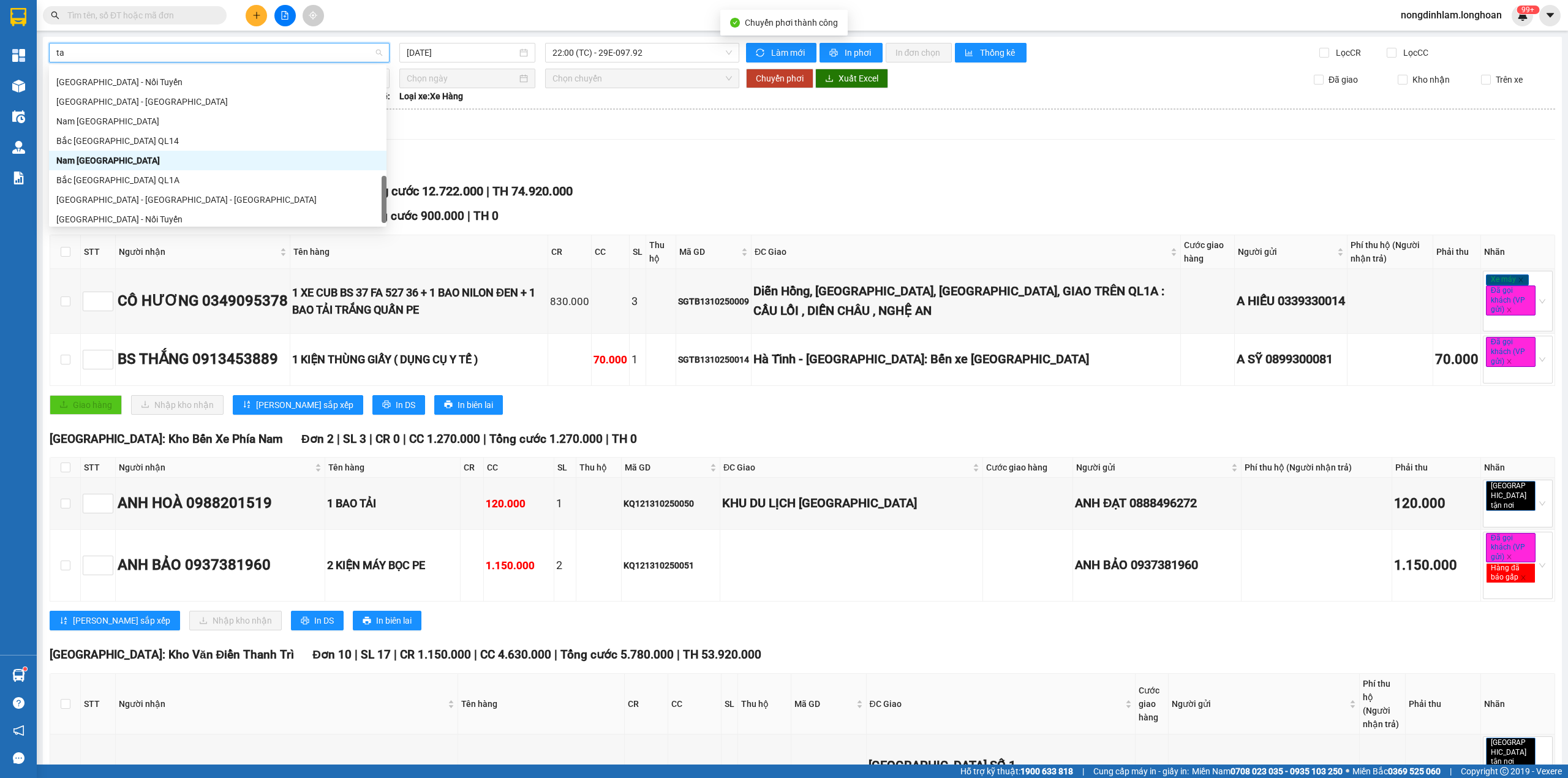
scroll to position [20, 0]
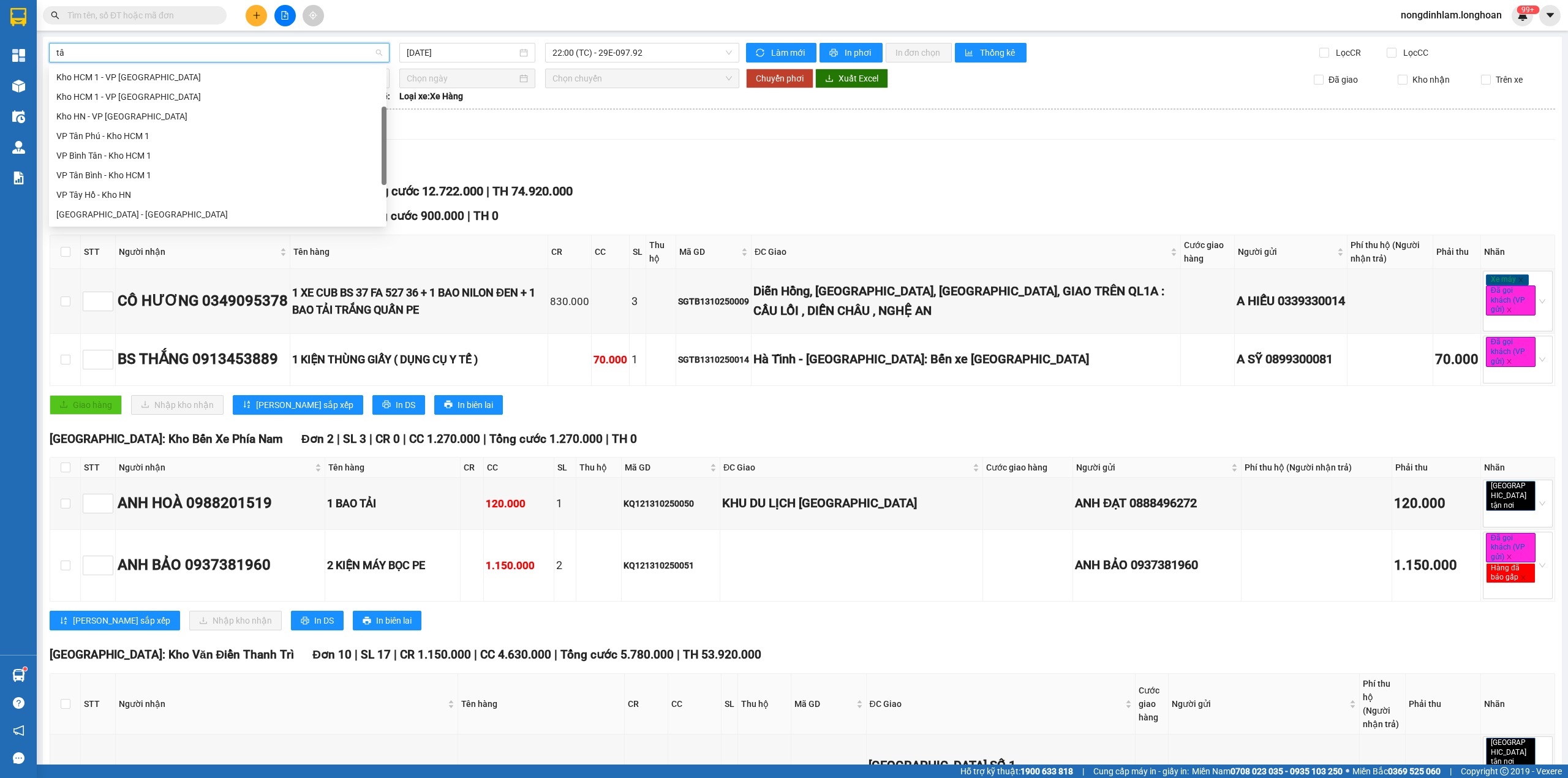
type input "tân"
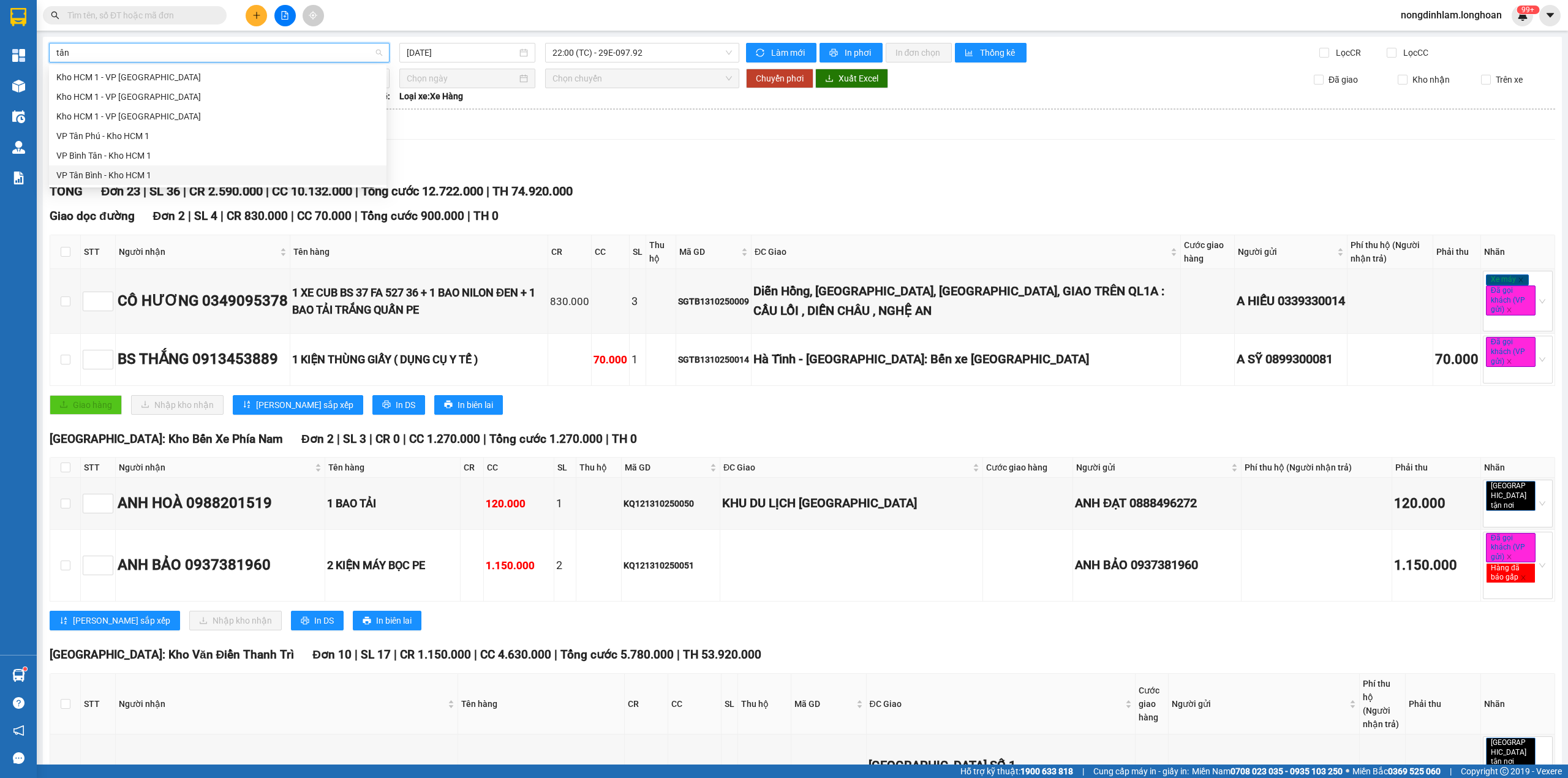
click at [121, 174] on div "VP Tân Bình - Kho HCM 1" at bounding box center [218, 175] width 323 height 14
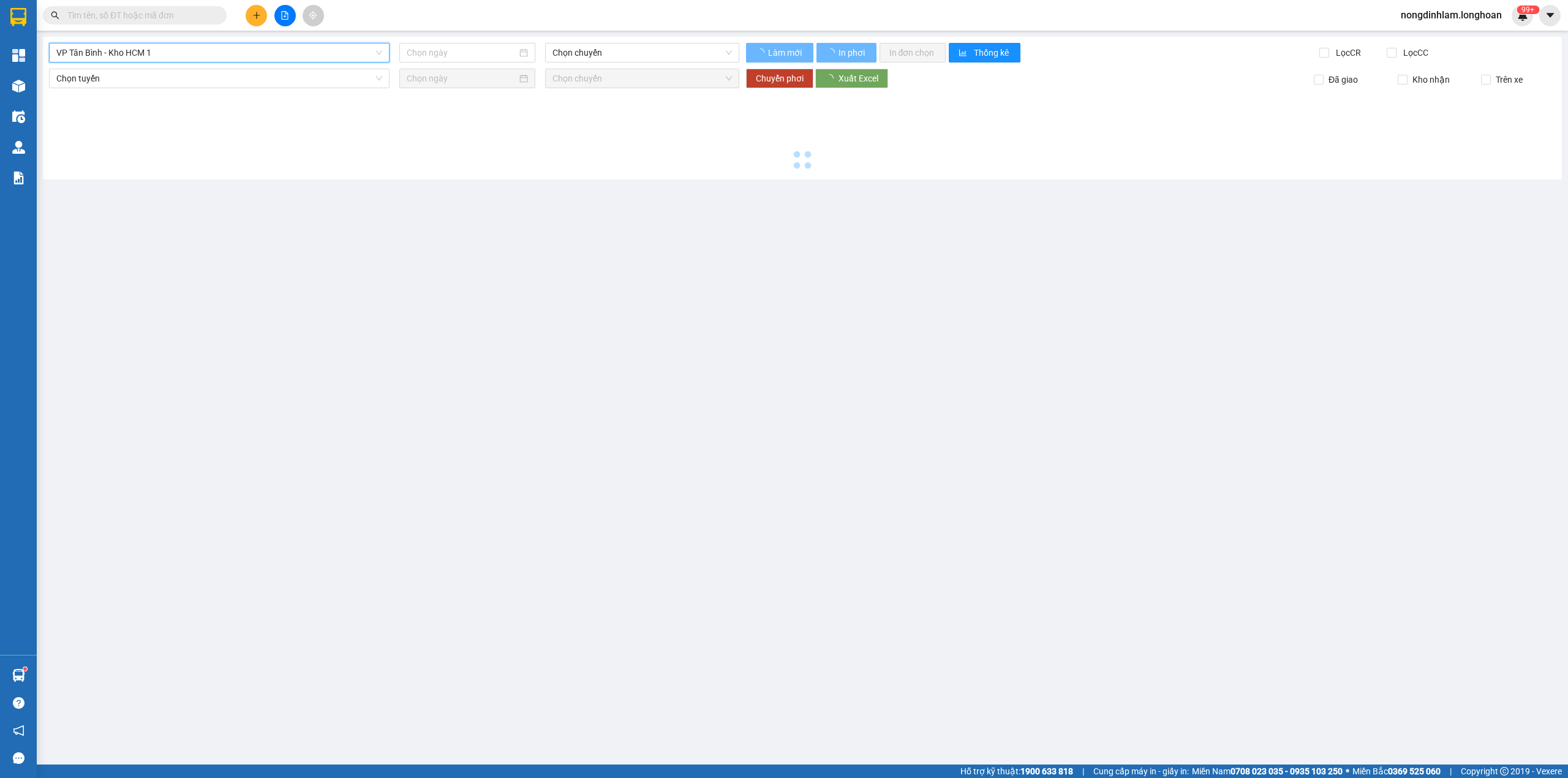
type input "[DATE]"
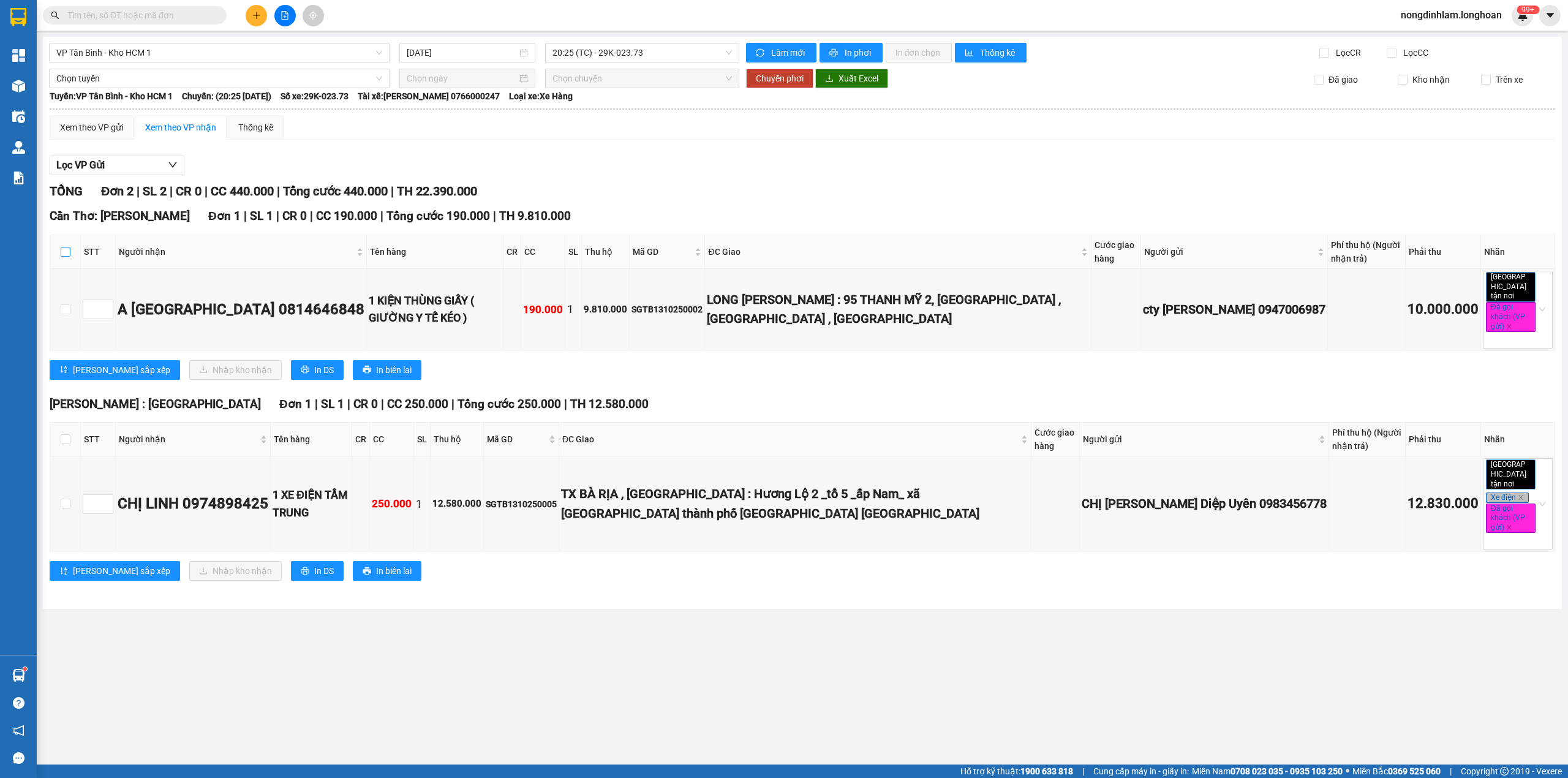
click at [65, 255] on input "checkbox" at bounding box center [66, 252] width 10 height 10
checkbox input "true"
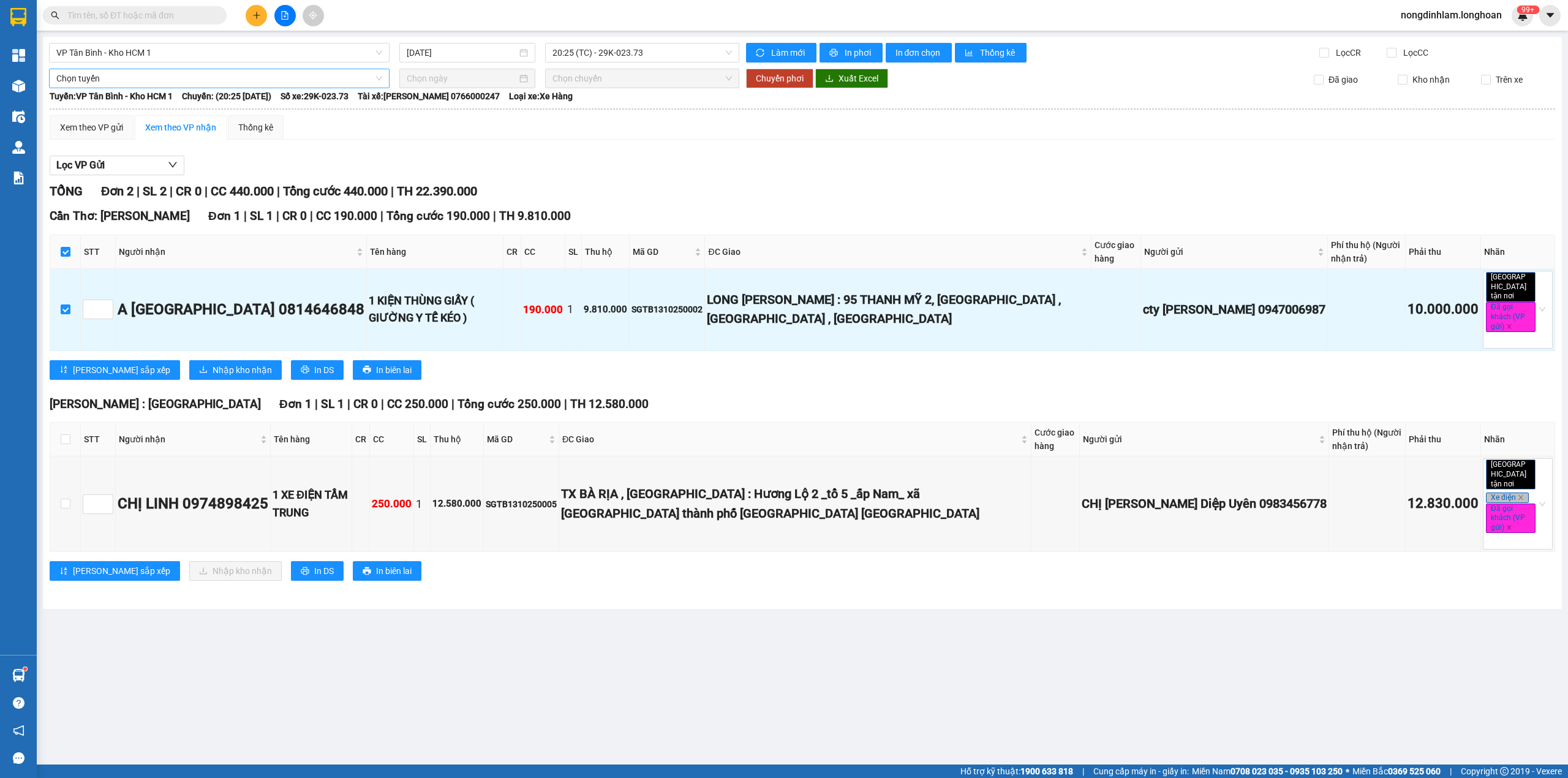
click at [219, 79] on span "Chọn tuyến" at bounding box center [219, 78] width 326 height 19
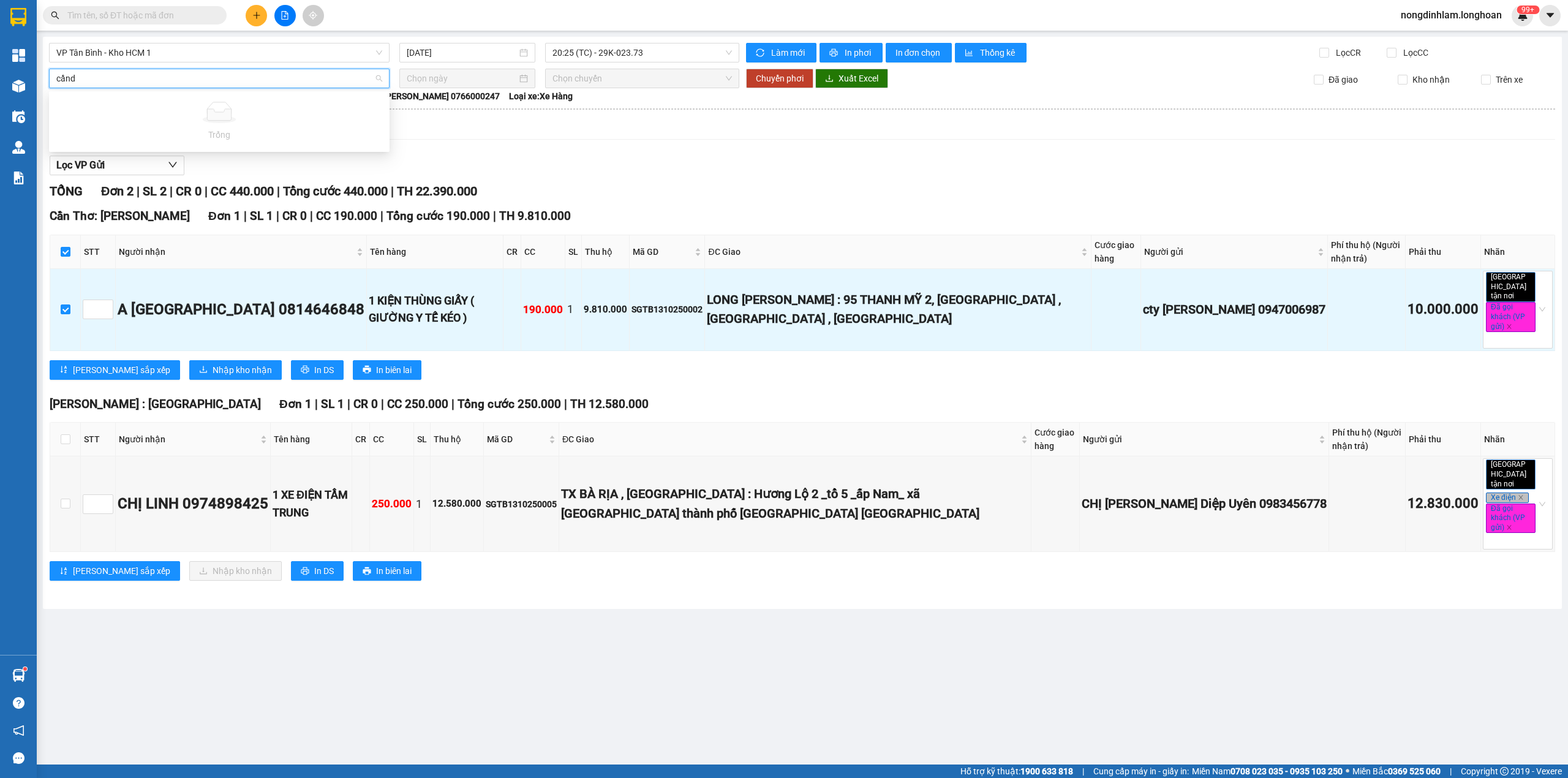
type input "cần"
click at [134, 142] on div "Kho HCM - Kho Cần Thơ" at bounding box center [219, 143] width 326 height 14
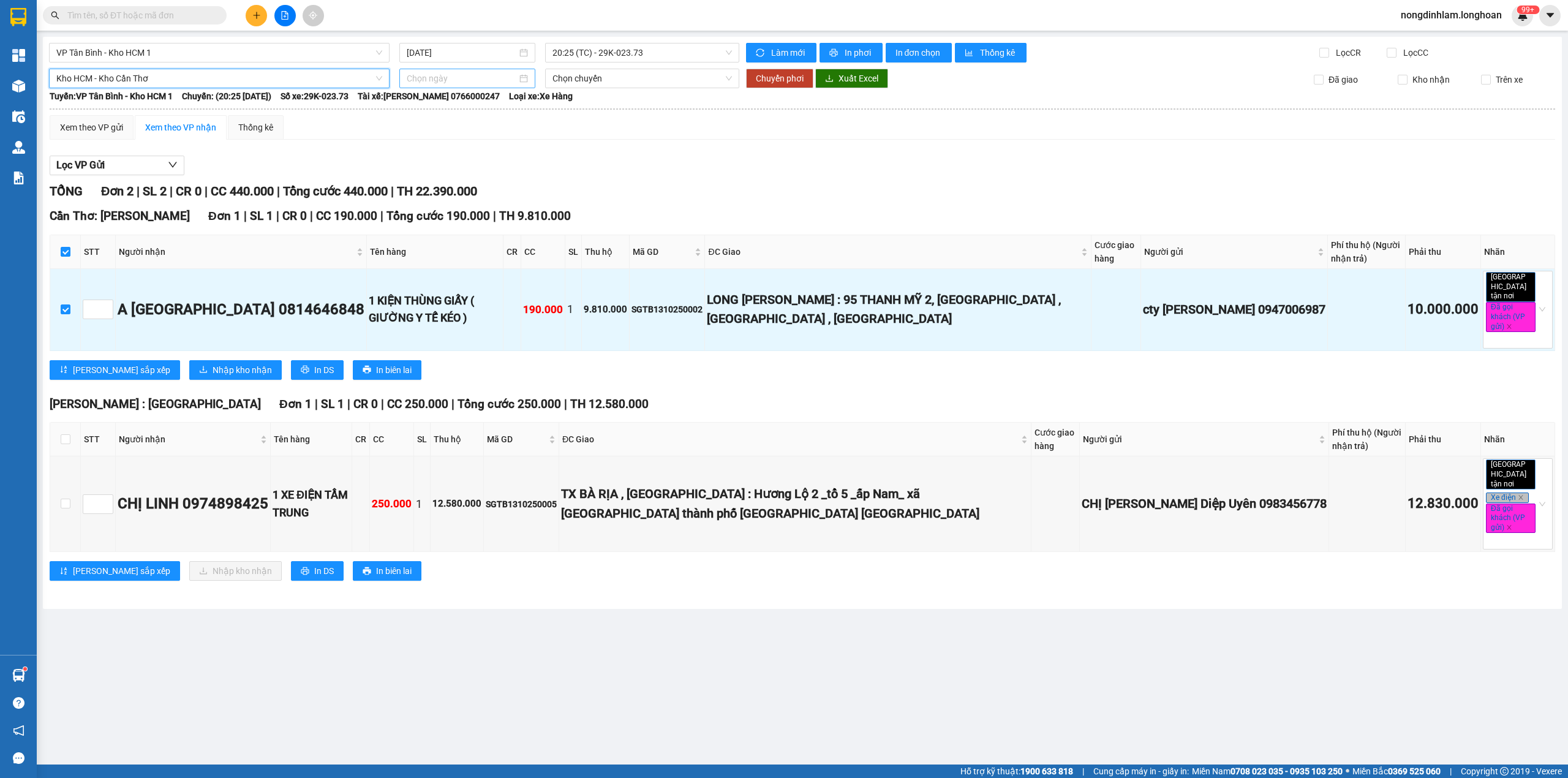
click at [413, 71] on input at bounding box center [462, 78] width 110 height 14
type input "[DATE]"
click at [462, 186] on div "14" at bounding box center [462, 187] width 15 height 15
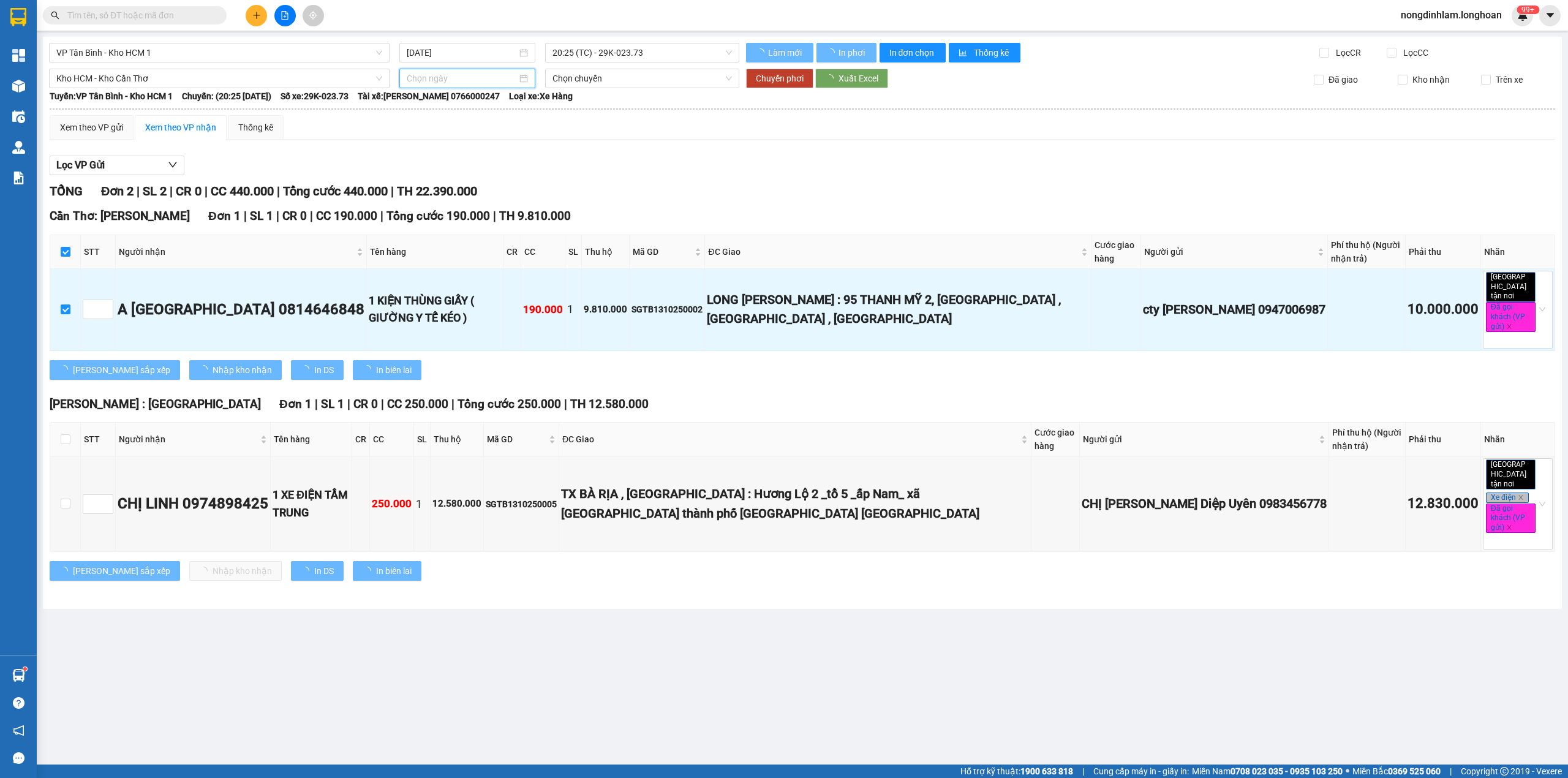
type input "[DATE]"
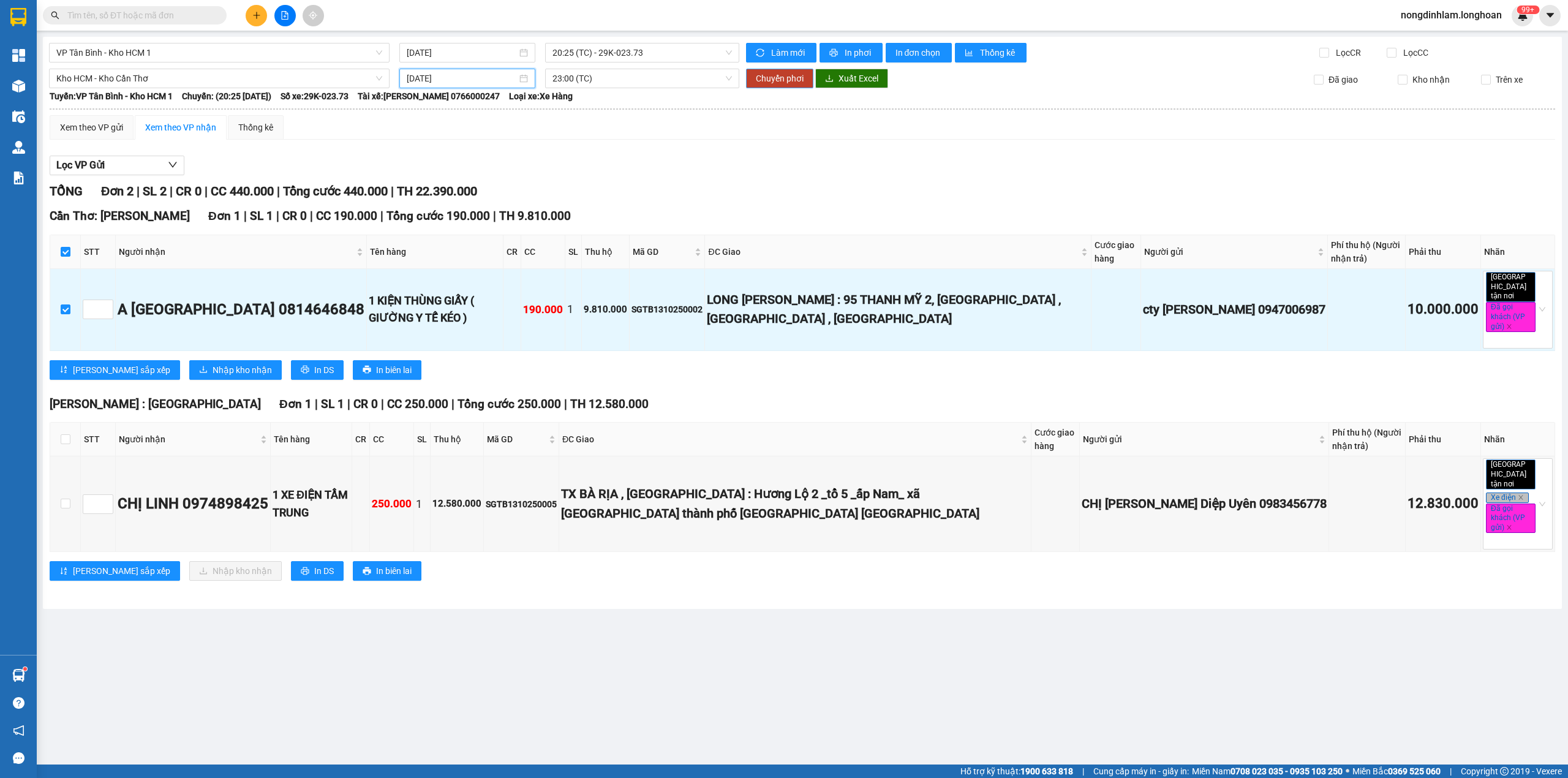
click at [772, 80] on span "Chuyển phơi" at bounding box center [779, 78] width 48 height 14
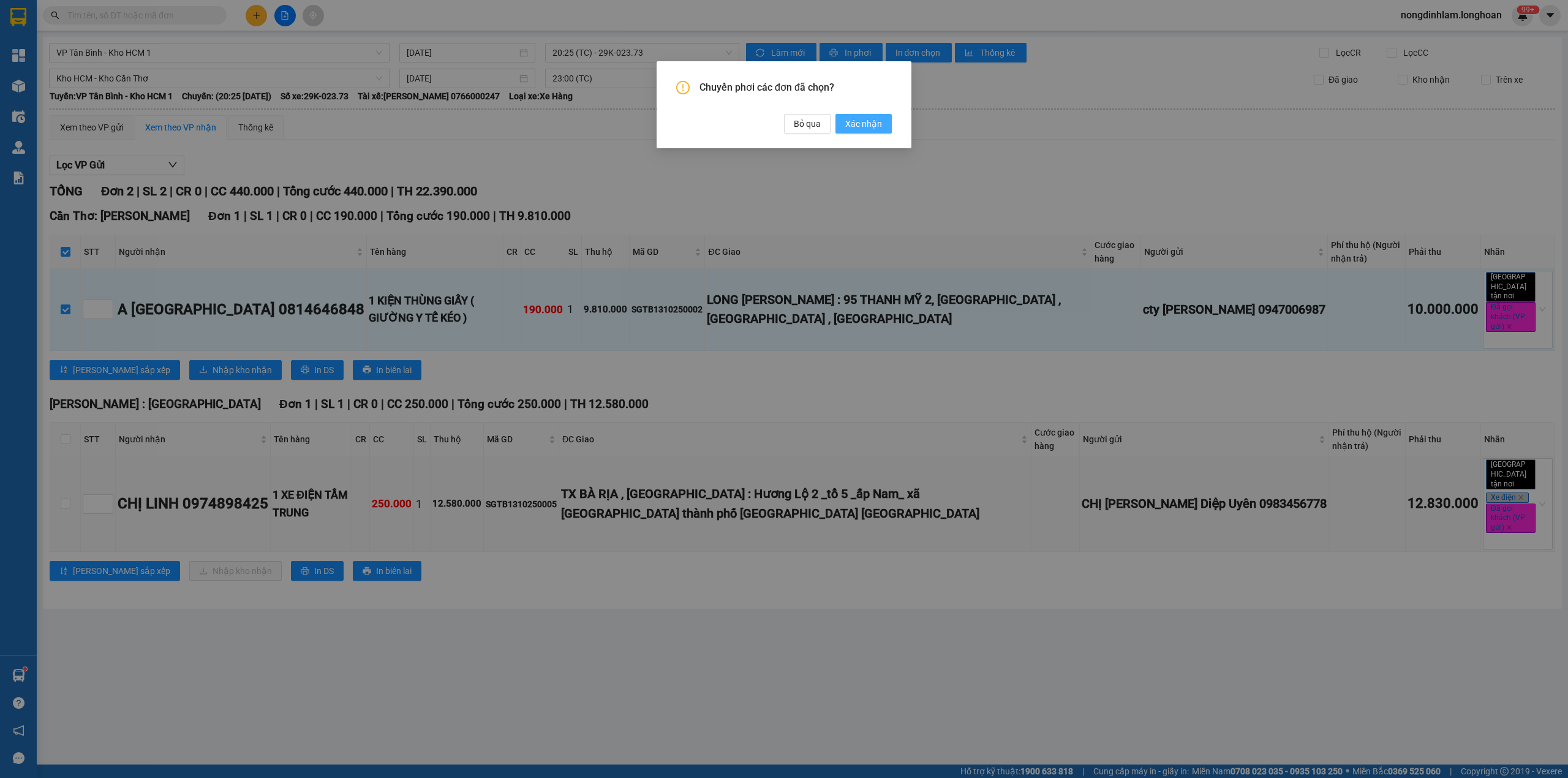
click at [850, 122] on span "Xác nhận" at bounding box center [863, 124] width 37 height 14
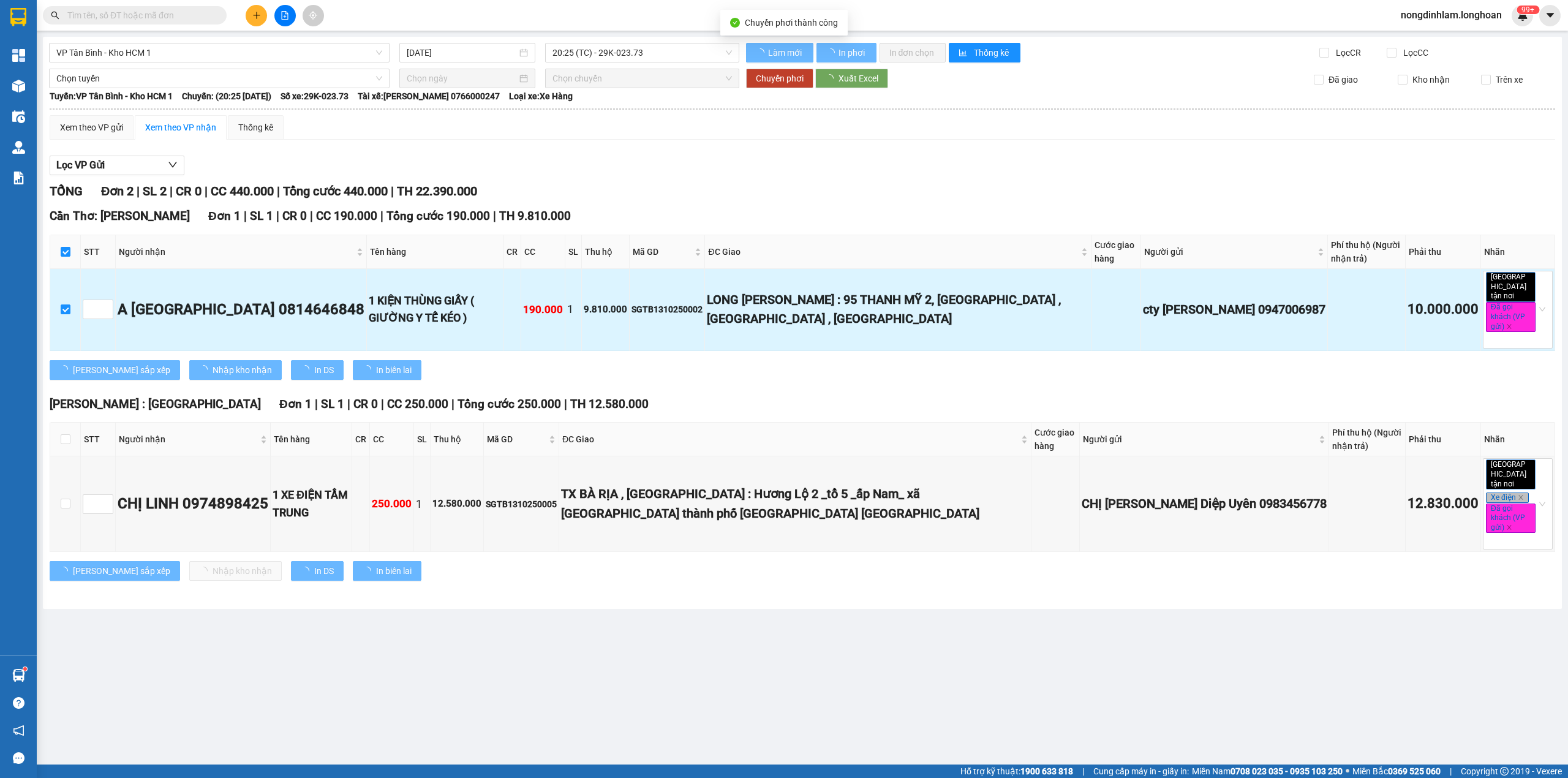
type input "[DATE]"
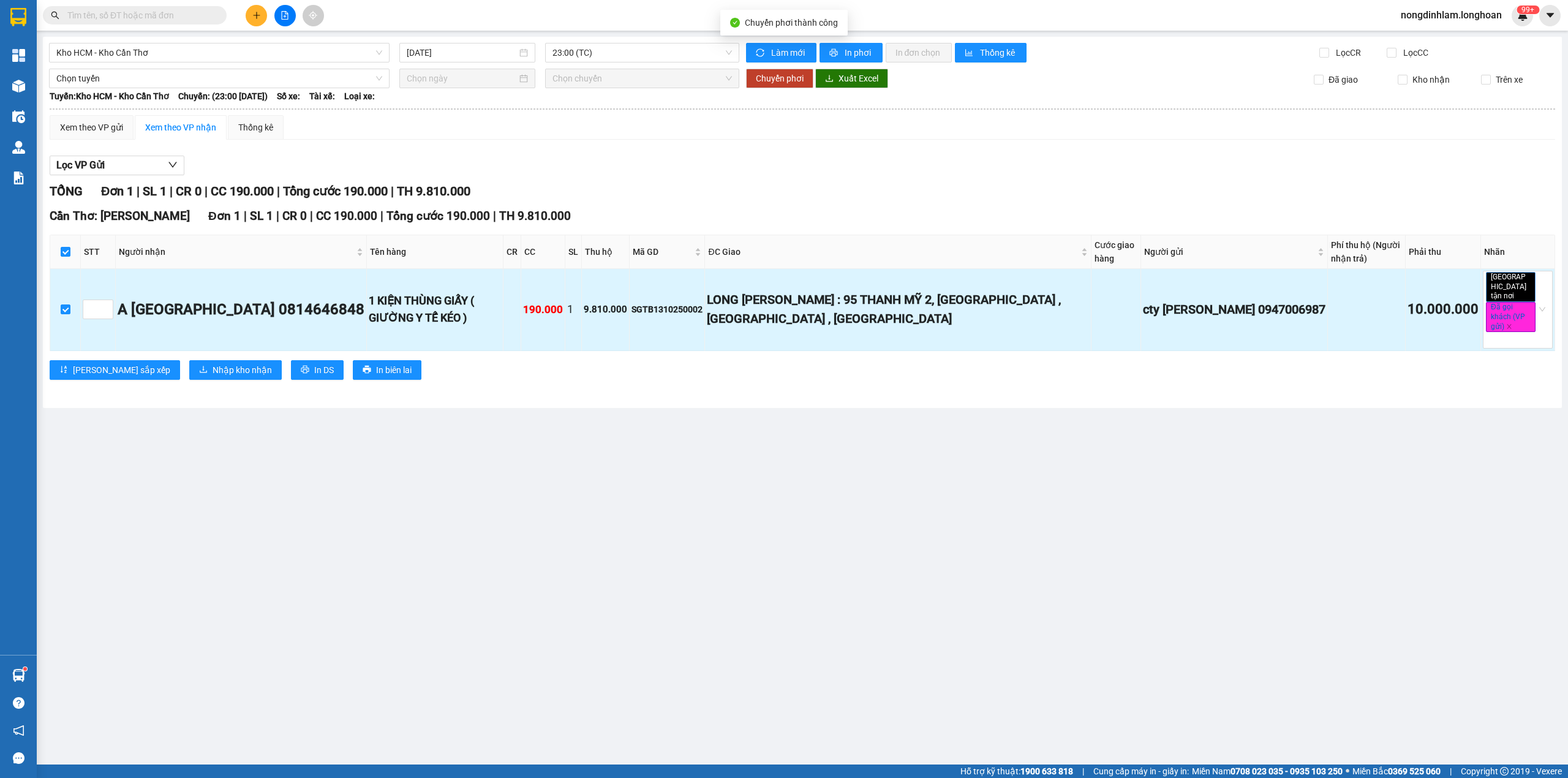
checkbox input "false"
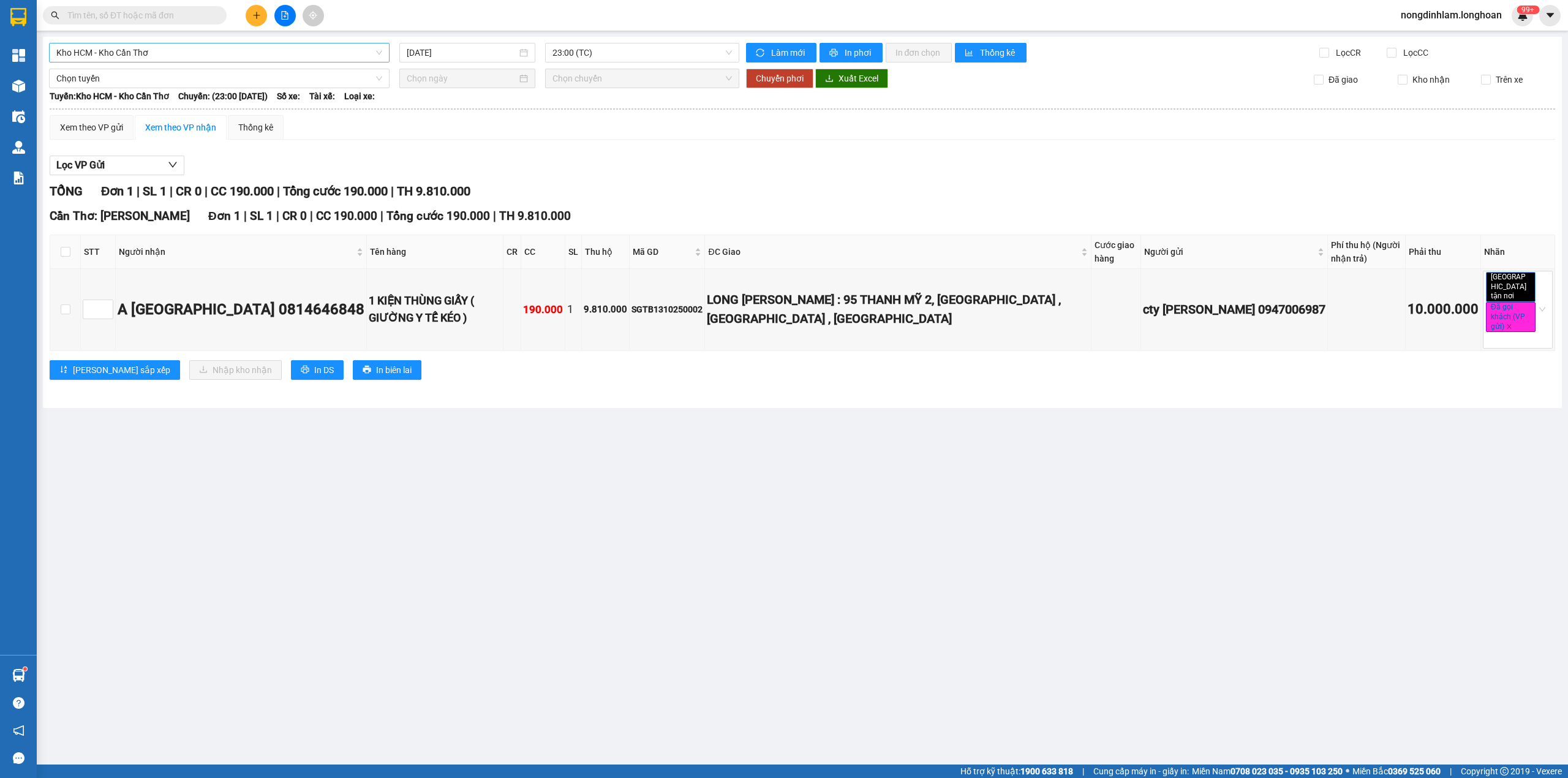
click at [162, 47] on span "Kho HCM - Kho Cần Thơ" at bounding box center [219, 53] width 326 height 19
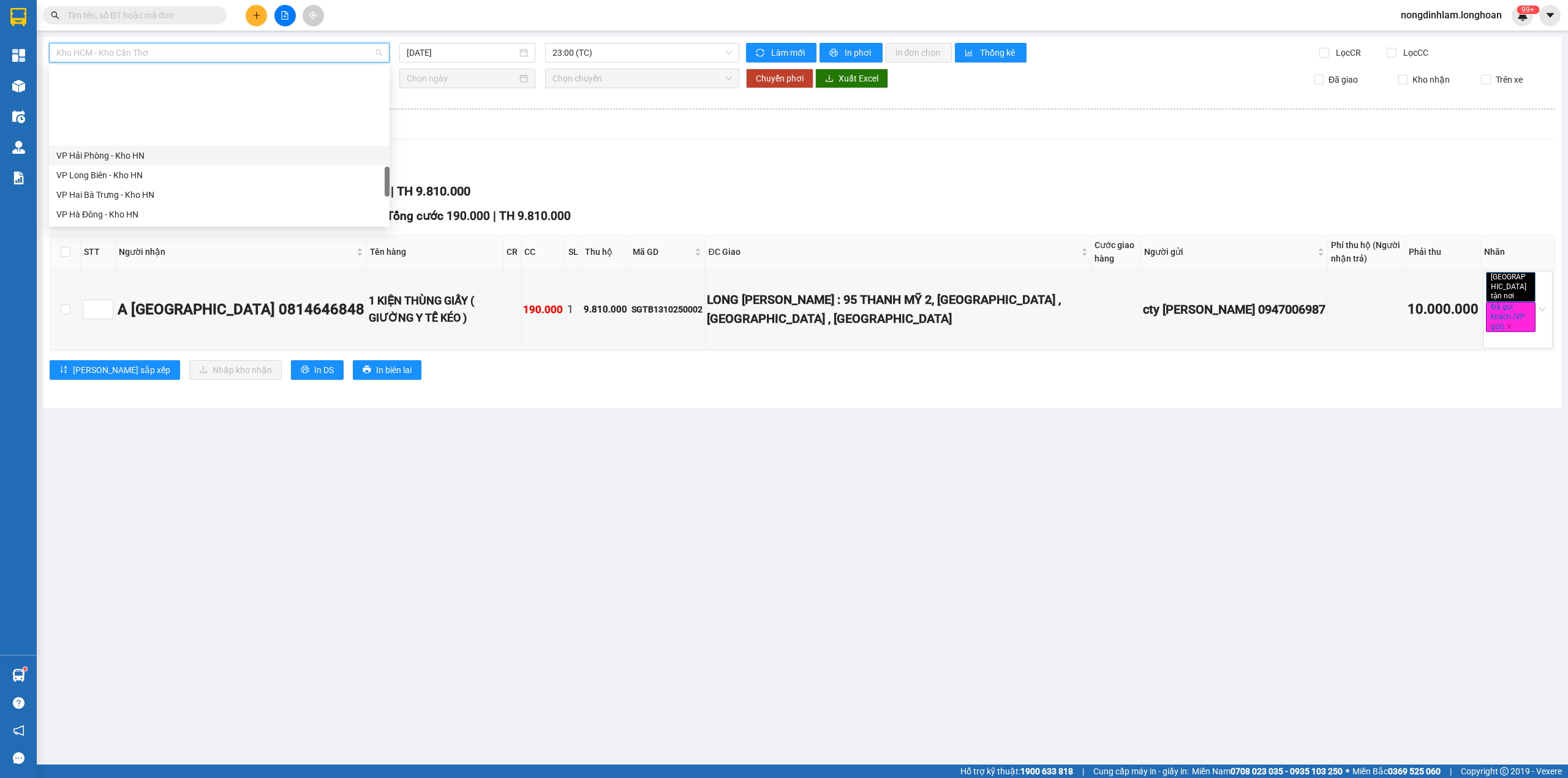
scroll to position [863, 0]
click at [129, 116] on div "Nam [GEOGRAPHIC_DATA]" at bounding box center [219, 116] width 326 height 14
type input "[DATE]"
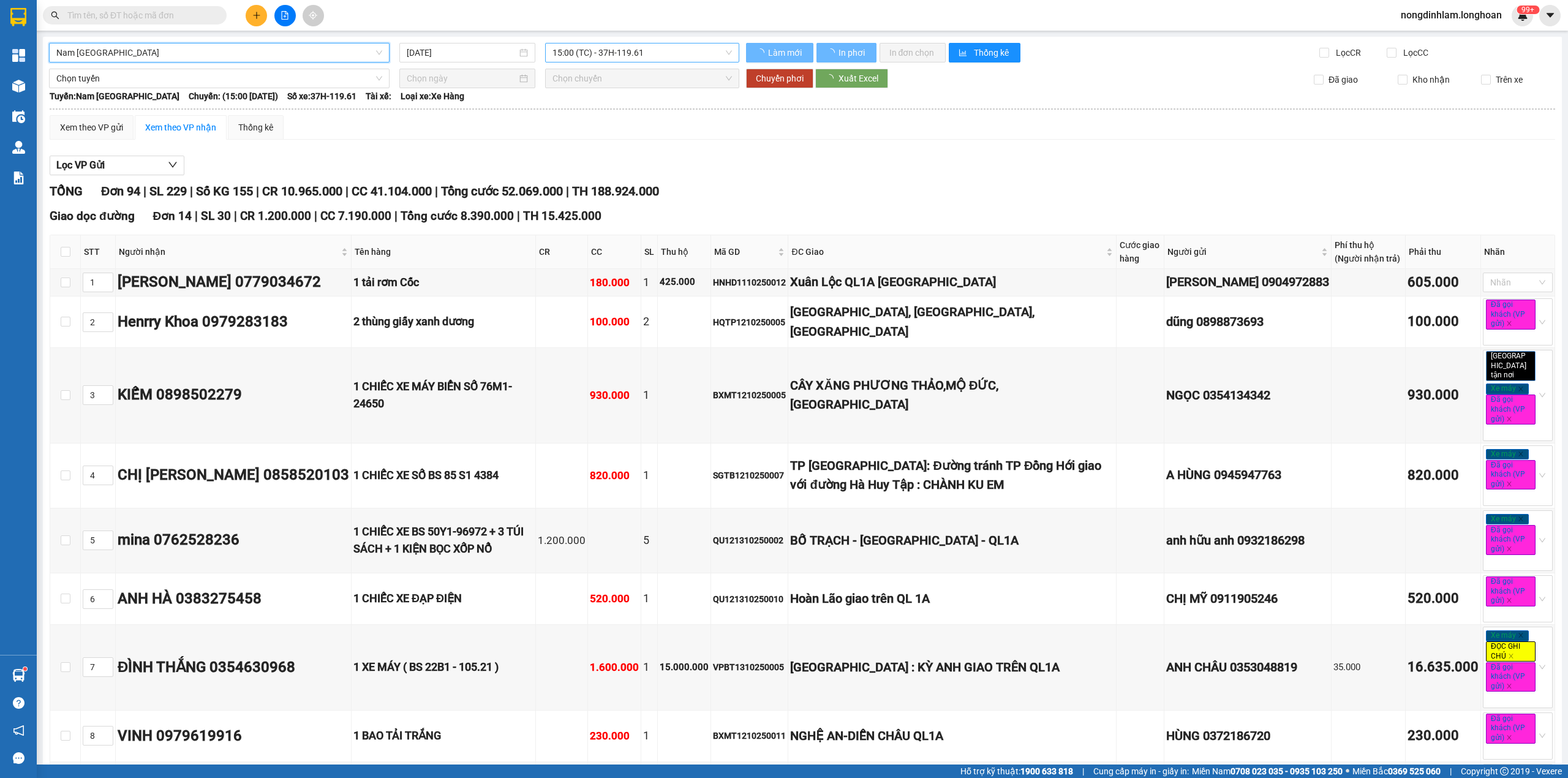
click at [630, 52] on span "15:00 (TC) - 37H-119.61" at bounding box center [642, 53] width 180 height 19
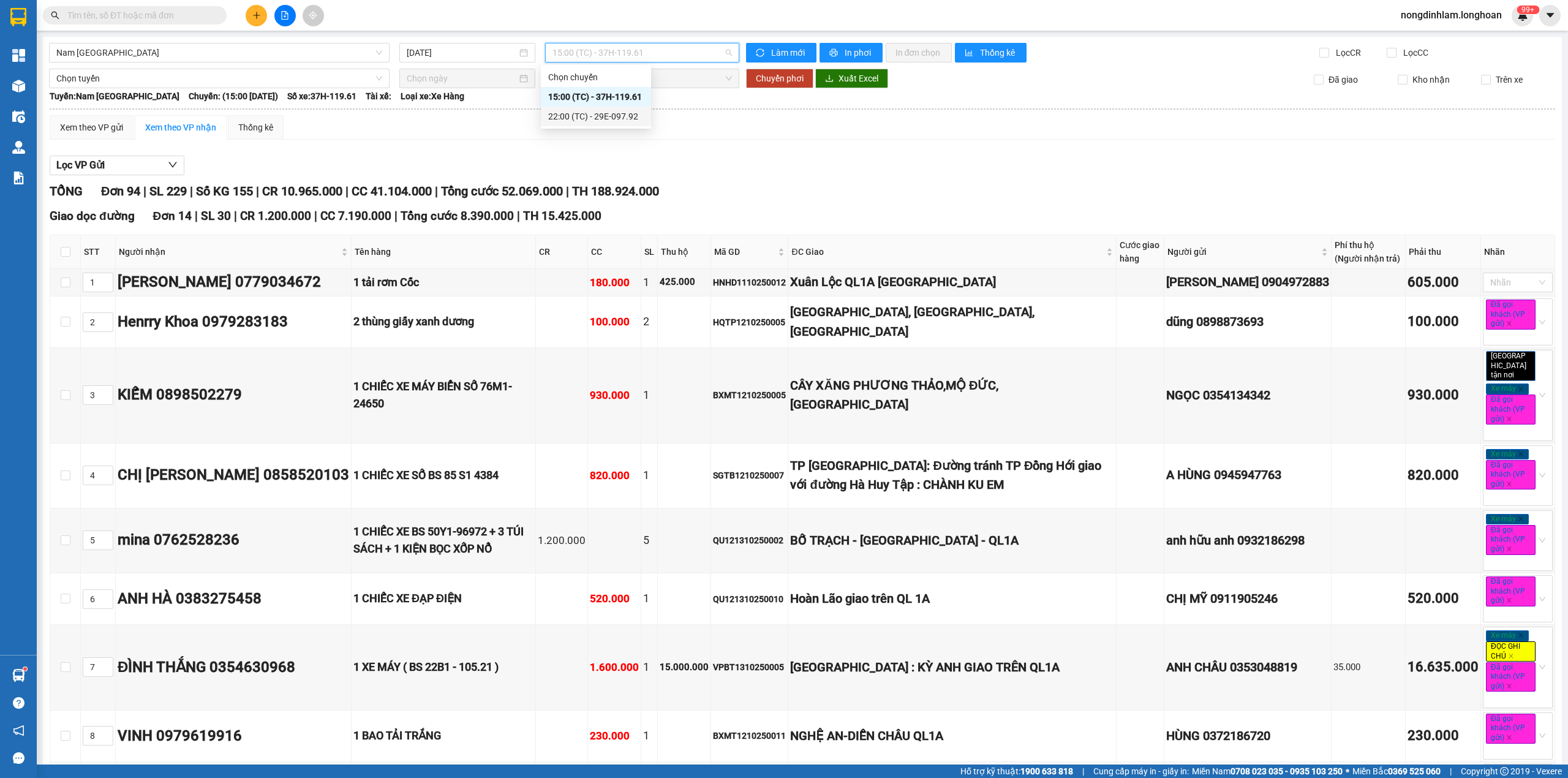
click at [628, 116] on div "22:00 (TC) - 29E-097.92" at bounding box center [596, 116] width 96 height 14
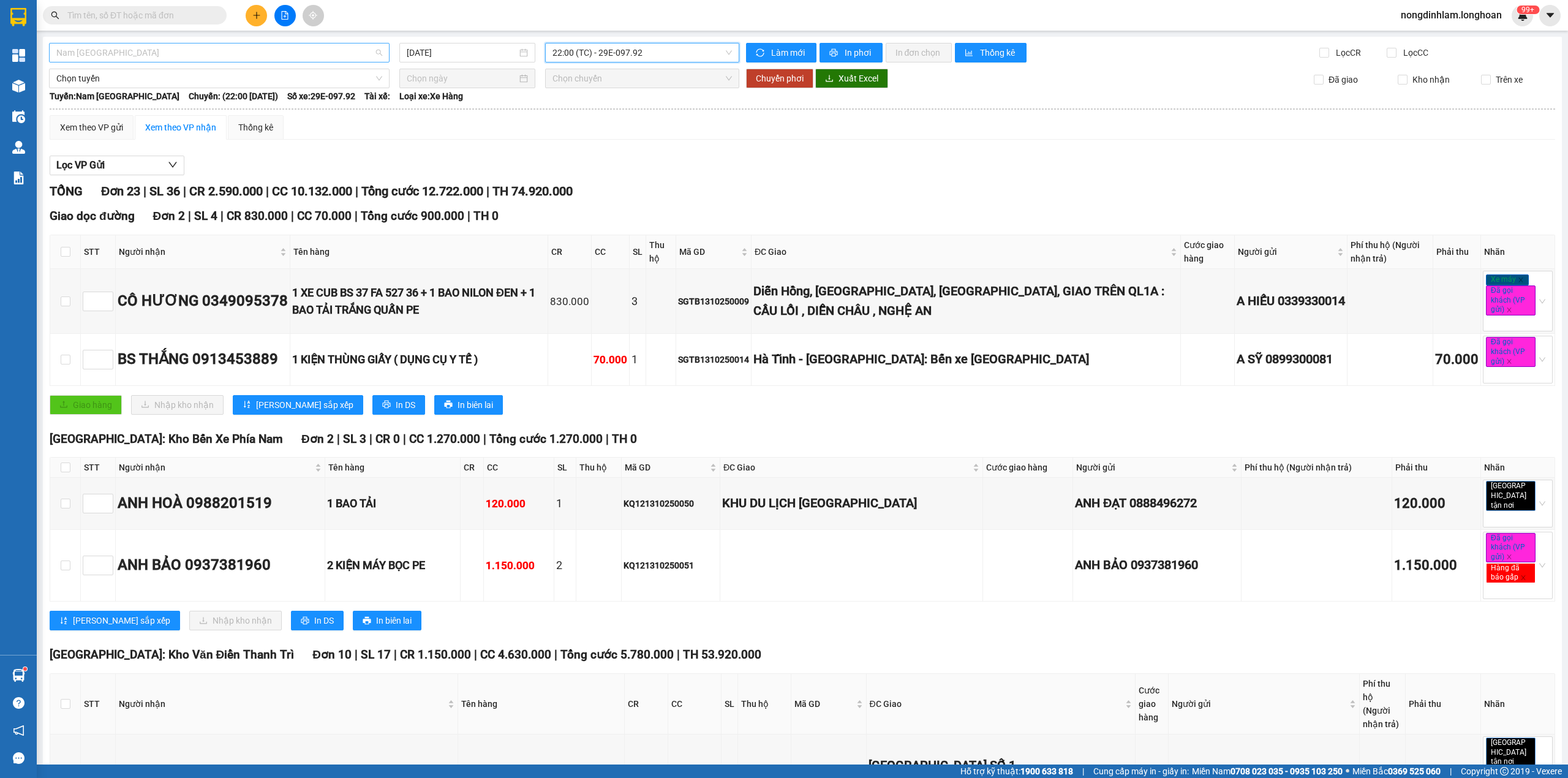
click at [174, 55] on span "Nam [GEOGRAPHIC_DATA]" at bounding box center [219, 53] width 326 height 19
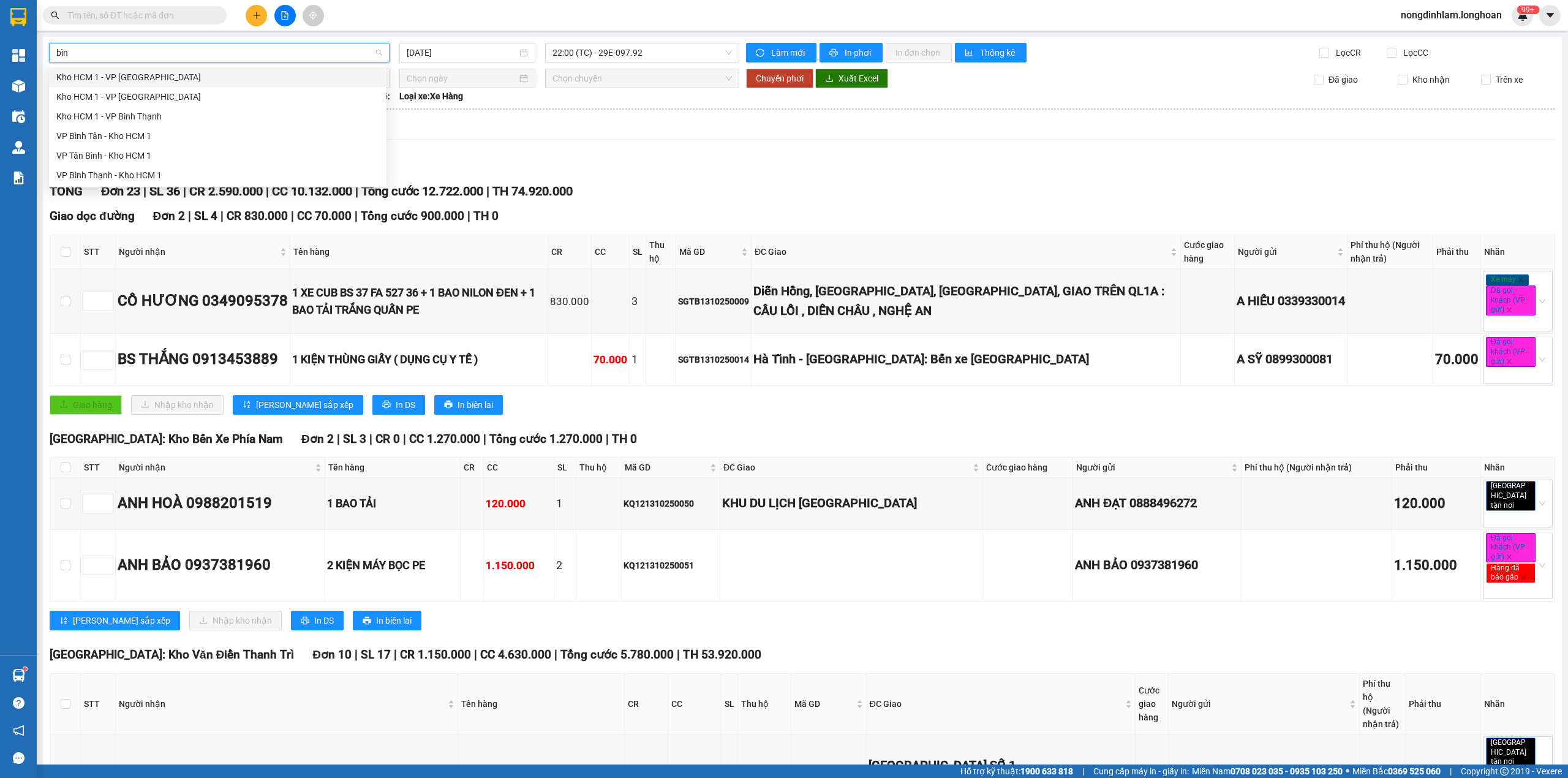
type input "bình"
click at [131, 139] on div "VP Bình Tân - Kho HCM 1" at bounding box center [218, 136] width 323 height 14
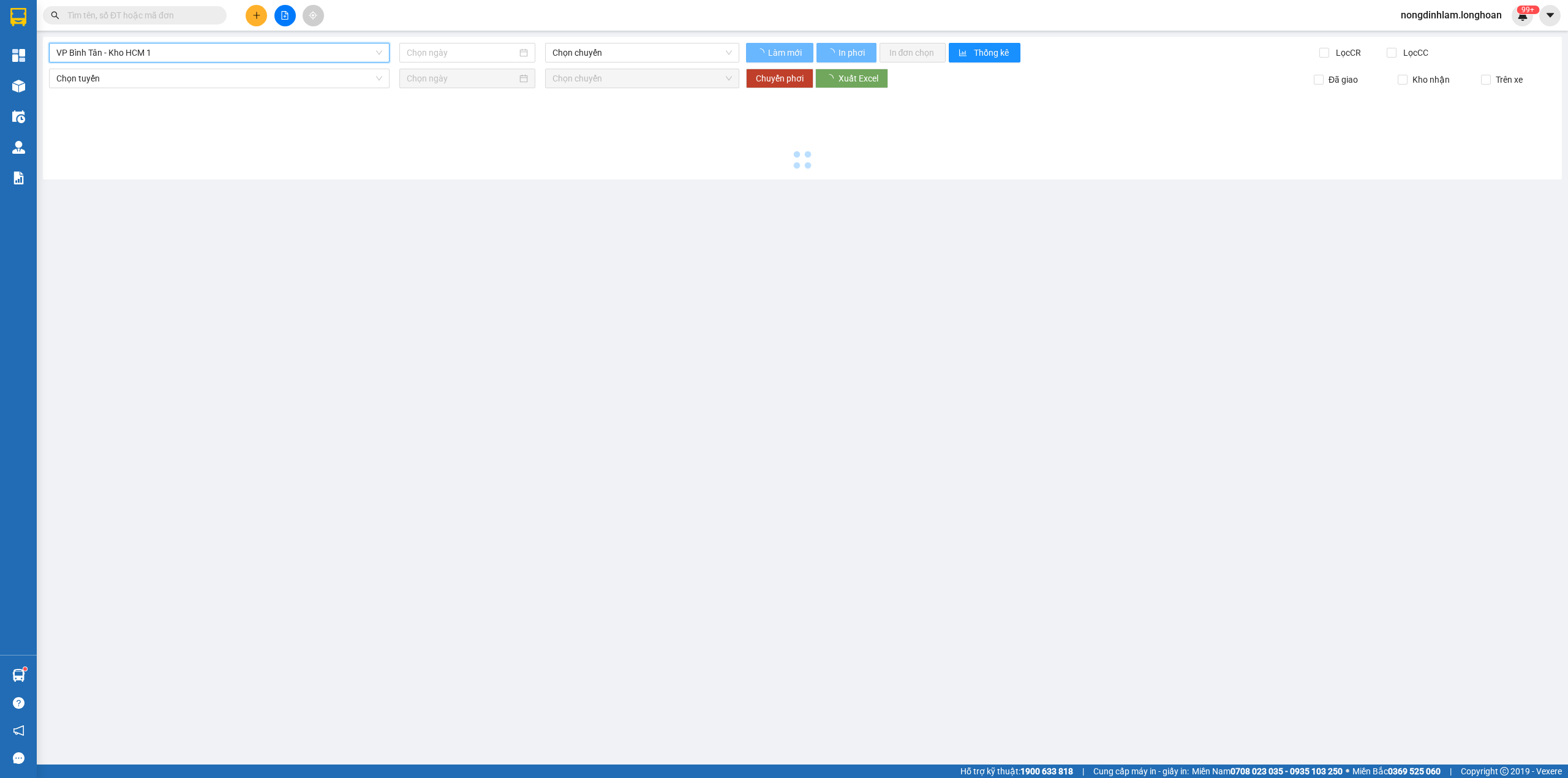
type input "[DATE]"
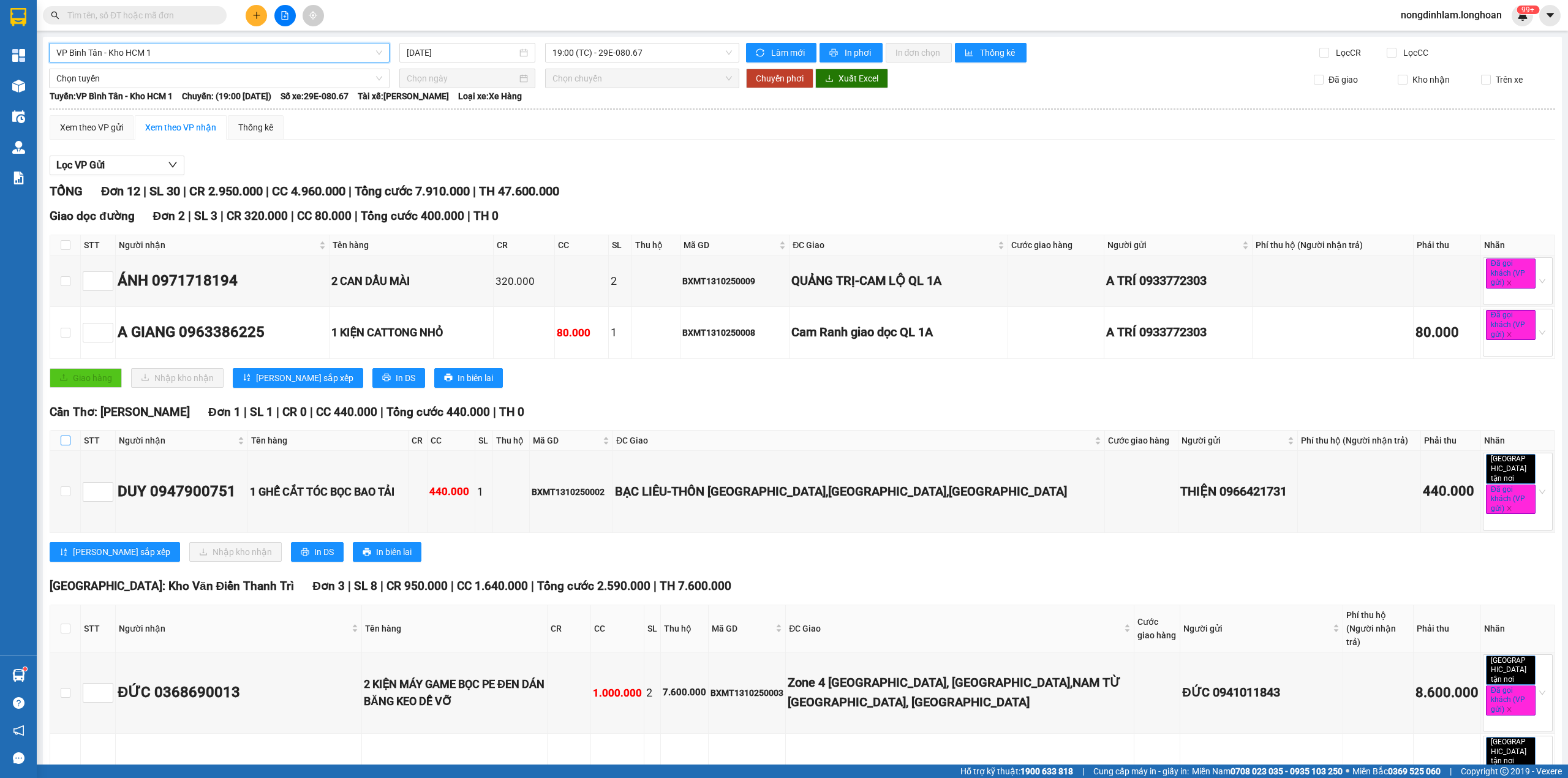
click at [69, 446] on input "checkbox" at bounding box center [66, 441] width 10 height 10
checkbox input "true"
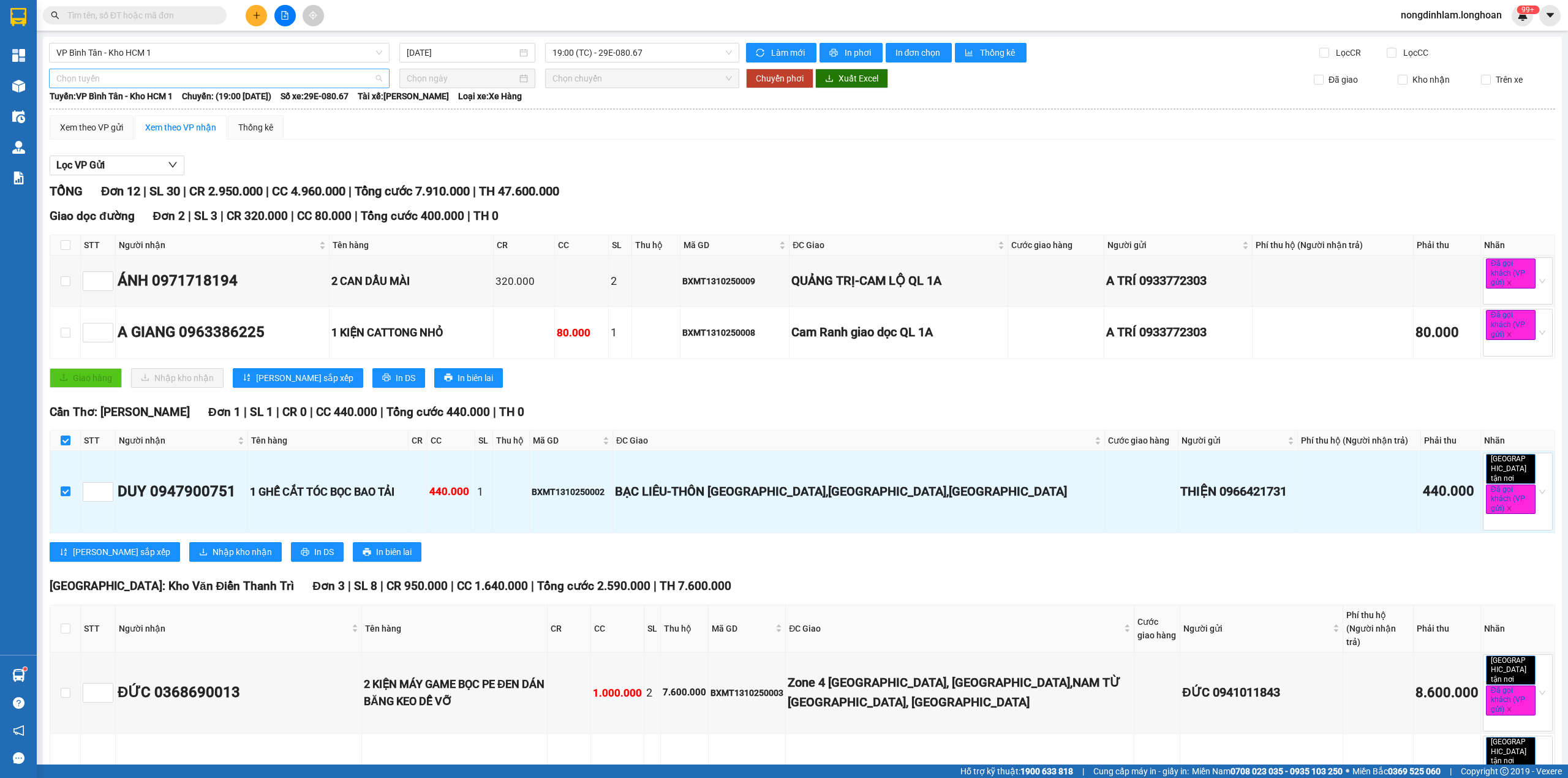
click at [183, 71] on span "Chọn tuyến" at bounding box center [219, 78] width 326 height 19
type input "can"
click at [137, 145] on div "Kho HCM - Kho Cần Thơ" at bounding box center [218, 143] width 323 height 14
click at [435, 89] on th "Tuyến: VP Bình Tân - Kho HCM 1 Chuyến: (19:00 - 13/10/2025) Số xe: 29E-080.67 T…" at bounding box center [802, 96] width 1506 height 15
click at [439, 80] on input at bounding box center [462, 78] width 110 height 14
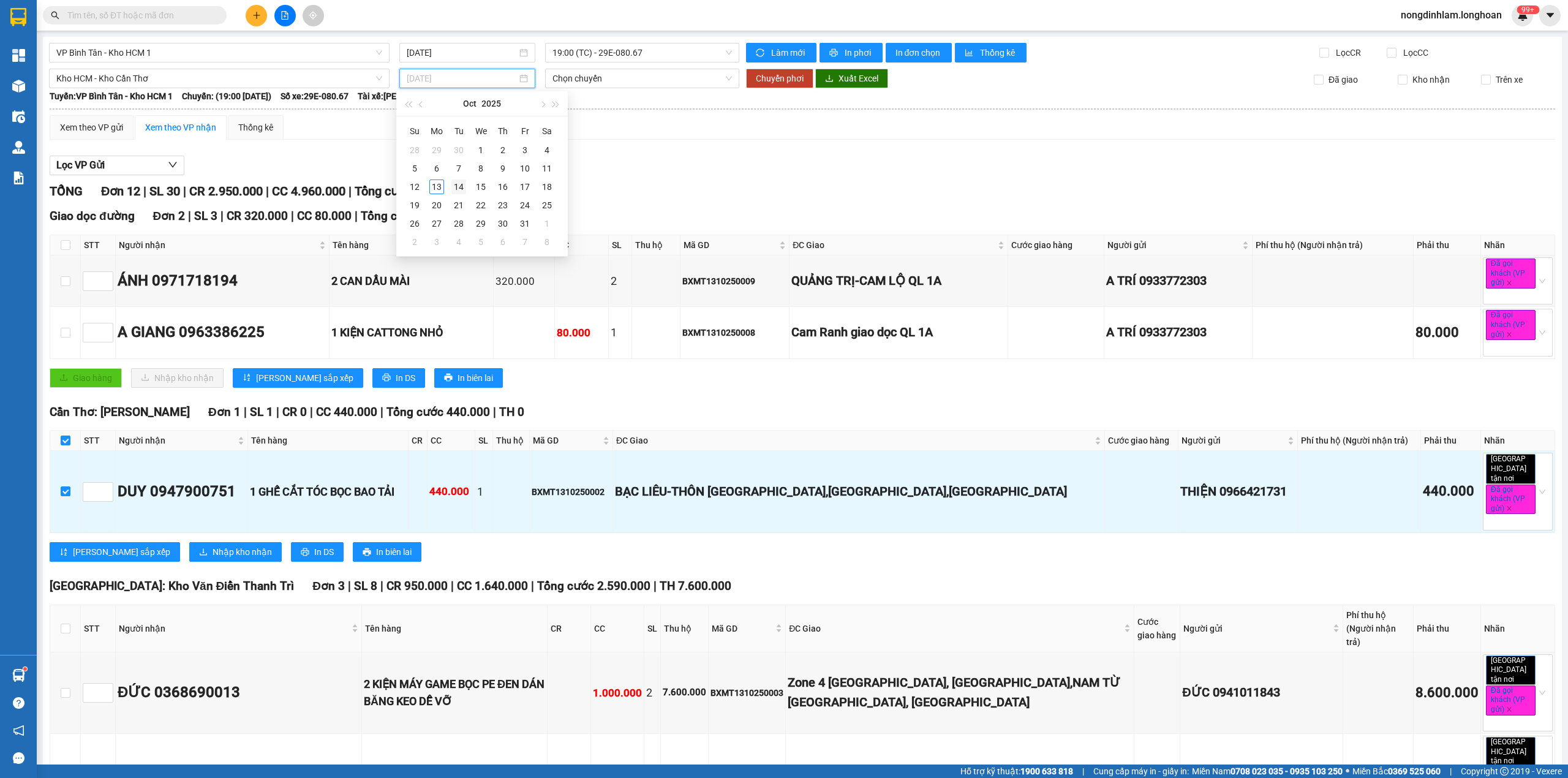
type input "[DATE]"
click at [459, 188] on div "14" at bounding box center [459, 187] width 15 height 15
type input "[DATE]"
click at [777, 79] on span "Chuyển phơi" at bounding box center [779, 78] width 48 height 14
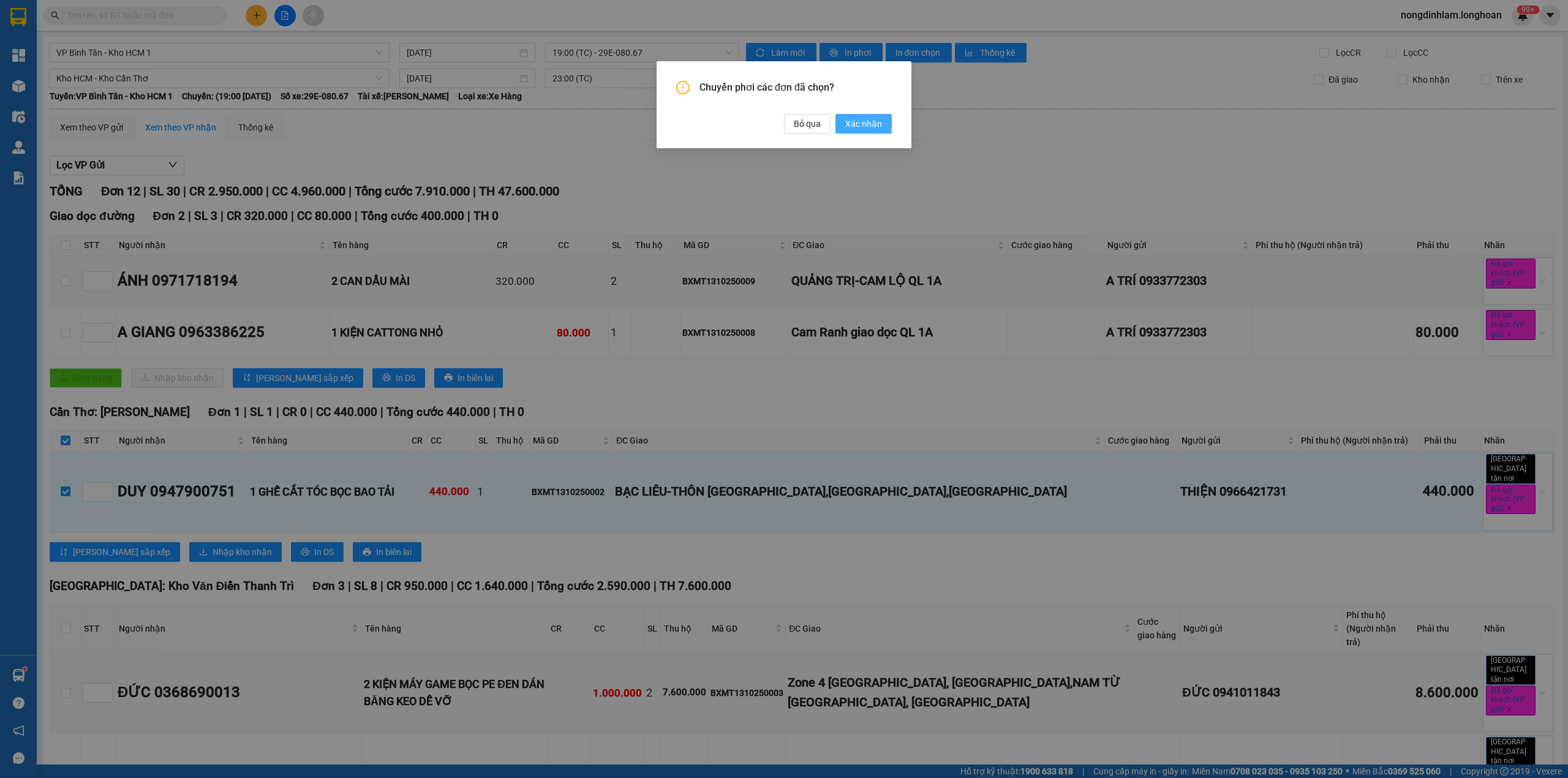
click at [860, 121] on span "Xác nhận" at bounding box center [863, 124] width 37 height 14
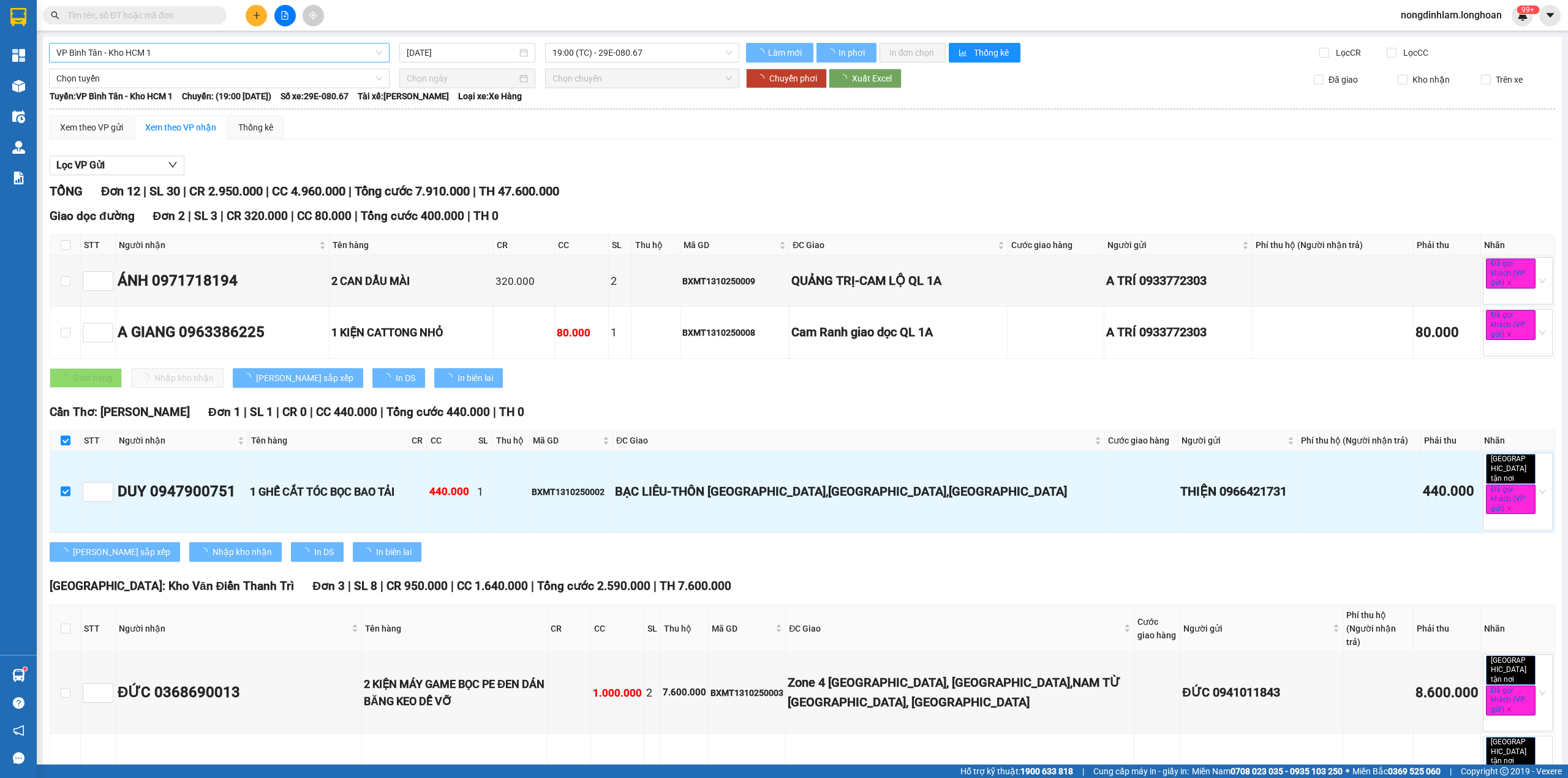
checkbox input "false"
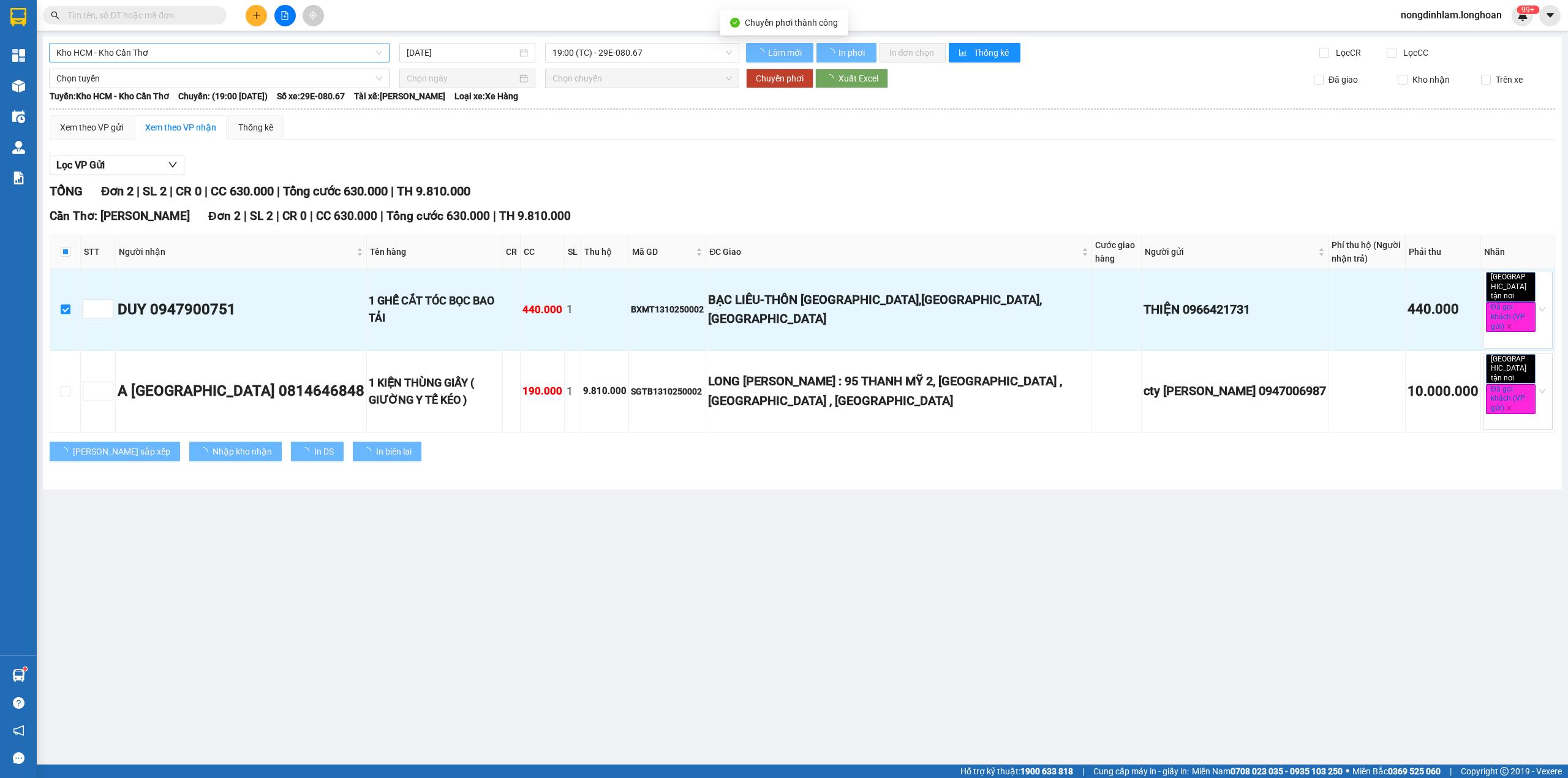
type input "[DATE]"
checkbox input "false"
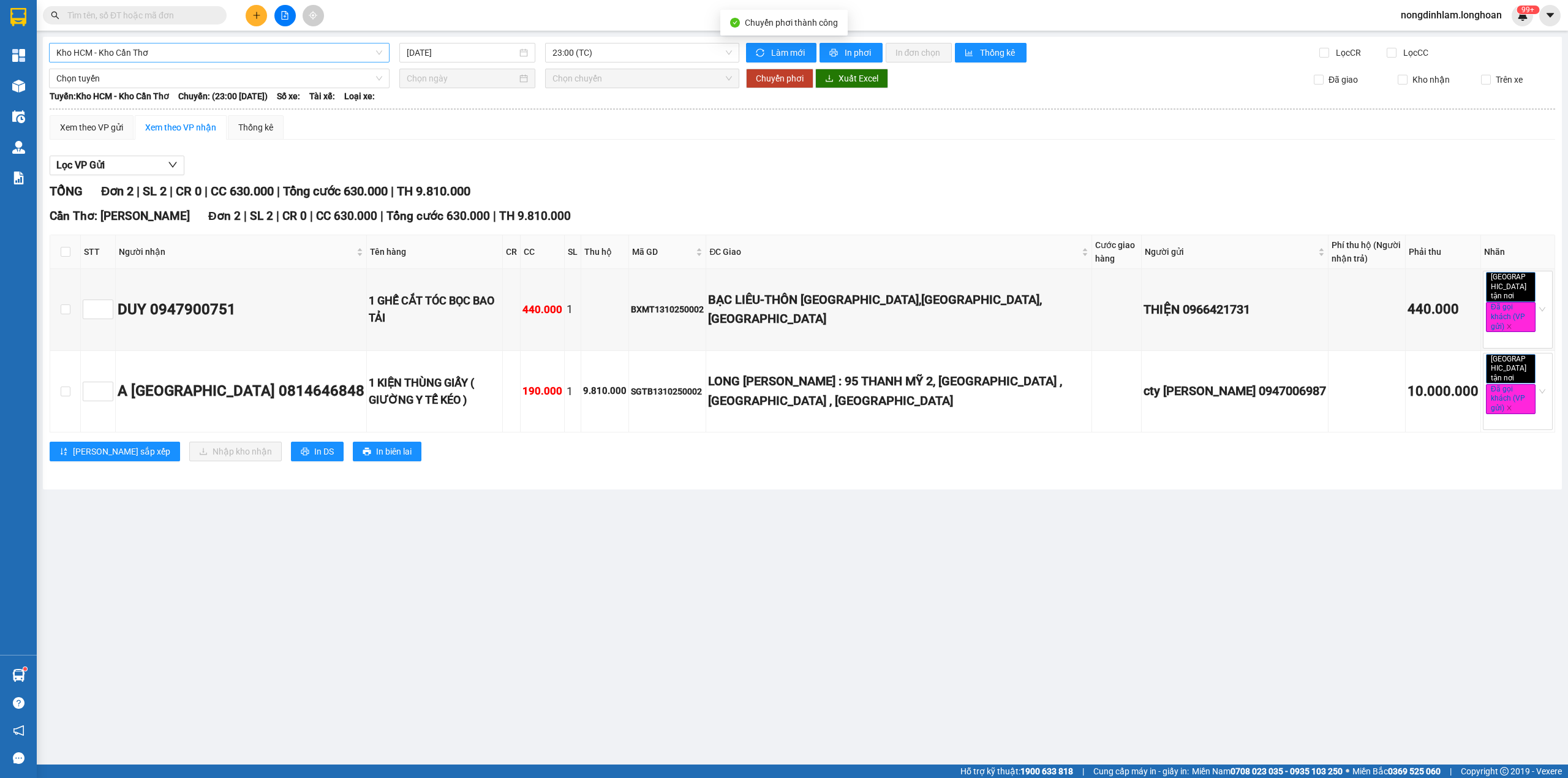
click at [152, 52] on span "Kho HCM - Kho Cần Thơ" at bounding box center [219, 53] width 326 height 19
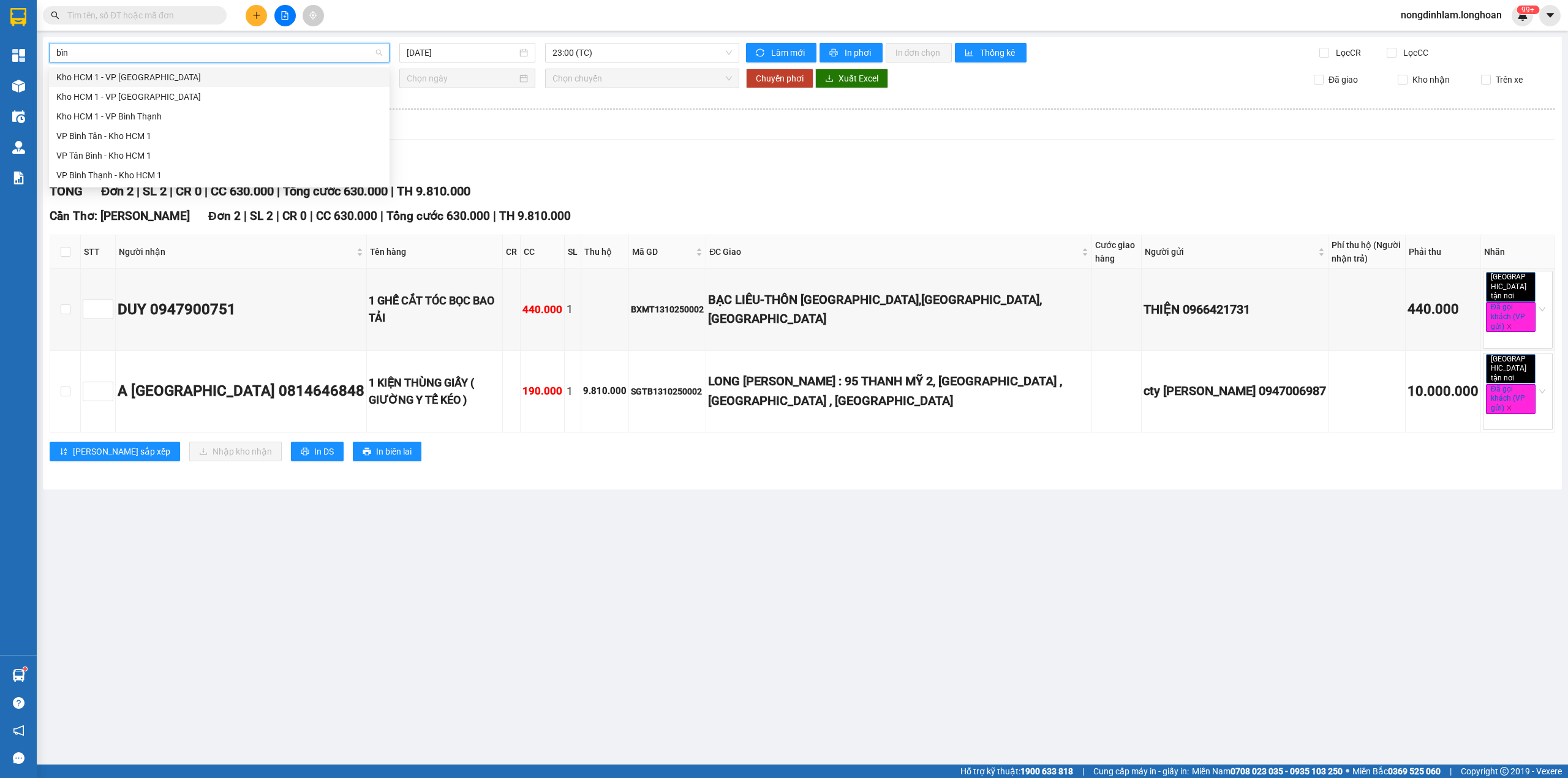
type input "bình"
click at [116, 133] on div "VP Bình Tân - Kho HCM 1" at bounding box center [219, 136] width 326 height 14
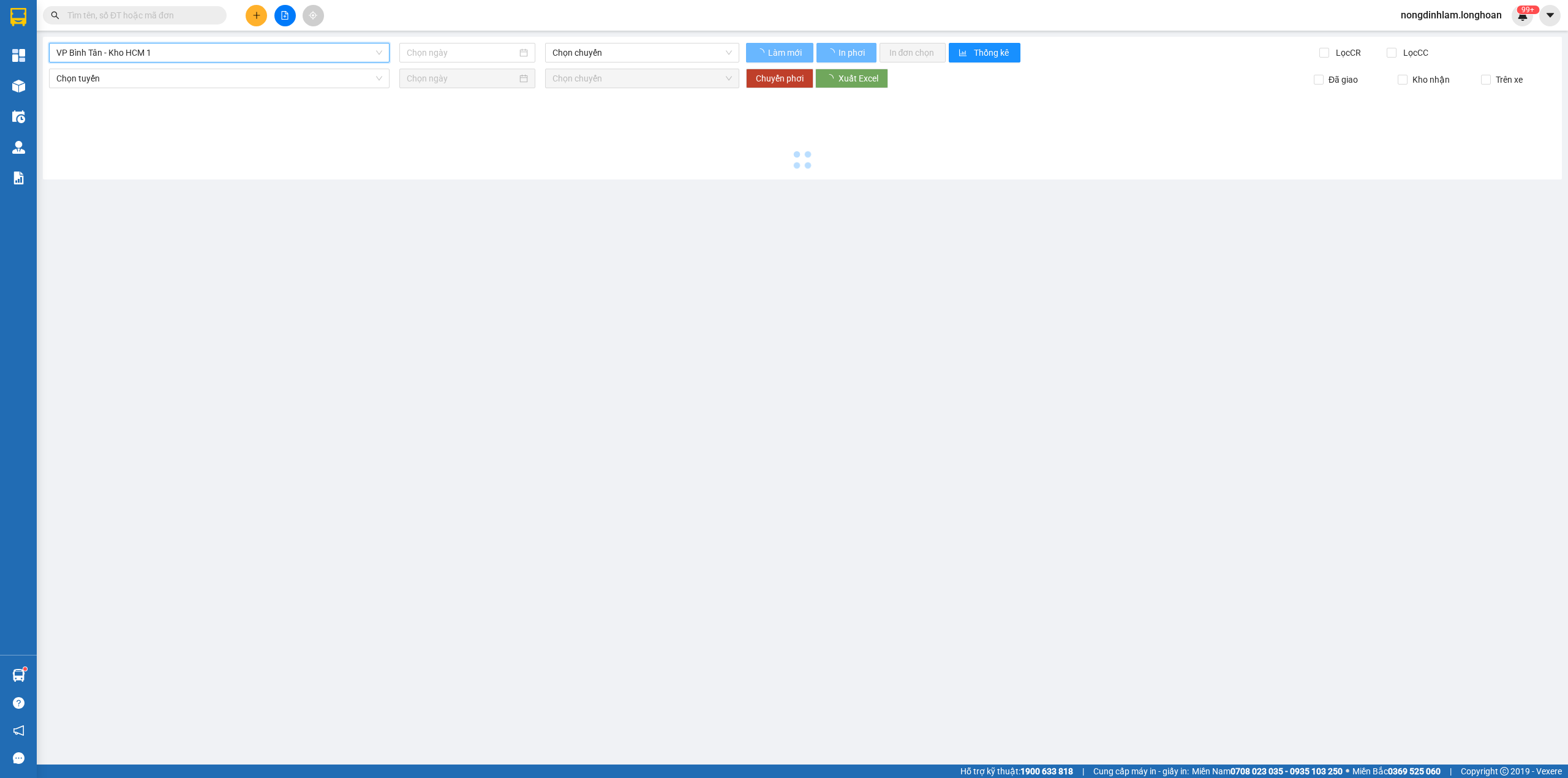
type input "[DATE]"
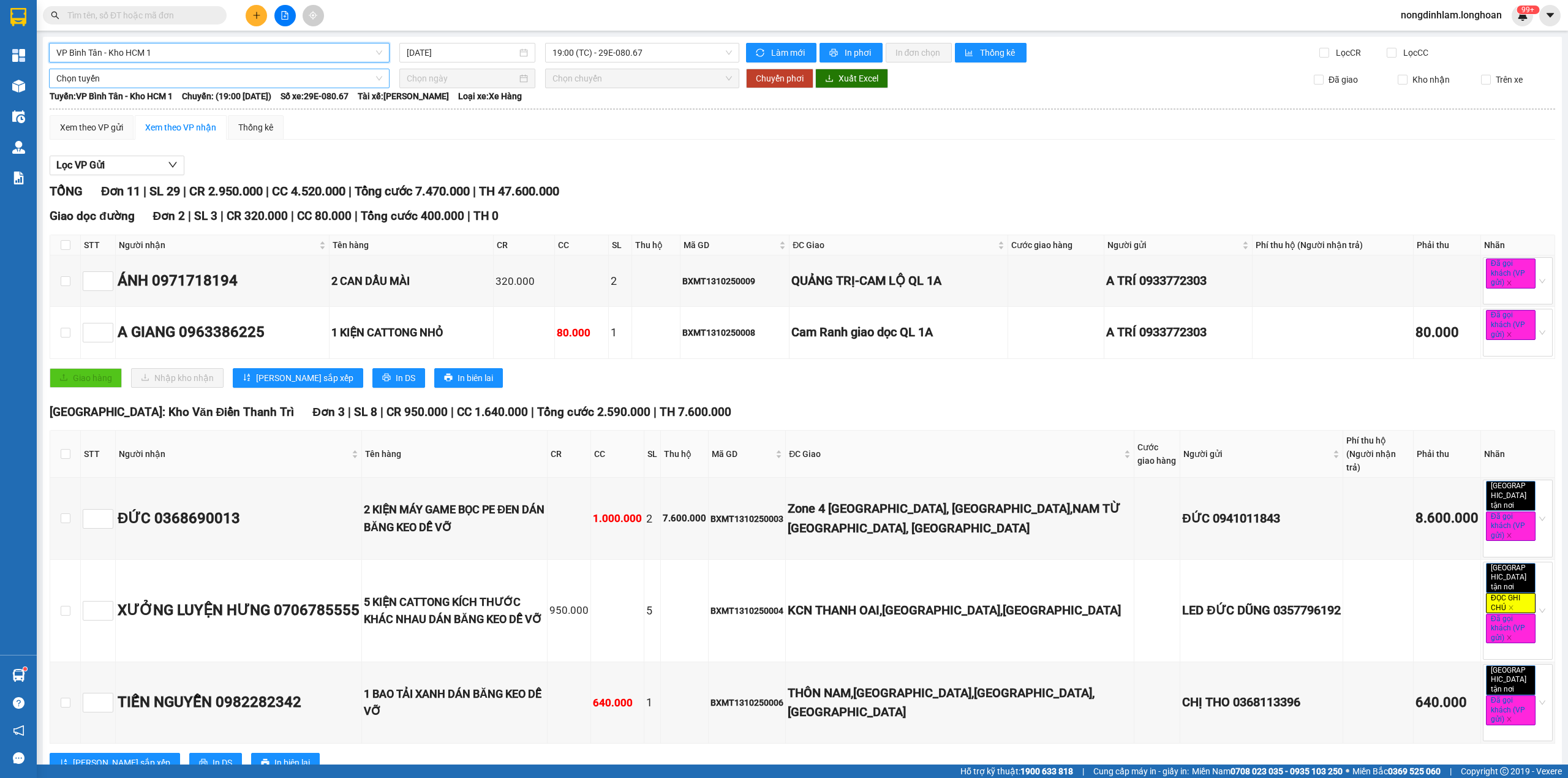
click at [150, 76] on span "Chọn tuyến" at bounding box center [219, 78] width 326 height 19
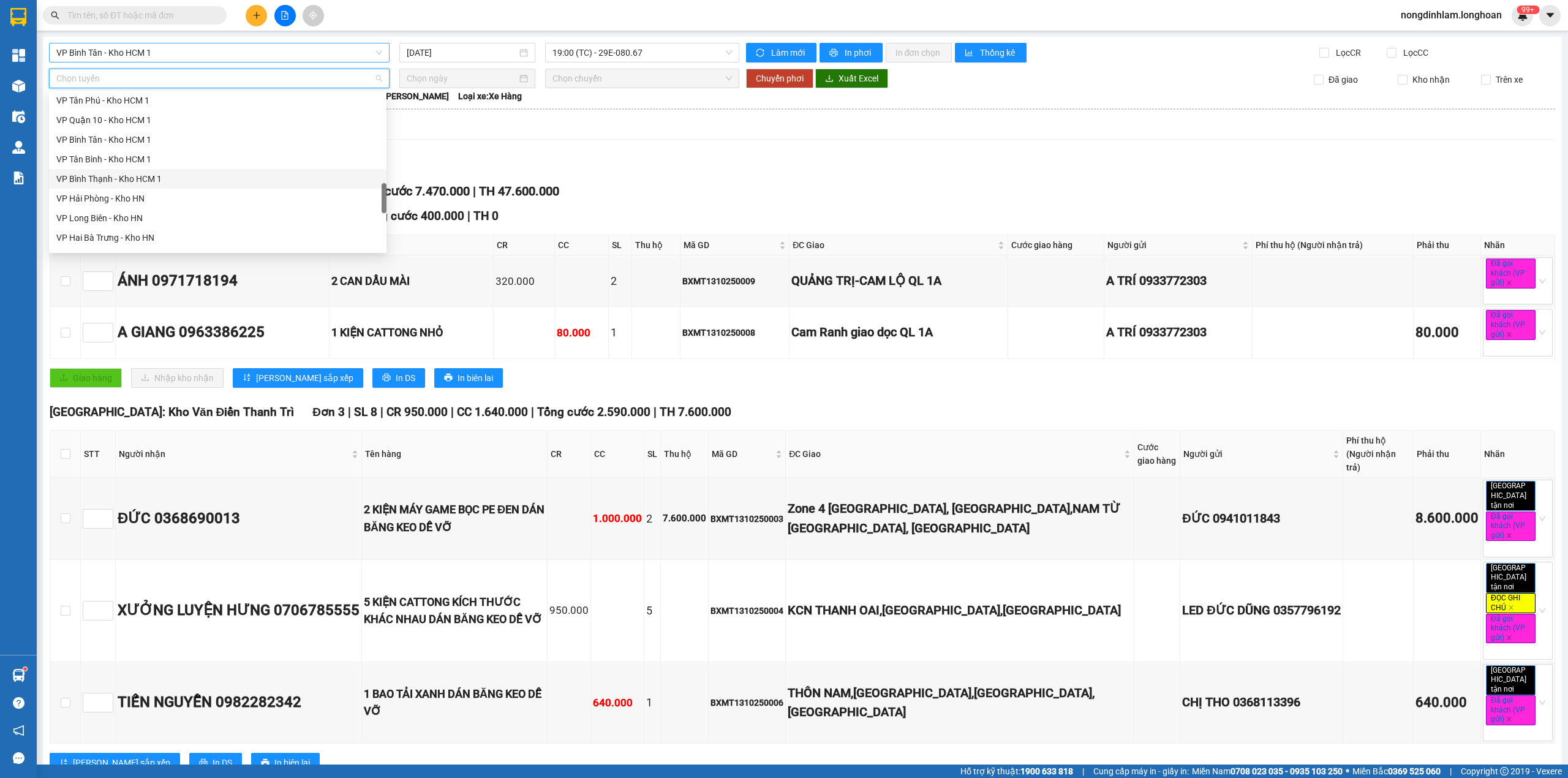
scroll to position [863, 0]
click at [150, 150] on div "Nam [GEOGRAPHIC_DATA]" at bounding box center [217, 143] width 337 height 20
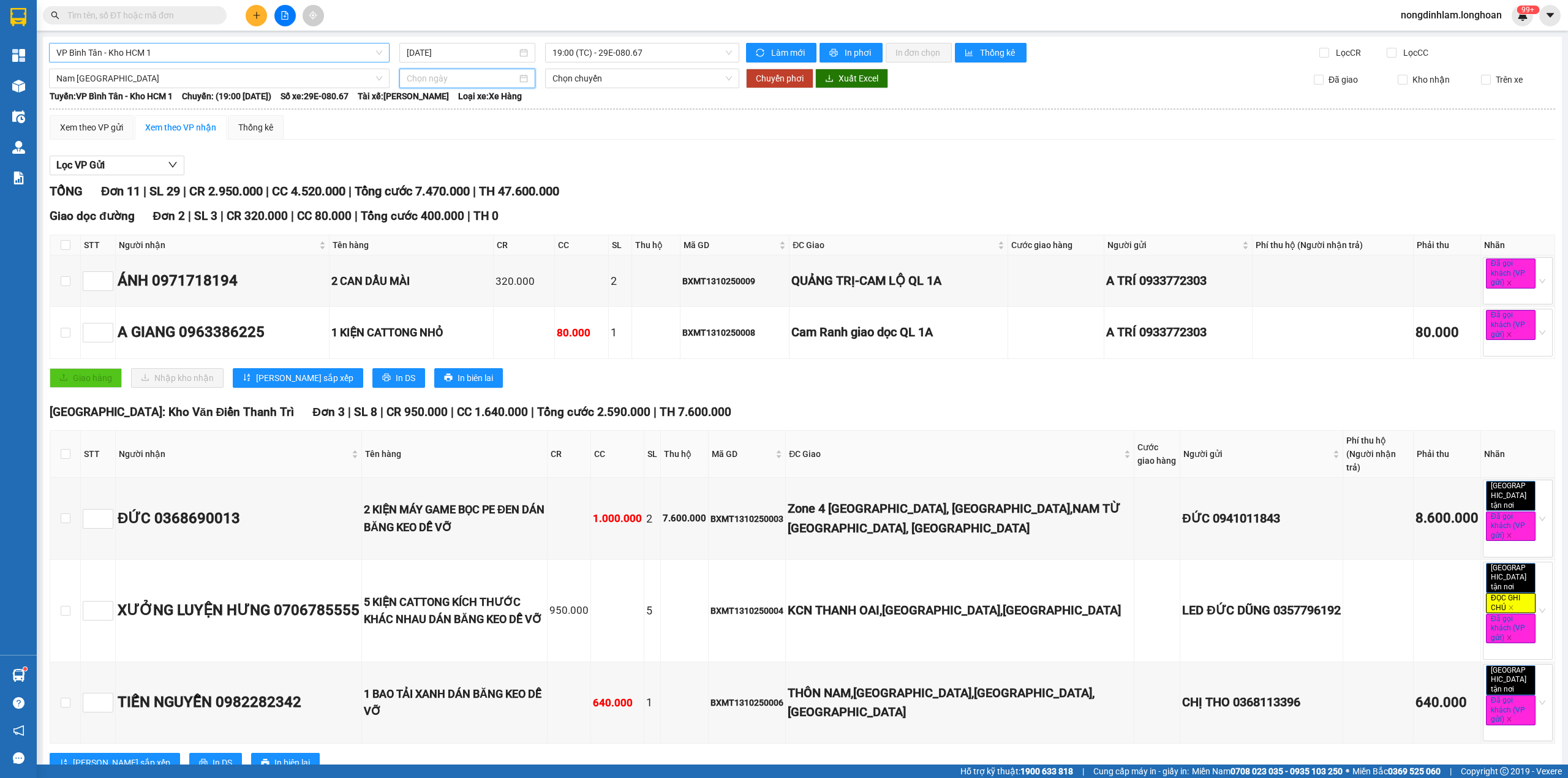
click at [460, 73] on input at bounding box center [462, 78] width 110 height 14
type input "[DATE]"
click at [441, 185] on div "13" at bounding box center [437, 187] width 15 height 15
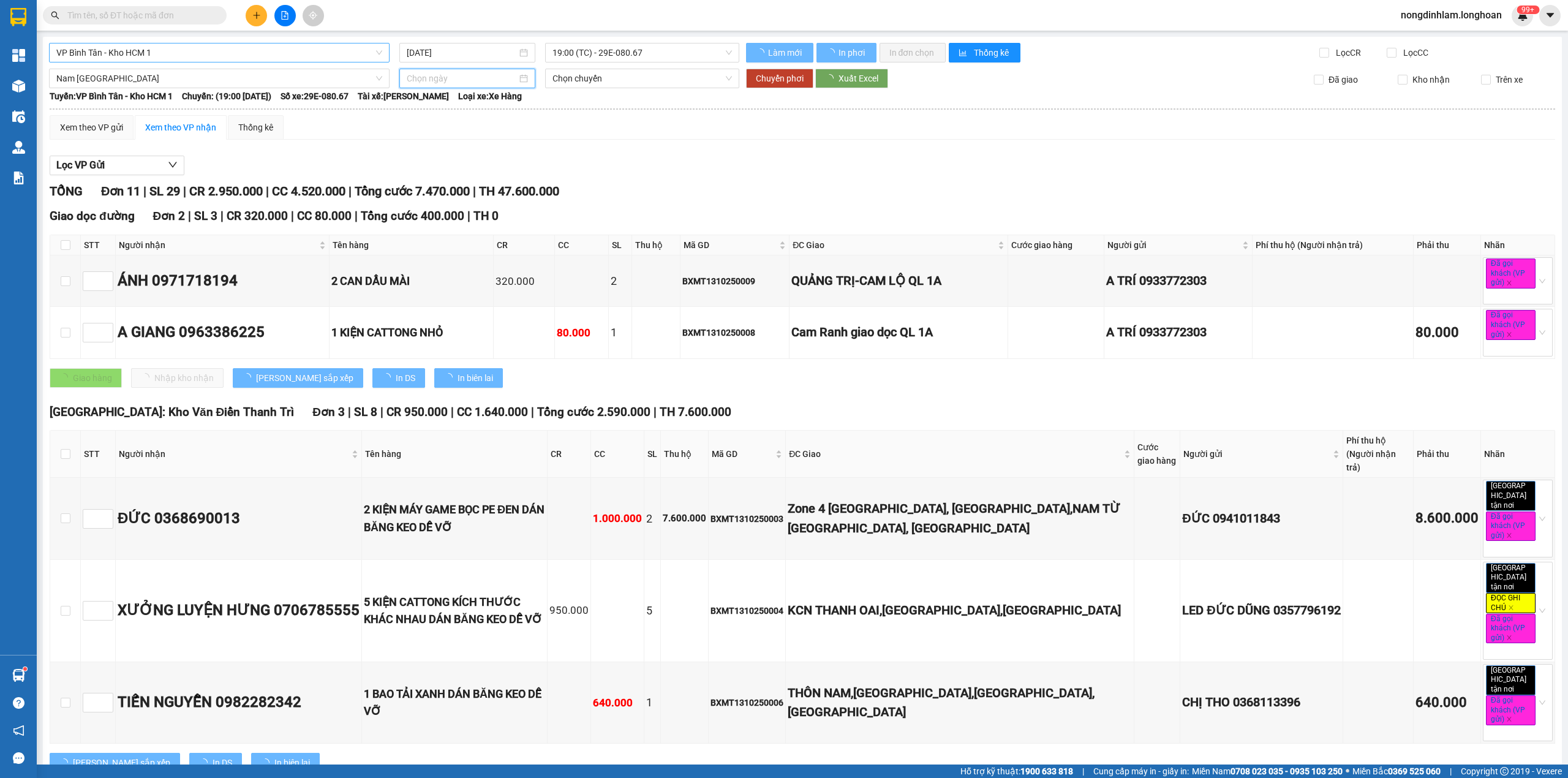
type input "[DATE]"
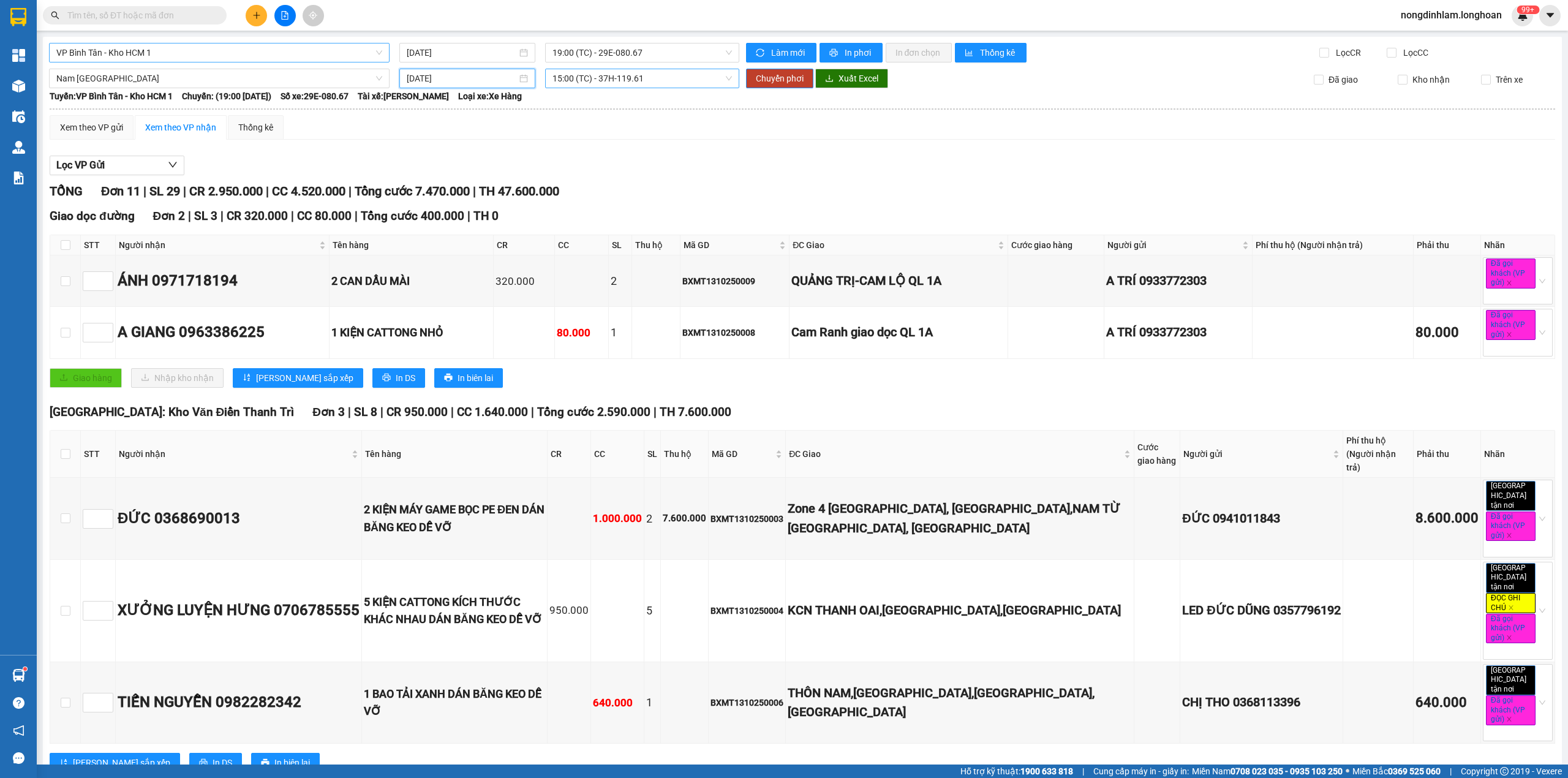
click at [604, 82] on span "15:00 (TC) - 37H-119.61" at bounding box center [642, 78] width 180 height 19
click at [600, 148] on div "22:00 (TC) - 29E-097.92" at bounding box center [596, 143] width 96 height 14
click at [775, 80] on span "Chuyển phơi" at bounding box center [779, 78] width 48 height 14
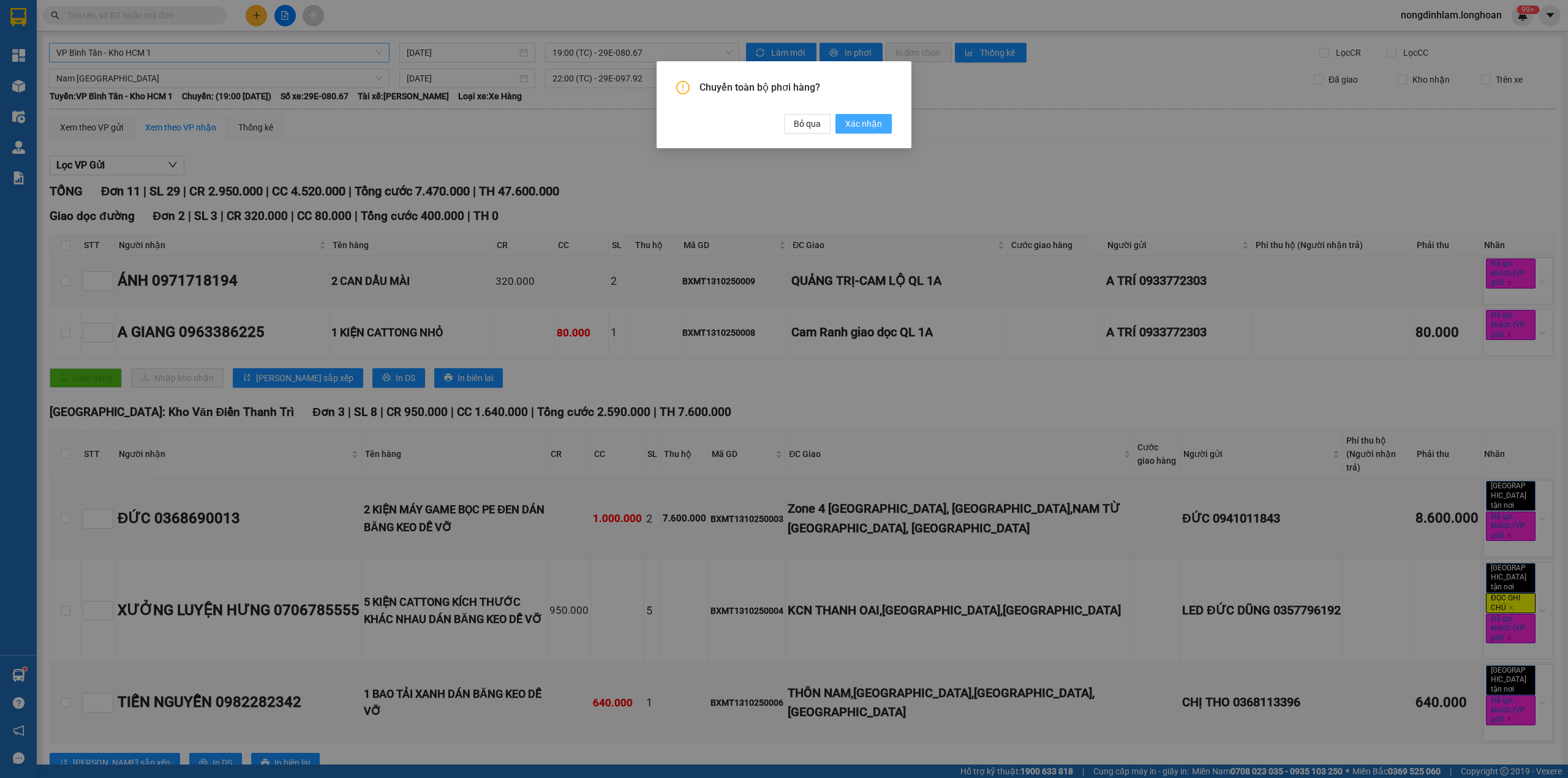
click at [853, 124] on span "Xác nhận" at bounding box center [863, 124] width 37 height 14
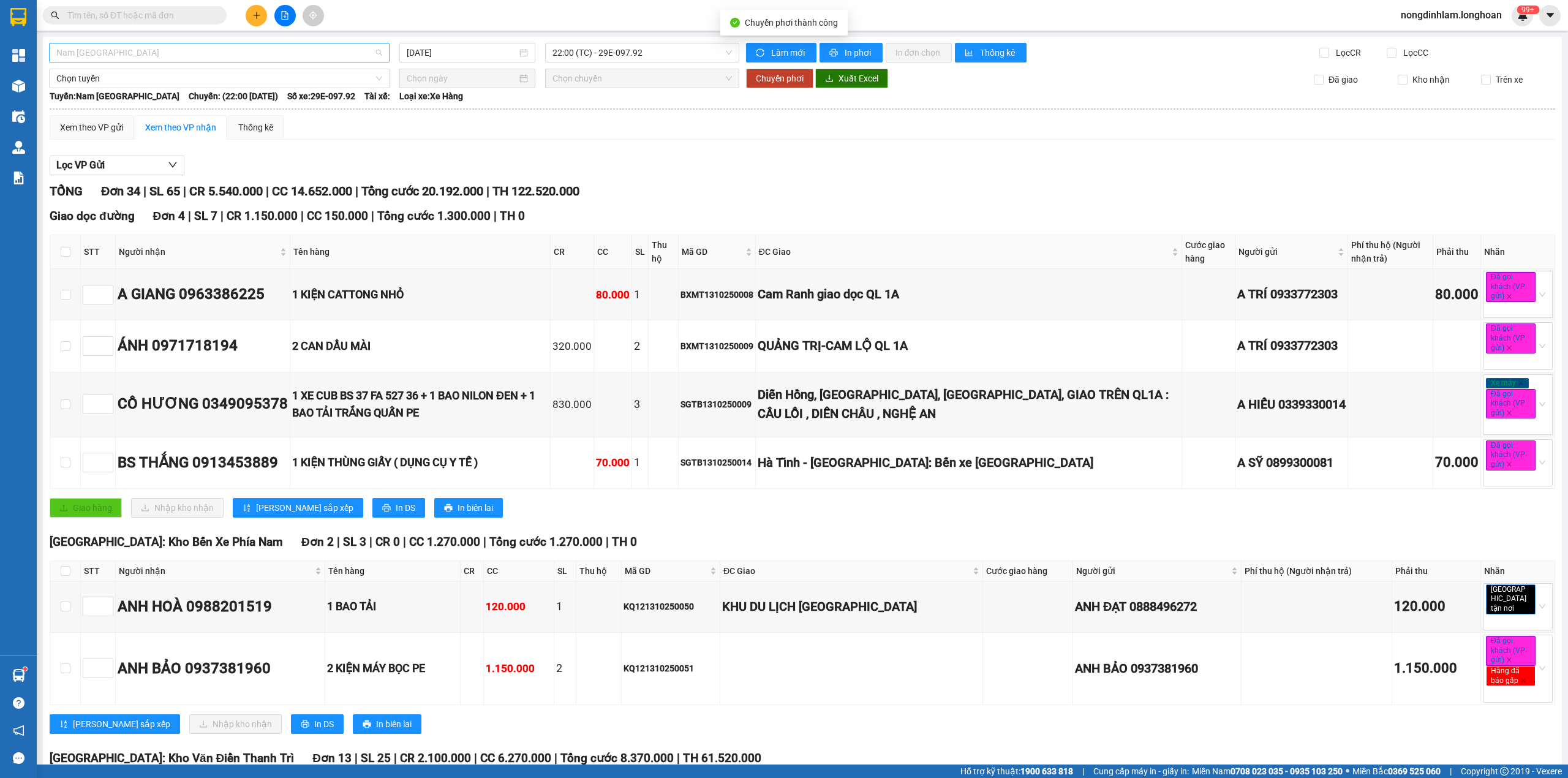
click at [198, 50] on span "Nam [GEOGRAPHIC_DATA]" at bounding box center [219, 53] width 326 height 19
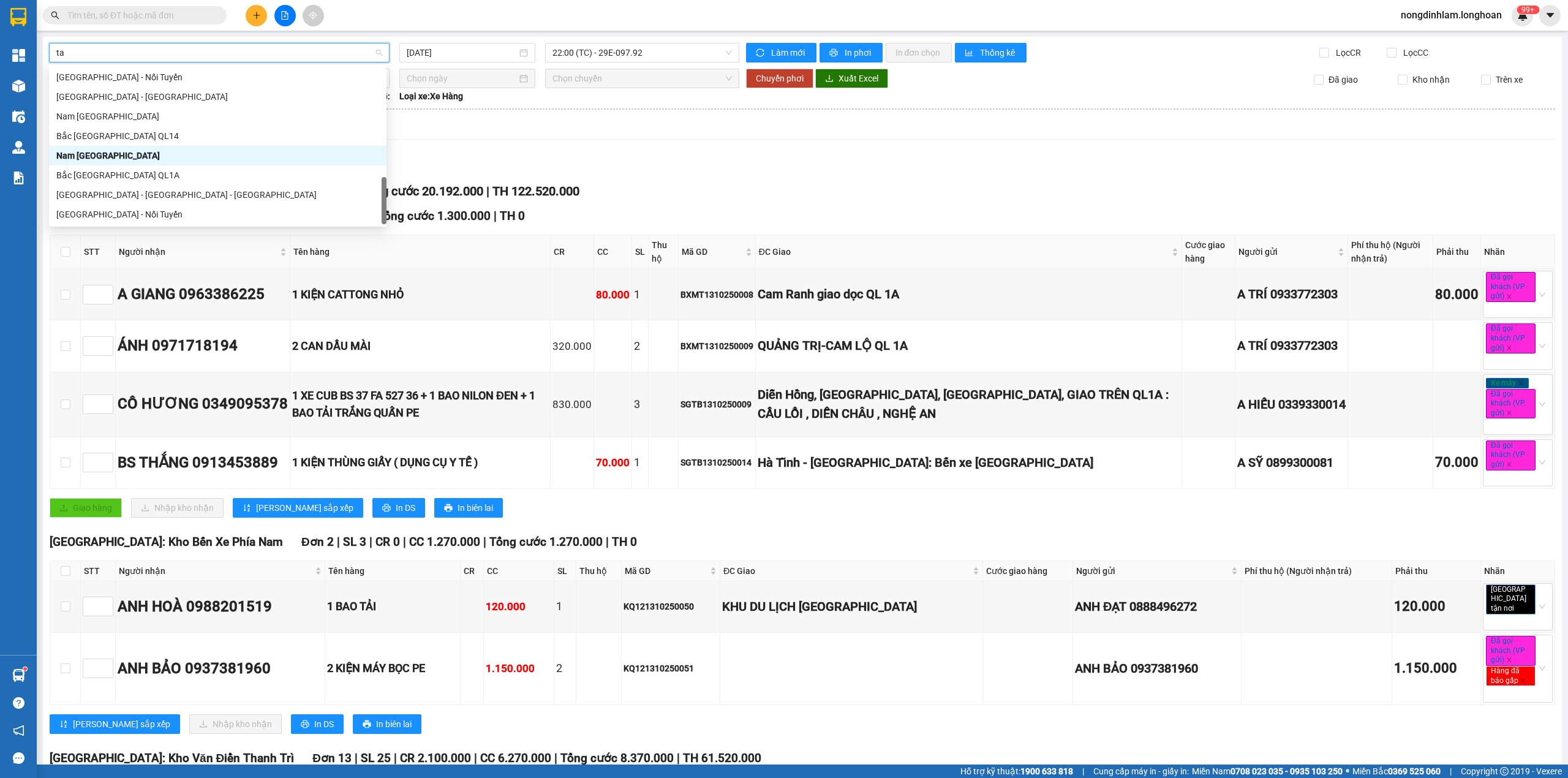
scroll to position [20, 0]
type input "tân"
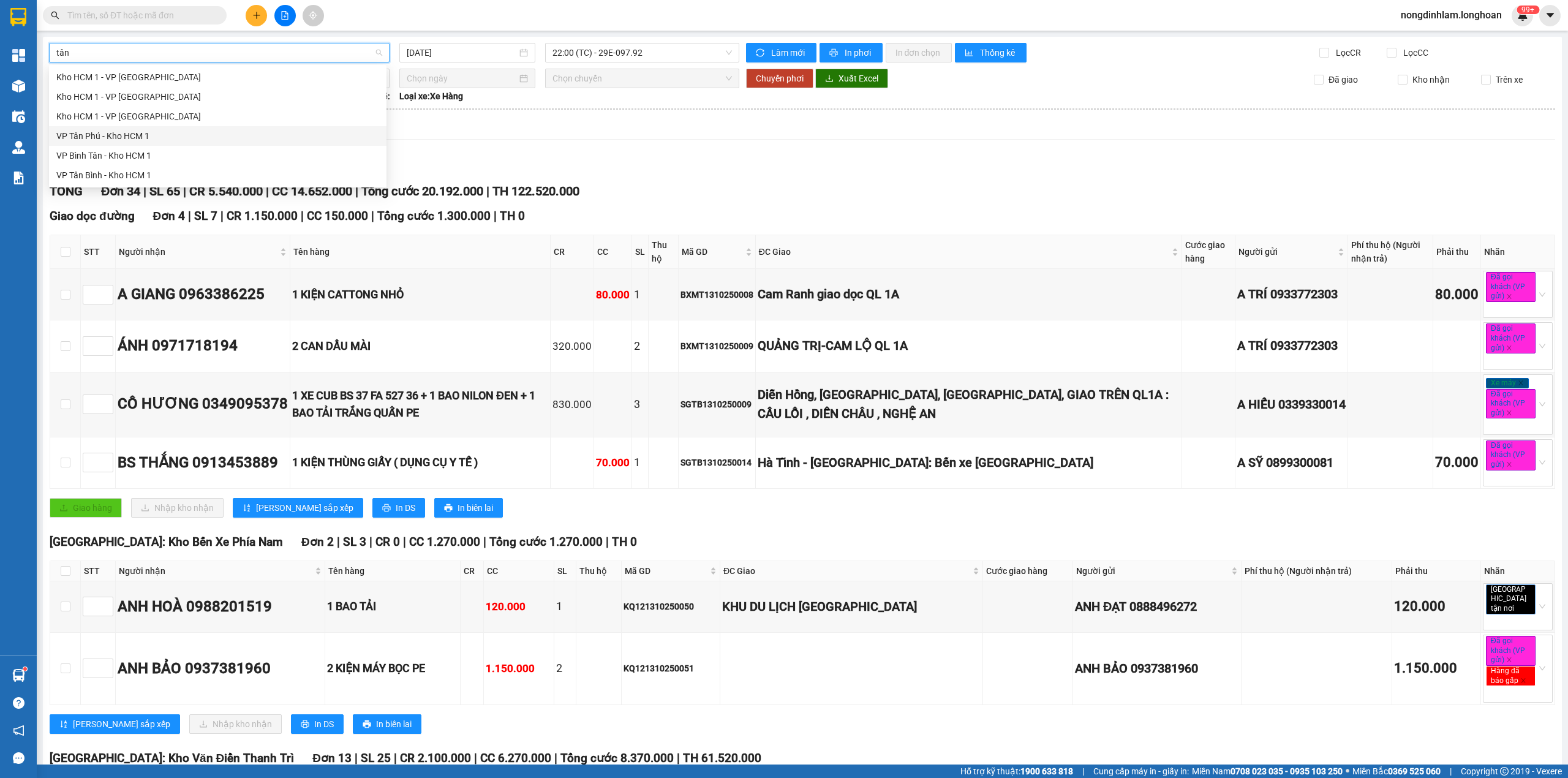
click at [151, 128] on div "VP Tân Phú - Kho HCM 1" at bounding box center [217, 136] width 337 height 20
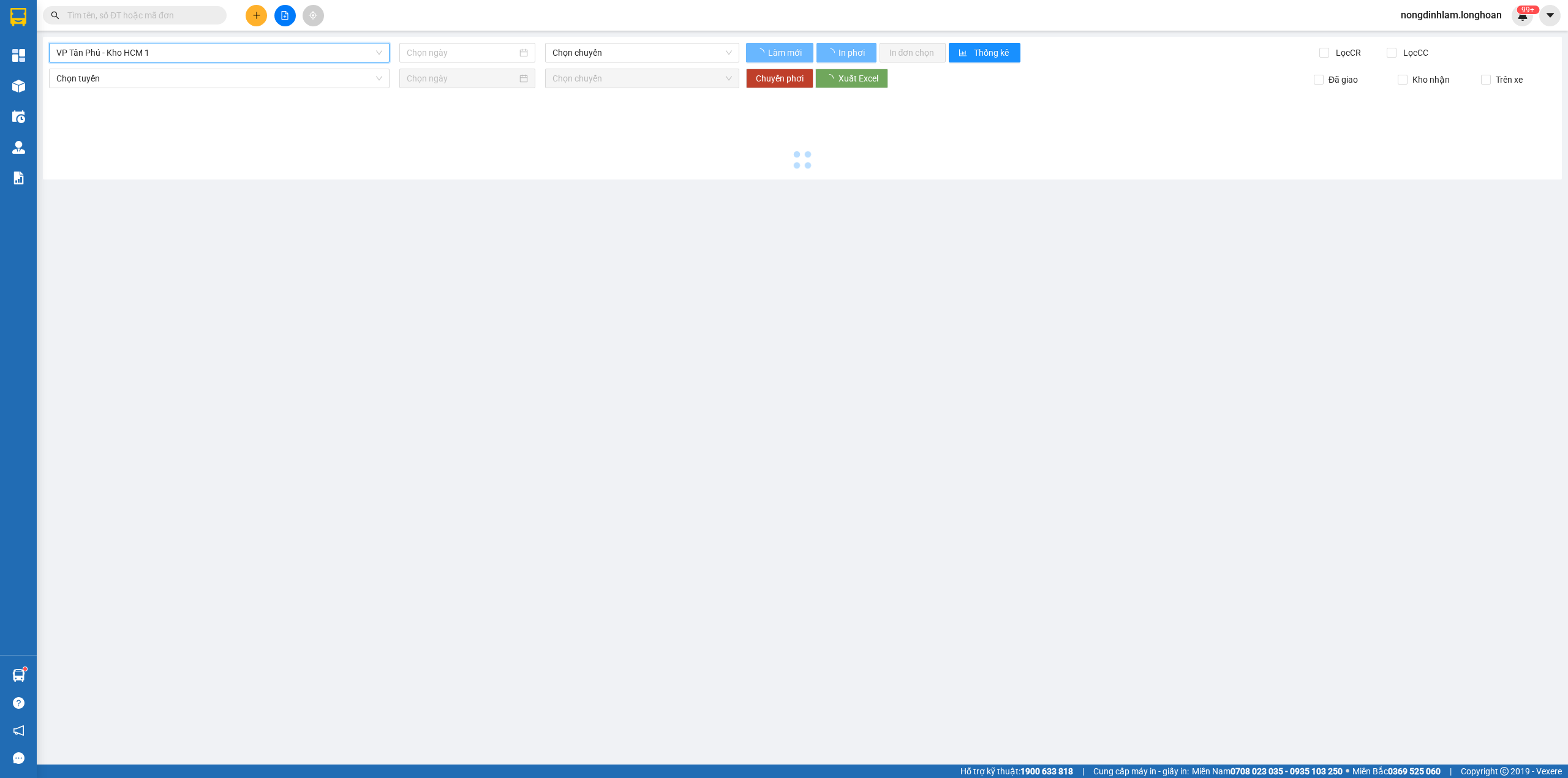
type input "[DATE]"
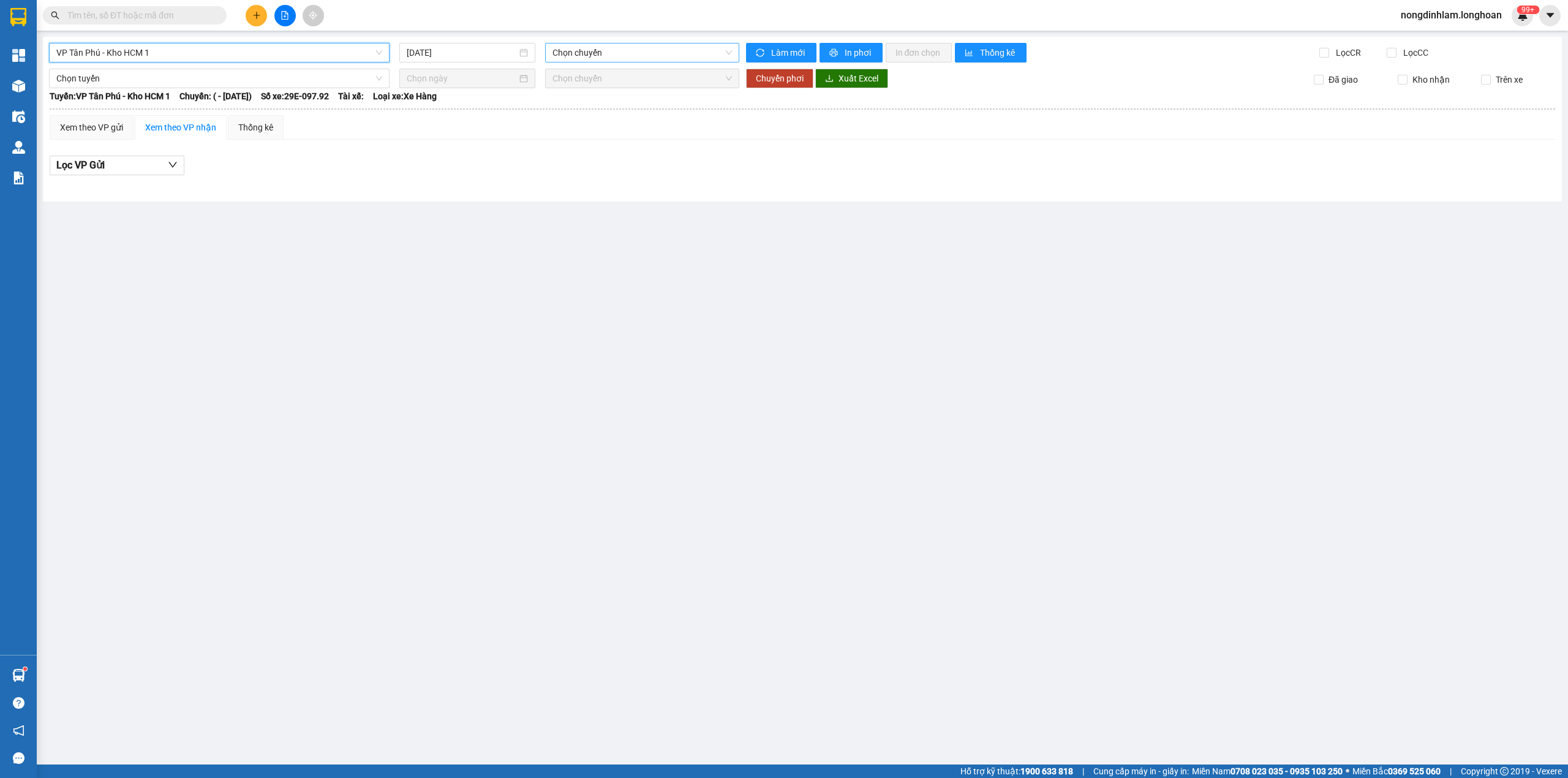
click at [593, 52] on span "Chọn chuyến" at bounding box center [642, 53] width 180 height 19
click at [471, 55] on input "[DATE]" at bounding box center [462, 53] width 110 height 14
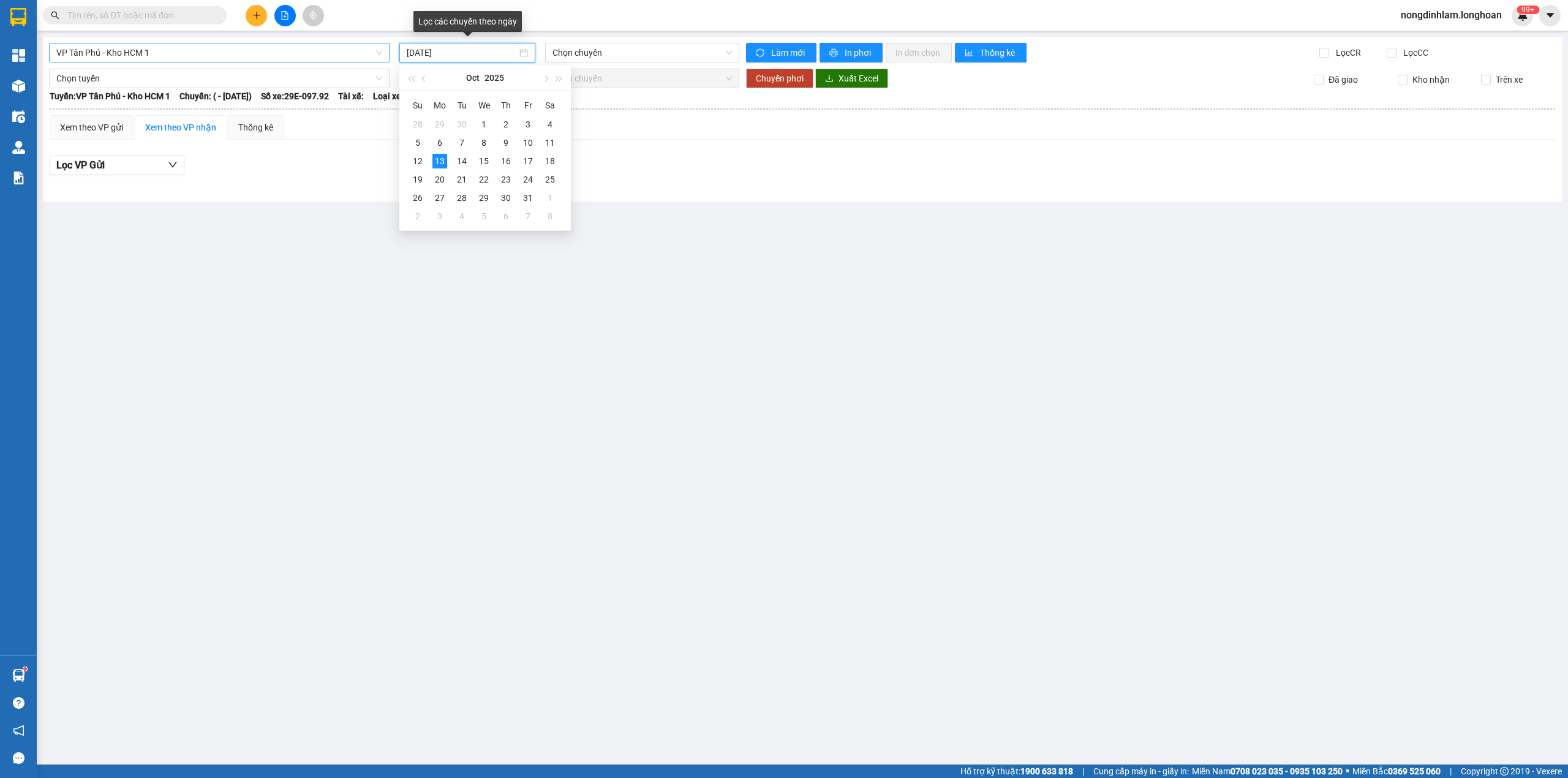
click at [471, 55] on input "[DATE]" at bounding box center [462, 53] width 110 height 14
click at [227, 58] on span "VP Tân Phú - Kho HCM 1" at bounding box center [219, 53] width 326 height 19
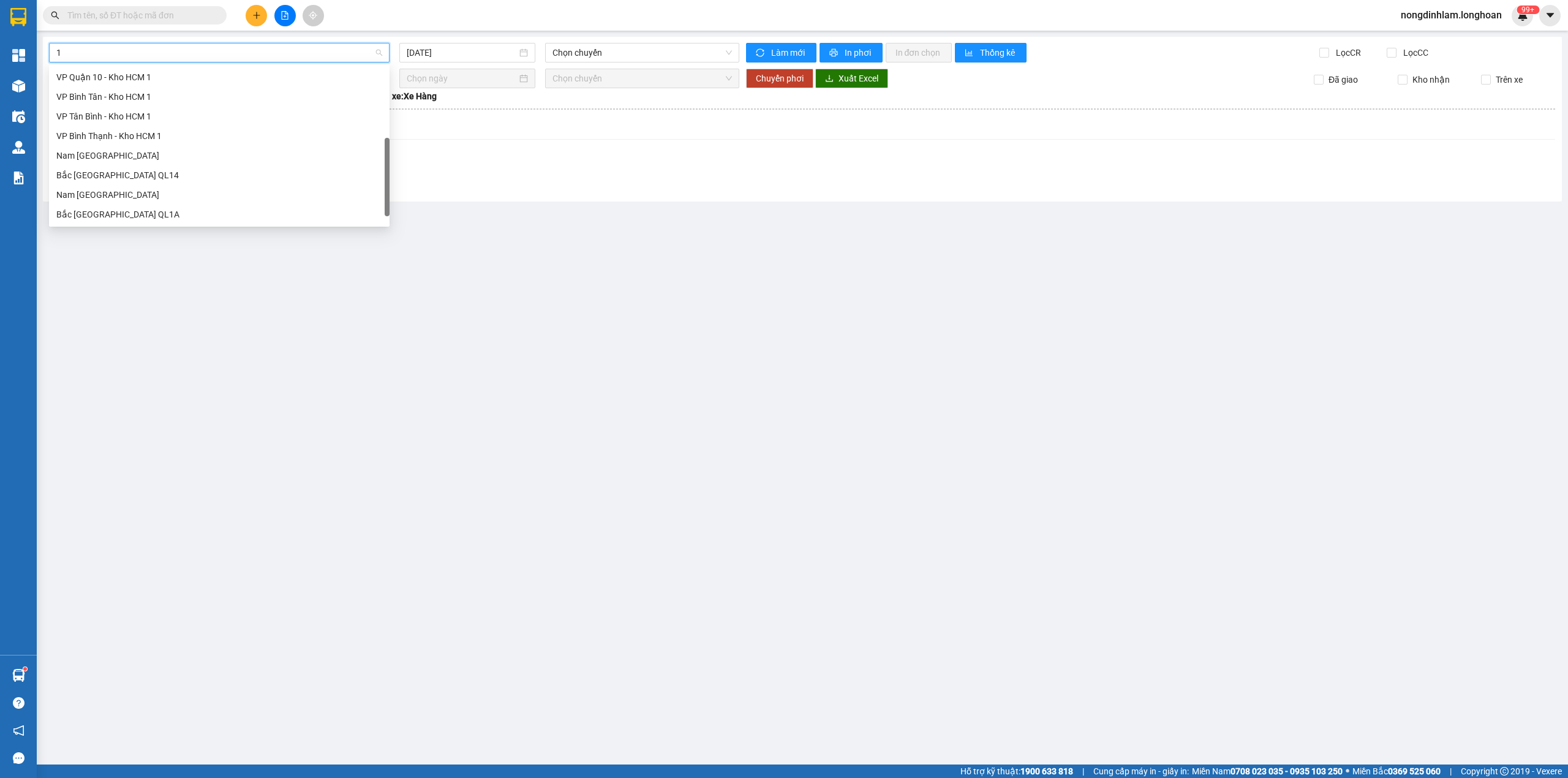
scroll to position [176, 0]
type input "10"
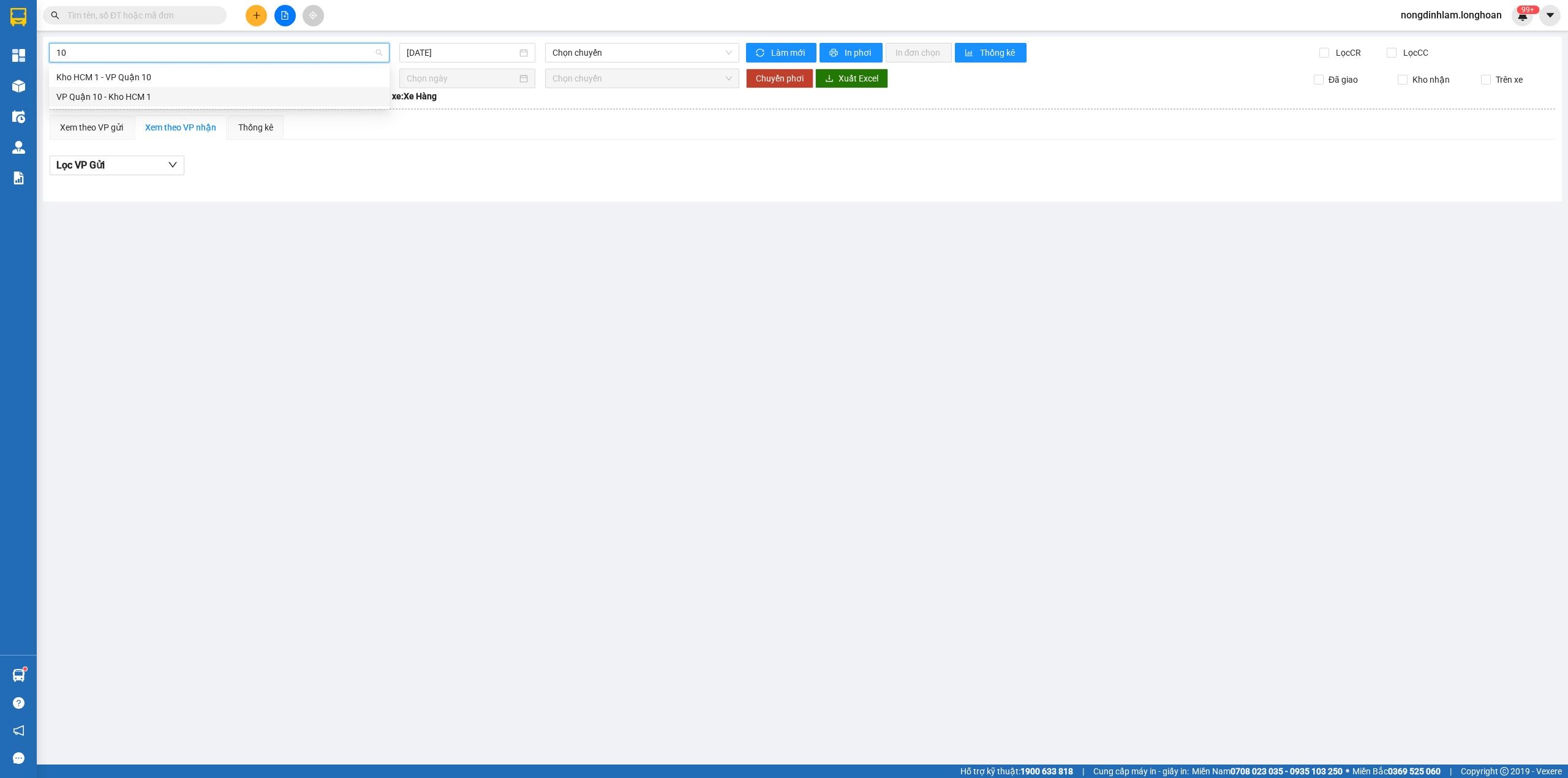
click at [101, 90] on div "VP Quận 10 - Kho HCM 1" at bounding box center [219, 97] width 326 height 14
type input "[DATE]"
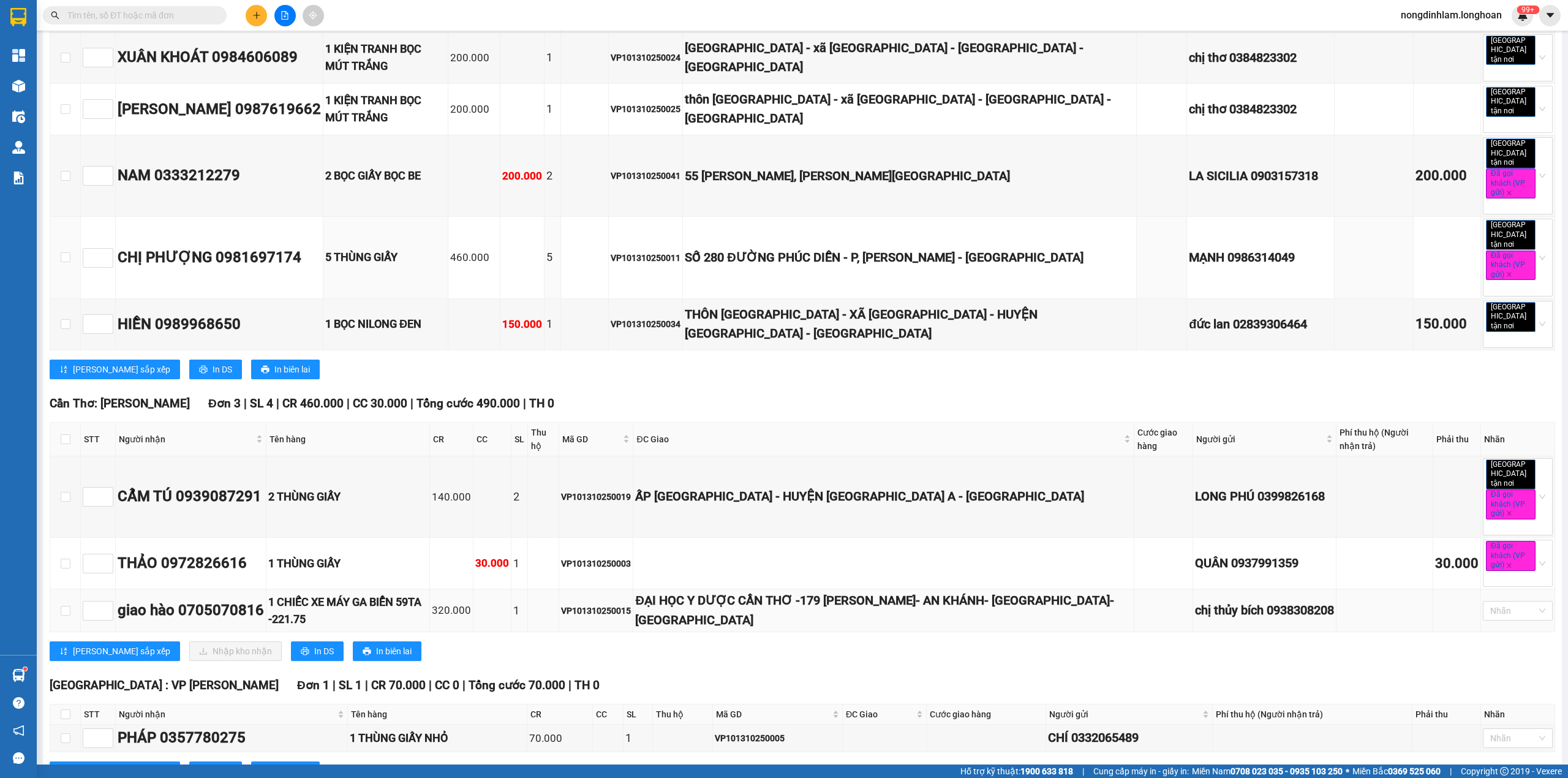
scroll to position [1225, 0]
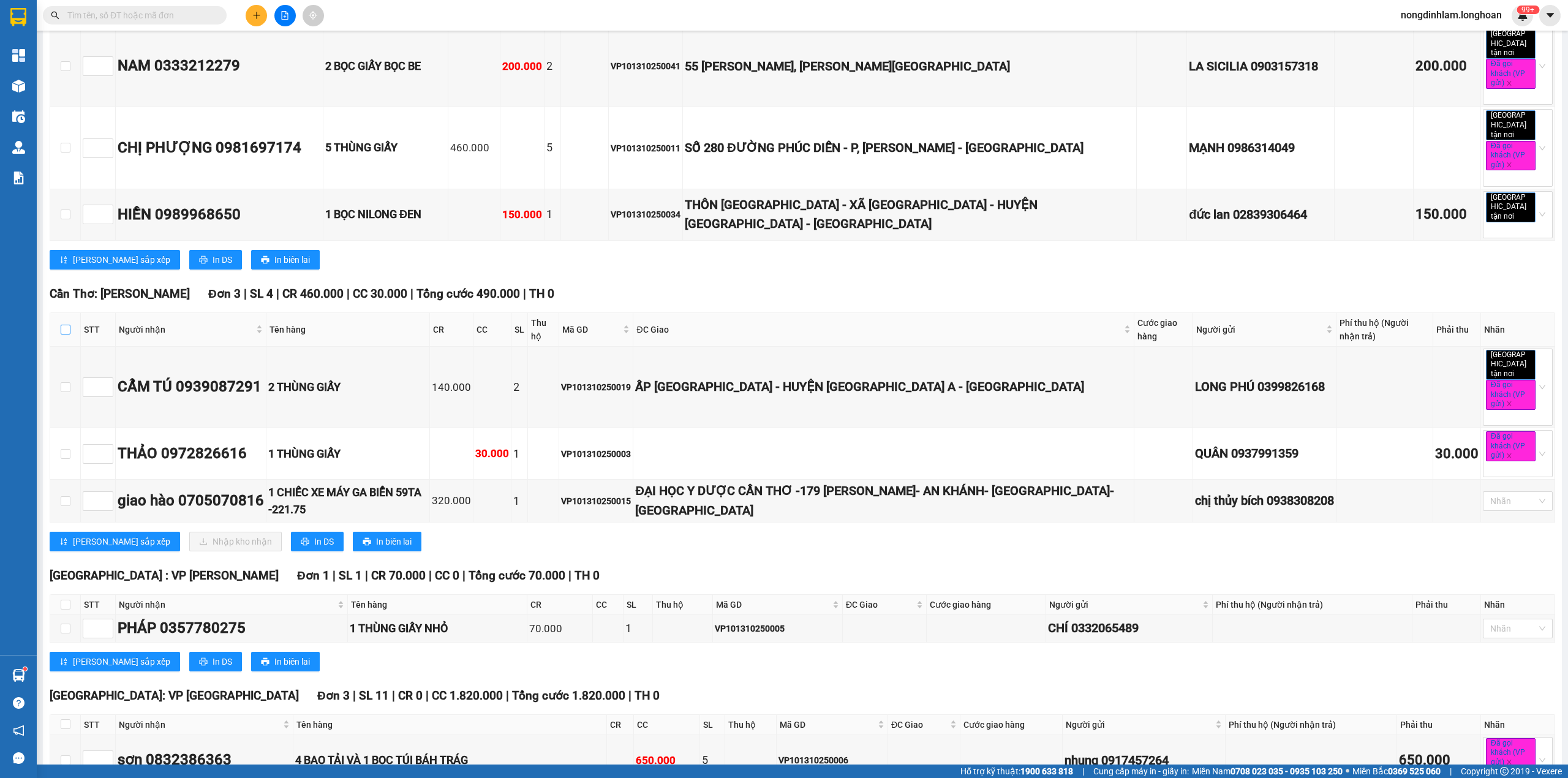
click at [65, 323] on label at bounding box center [66, 330] width 10 height 14
click at [65, 324] on input "checkbox" at bounding box center [66, 329] width 10 height 10
checkbox input "true"
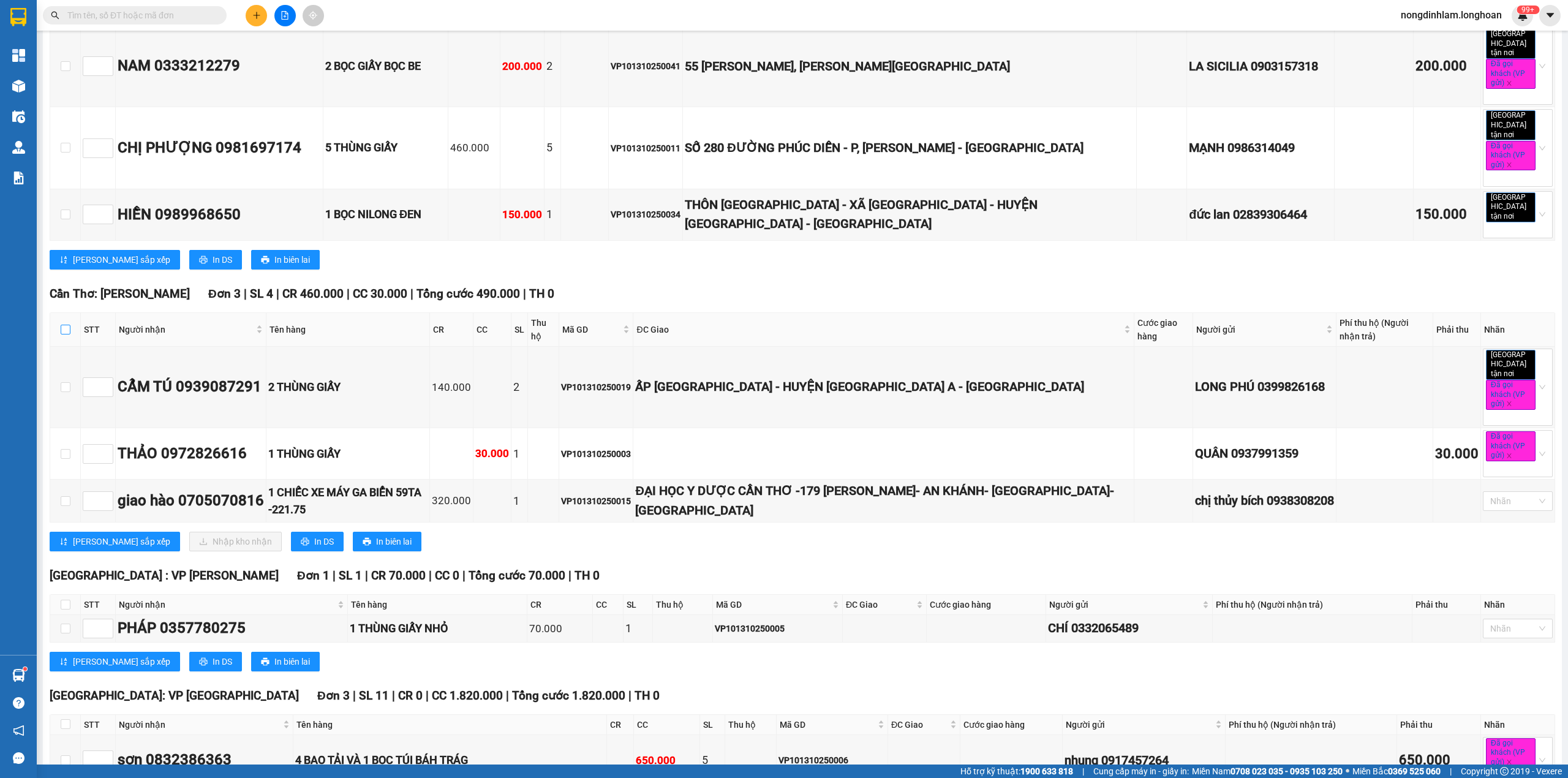
checkbox input "true"
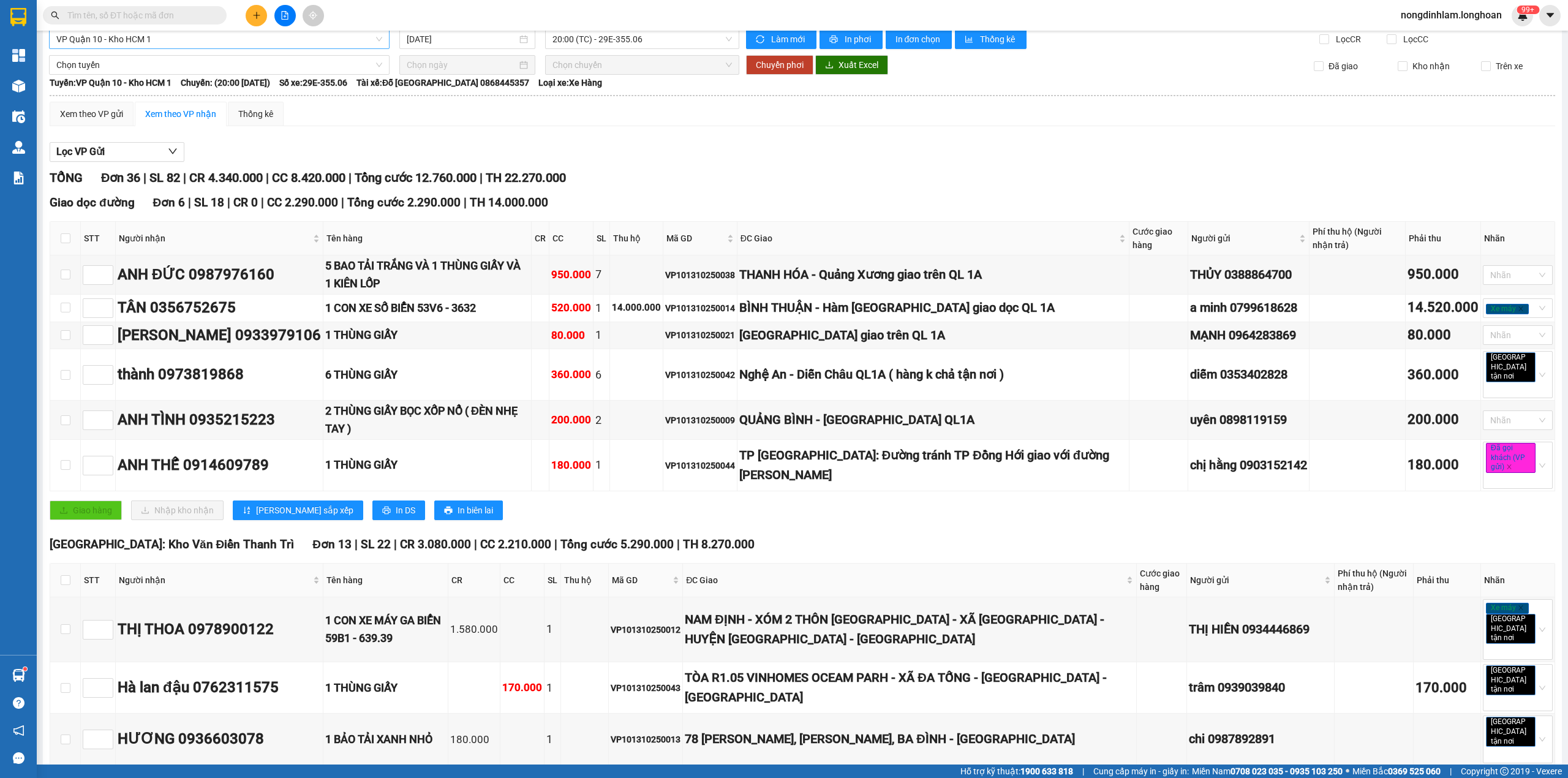
scroll to position [0, 0]
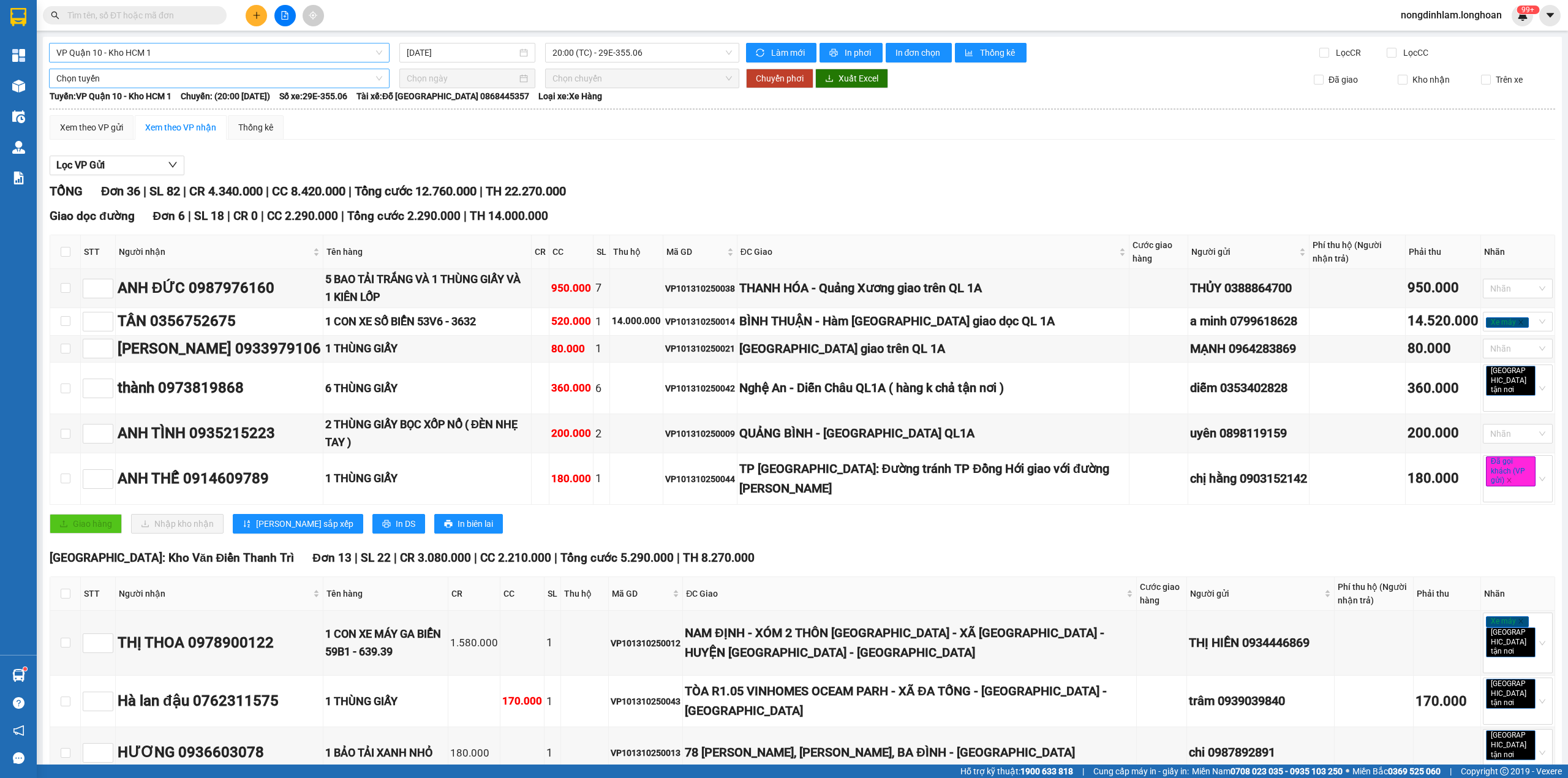
click at [146, 80] on span "Chọn tuyến" at bounding box center [219, 78] width 326 height 19
type input "cần"
click at [123, 141] on div "Kho HCM - Kho Cần Thơ" at bounding box center [218, 143] width 323 height 14
click at [449, 54] on input "[DATE]" at bounding box center [462, 53] width 110 height 14
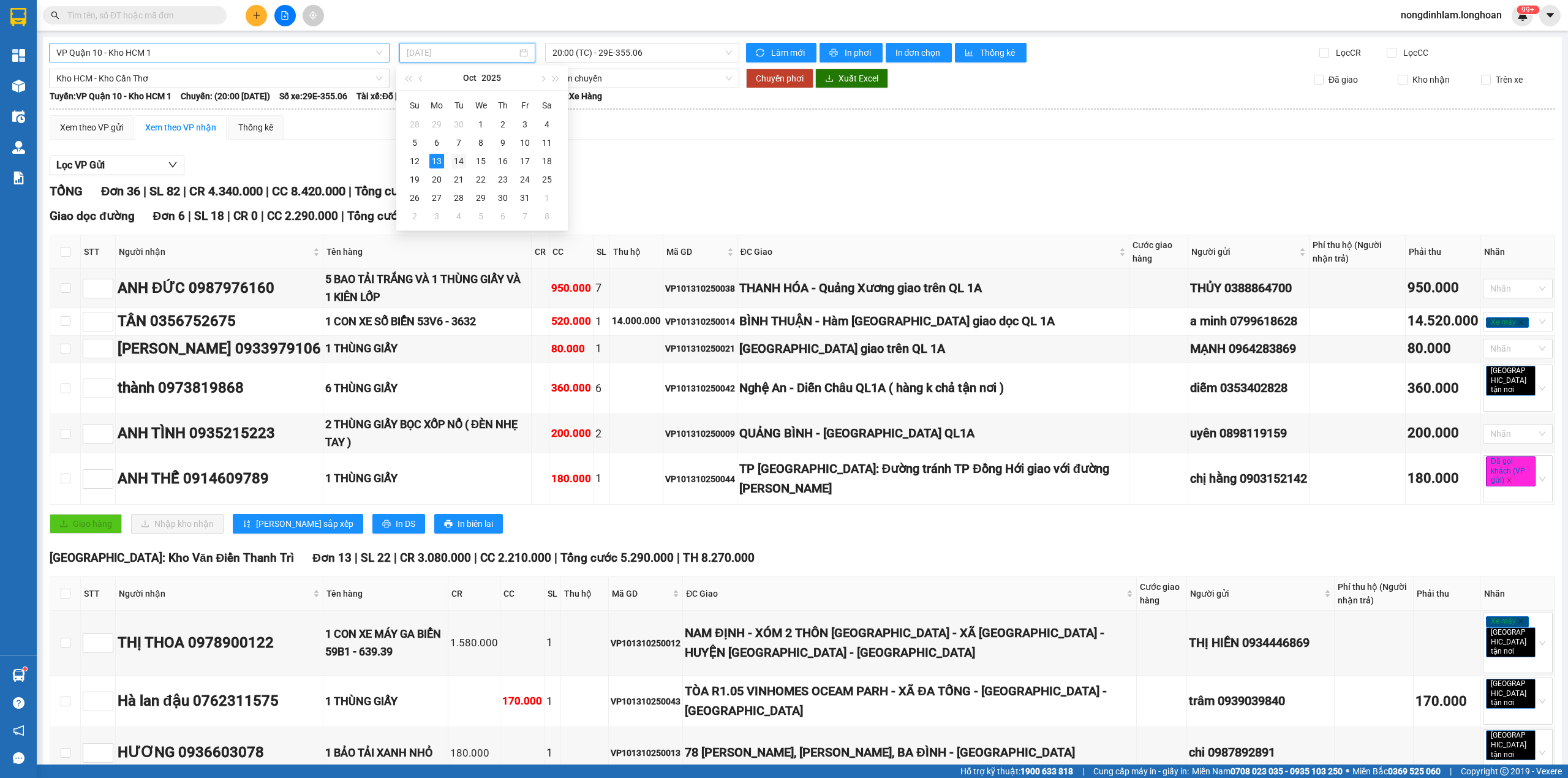
click at [459, 160] on div "14" at bounding box center [459, 161] width 15 height 15
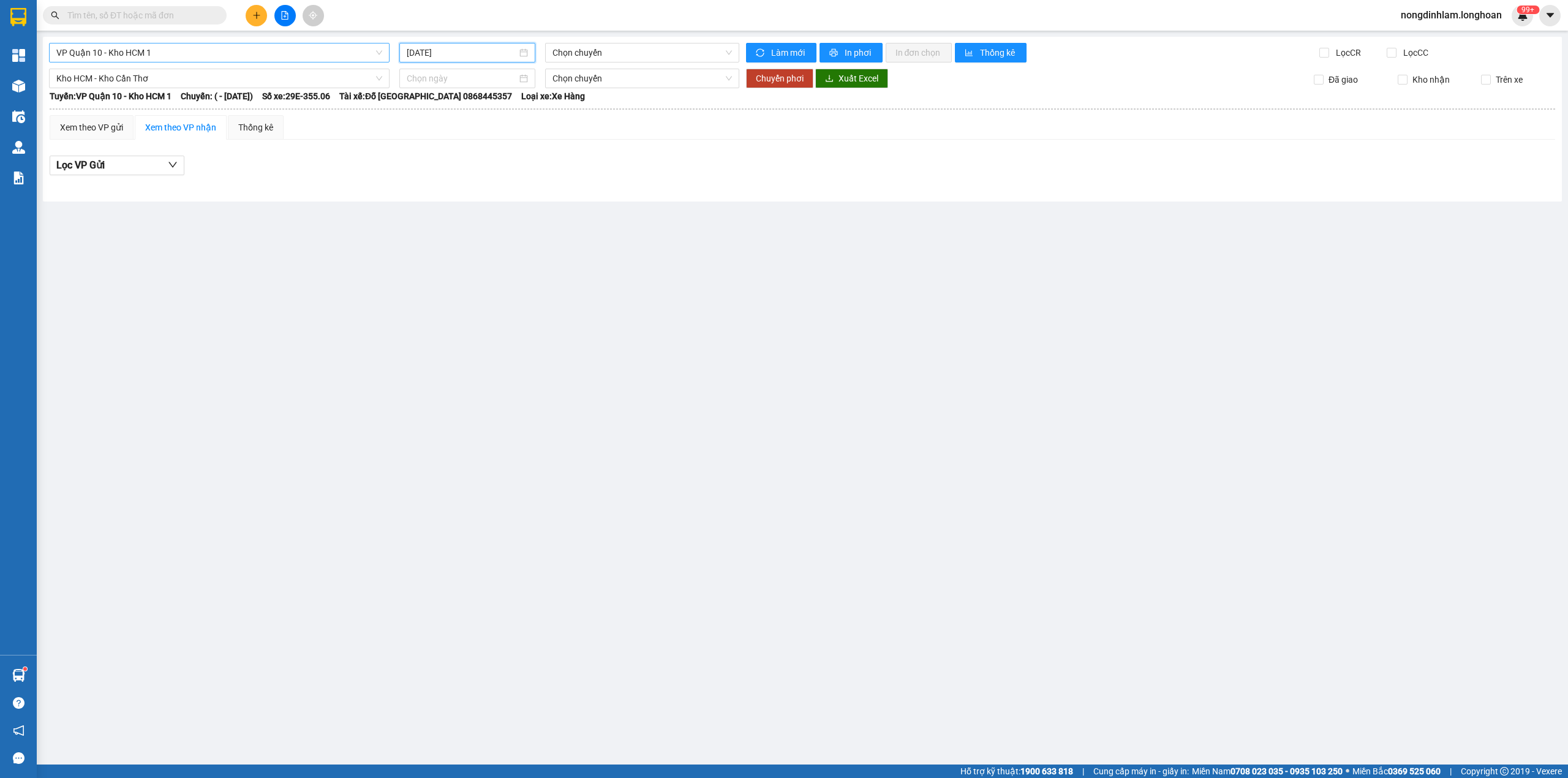
click at [437, 48] on input "[DATE]" at bounding box center [462, 53] width 110 height 14
click at [439, 158] on div "13" at bounding box center [440, 161] width 15 height 15
type input "[DATE]"
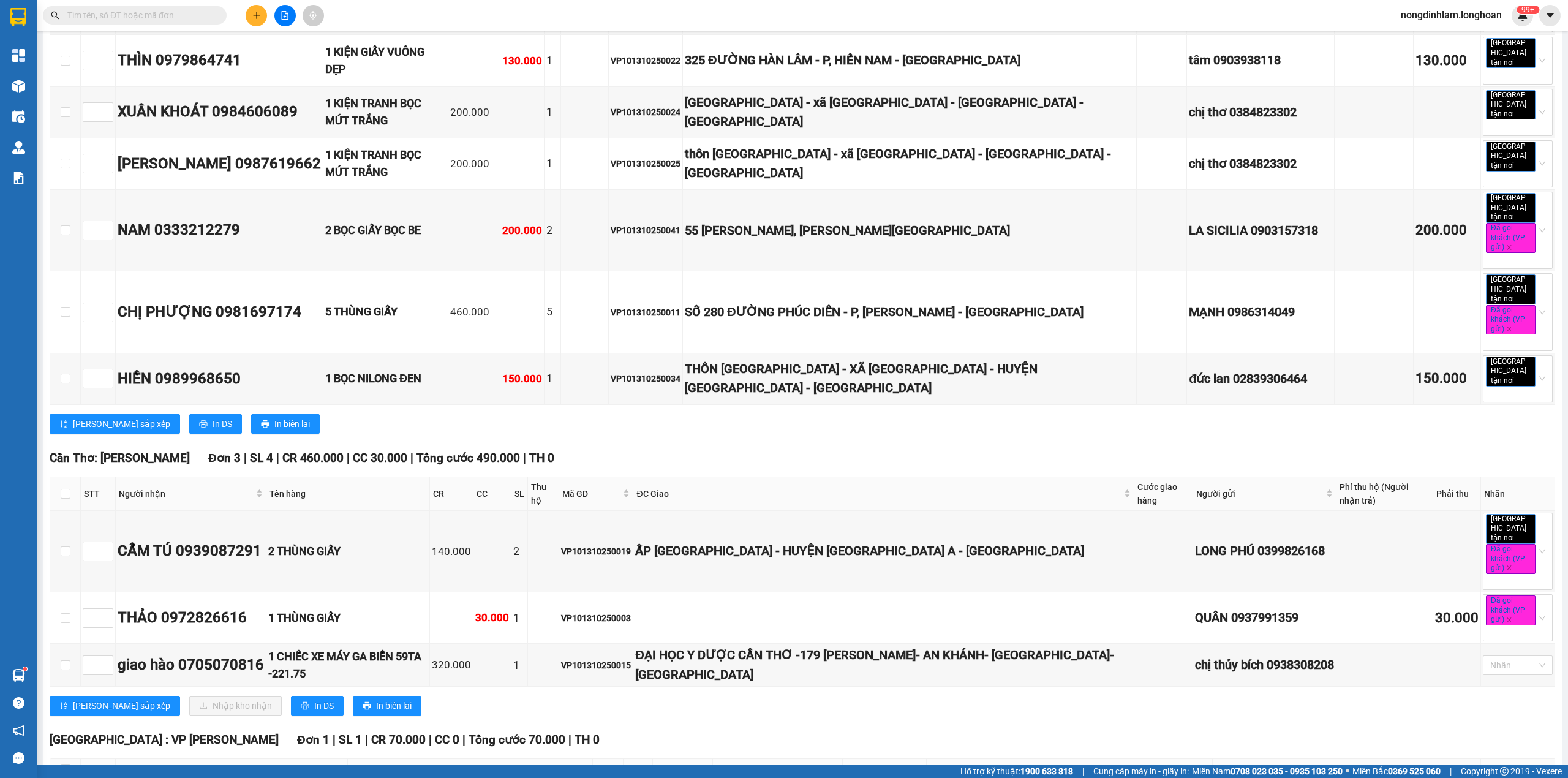
scroll to position [1061, 0]
click at [66, 488] on input "checkbox" at bounding box center [66, 493] width 10 height 10
checkbox input "true"
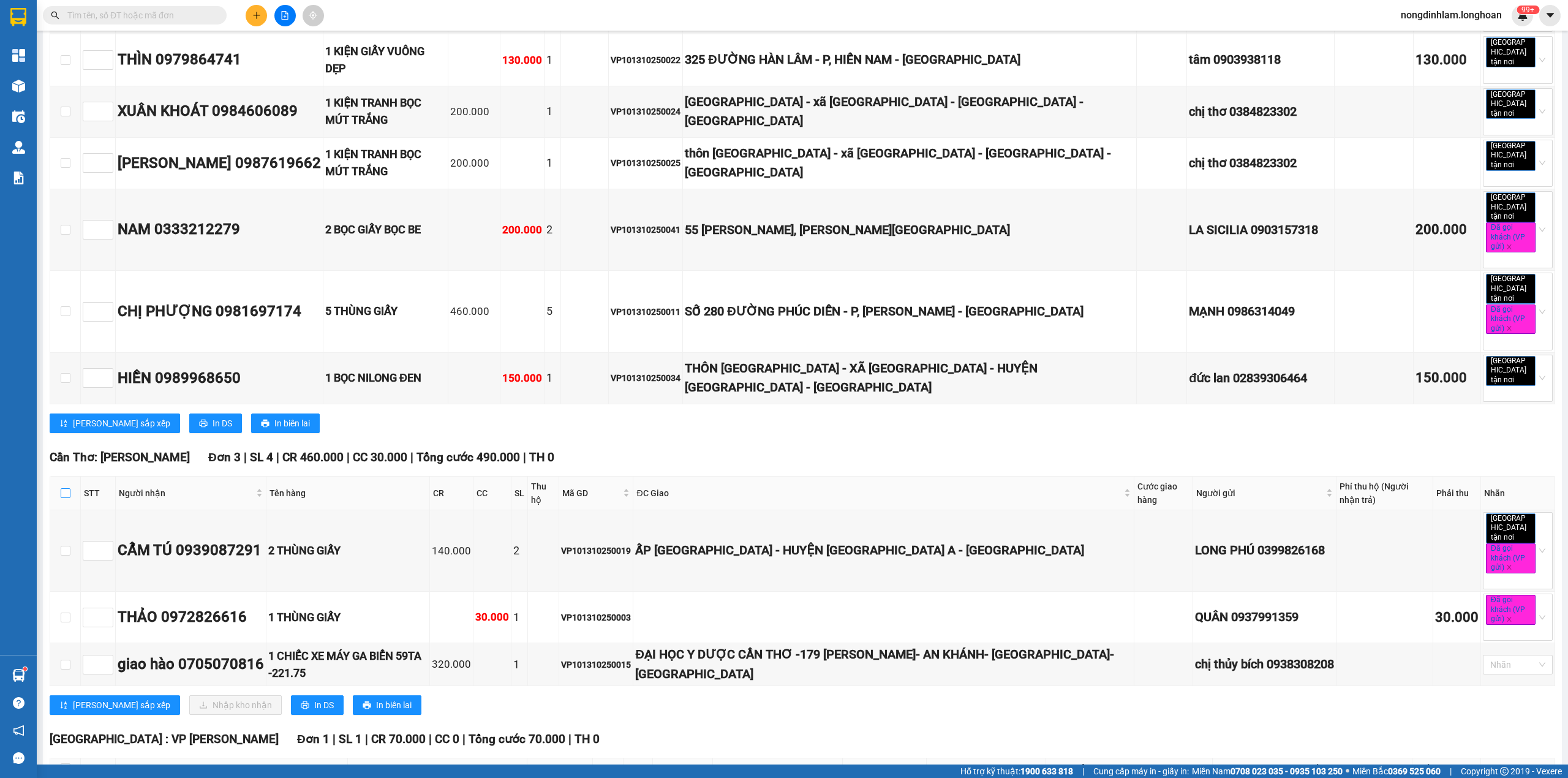
checkbox input "true"
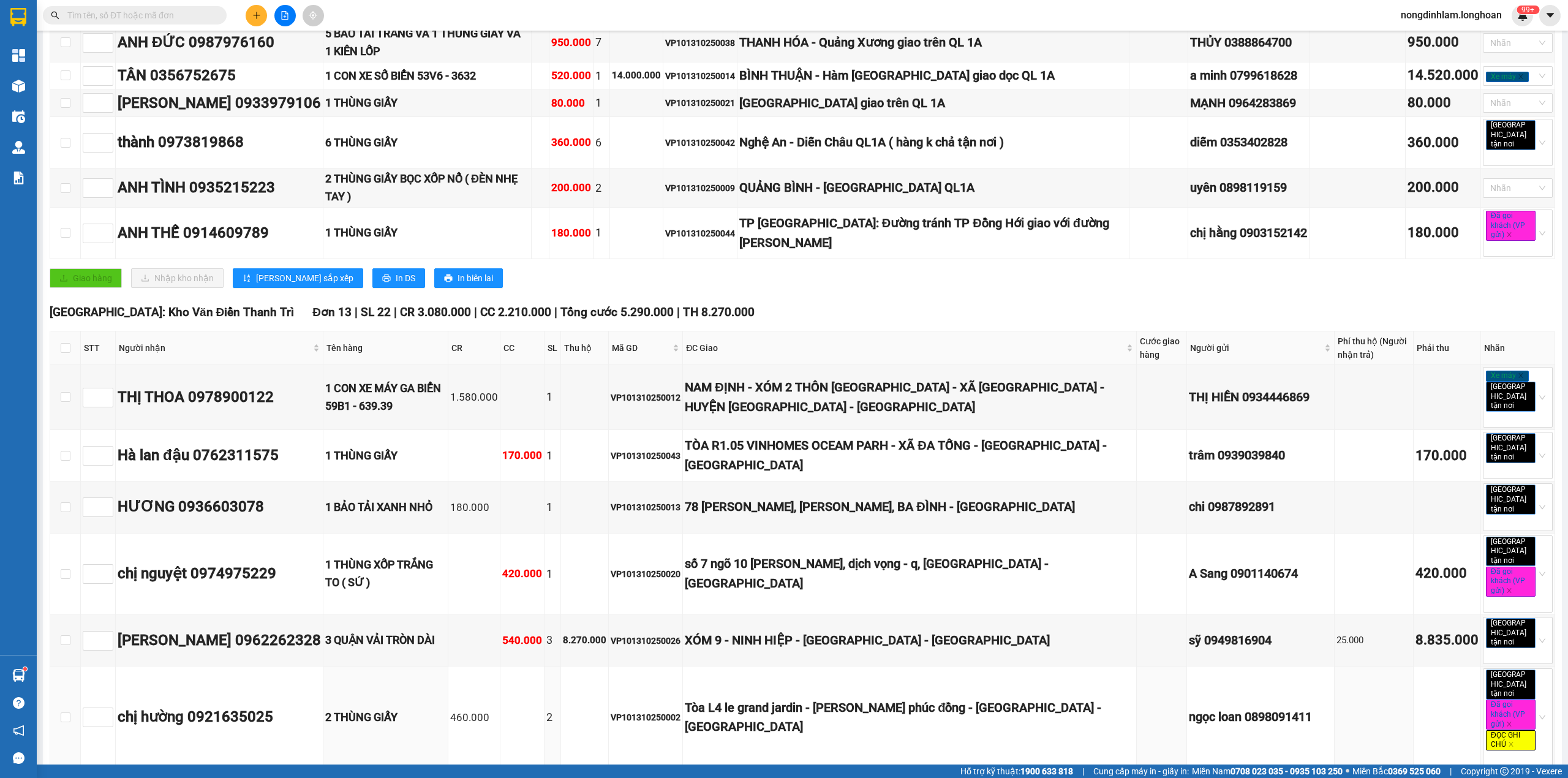
scroll to position [0, 0]
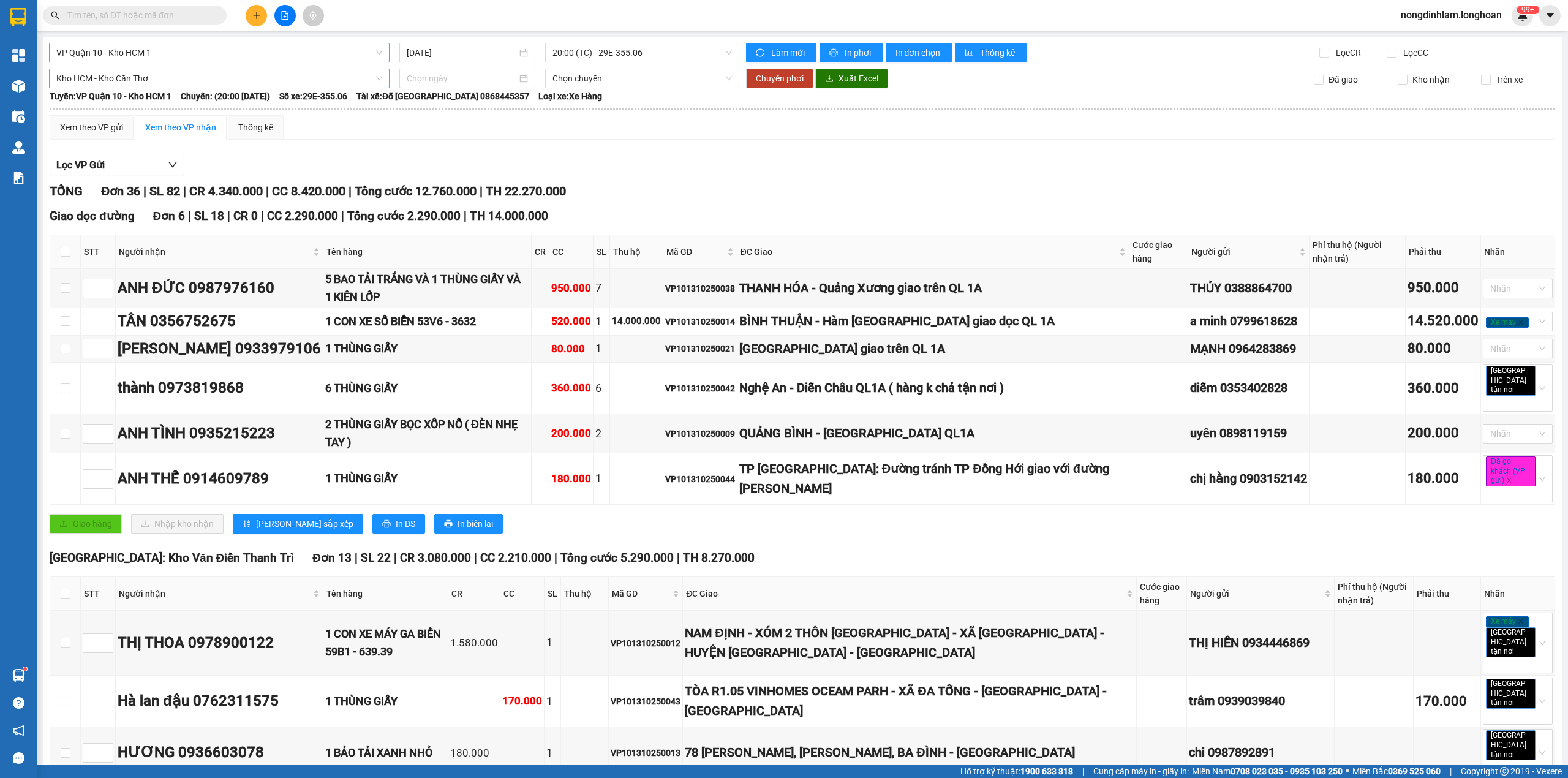
click at [171, 74] on span "Kho HCM - Kho Cần Thơ" at bounding box center [219, 78] width 326 height 19
click at [446, 79] on input at bounding box center [462, 78] width 110 height 14
type input "[DATE]"
click at [460, 186] on div "14" at bounding box center [459, 187] width 15 height 15
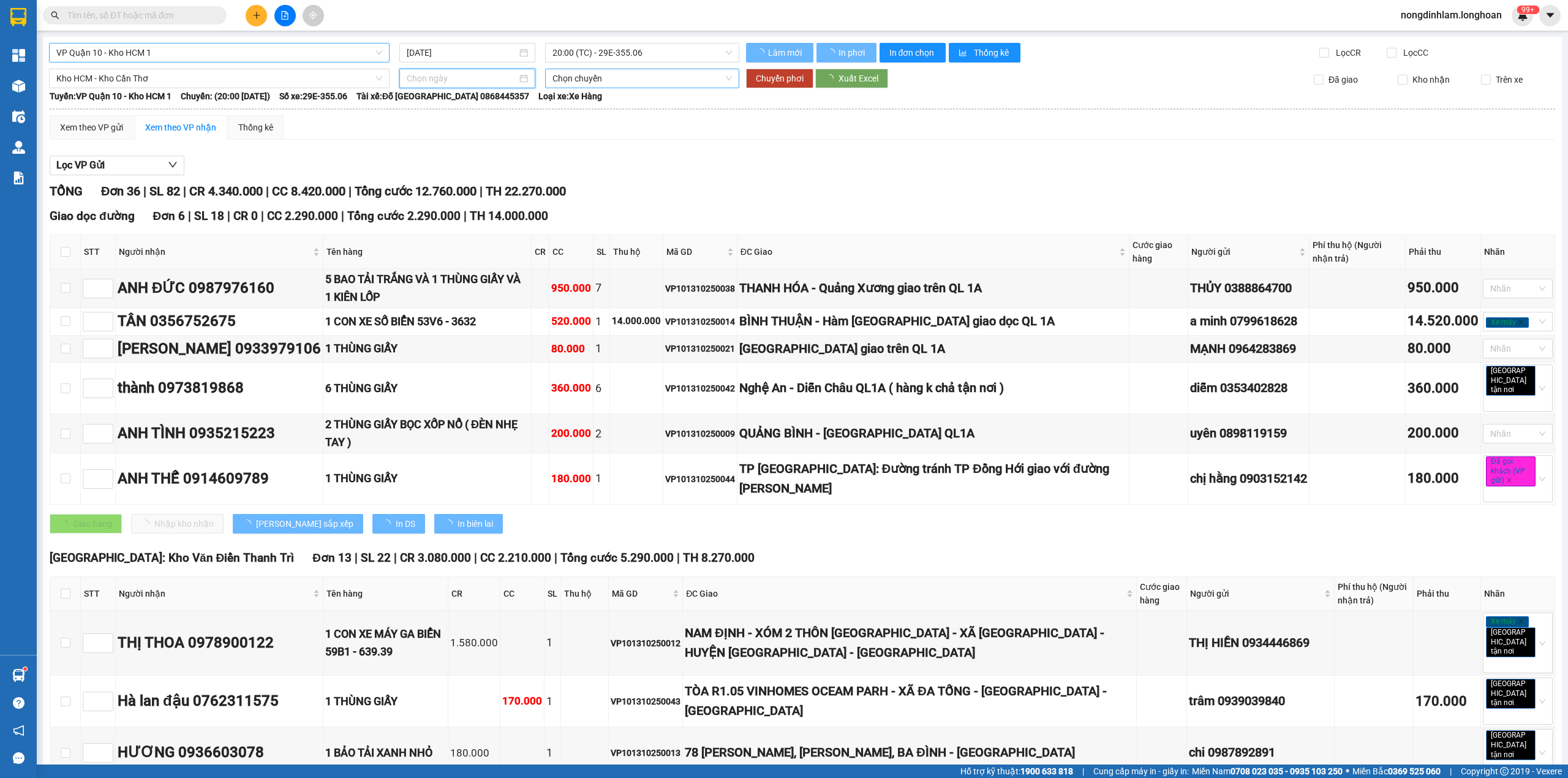
type input "[DATE]"
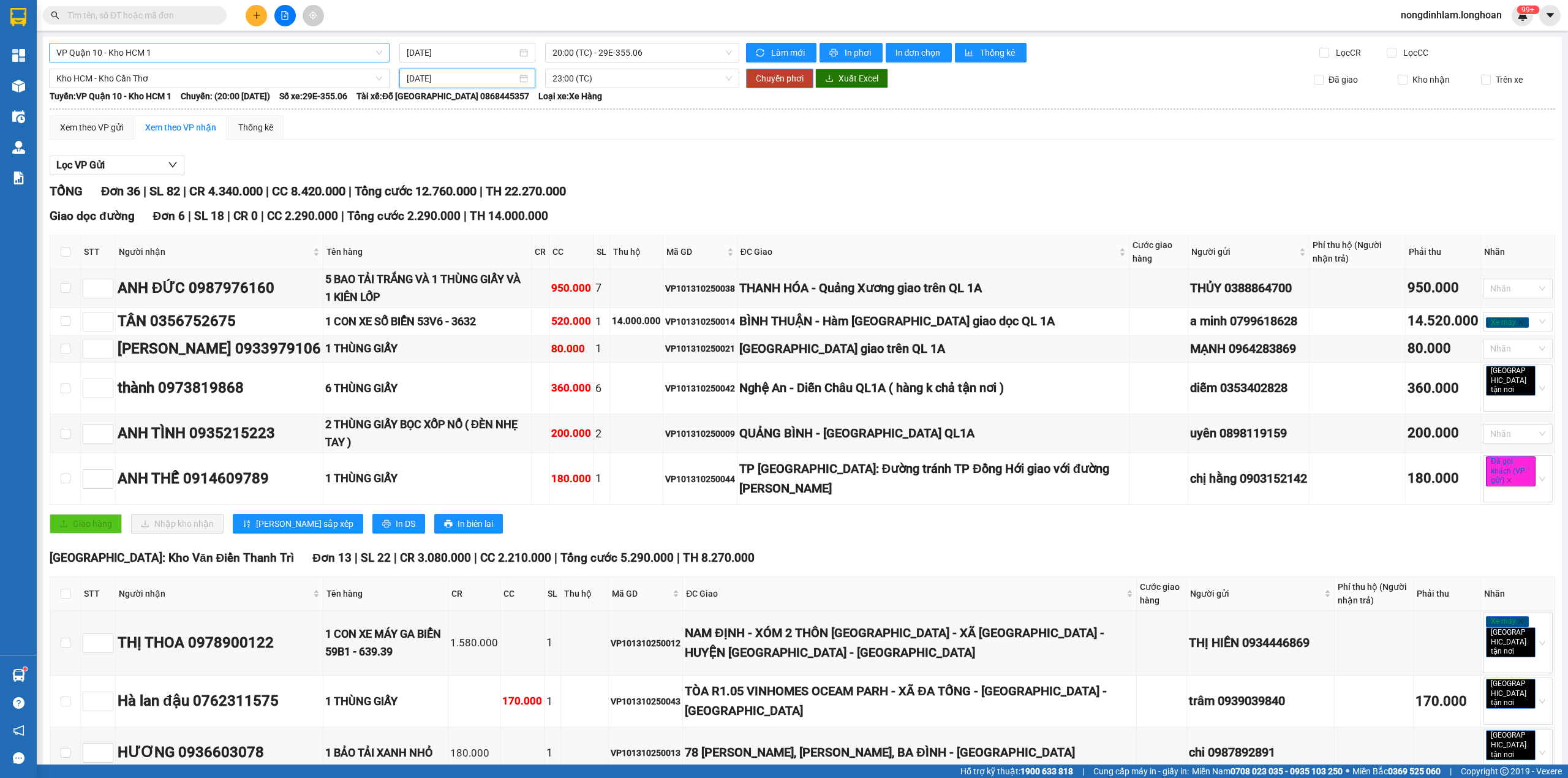
click at [774, 77] on span "Chuyển phơi" at bounding box center [779, 78] width 48 height 14
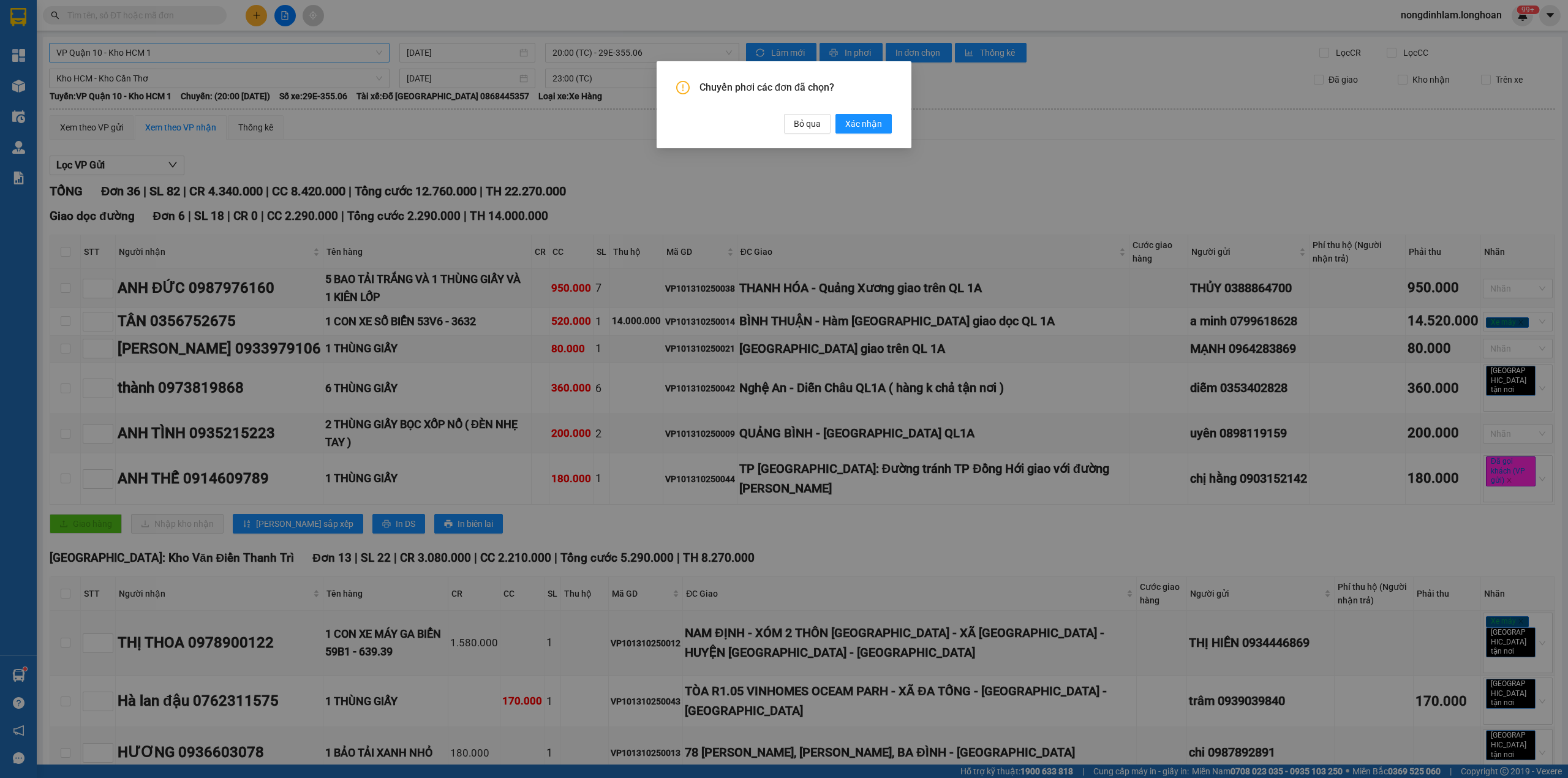
drag, startPoint x: 878, startPoint y: 130, endPoint x: 265, endPoint y: 140, distance: 613.1
click at [878, 131] on button "Xác nhận" at bounding box center [864, 124] width 57 height 20
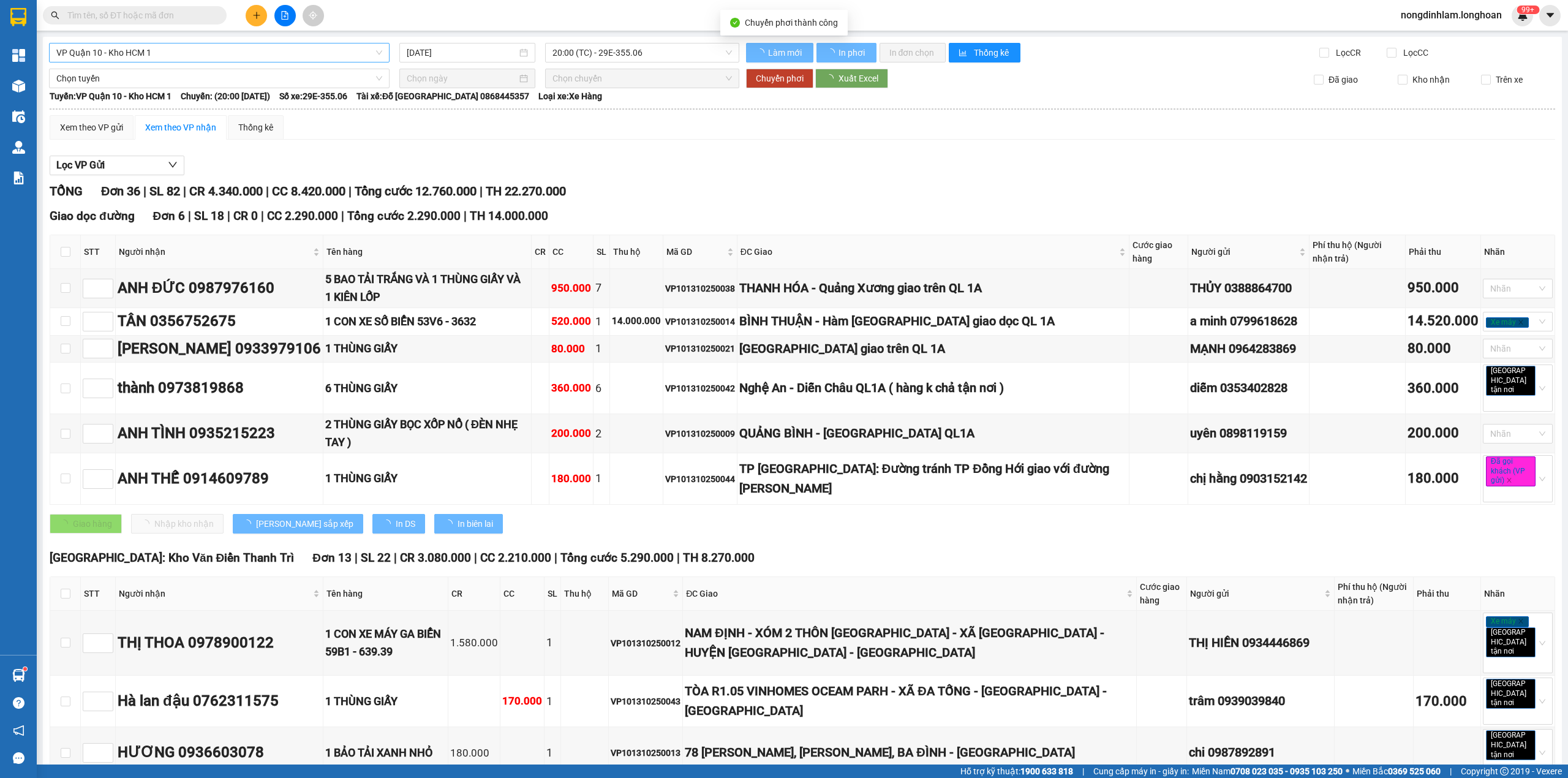
type input "[DATE]"
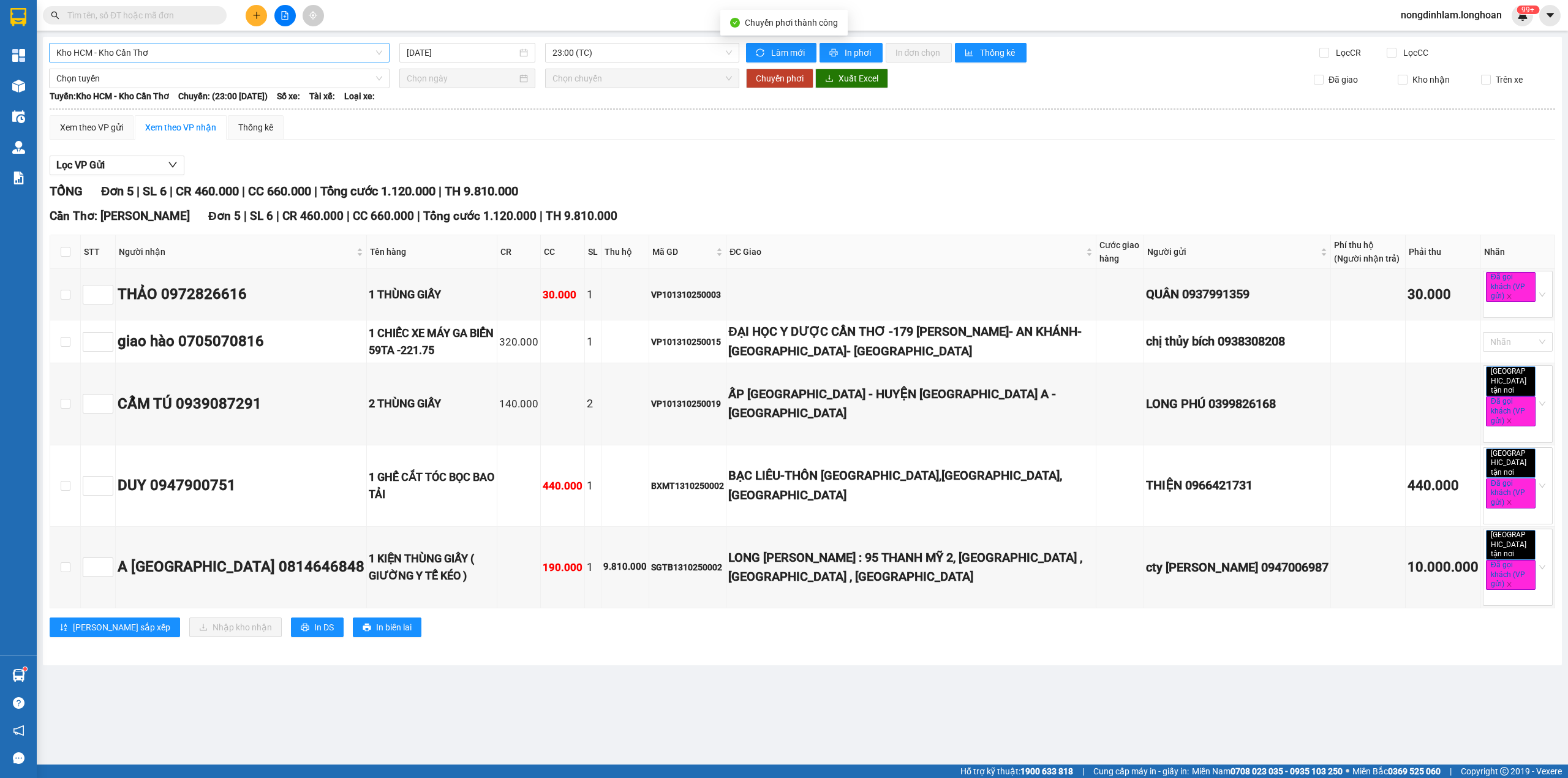
click at [110, 50] on span "Kho HCM - Kho Cần Thơ" at bounding box center [219, 53] width 326 height 19
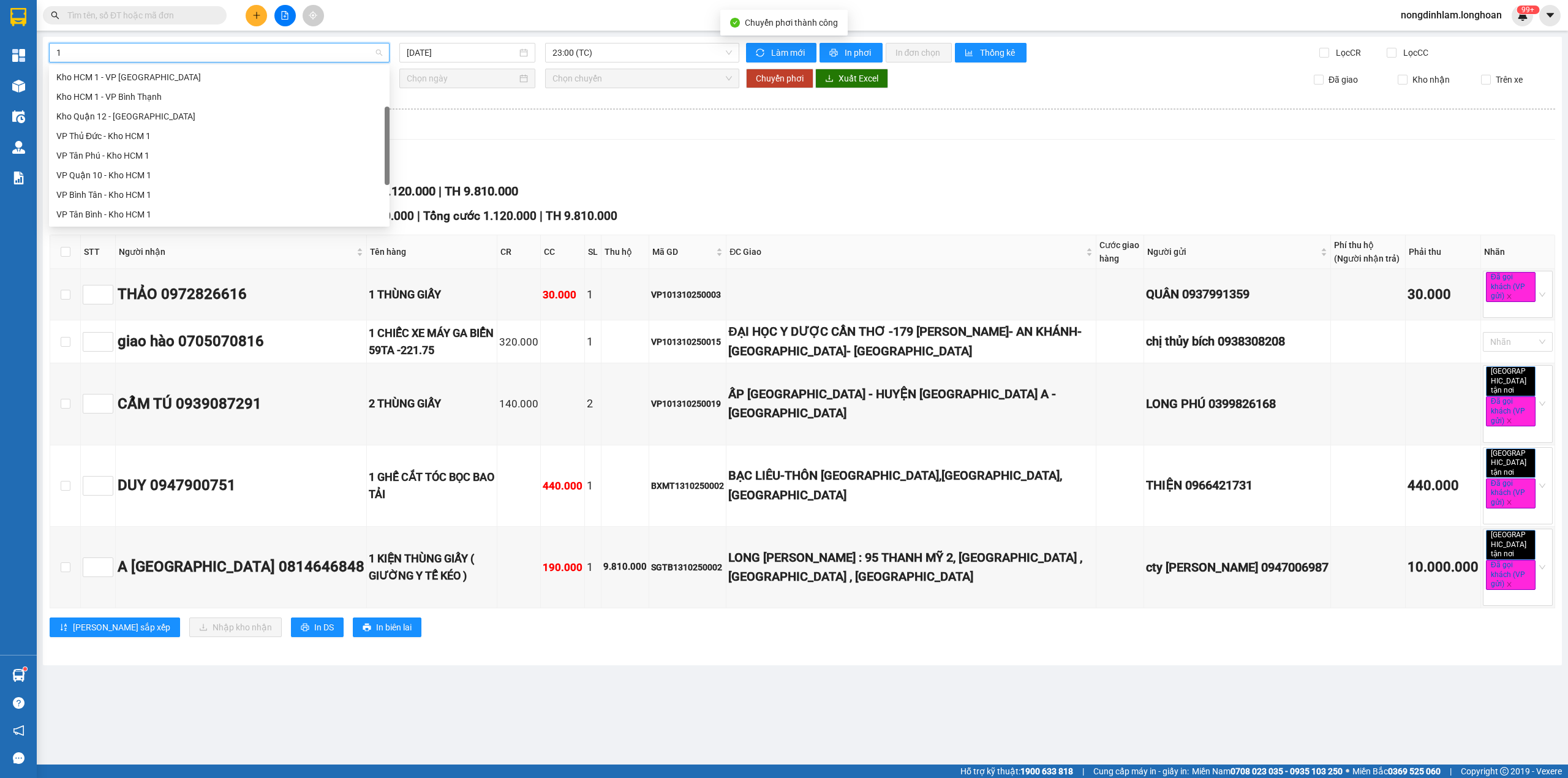
type input "10"
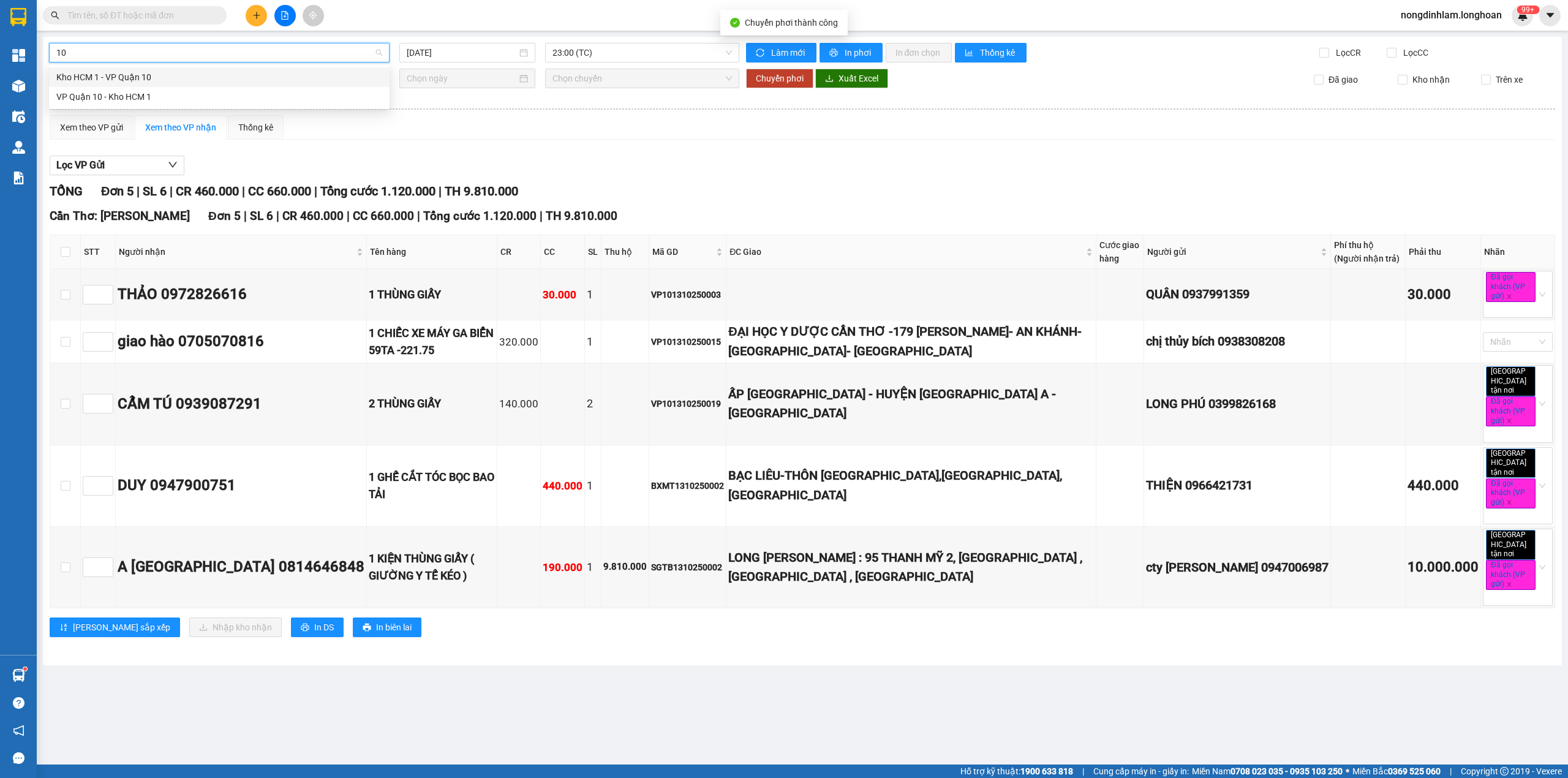
scroll to position [0, 0]
click at [112, 96] on div "VP Quận 10 - Kho HCM 1" at bounding box center [219, 97] width 326 height 14
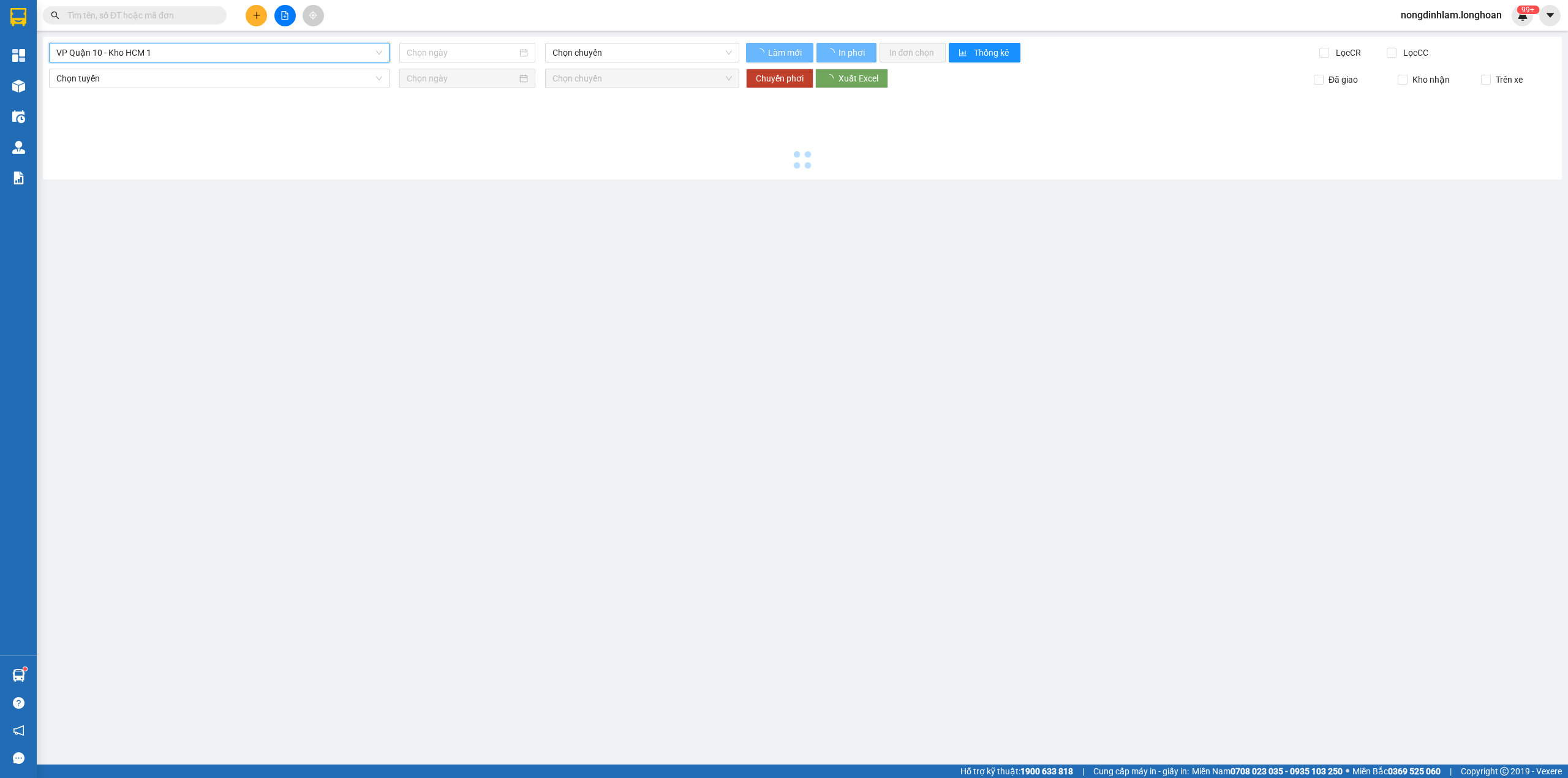
type input "[DATE]"
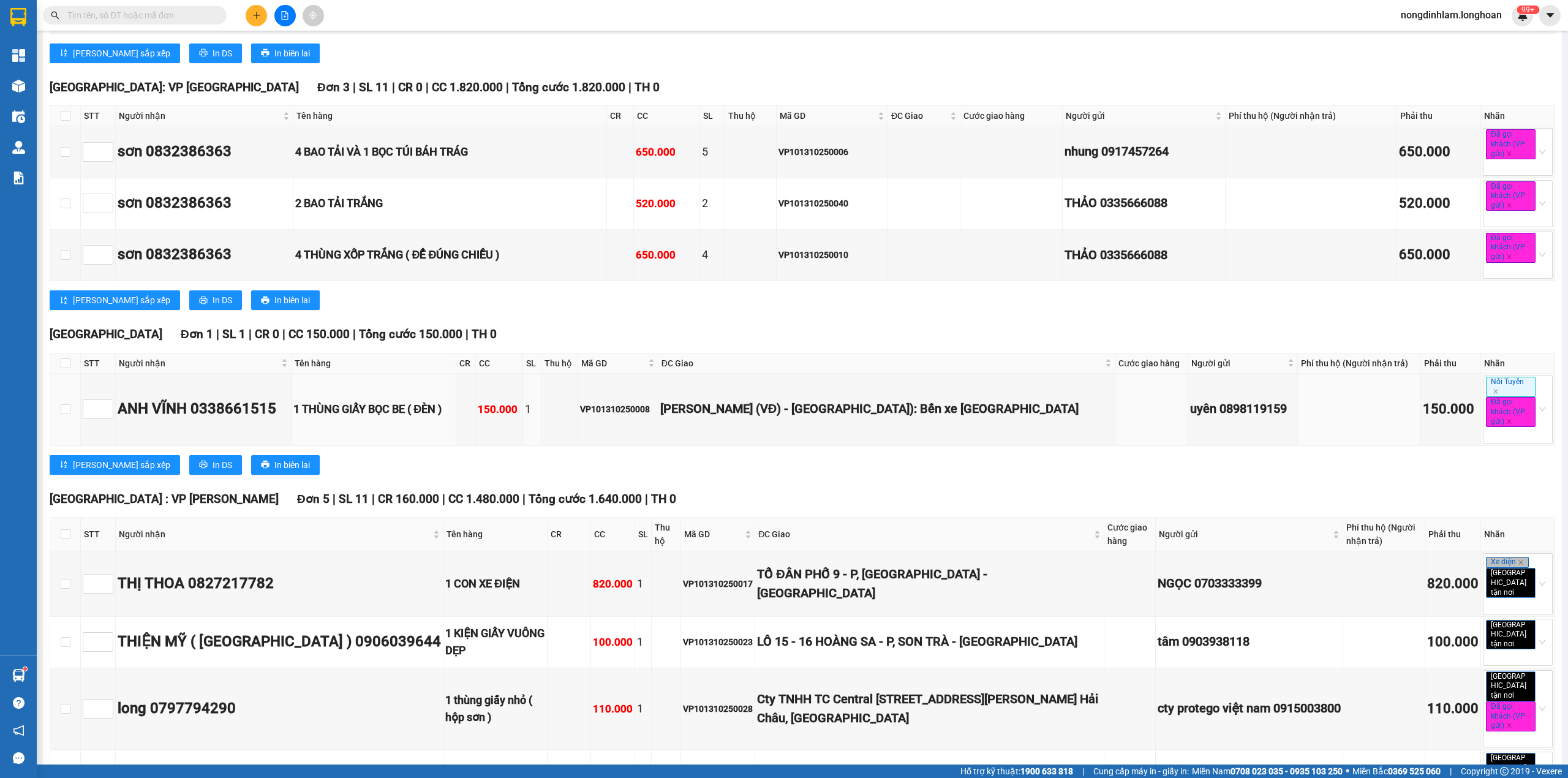
scroll to position [1470, 0]
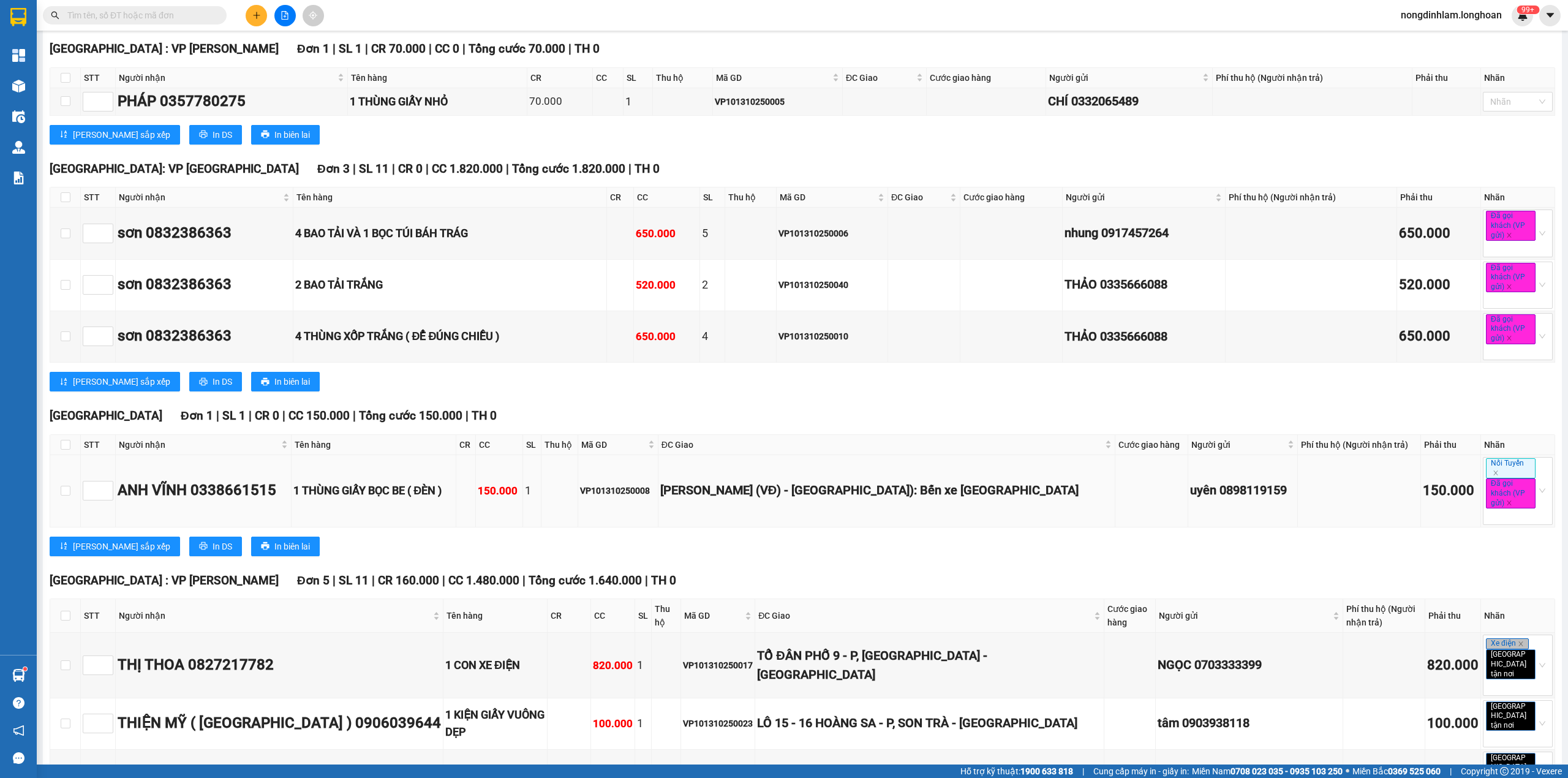
click at [656, 484] on div "VP101310250008" at bounding box center [618, 491] width 76 height 14
copy div "VP101310250008"
click at [201, 16] on input "text" at bounding box center [139, 16] width 145 height 14
paste input "VP101310250008"
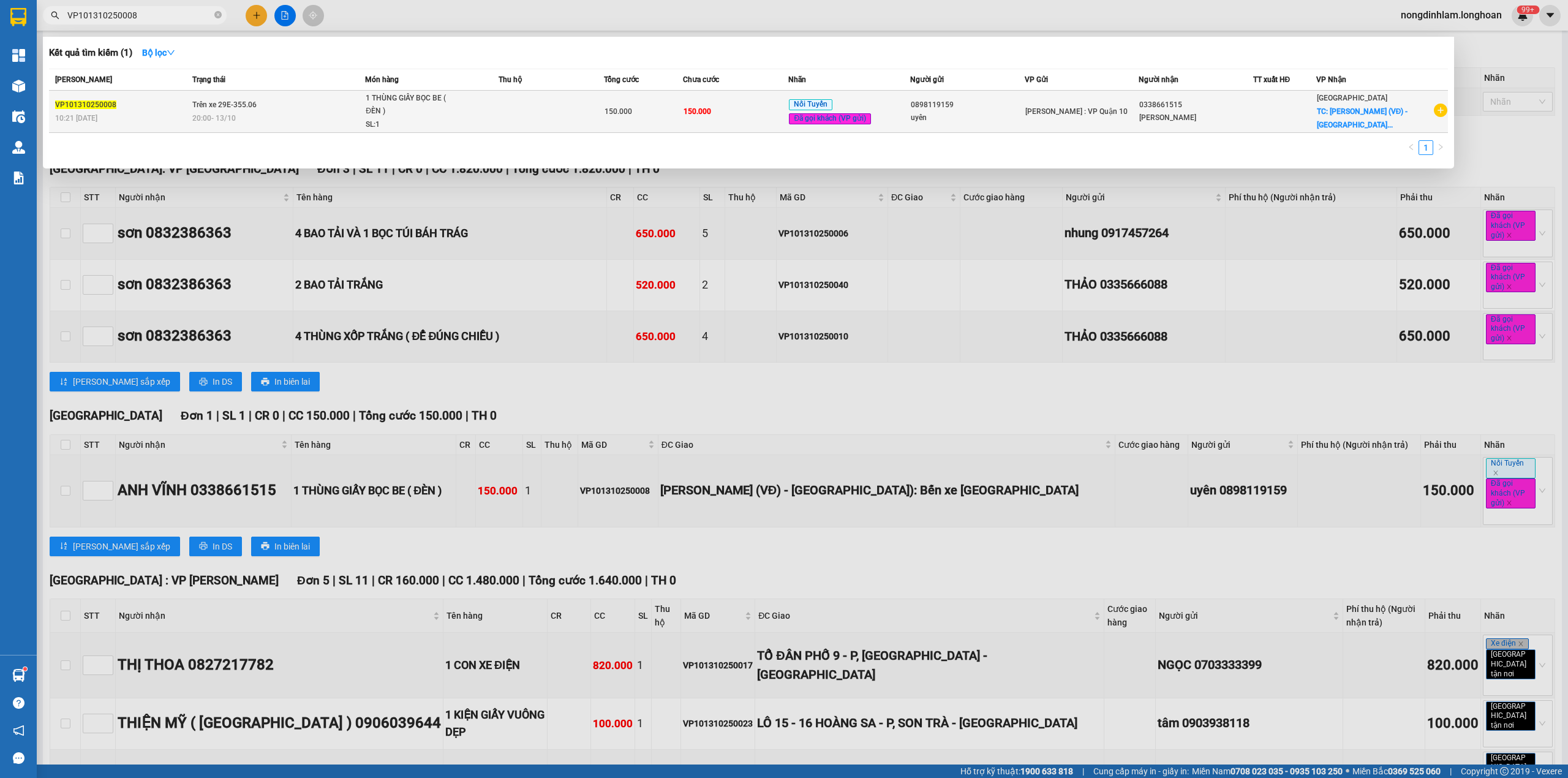
type input "VP101310250008"
click at [245, 111] on td "Trên xe 29E-355.06 20:00 - 13/10" at bounding box center [277, 112] width 176 height 42
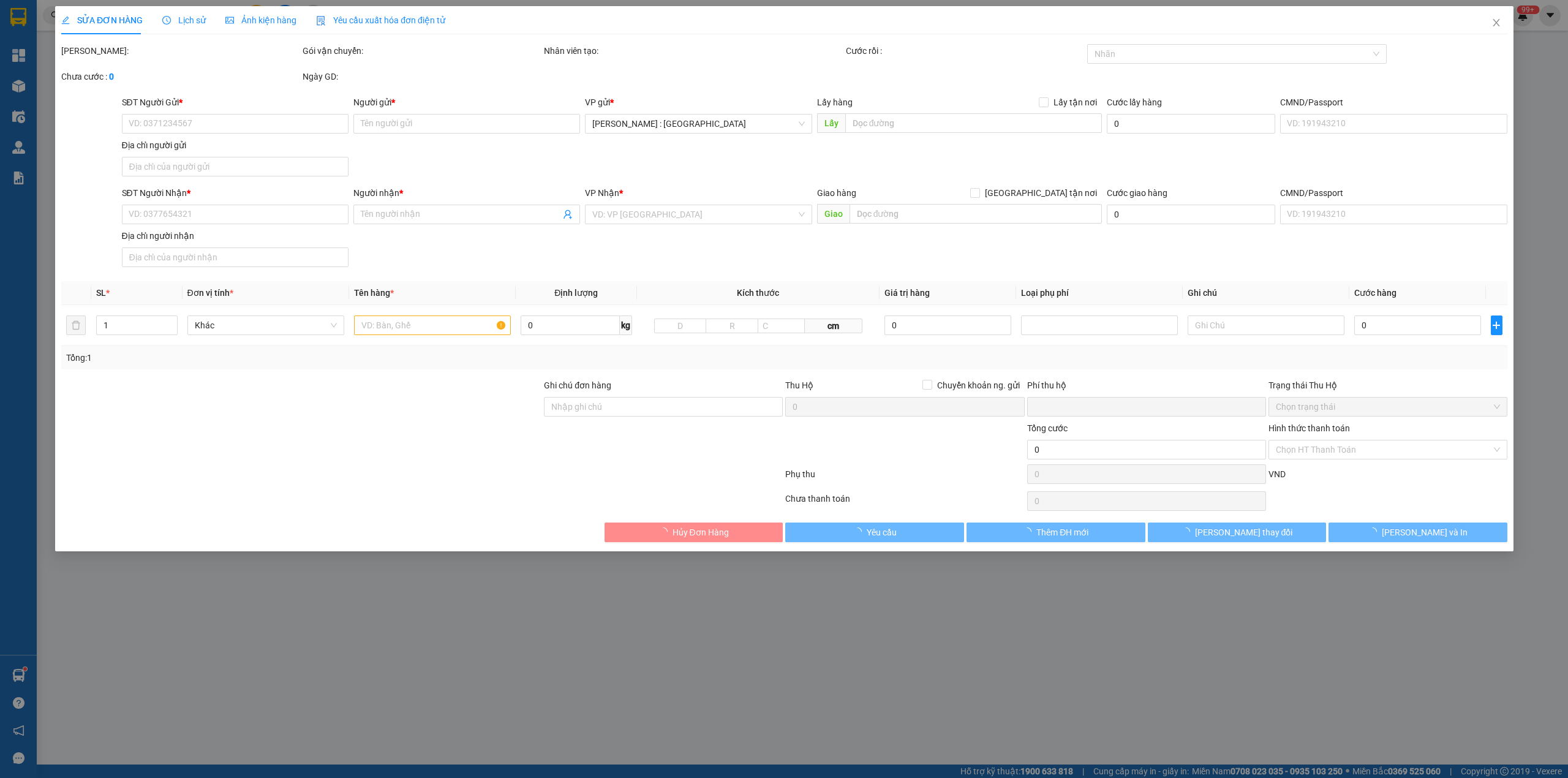
type input "0898119159"
type input "uyên"
type input "0338661515"
type input "[PERSON_NAME]"
checkbox input "true"
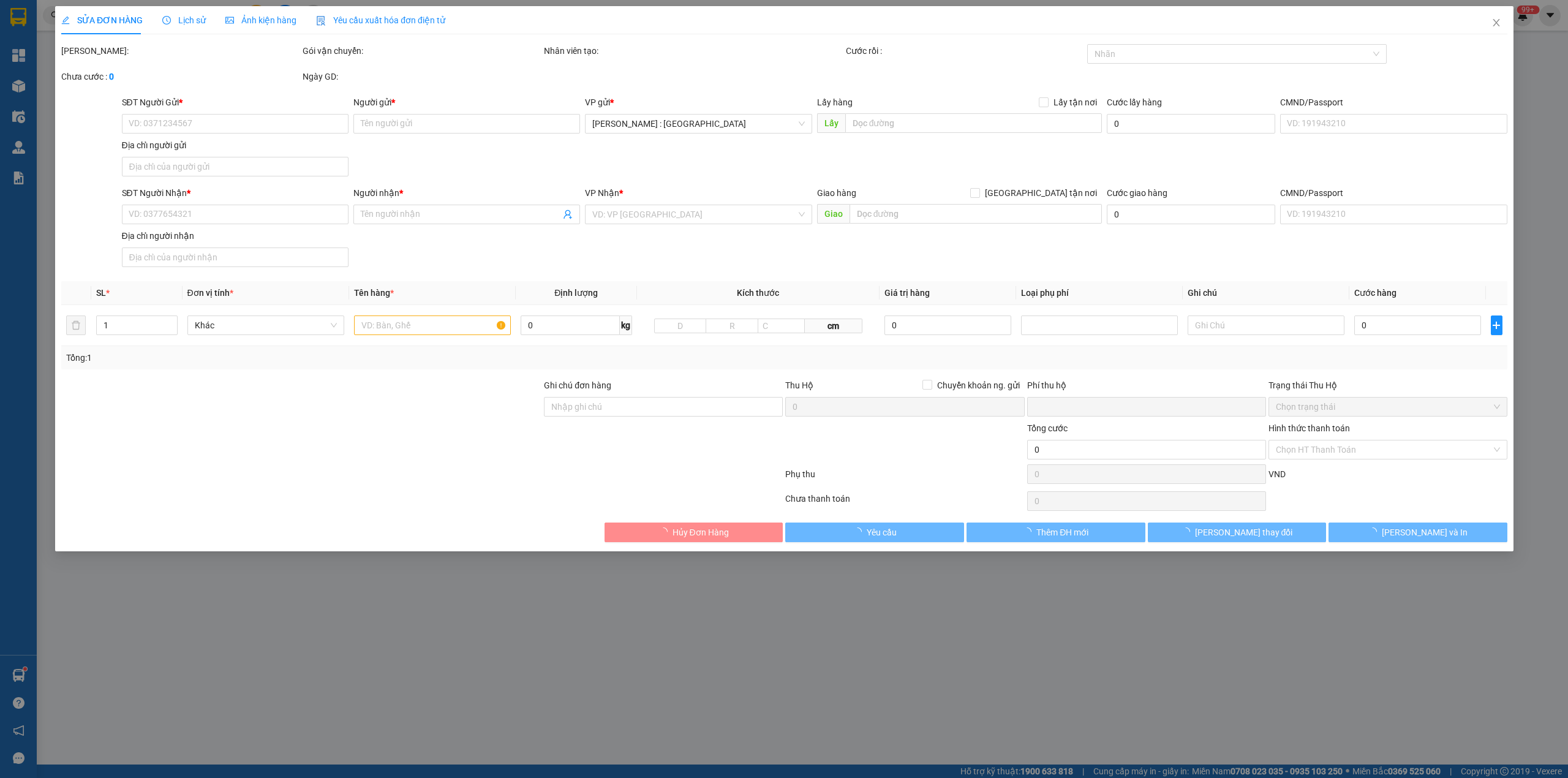
type input "Hà Giang (VĐ) - TP Hà Giang): Bến xe TP Hà Giang"
type input "hàng k bao bể vỡ hư hỏng"
type input "0"
type input "150.000"
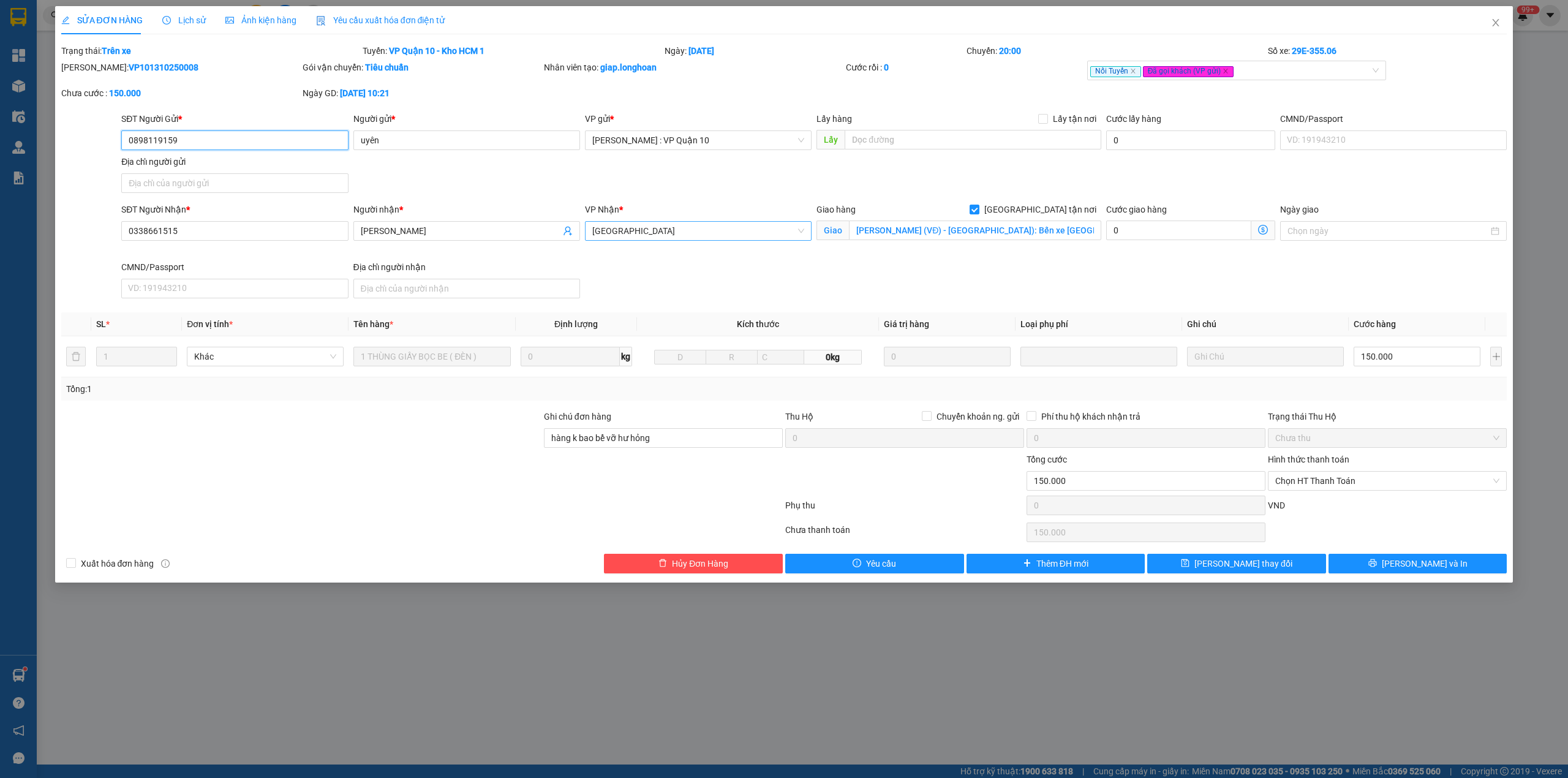
click at [712, 238] on span "[GEOGRAPHIC_DATA]" at bounding box center [698, 231] width 212 height 19
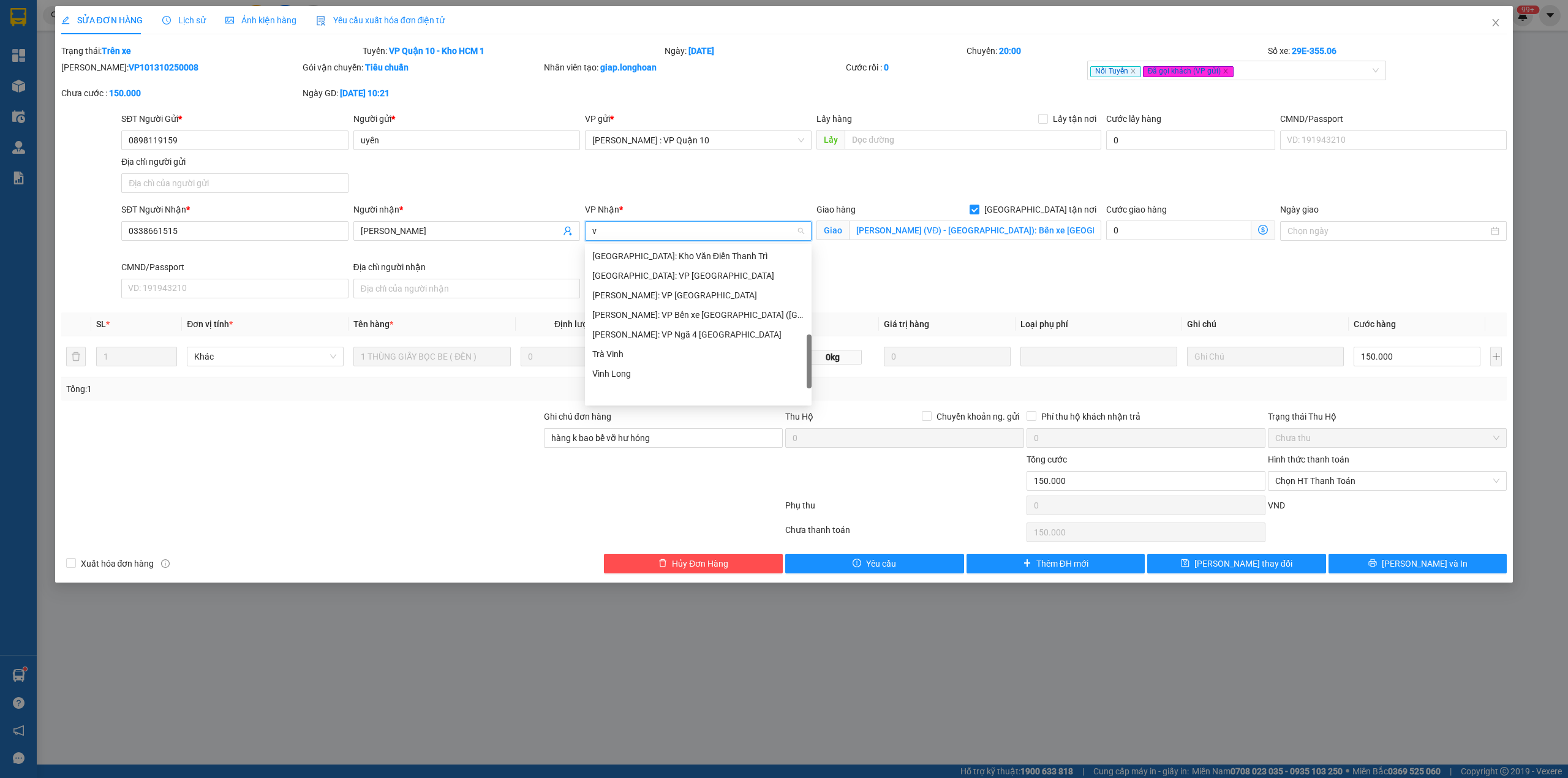
scroll to position [324, 0]
type input "vă"
click at [665, 297] on div "[GEOGRAPHIC_DATA]: Kho Văn Điển Thanh Trì" at bounding box center [711, 295] width 239 height 14
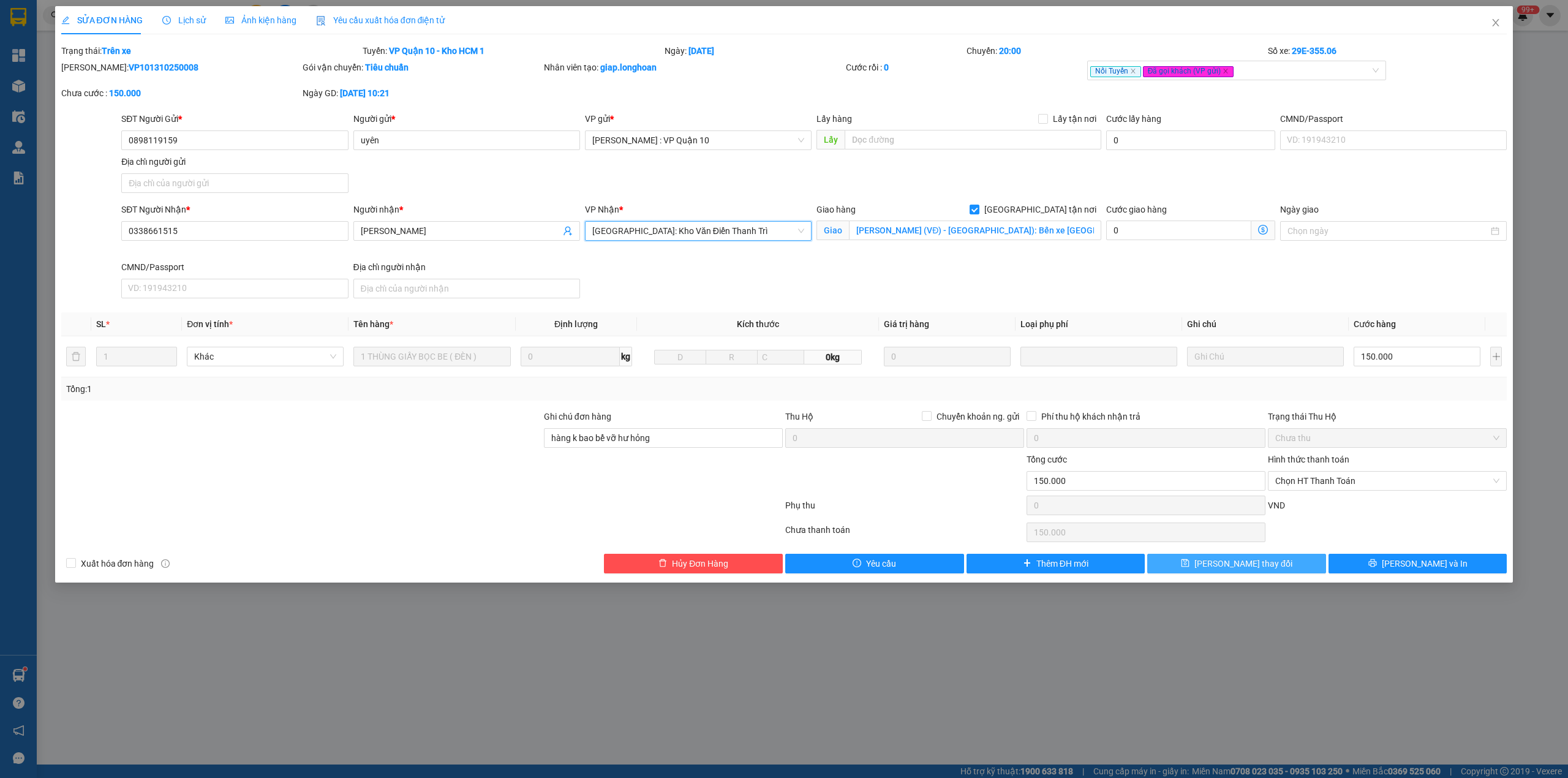
click at [1195, 570] on button "Lưu thay đổi" at bounding box center [1236, 564] width 179 height 20
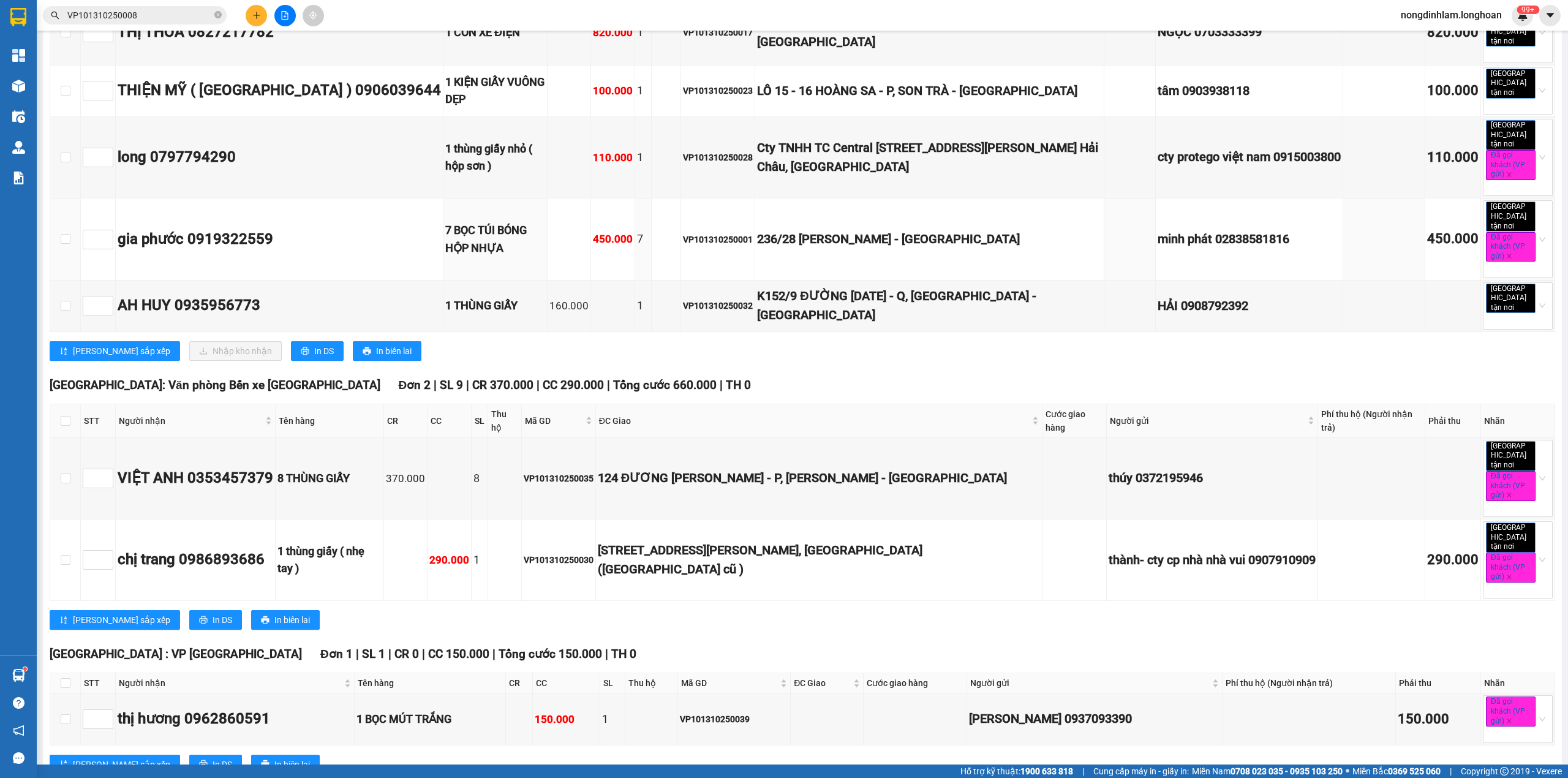
scroll to position [2028, 0]
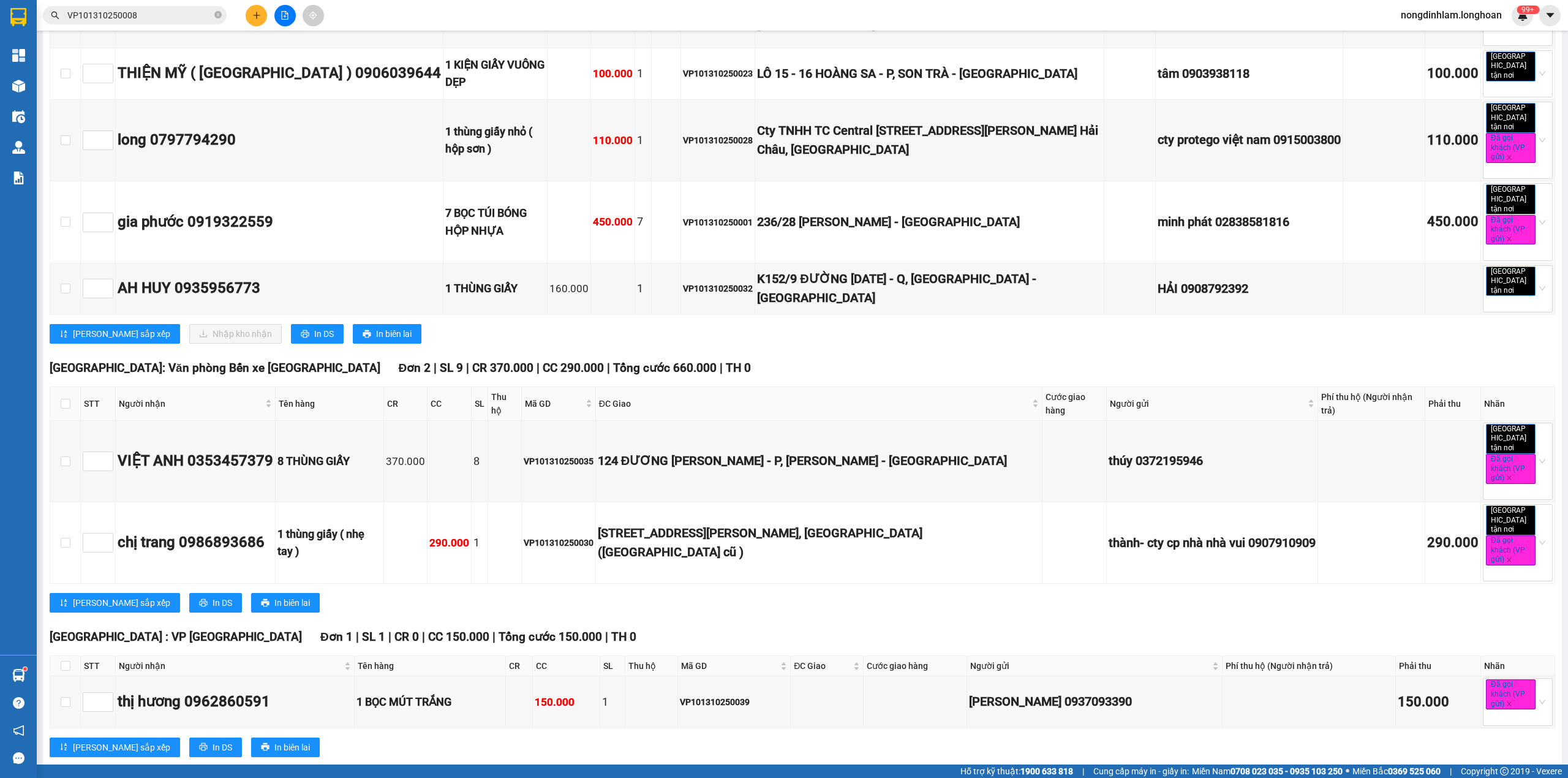
checkbox input "true"
checkbox input "false"
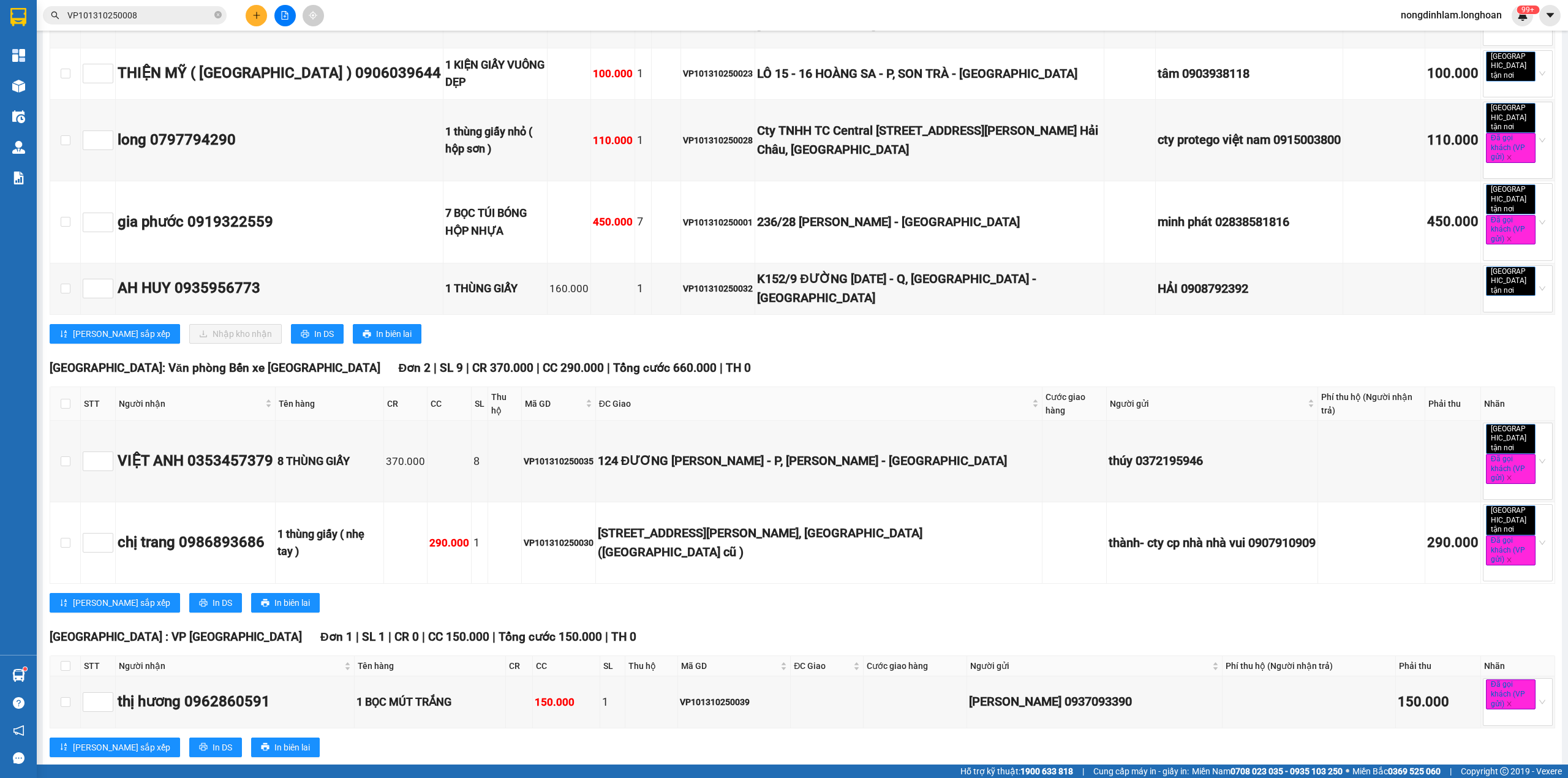
checkbox input "false"
checkbox input "true"
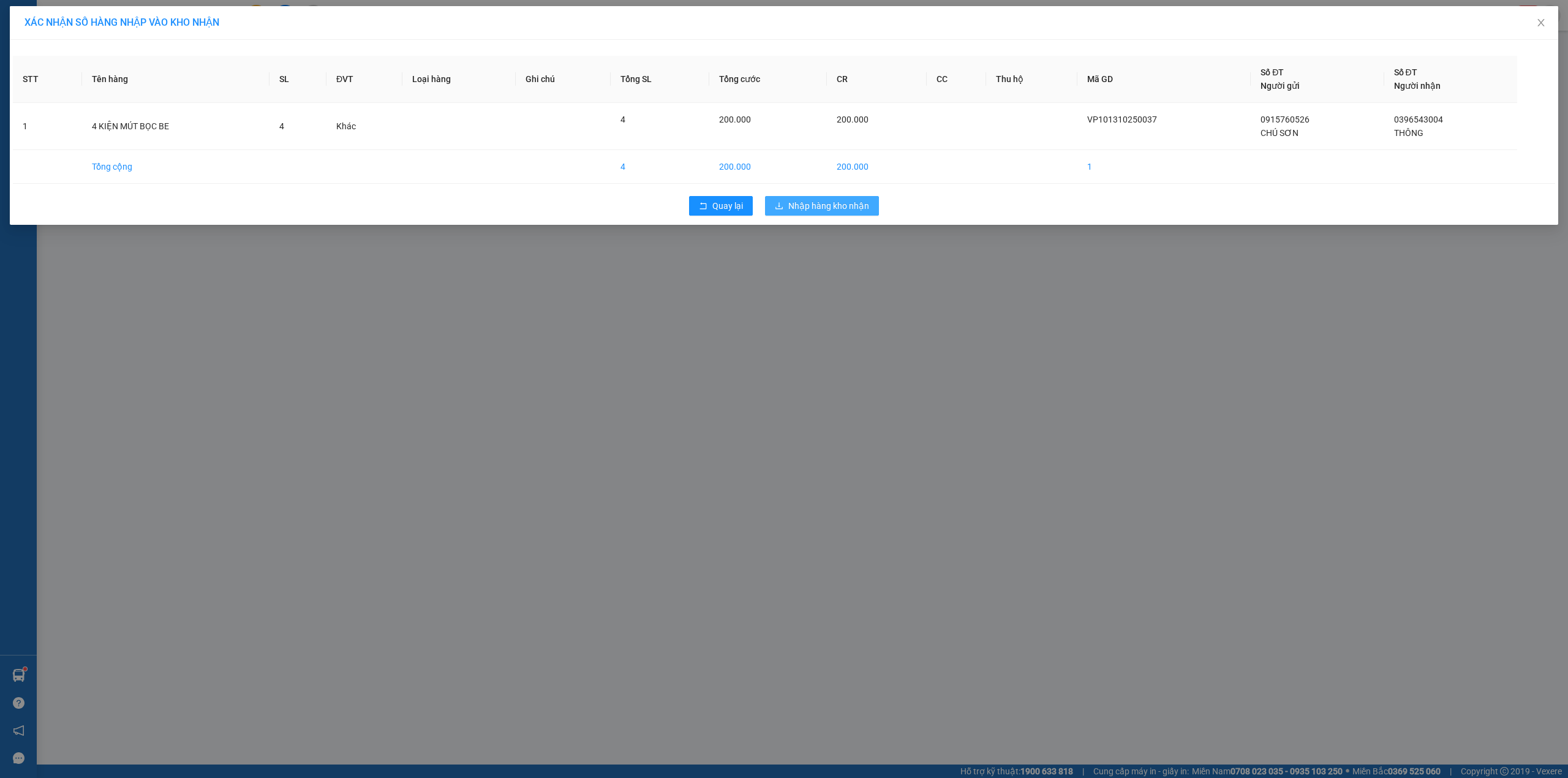
click at [841, 206] on span "Nhập hàng kho nhận" at bounding box center [829, 206] width 81 height 14
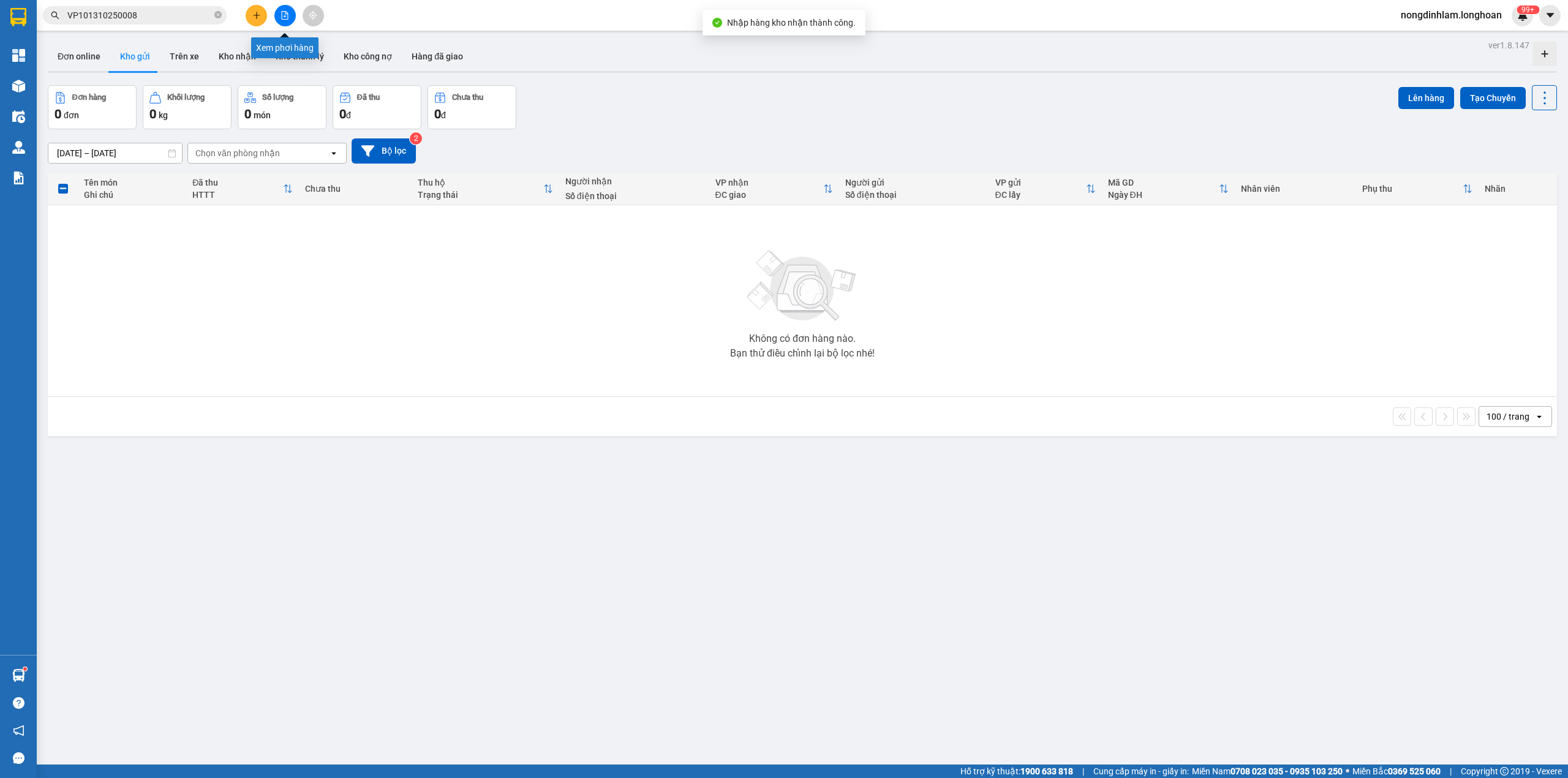
click at [287, 17] on icon "file-add" at bounding box center [285, 16] width 9 height 9
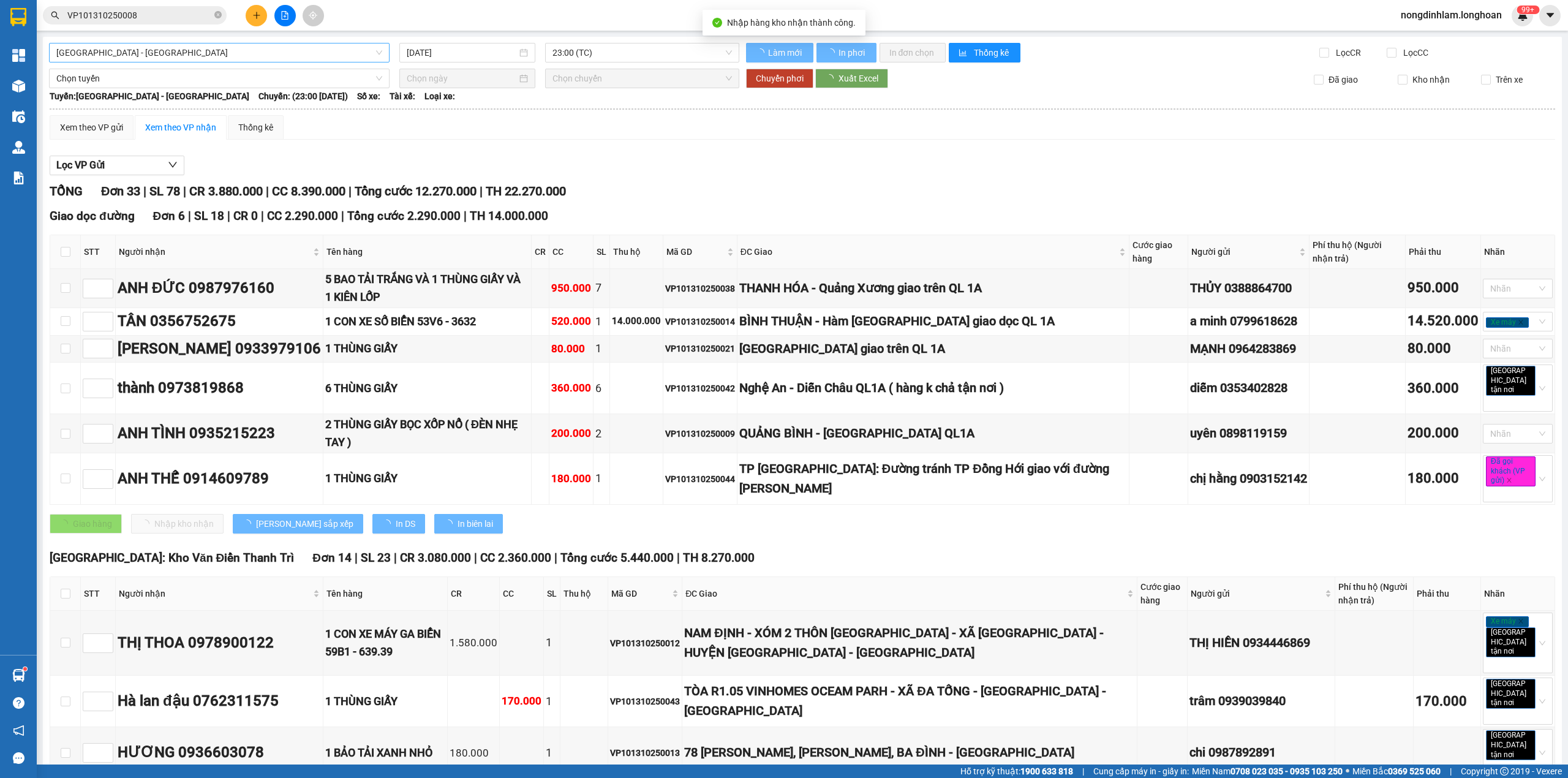
click at [101, 48] on span "[GEOGRAPHIC_DATA] - [GEOGRAPHIC_DATA]" at bounding box center [219, 53] width 326 height 19
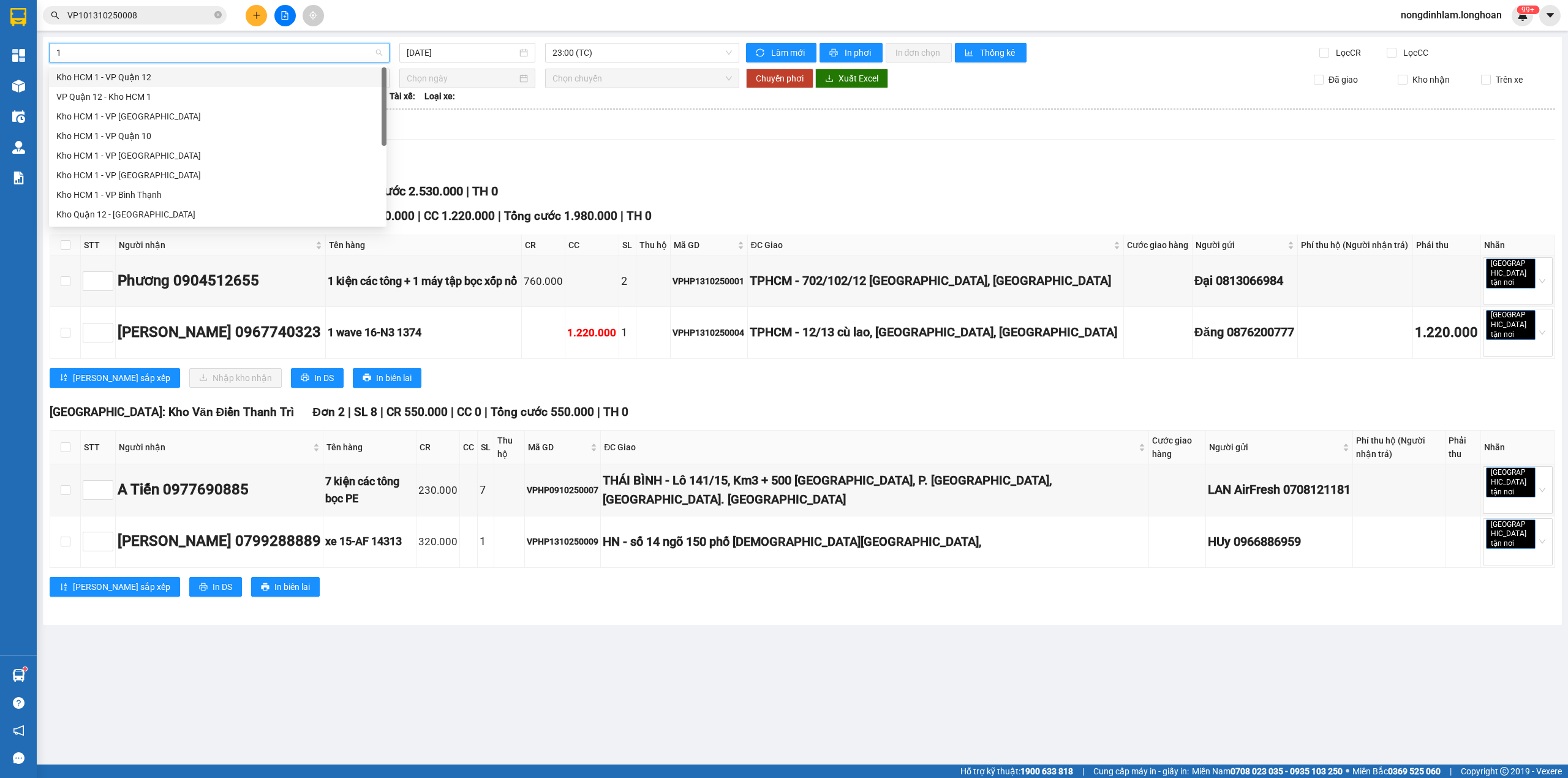
type input "10"
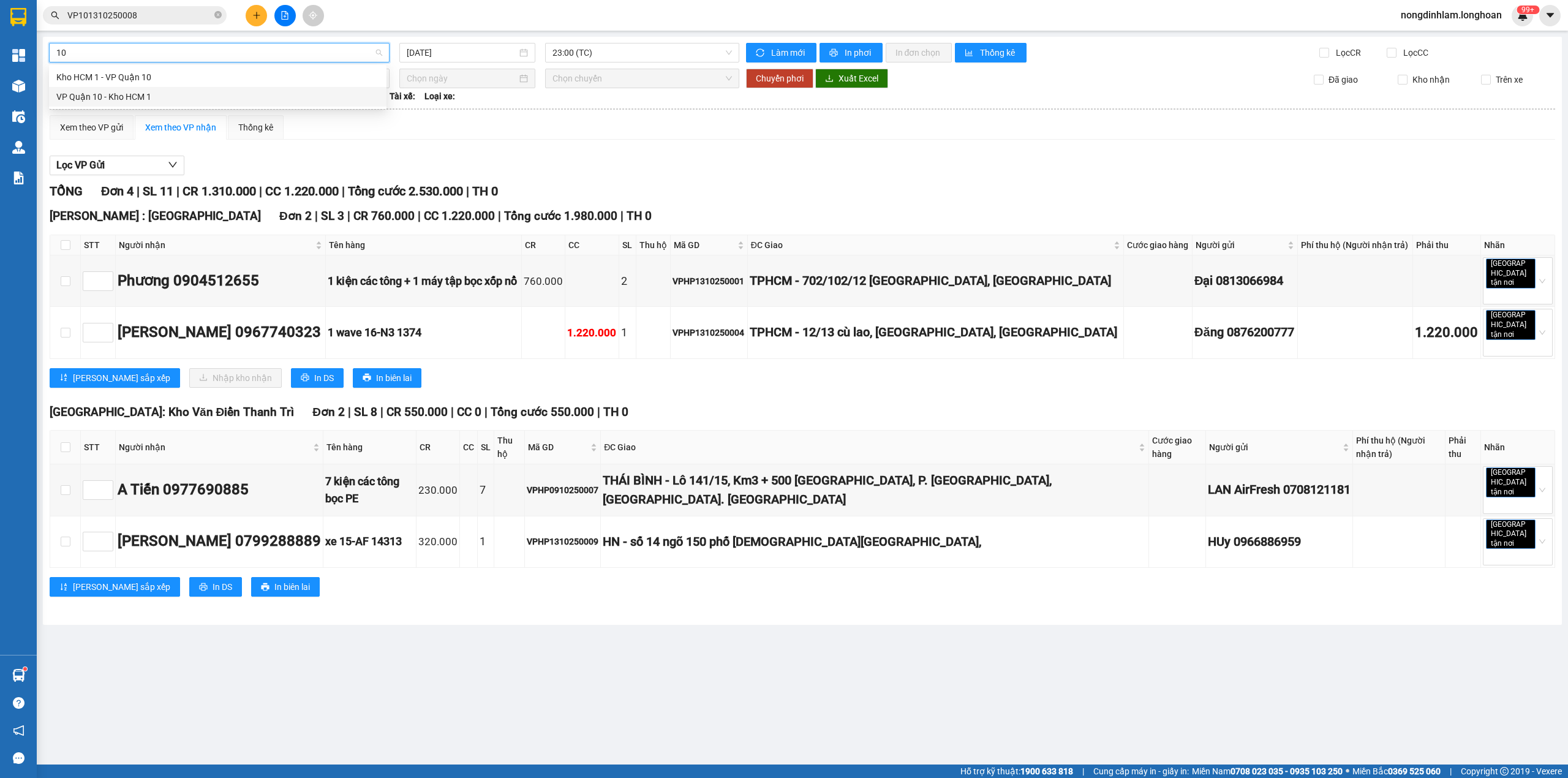
click at [115, 102] on div "VP Quận 10 - Kho HCM 1" at bounding box center [218, 97] width 323 height 14
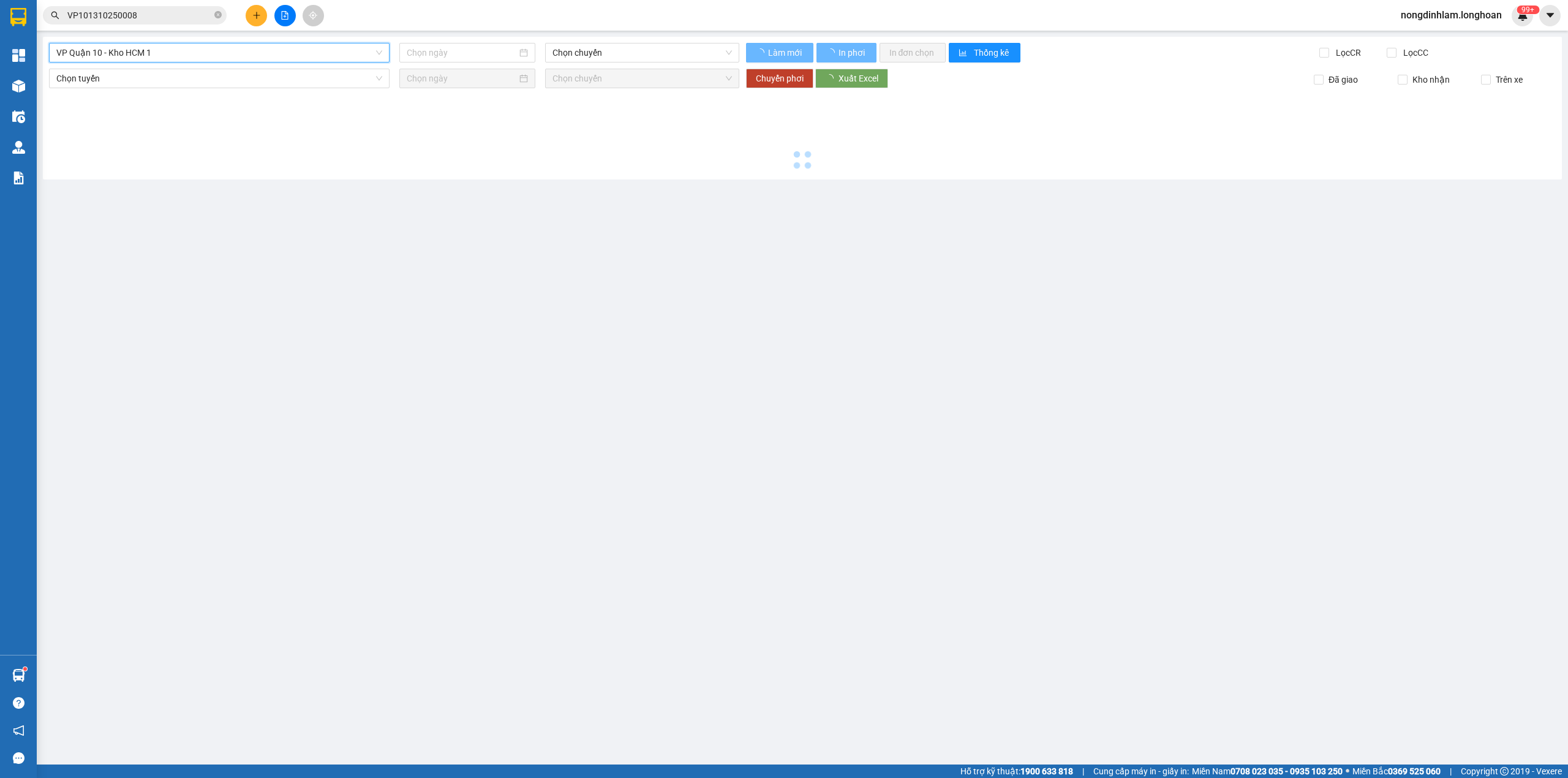
type input "[DATE]"
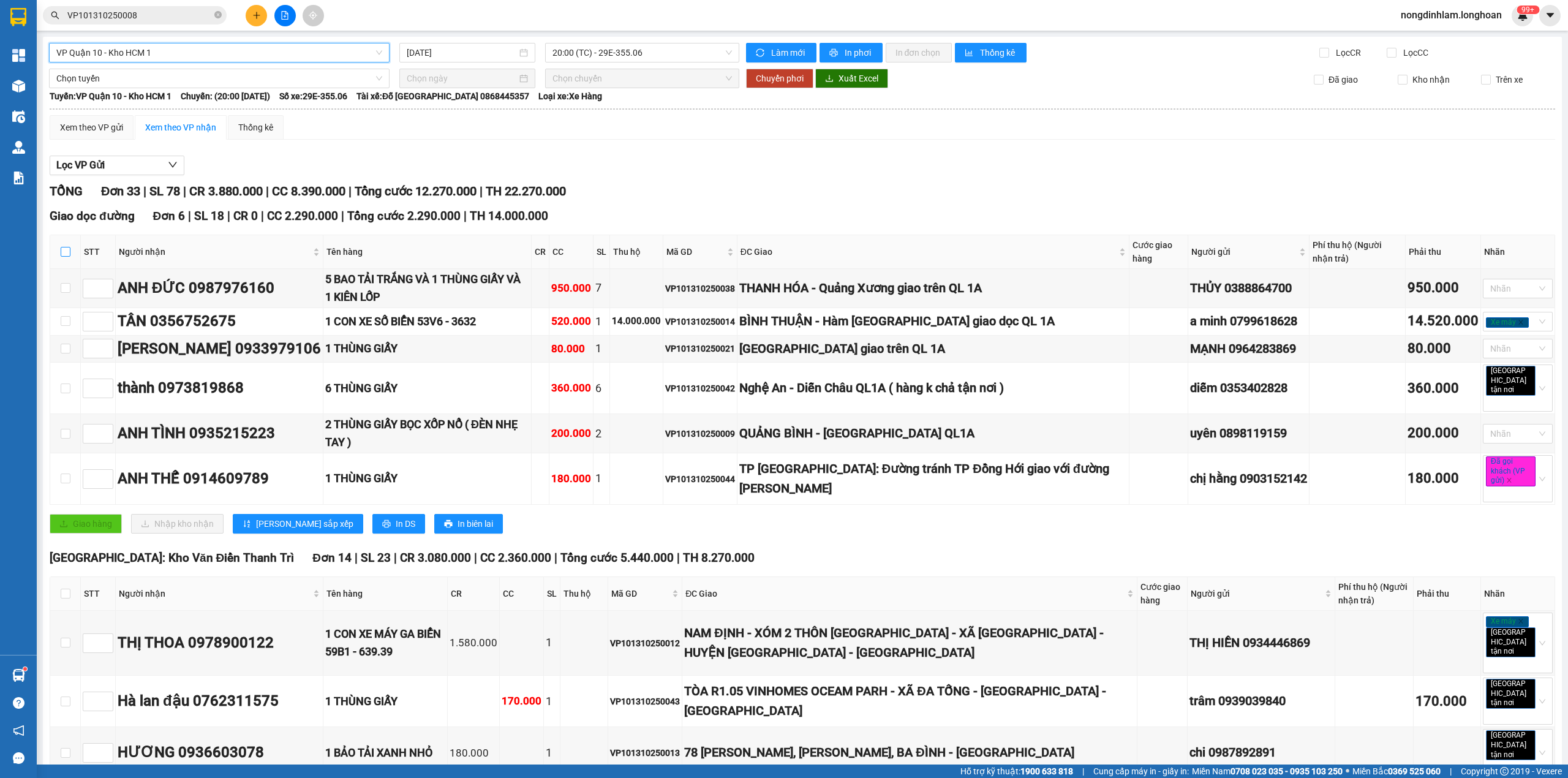
click at [66, 251] on input "checkbox" at bounding box center [66, 252] width 10 height 10
checkbox input "true"
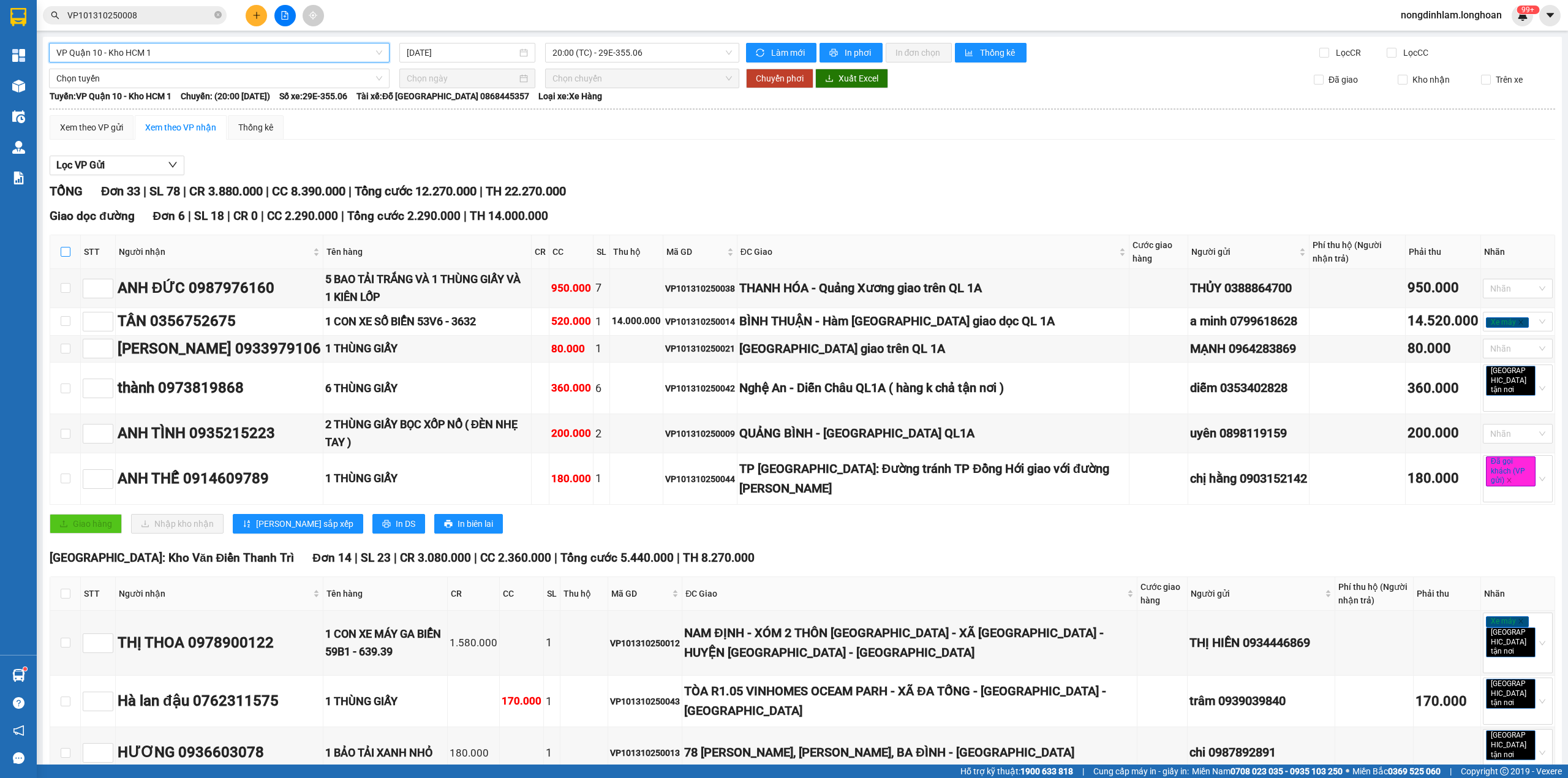
checkbox input "true"
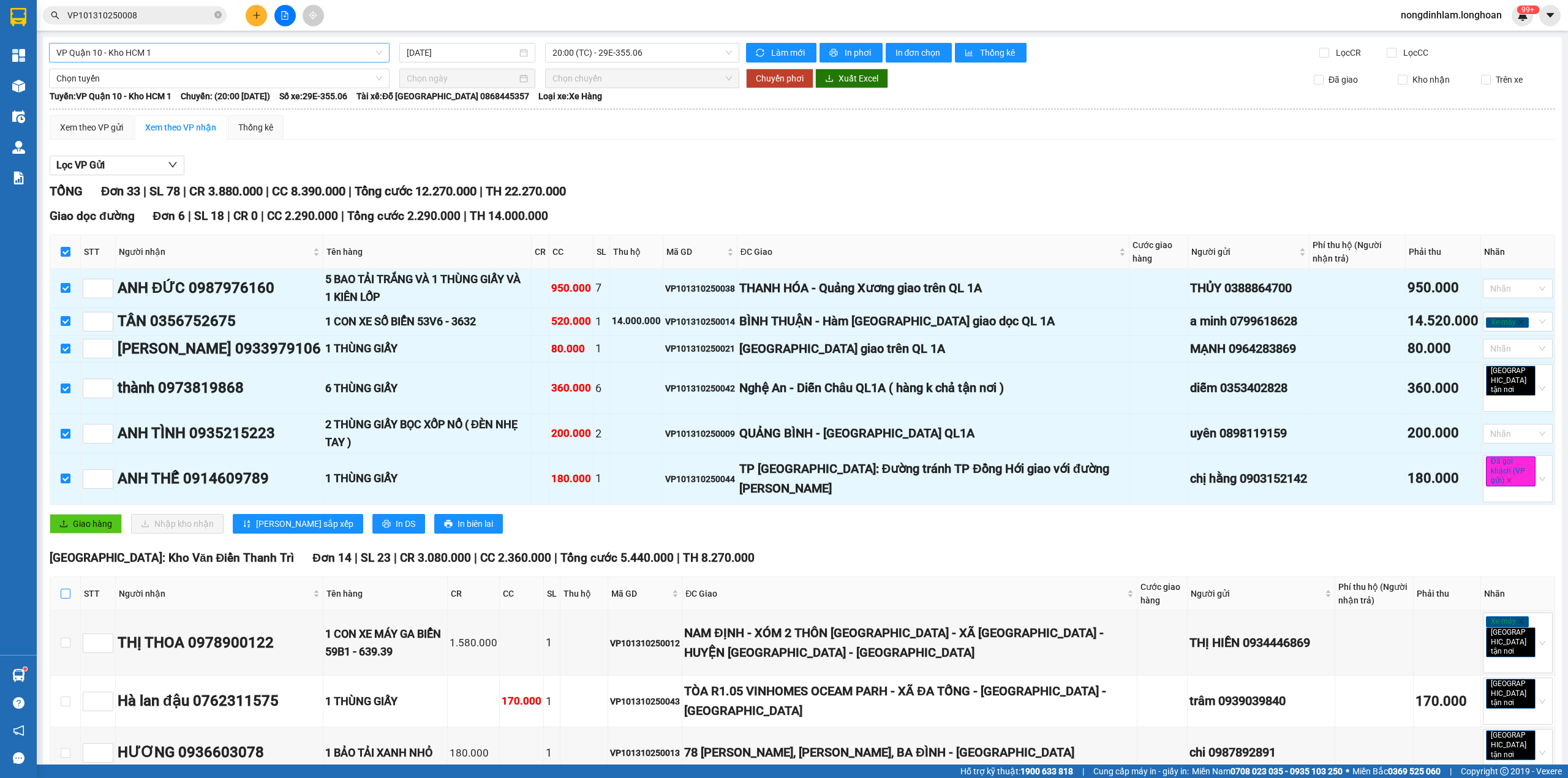
click at [66, 593] on input "checkbox" at bounding box center [66, 593] width 10 height 10
checkbox input "true"
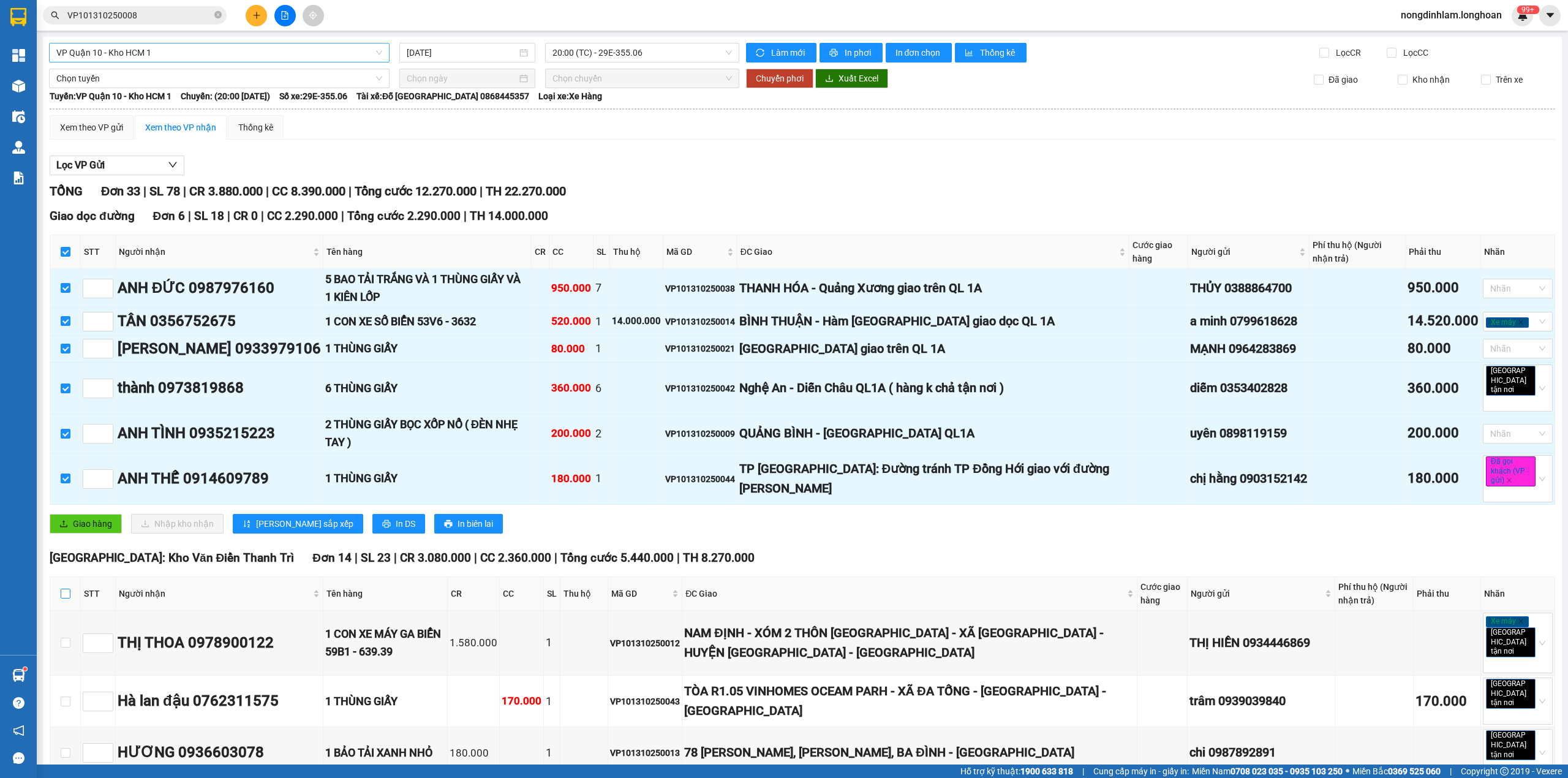
checkbox input "true"
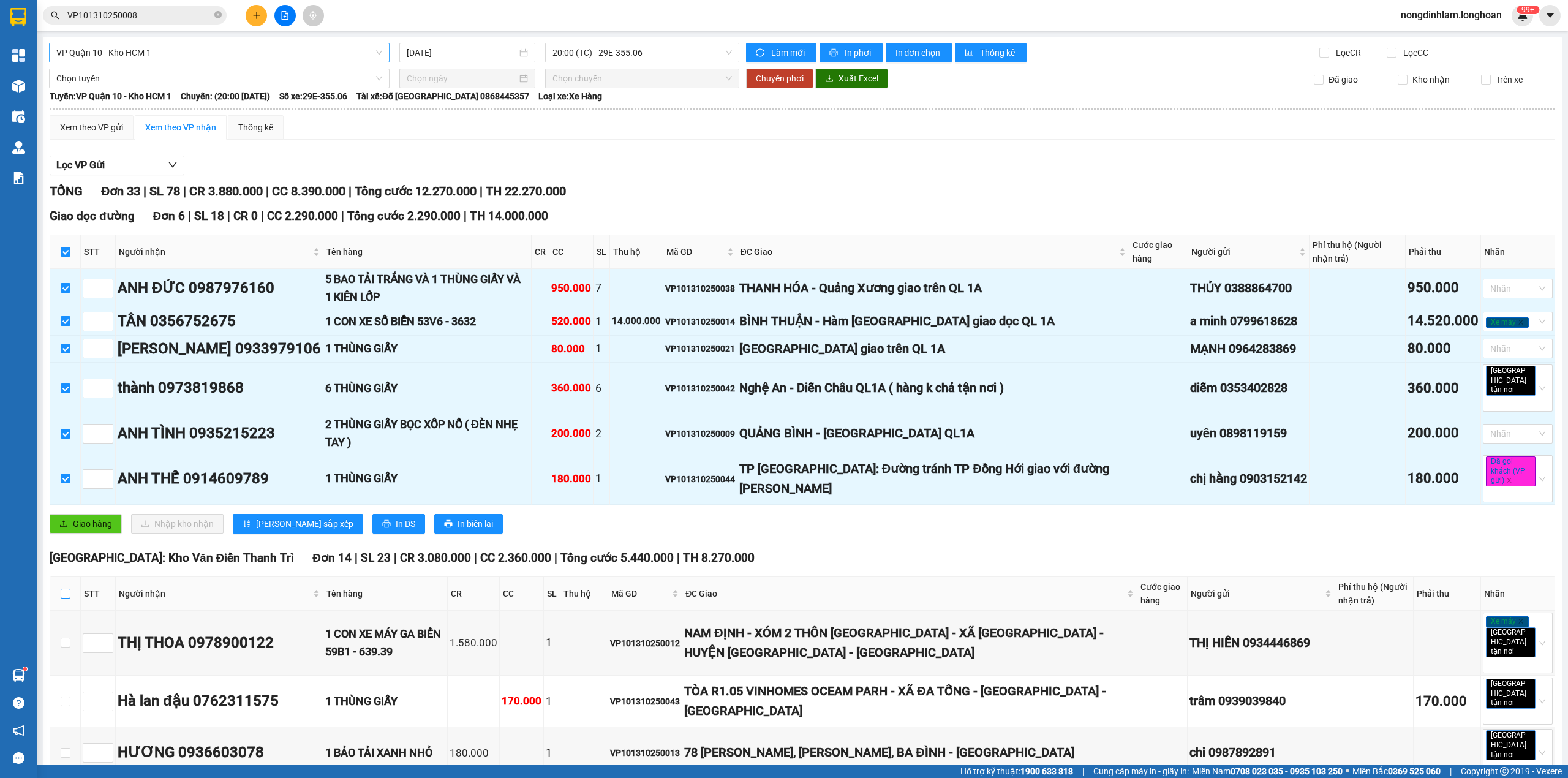
checkbox input "true"
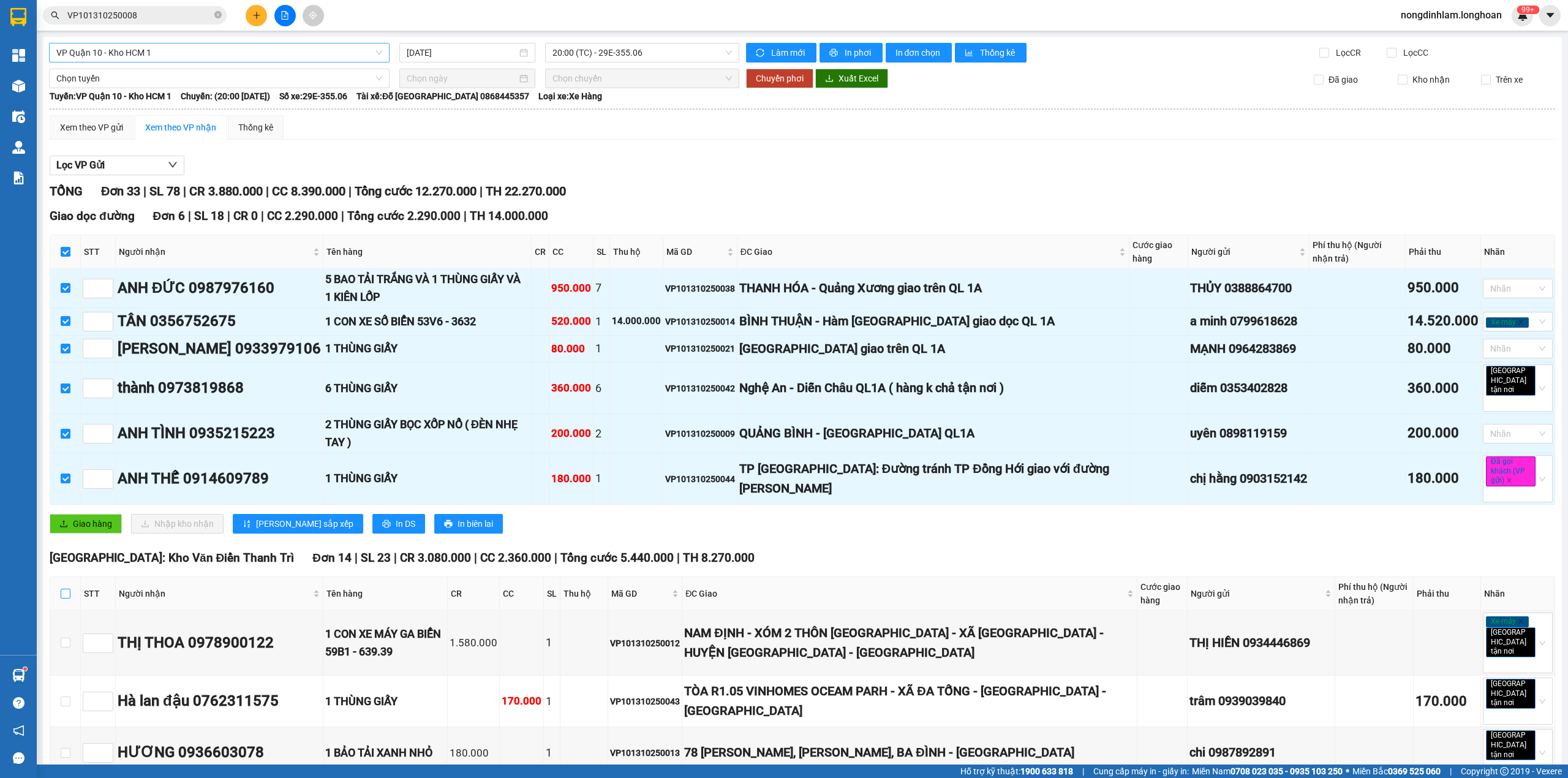
checkbox input "true"
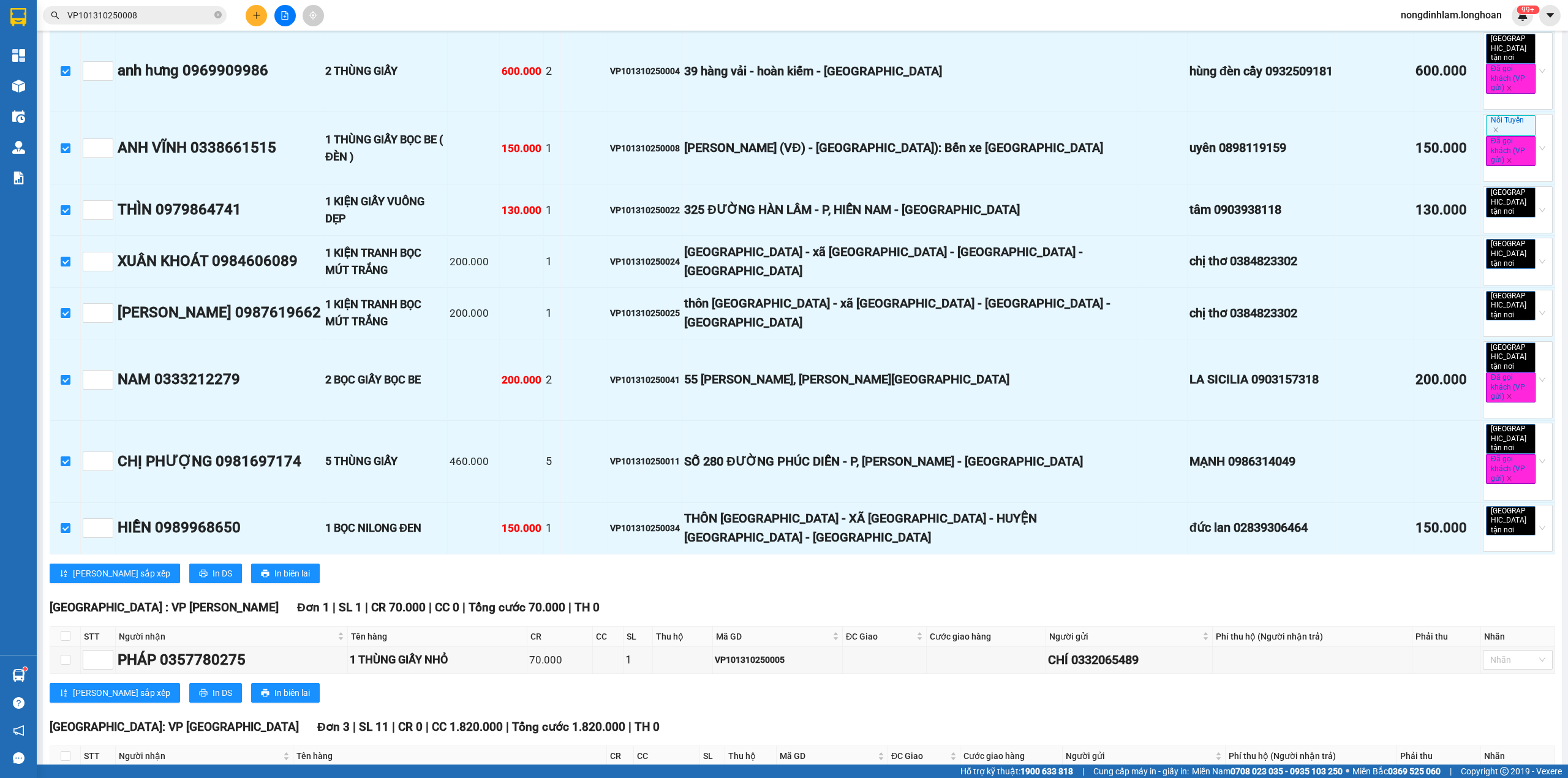
scroll to position [1061, 0]
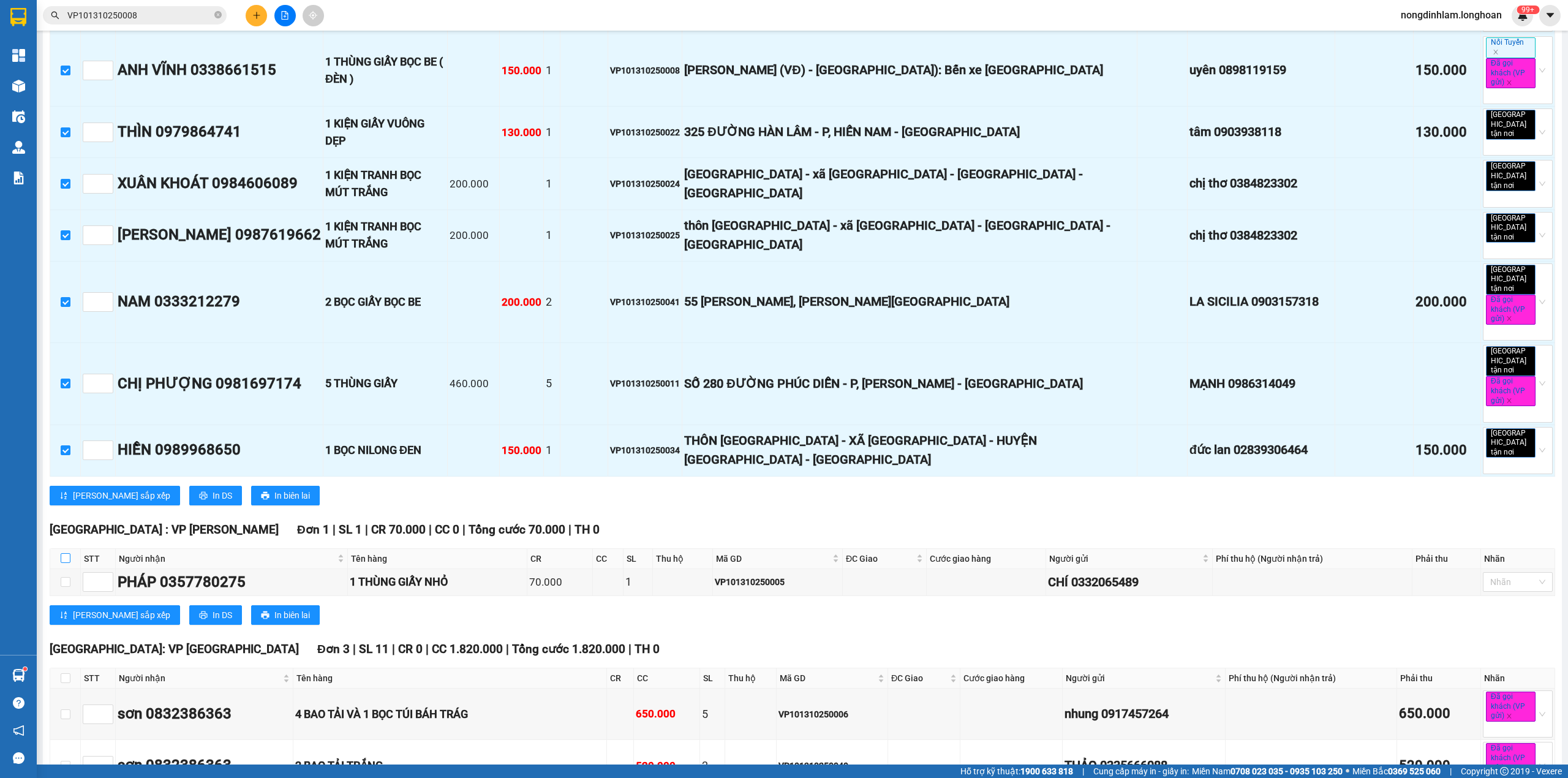
click at [62, 553] on input "checkbox" at bounding box center [66, 558] width 10 height 10
checkbox input "true"
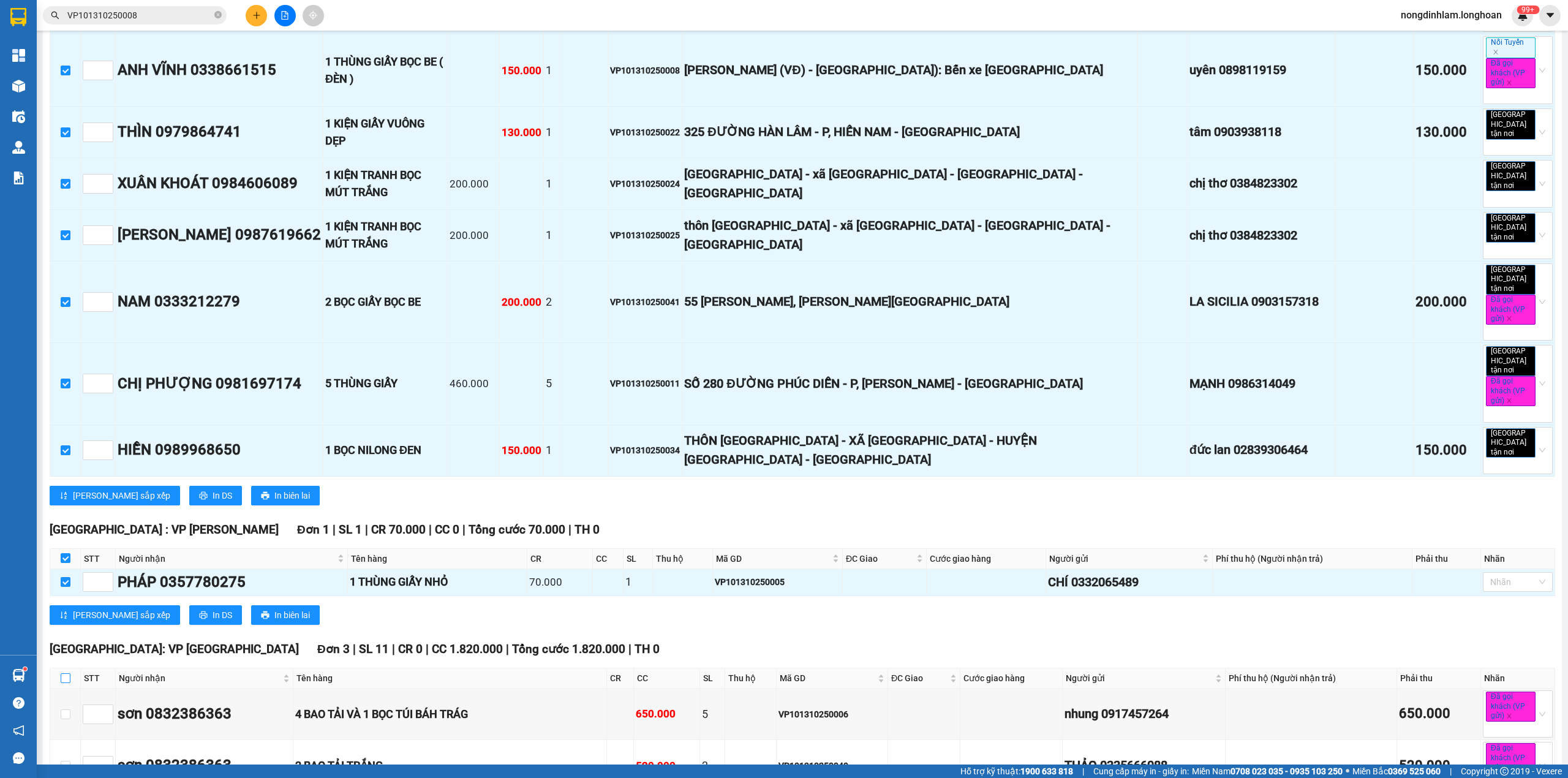
click at [67, 673] on input "checkbox" at bounding box center [66, 678] width 10 height 10
checkbox input "true"
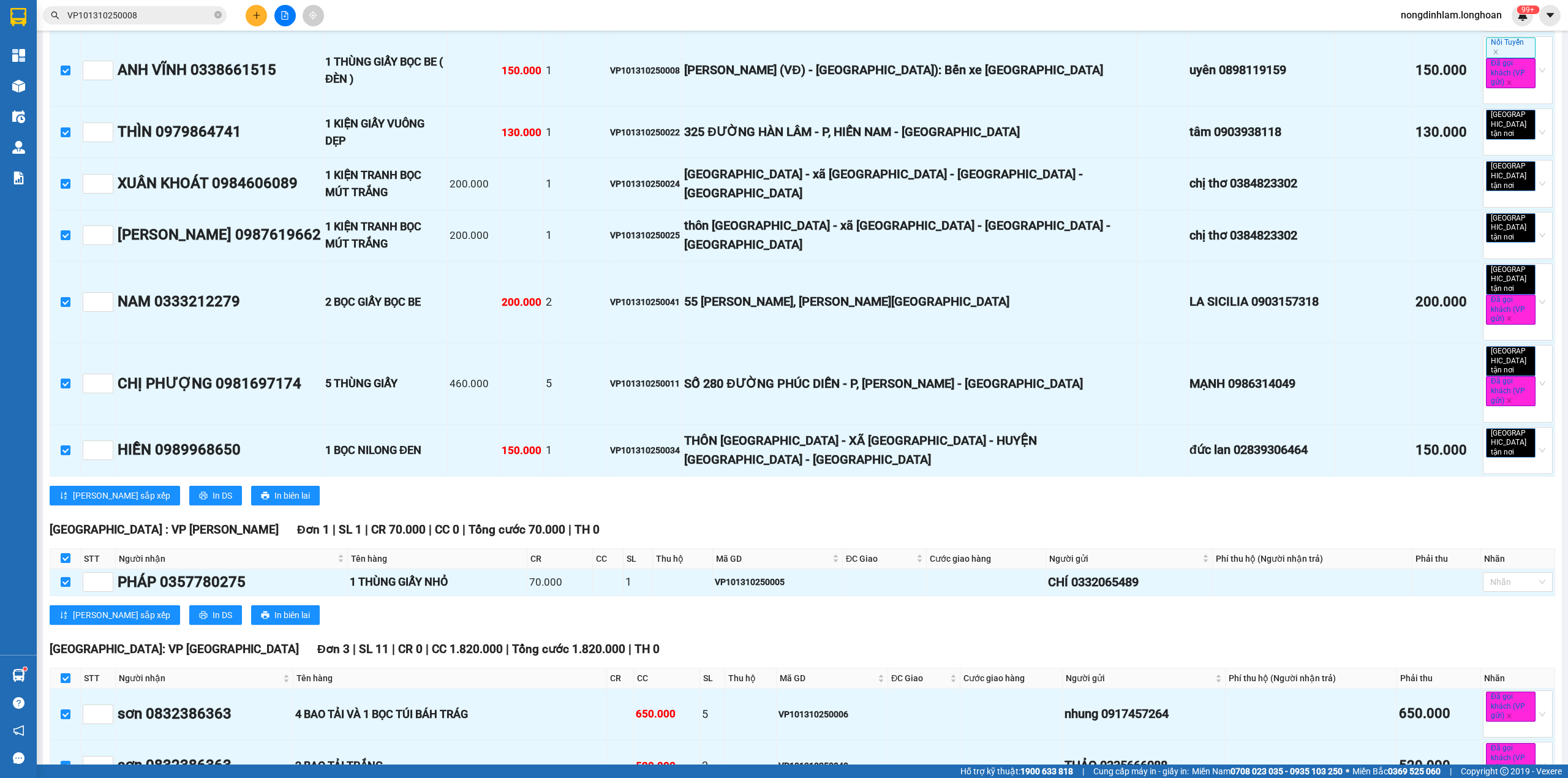
scroll to position [1552, 0]
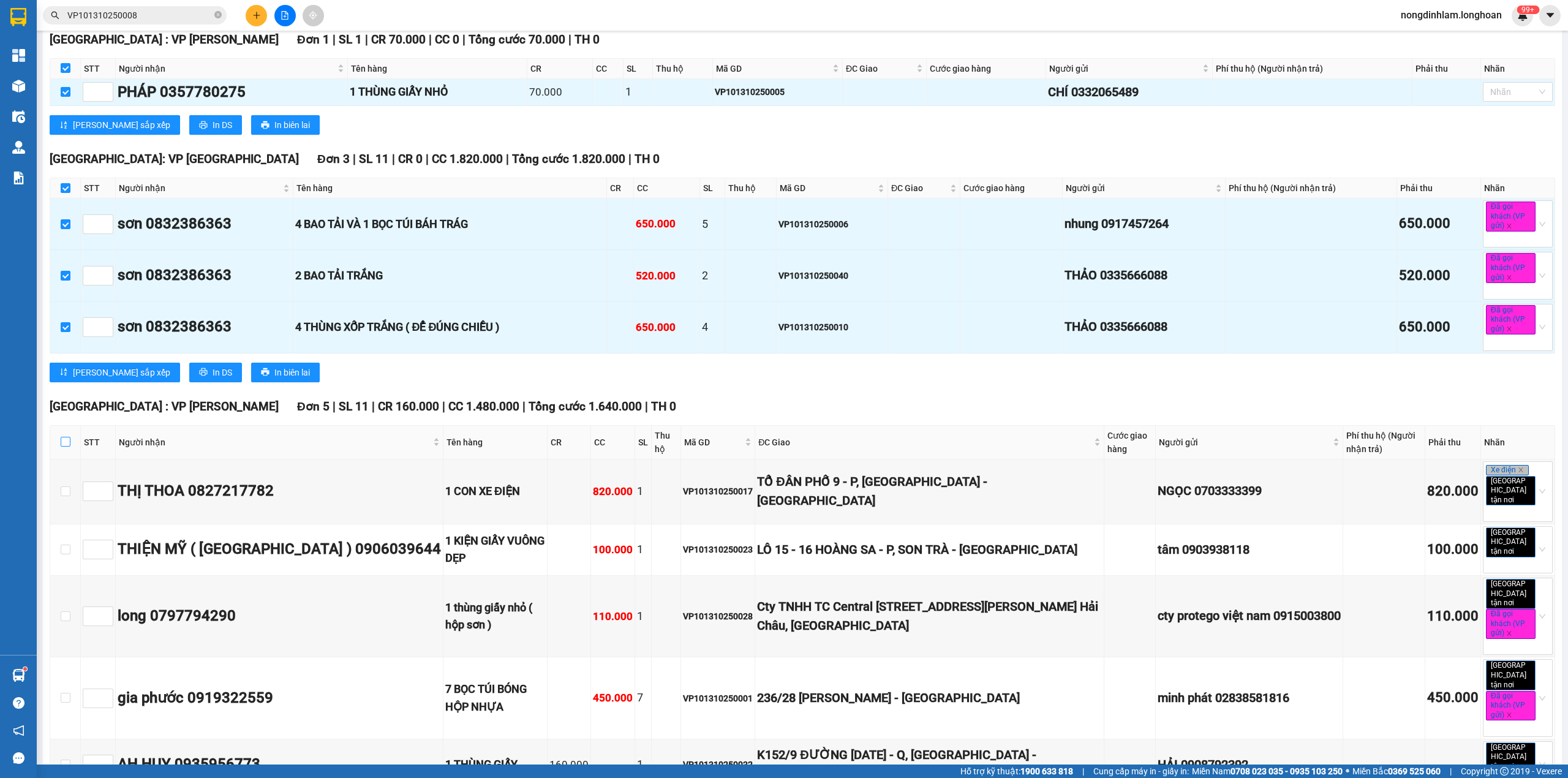
click at [63, 437] on input "checkbox" at bounding box center [66, 442] width 10 height 10
checkbox input "true"
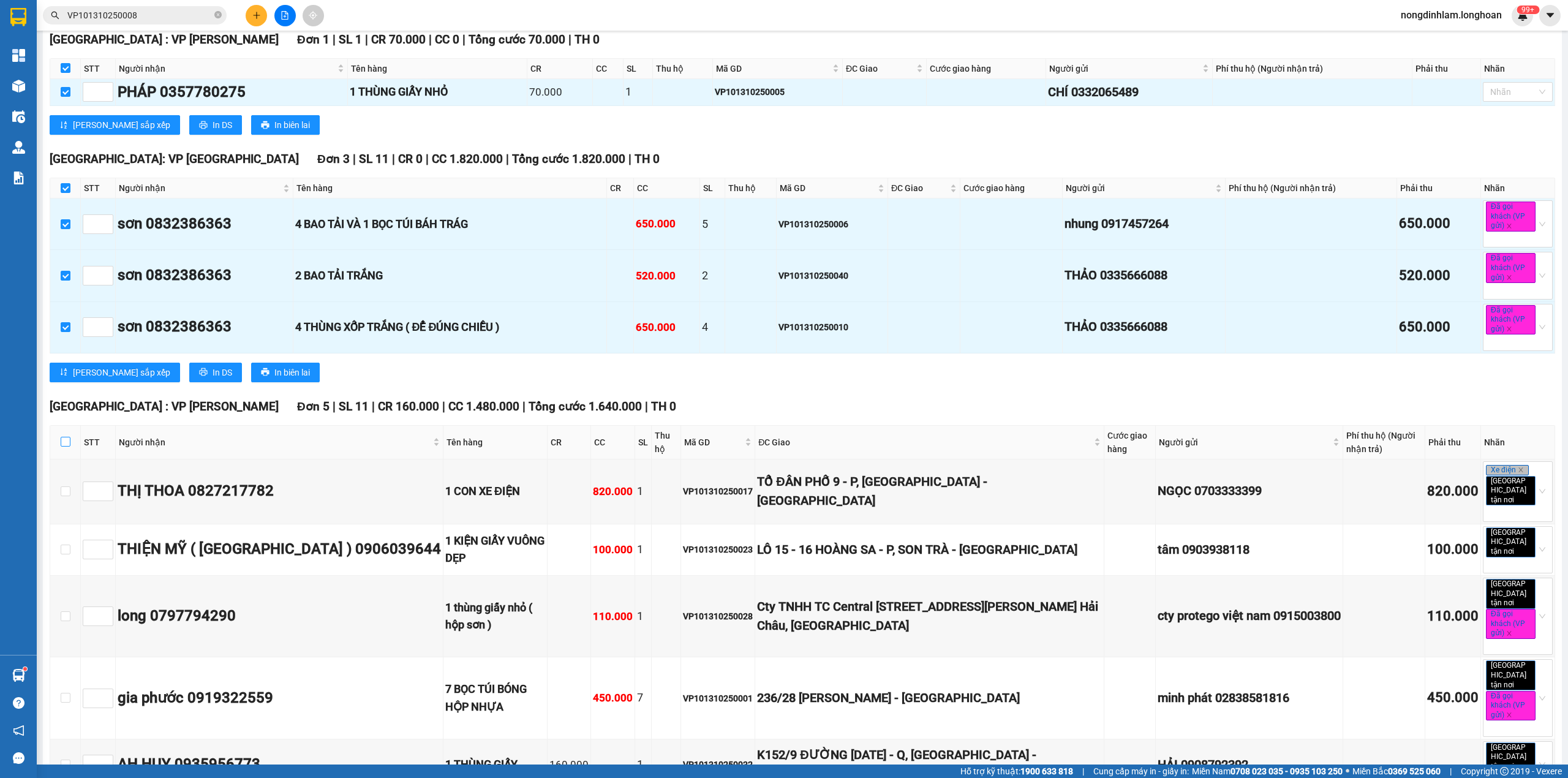
checkbox input "true"
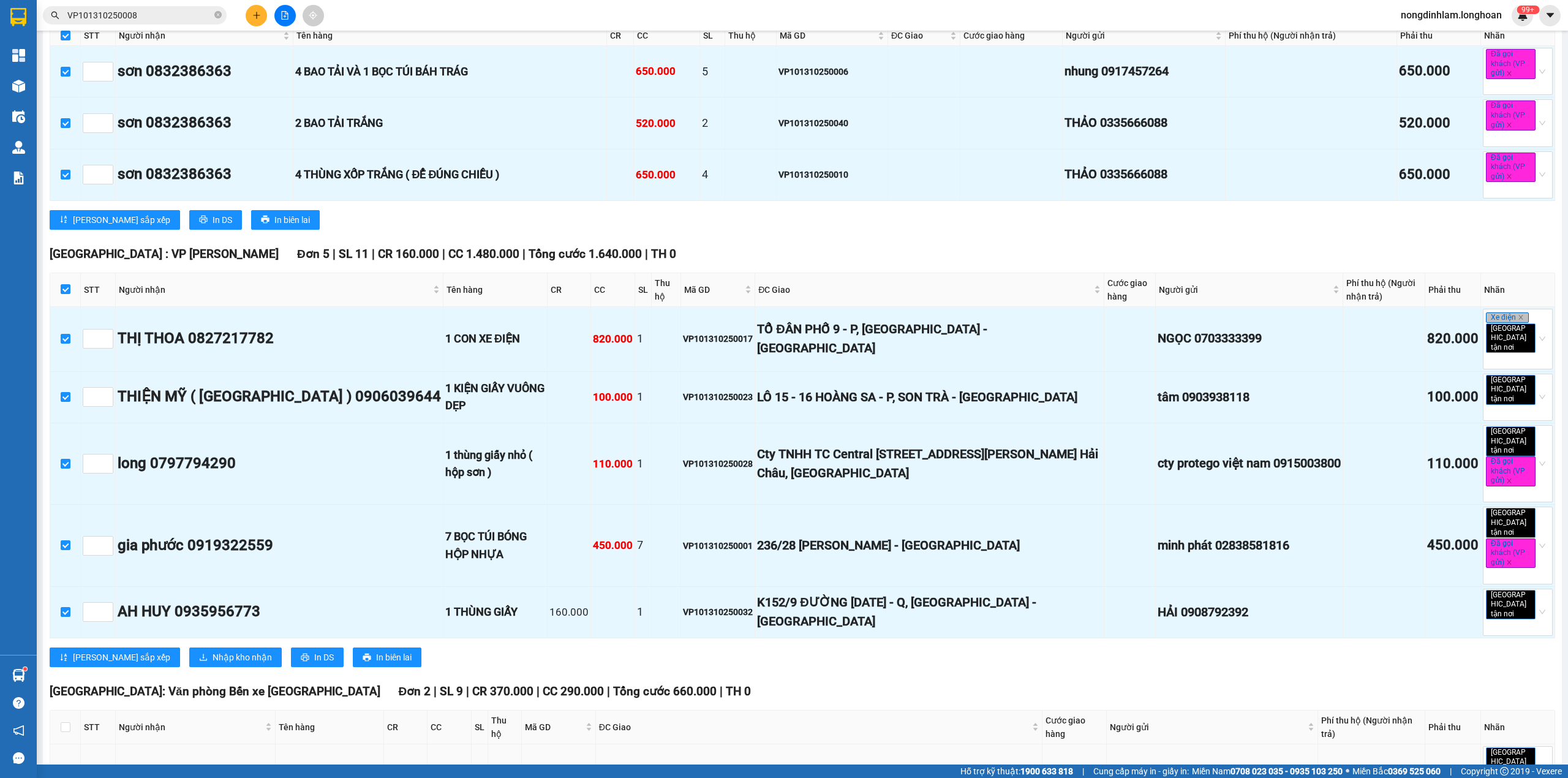
scroll to position [1961, 0]
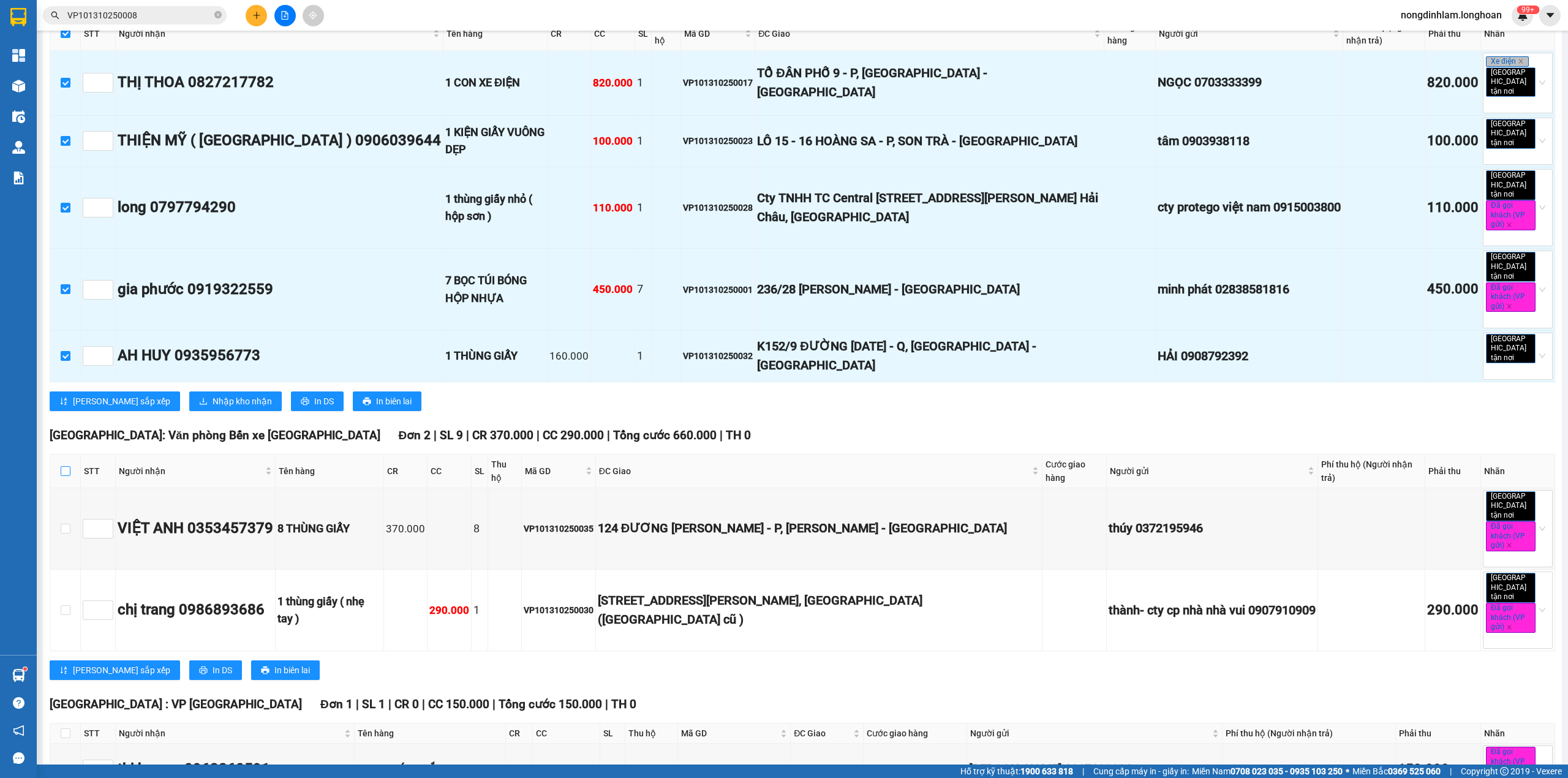
click at [65, 466] on input "checkbox" at bounding box center [66, 471] width 10 height 10
checkbox input "true"
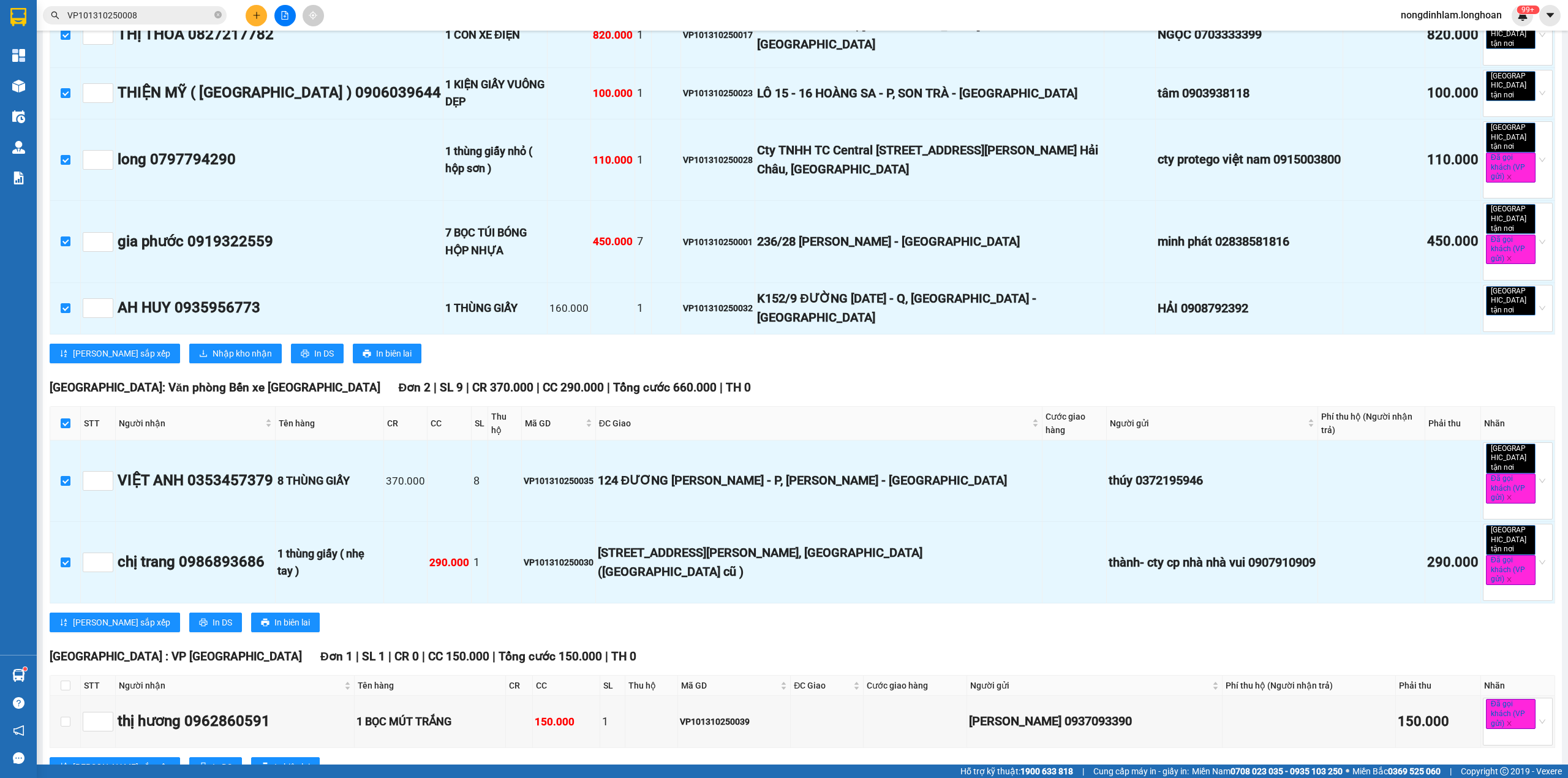
scroll to position [2028, 0]
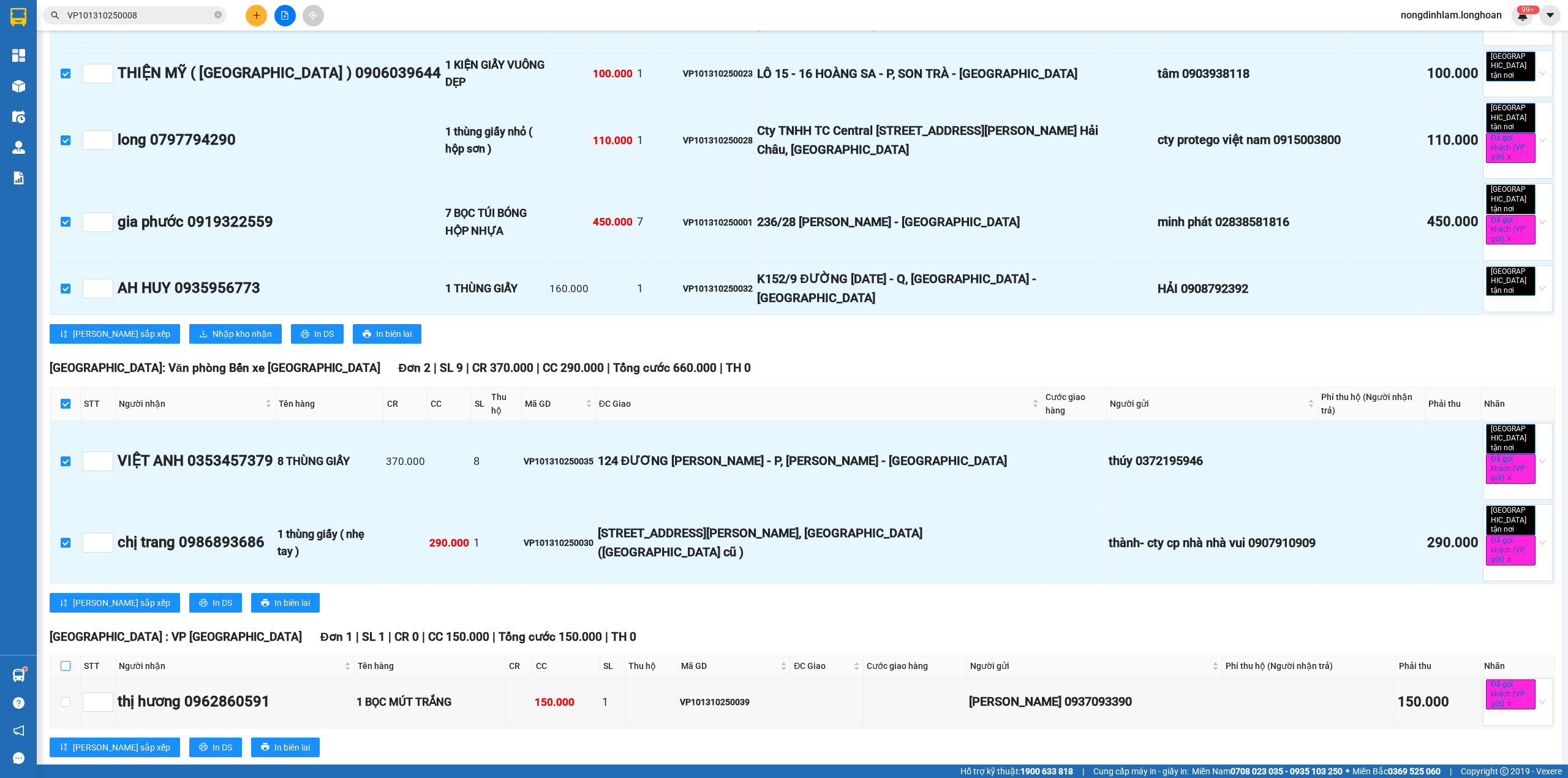
click at [65, 661] on input "checkbox" at bounding box center [66, 666] width 10 height 10
checkbox input "true"
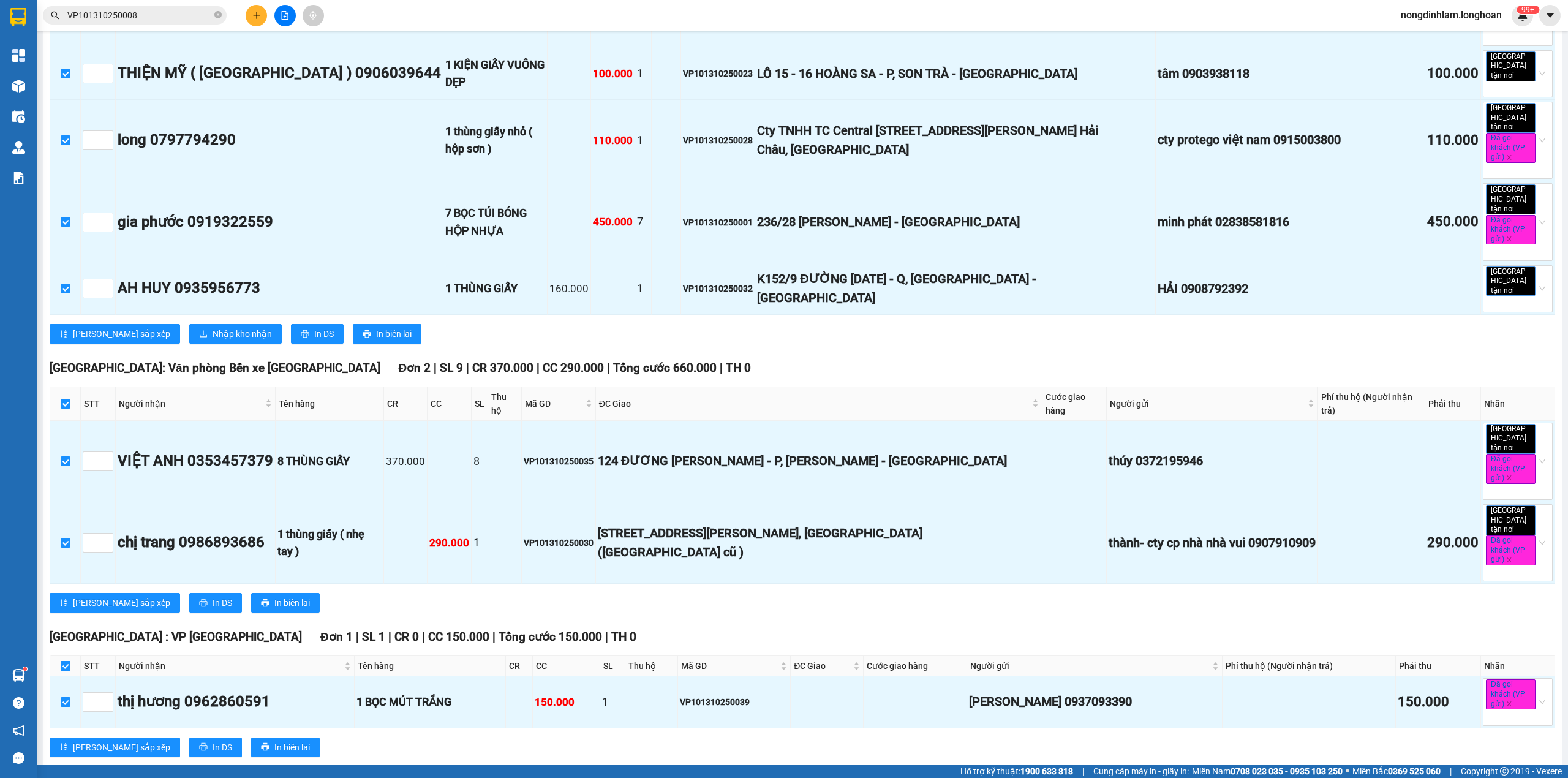
checkbox input "true"
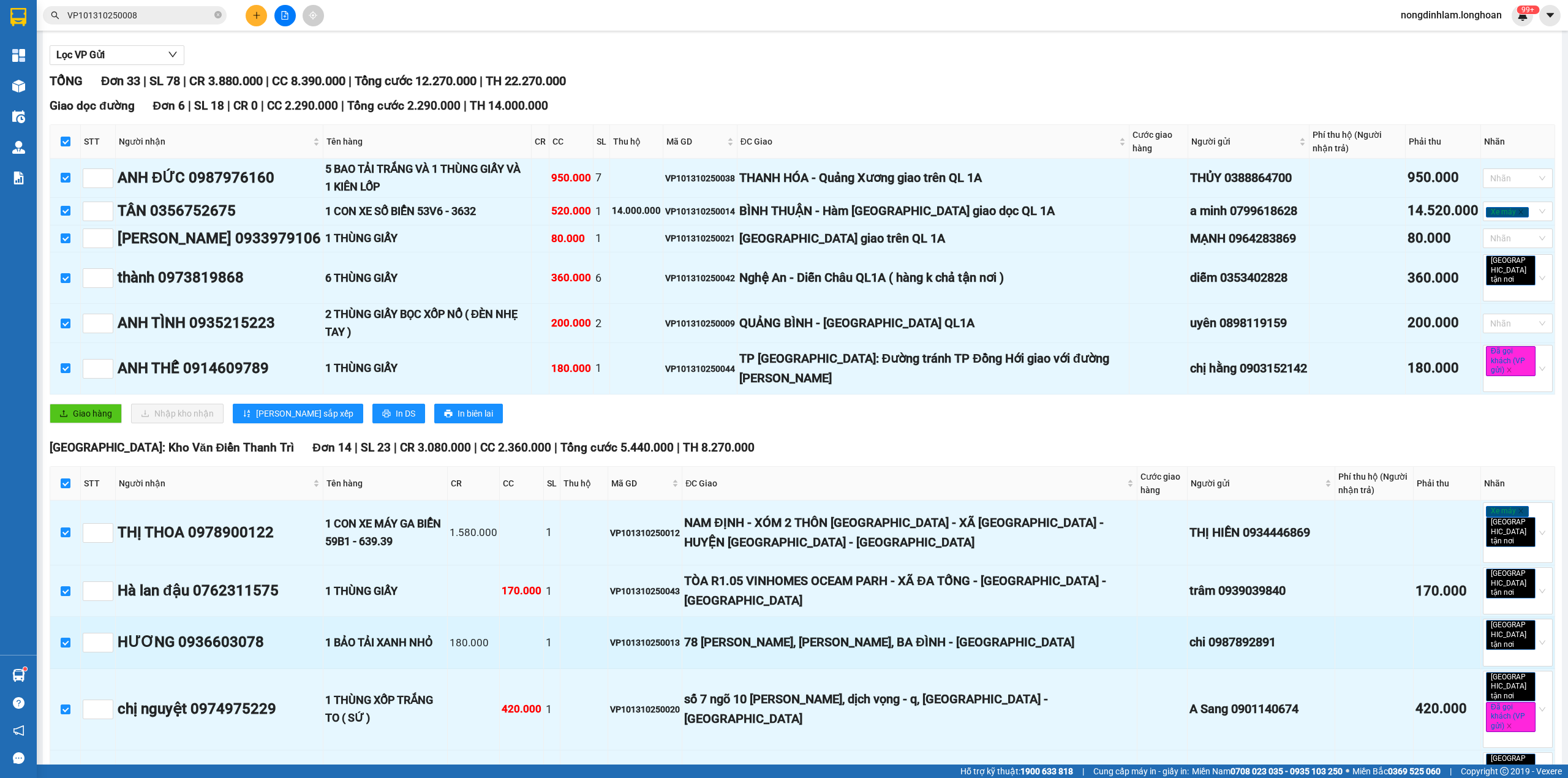
scroll to position [0, 0]
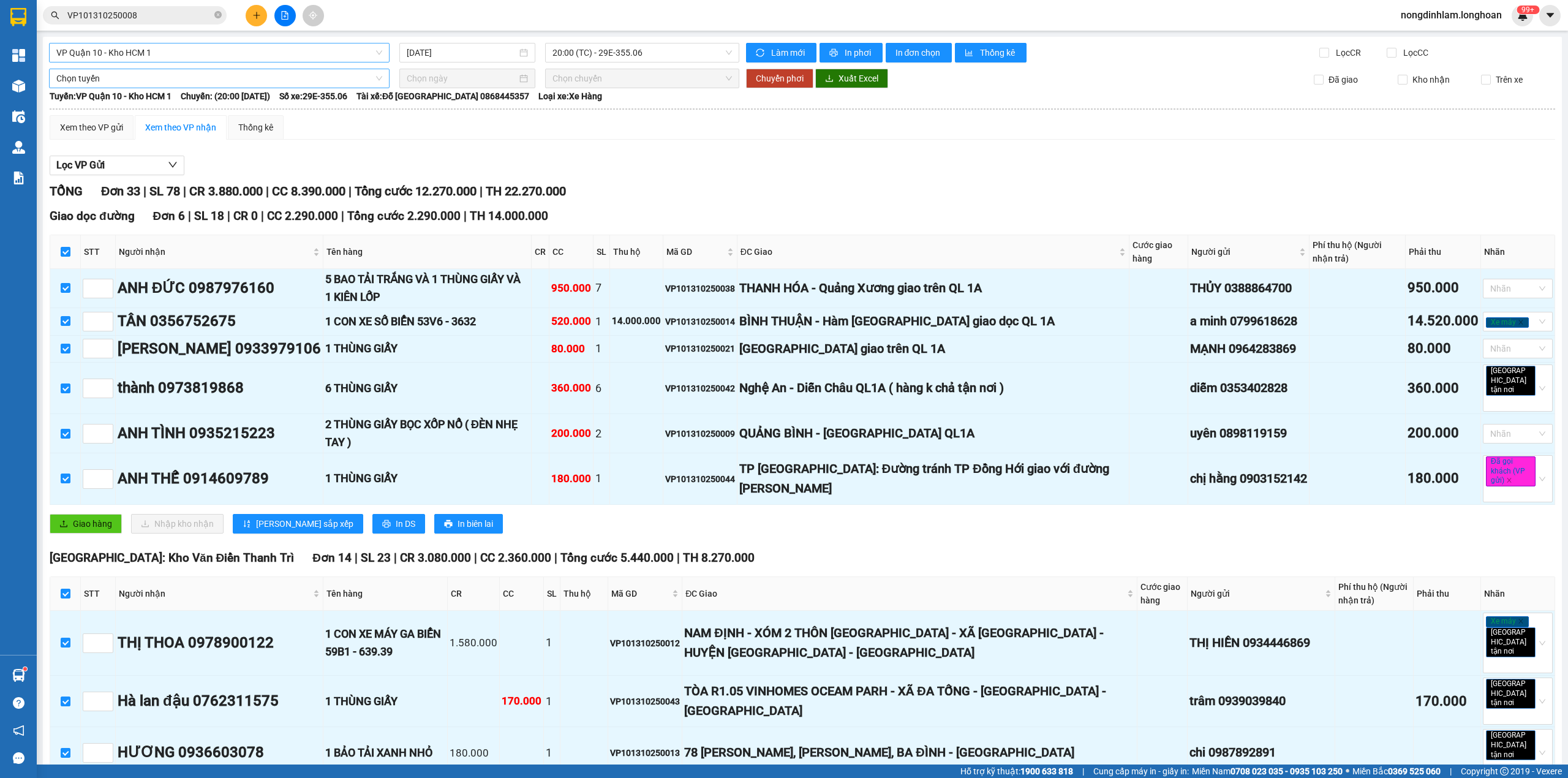
click at [116, 81] on span "Chọn tuyến" at bounding box center [219, 78] width 326 height 19
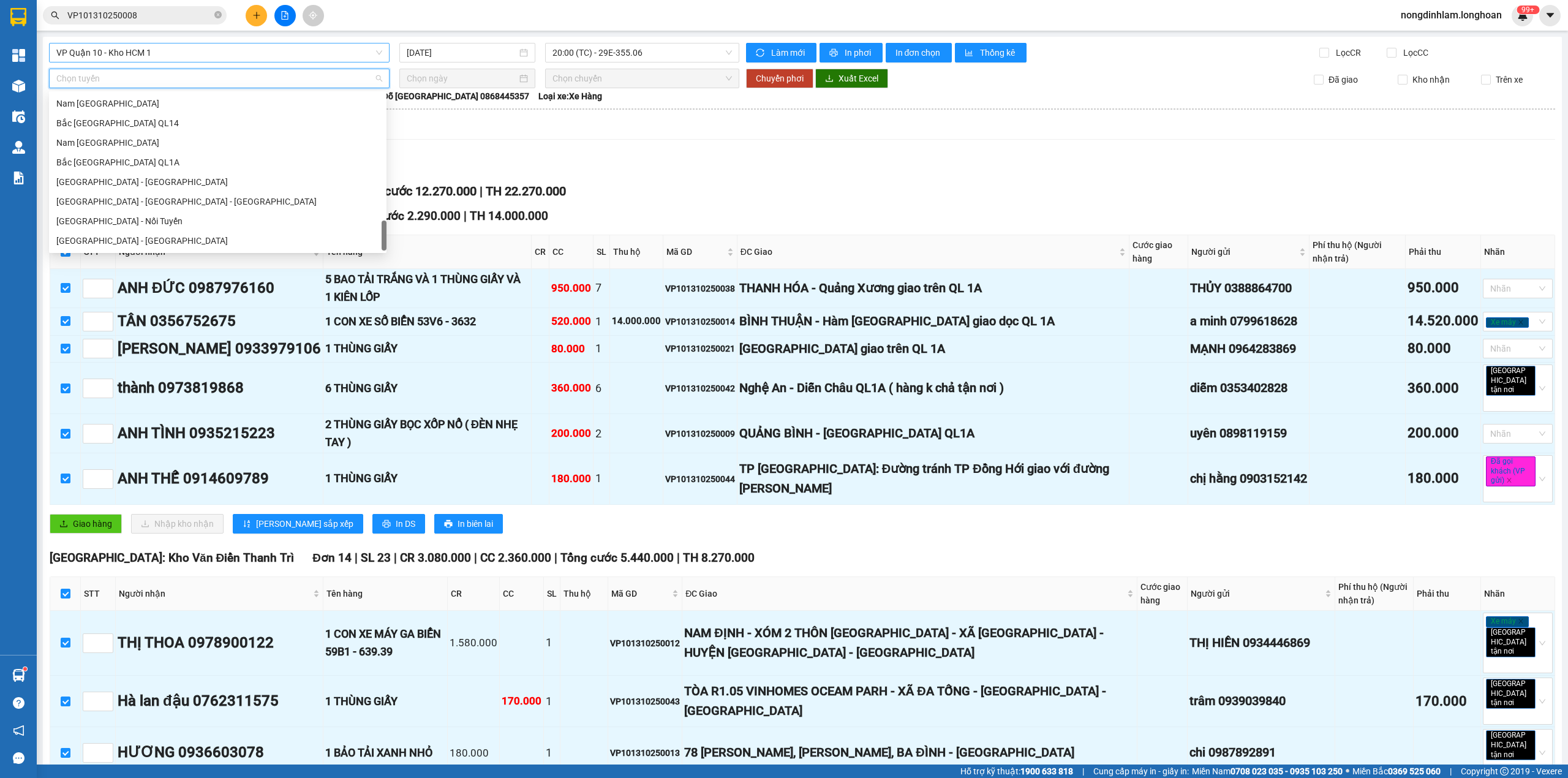
scroll to position [863, 0]
click at [121, 144] on div "Nam [GEOGRAPHIC_DATA]" at bounding box center [218, 143] width 323 height 14
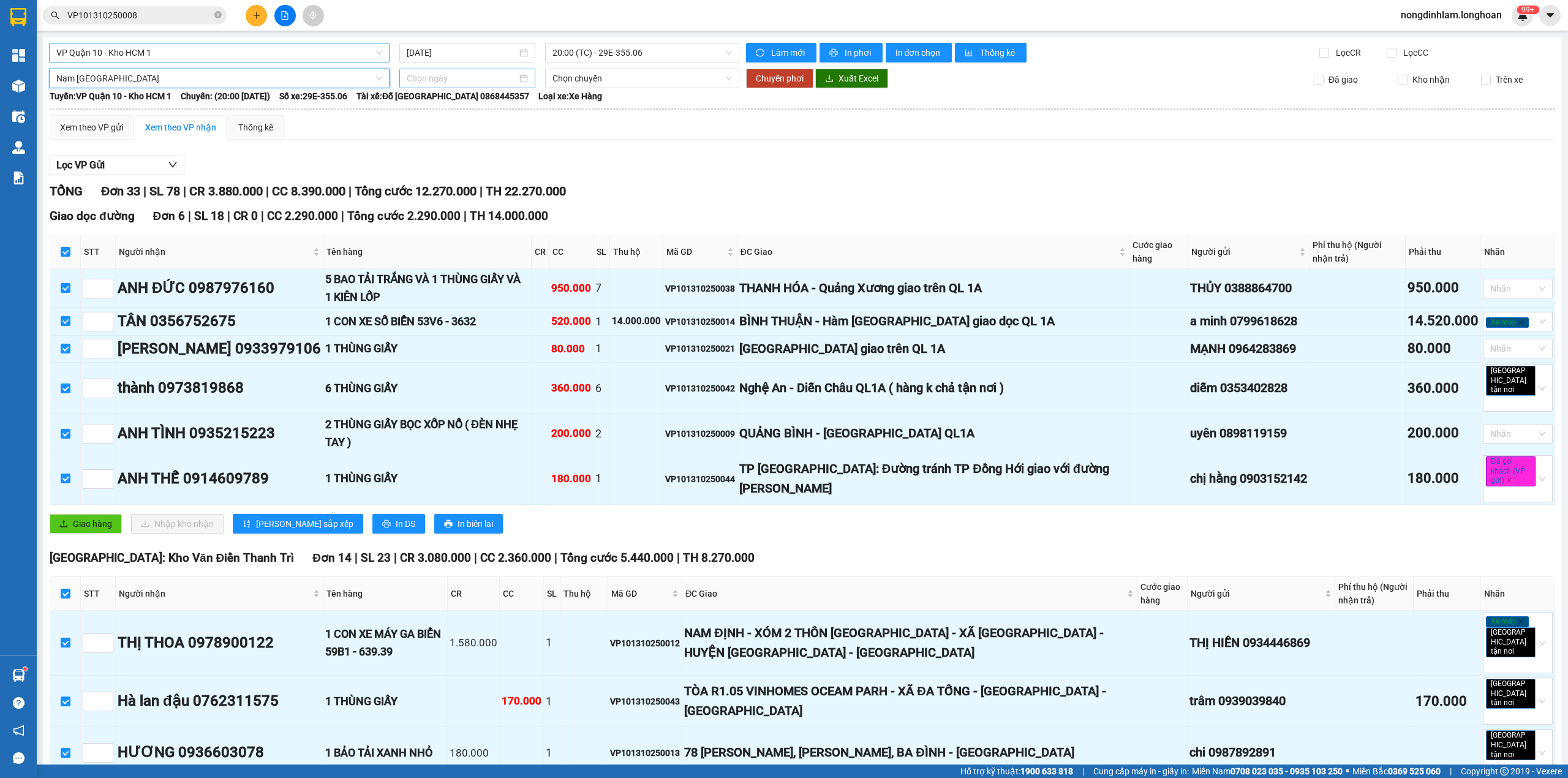
click at [427, 77] on input at bounding box center [462, 78] width 110 height 14
type input "[DATE]"
click at [441, 187] on div "13" at bounding box center [437, 187] width 15 height 15
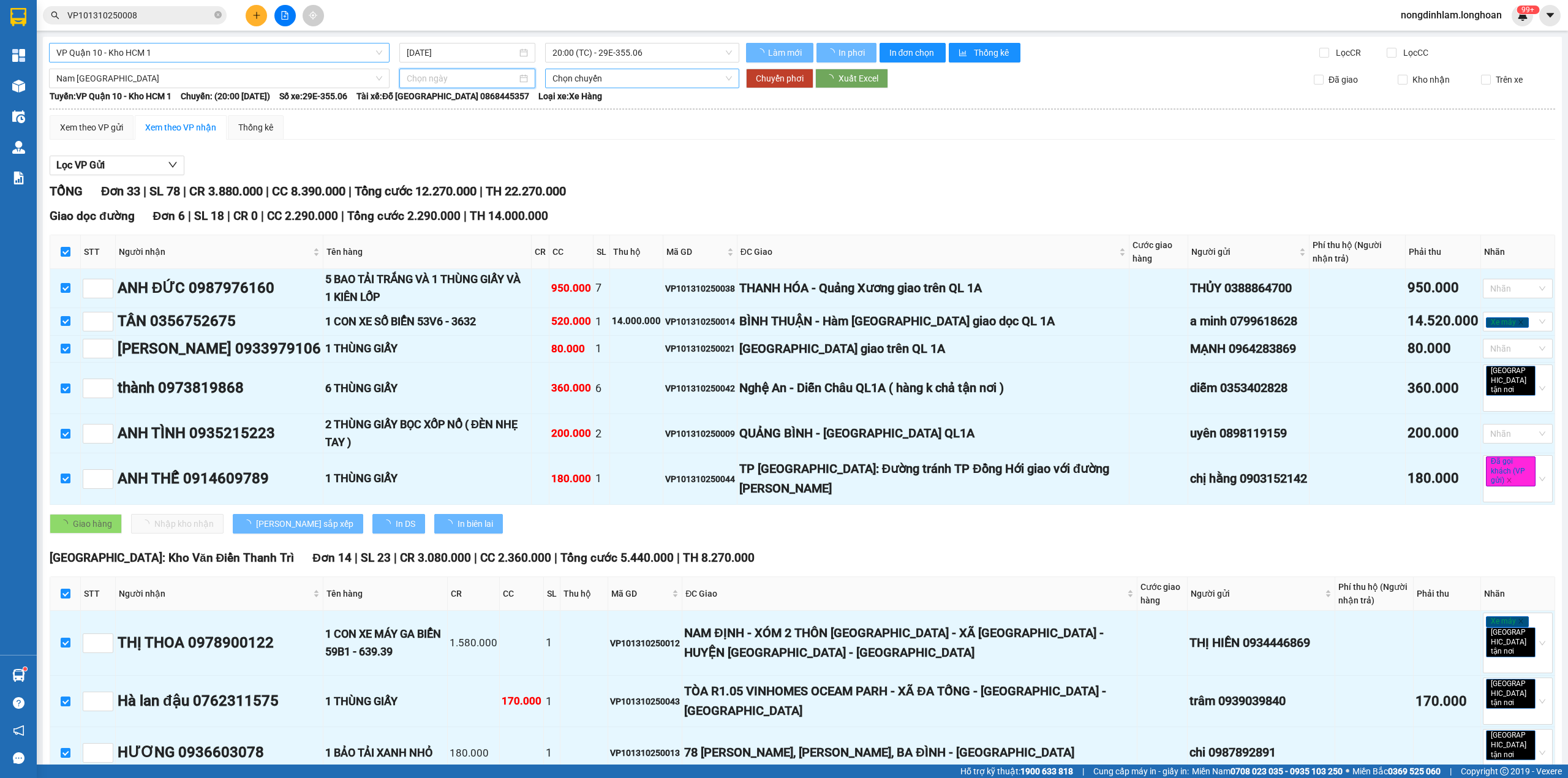
type input "[DATE]"
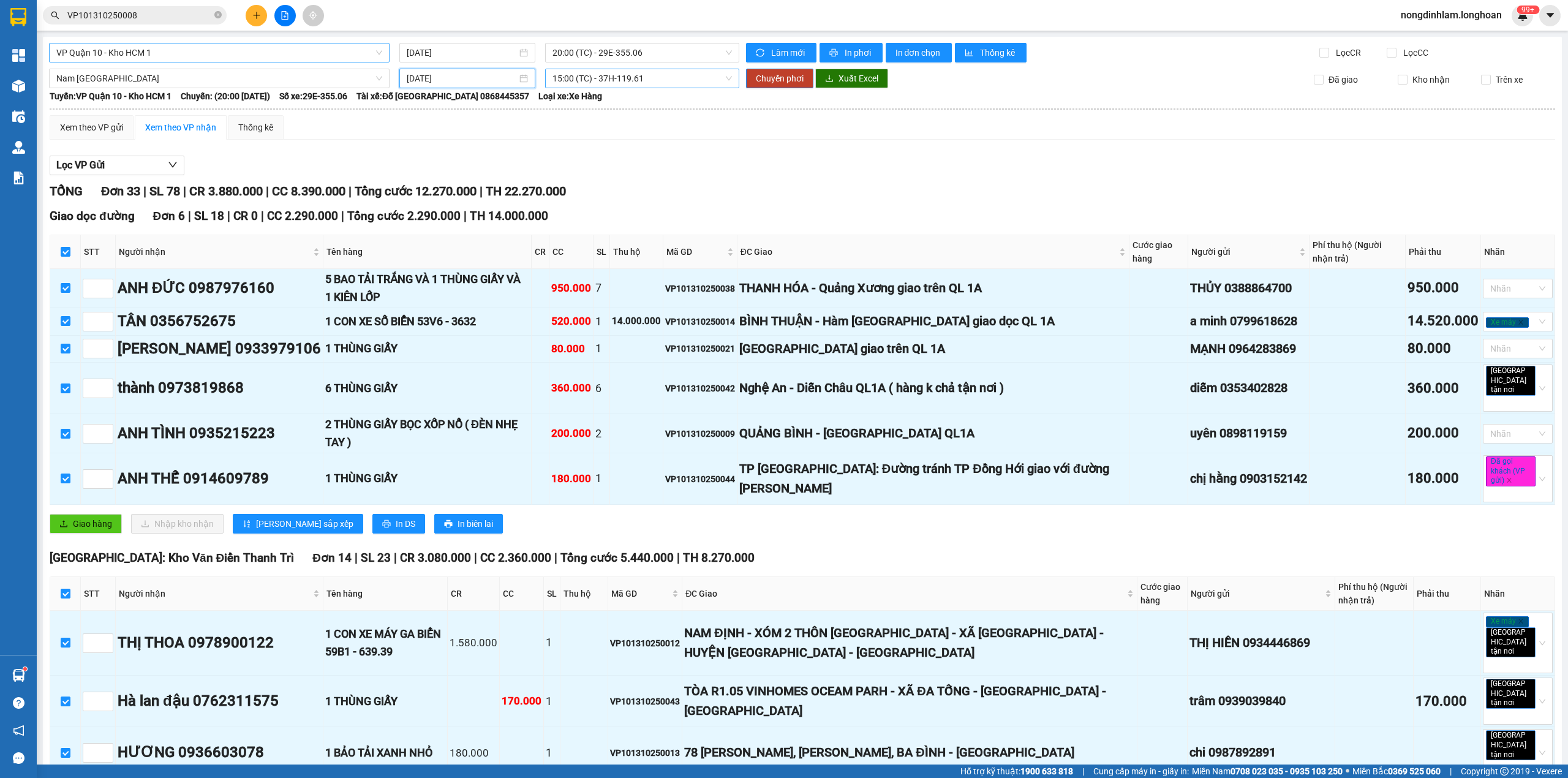
click at [635, 76] on span "15:00 (TC) - 37H-119.61" at bounding box center [642, 78] width 180 height 19
click at [616, 139] on div "22:00 (TC) - 29E-097.92" at bounding box center [596, 143] width 96 height 14
click at [759, 79] on span "Chuyển phơi" at bounding box center [779, 78] width 48 height 14
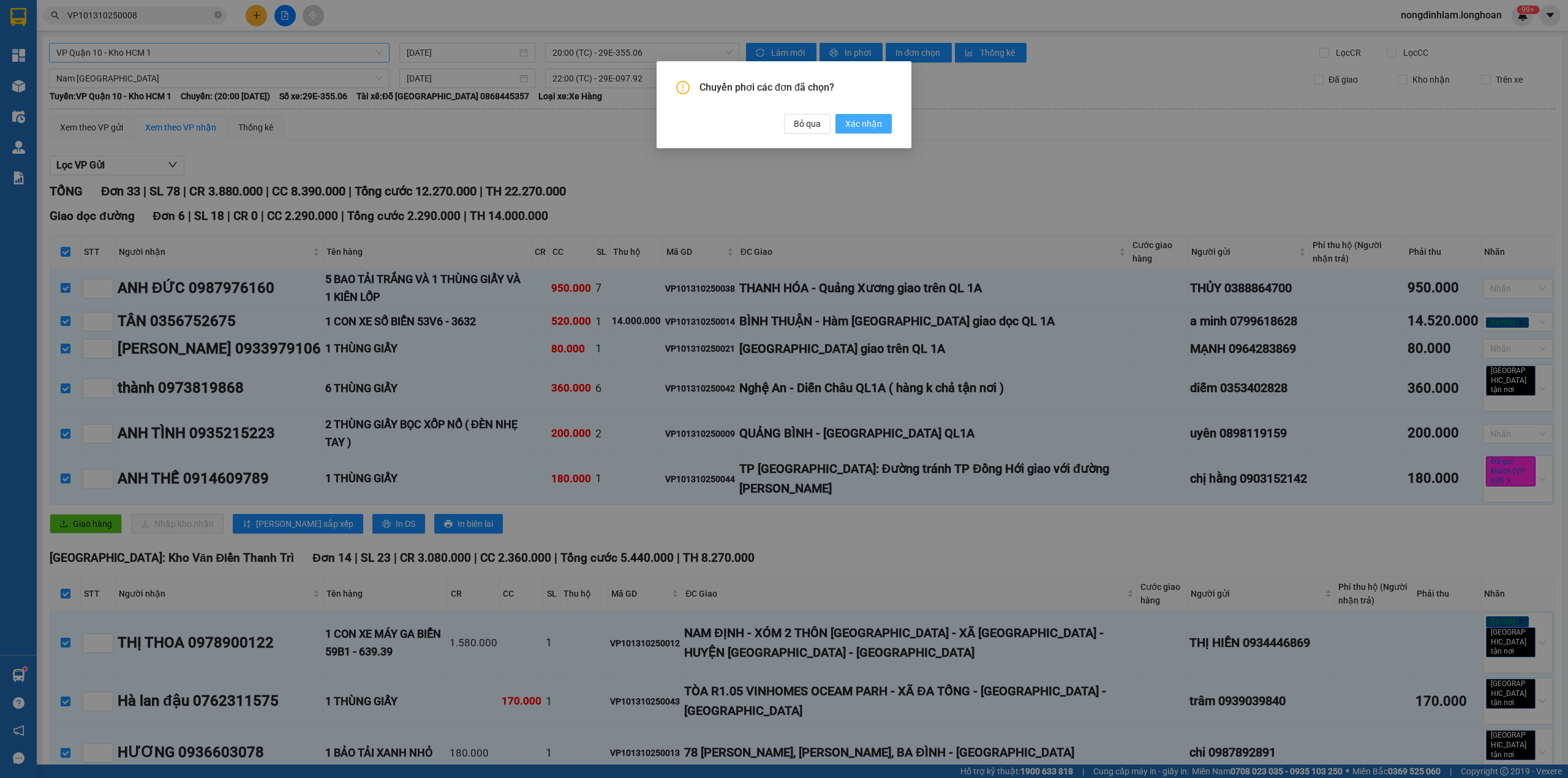
click at [870, 125] on span "Xác nhận" at bounding box center [863, 124] width 37 height 14
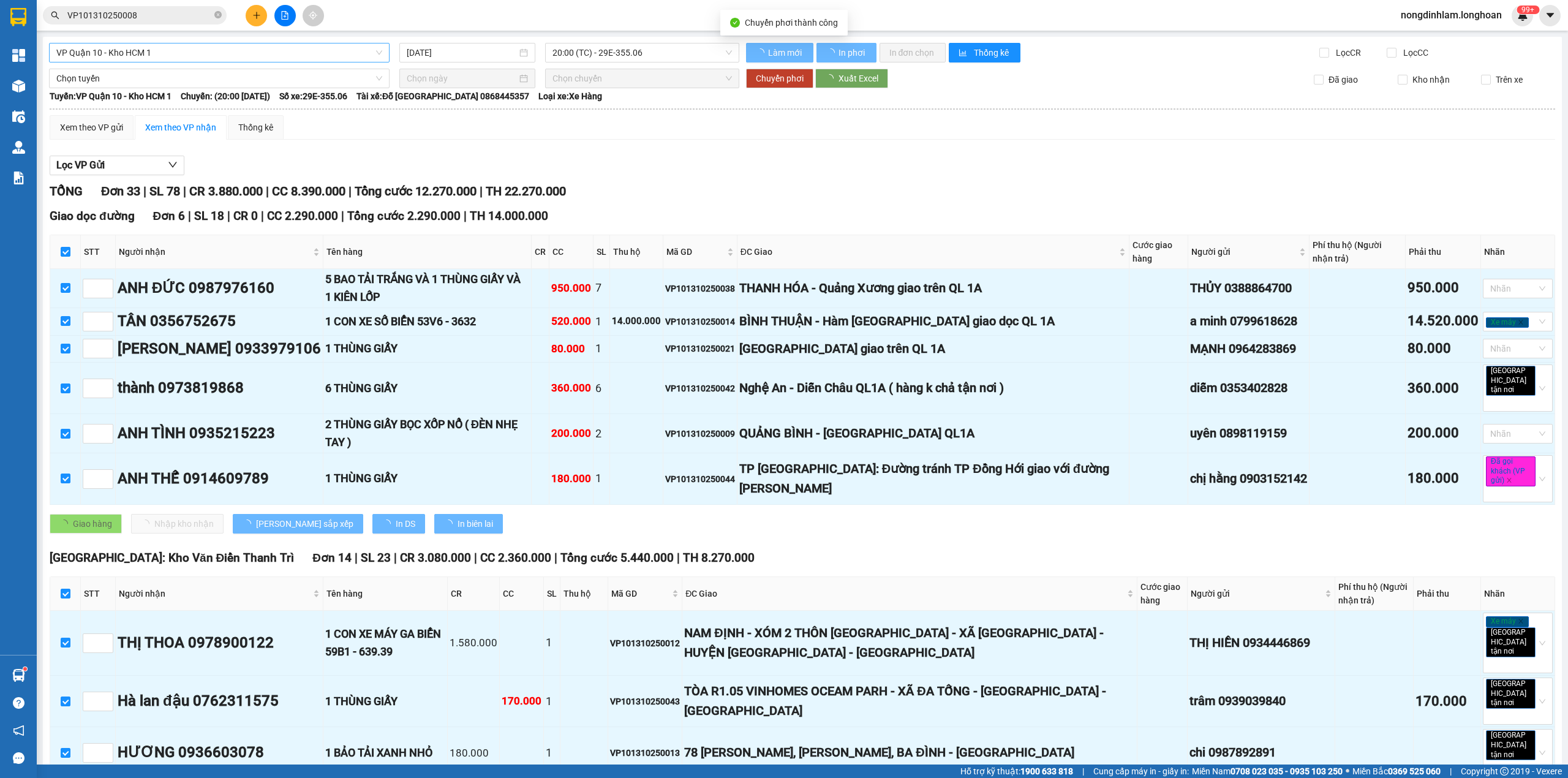
checkbox input "false"
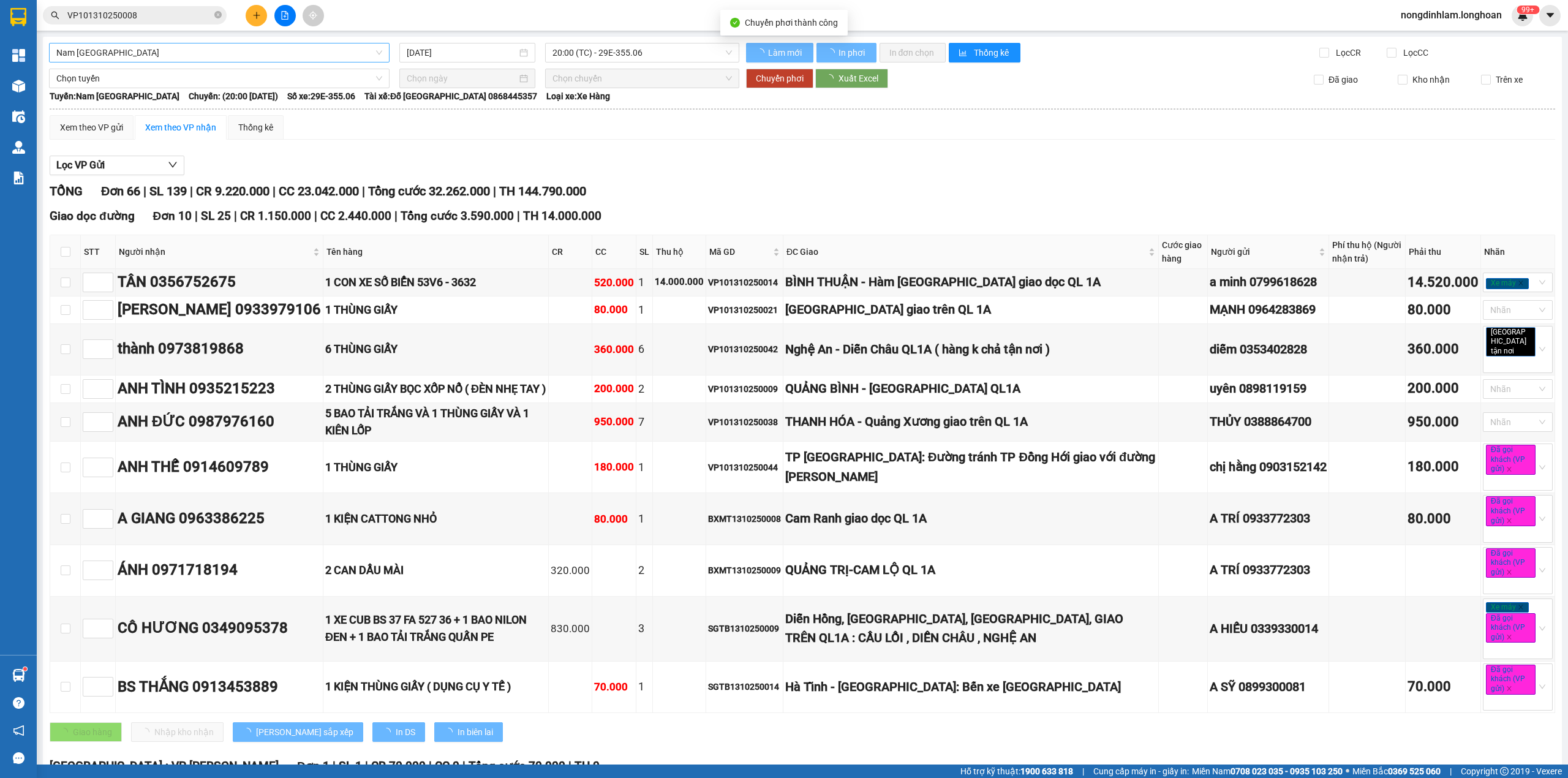
checkbox input "false"
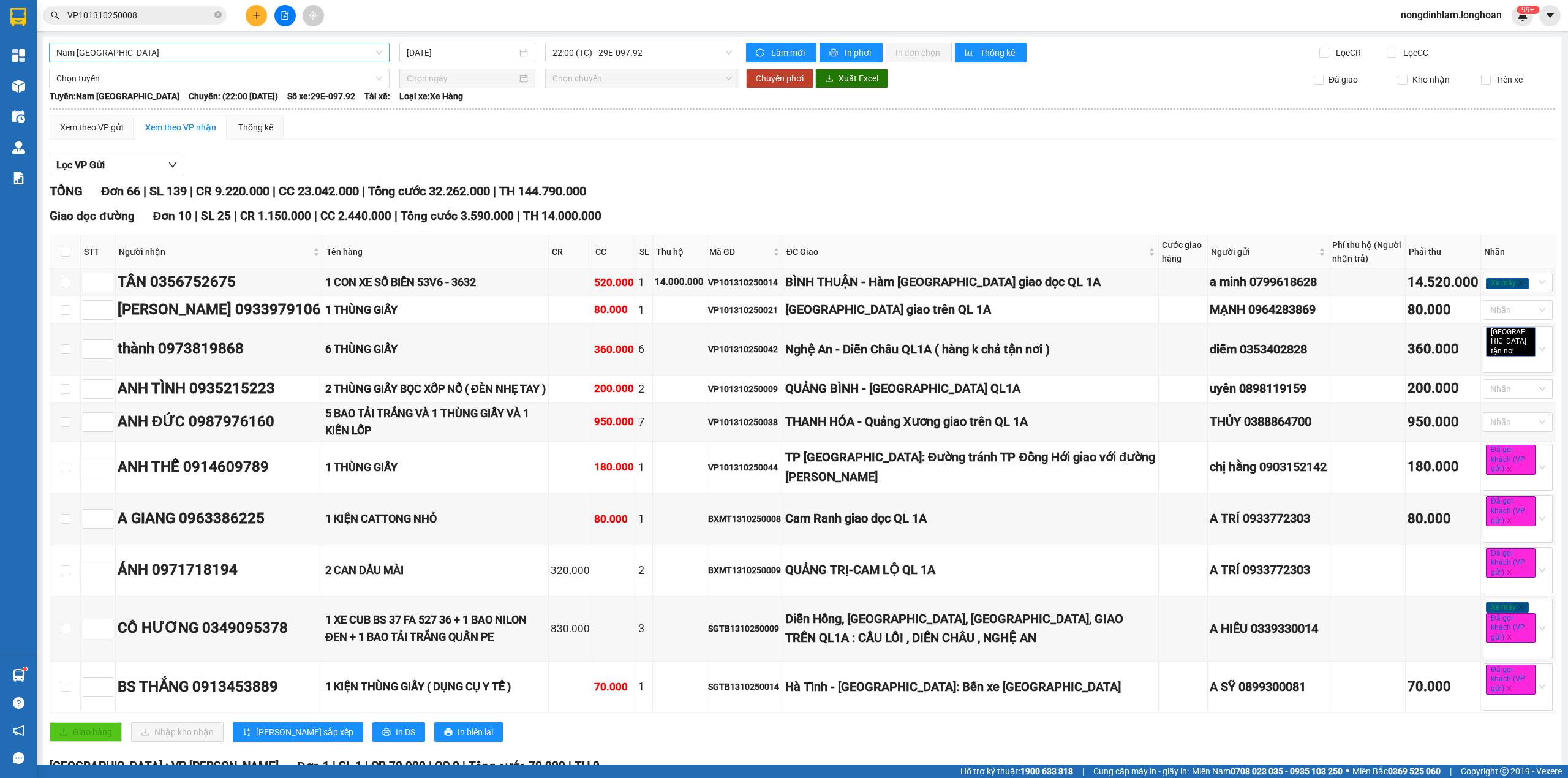
click at [208, 49] on span "Nam [GEOGRAPHIC_DATA]" at bounding box center [219, 53] width 326 height 19
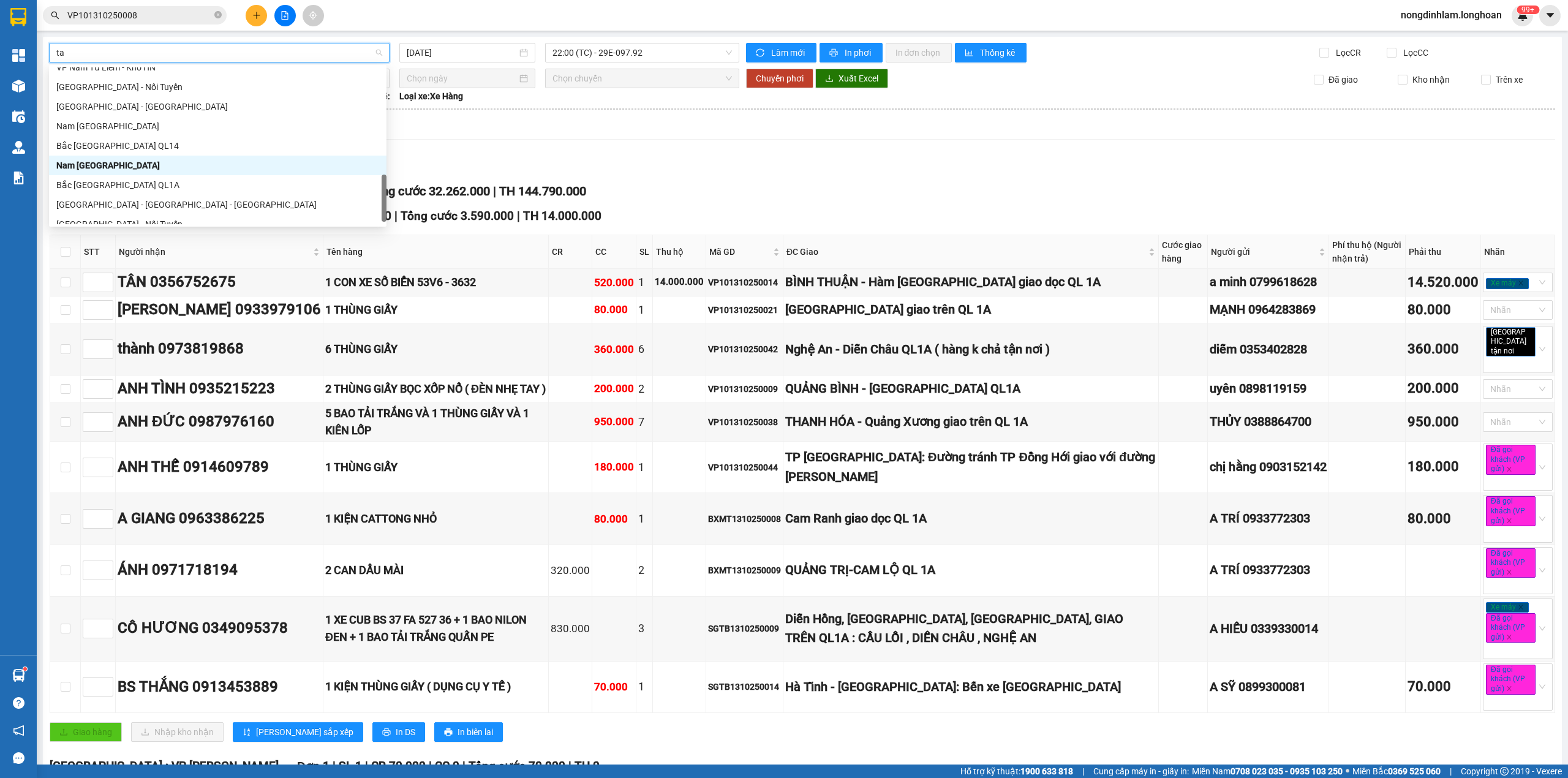
scroll to position [20, 0]
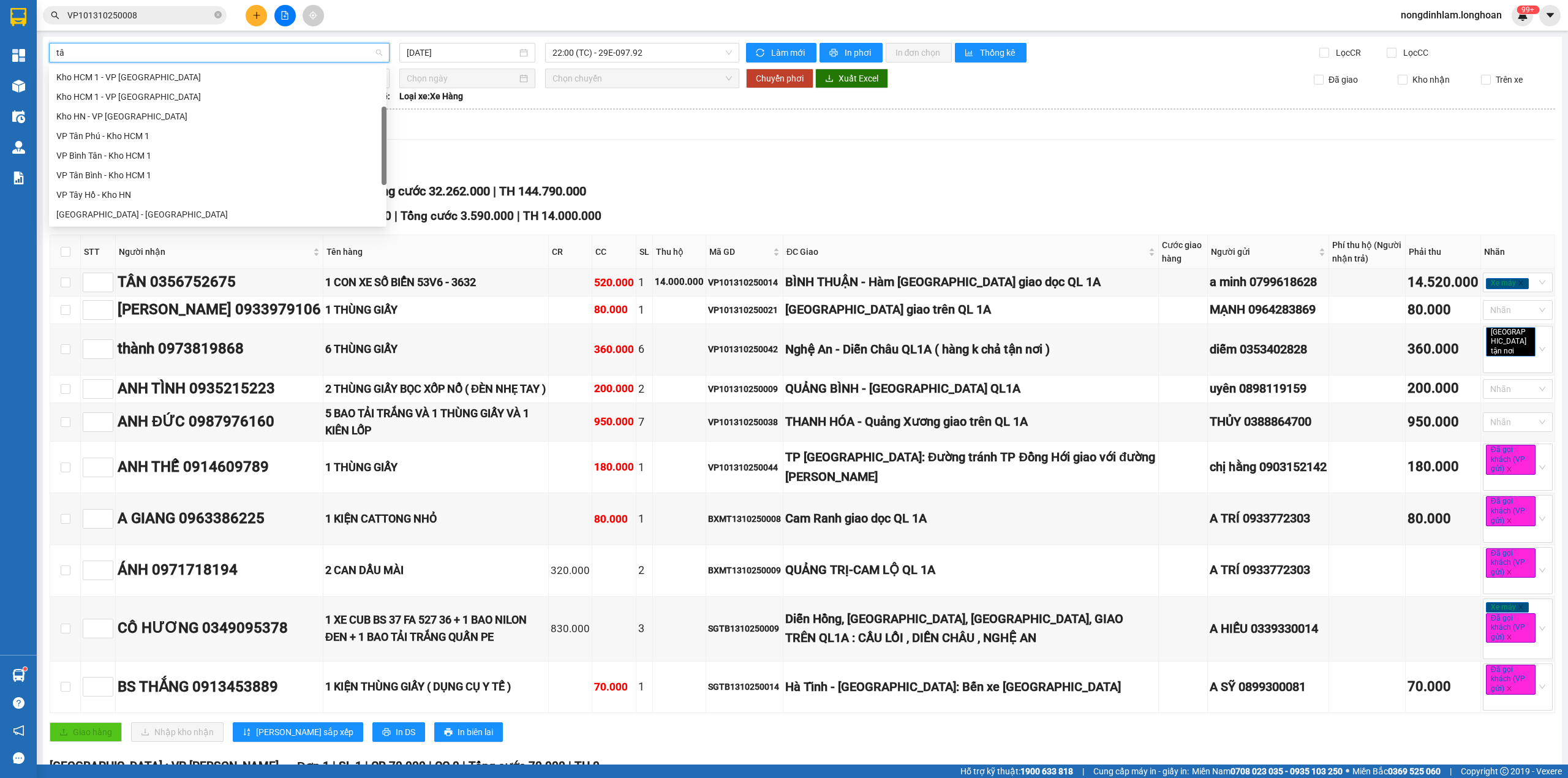
type input "tân"
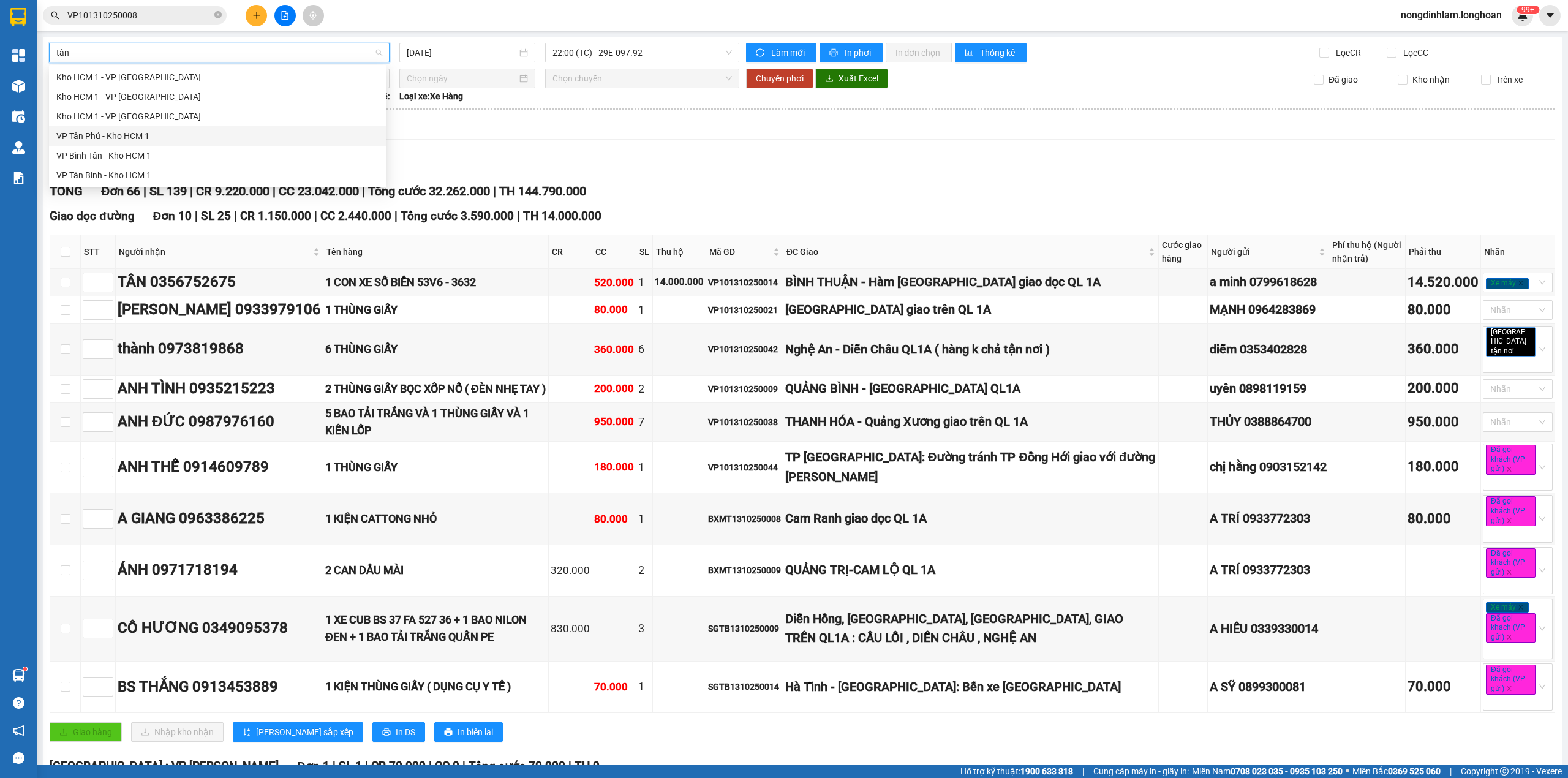
click at [108, 137] on div "VP Tân Phú - Kho HCM 1" at bounding box center [218, 136] width 323 height 14
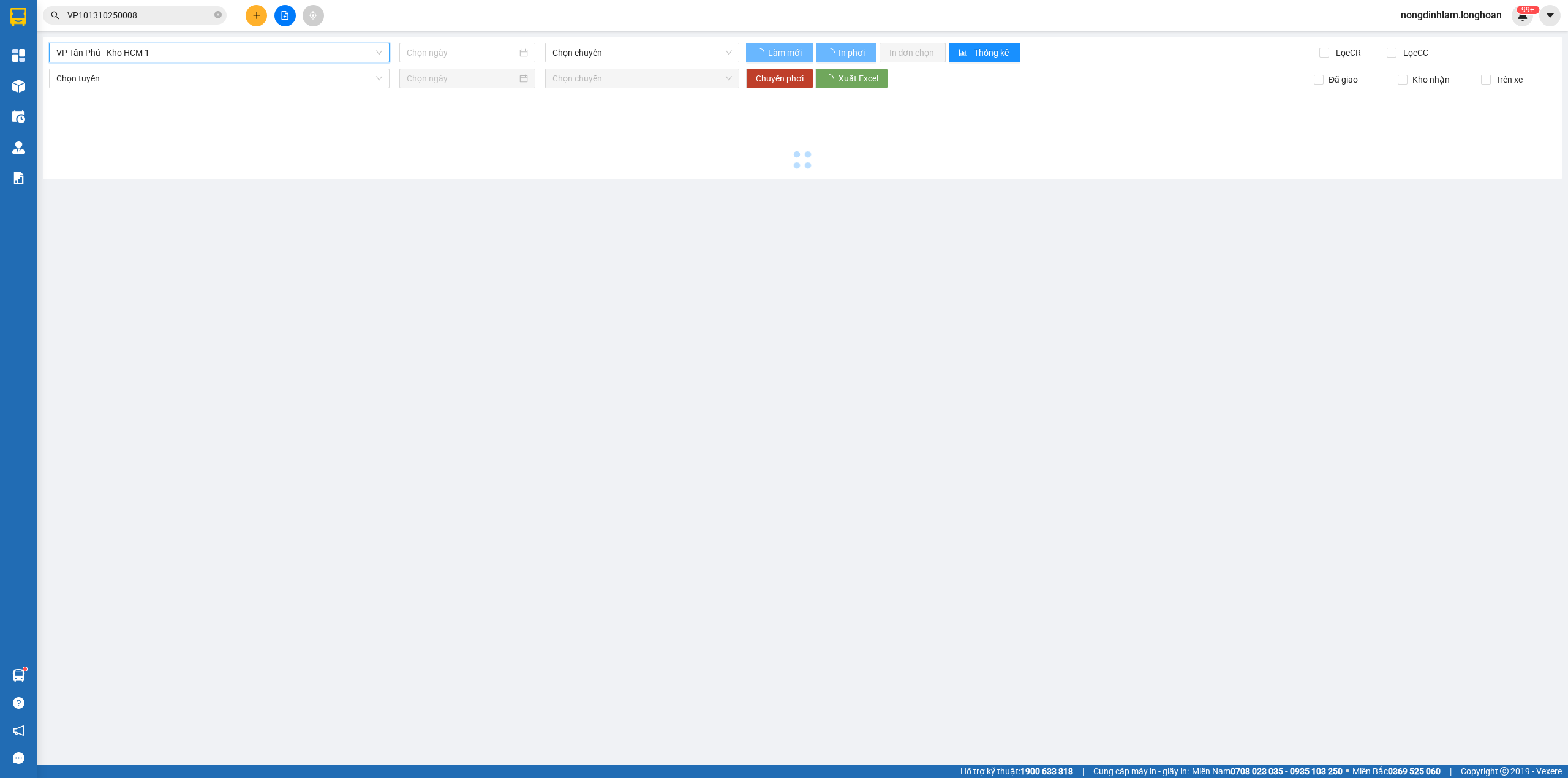
type input "[DATE]"
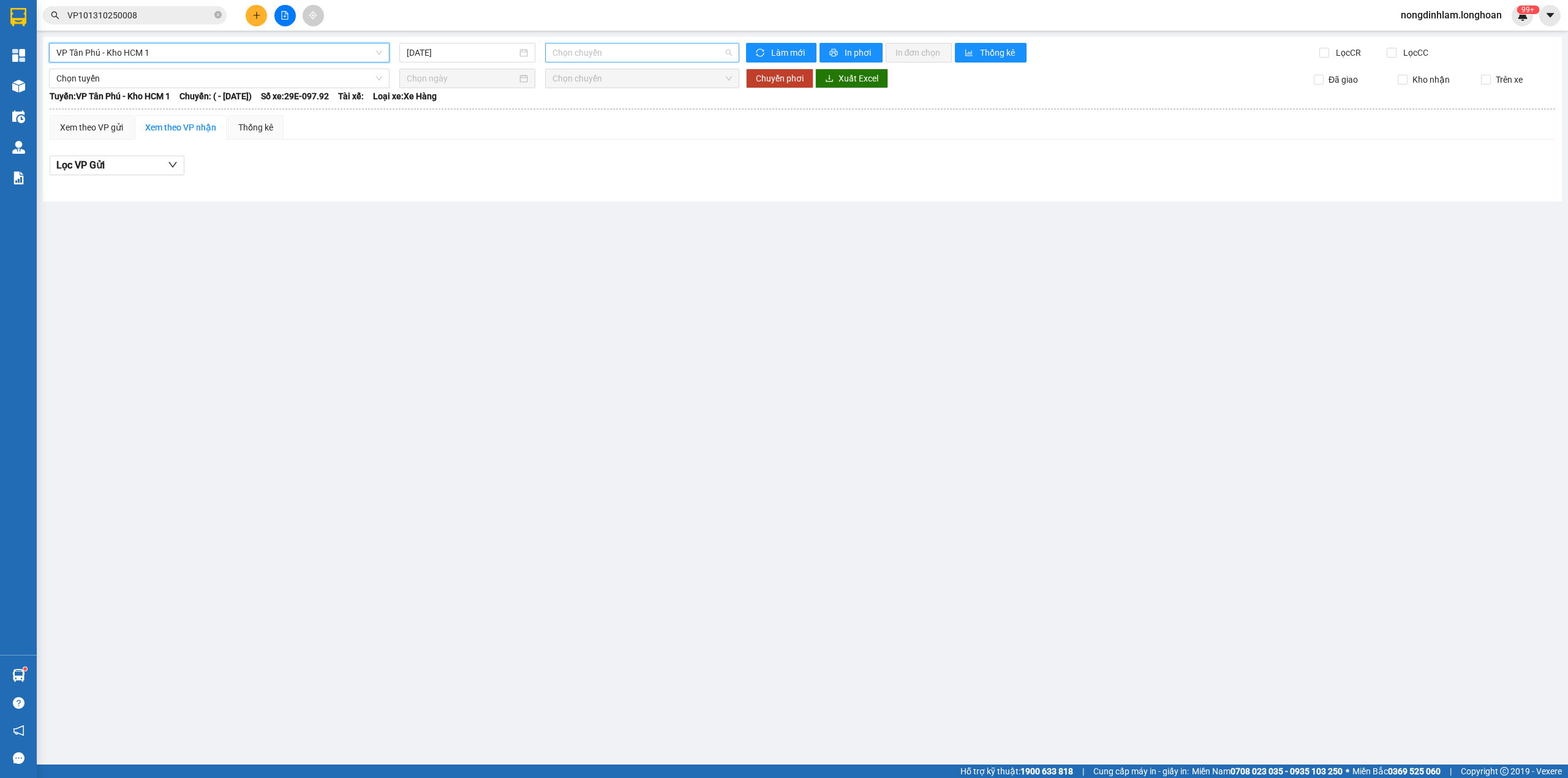
click at [608, 50] on span "Chọn chuyến" at bounding box center [642, 53] width 180 height 19
